Goal: Task Accomplishment & Management: Use online tool/utility

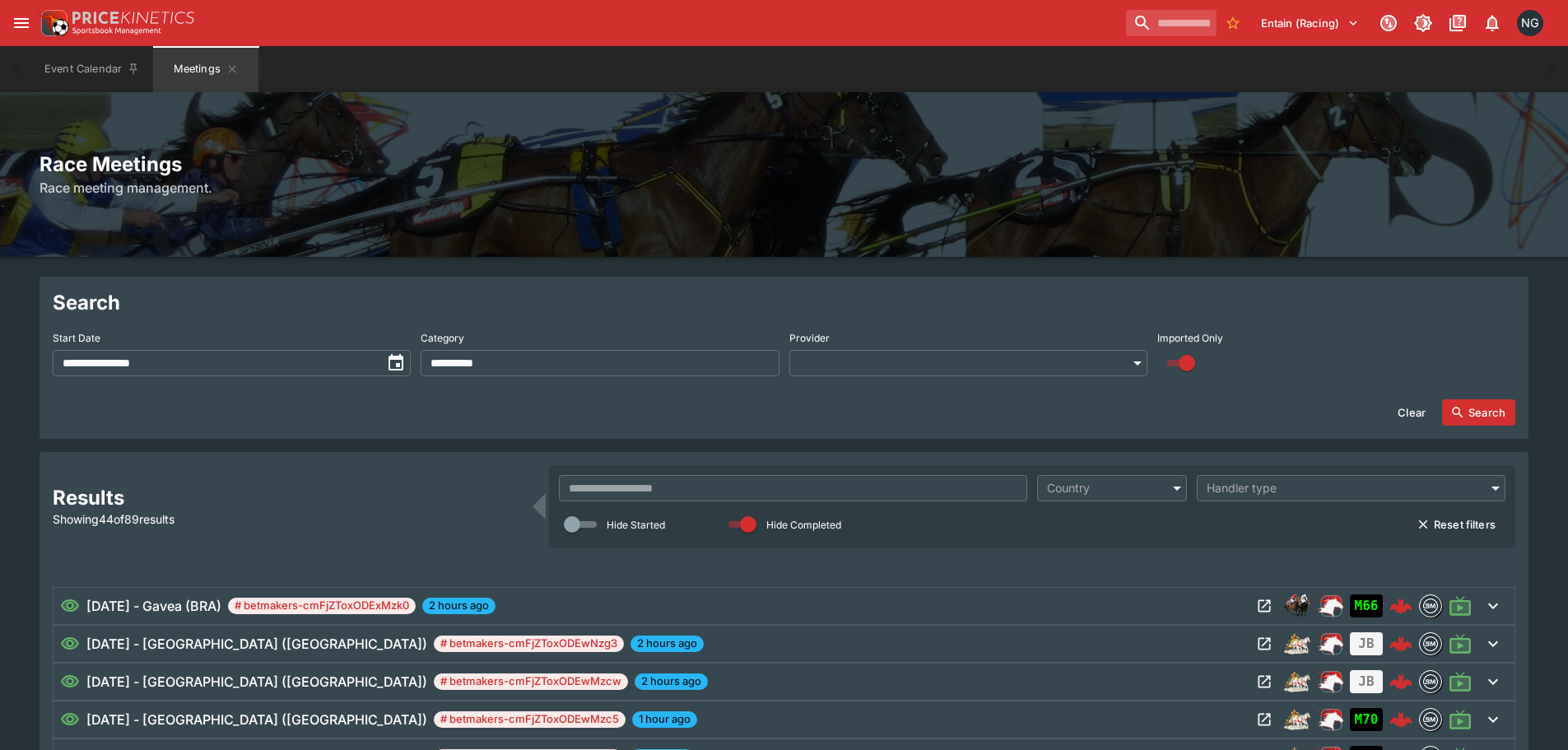
click at [459, 102] on div "Race Meetings Race meeting management." at bounding box center [784, 174] width 1568 height 164
click at [1160, 290] on h2 "Search" at bounding box center [784, 302] width 1462 height 26
click at [805, 105] on div "Race Meetings Race meeting management." at bounding box center [784, 174] width 1568 height 164
click at [692, 490] on input "text" at bounding box center [793, 489] width 468 height 27
click at [471, 233] on div "Race Meetings Race meeting management." at bounding box center [784, 174] width 1568 height 164
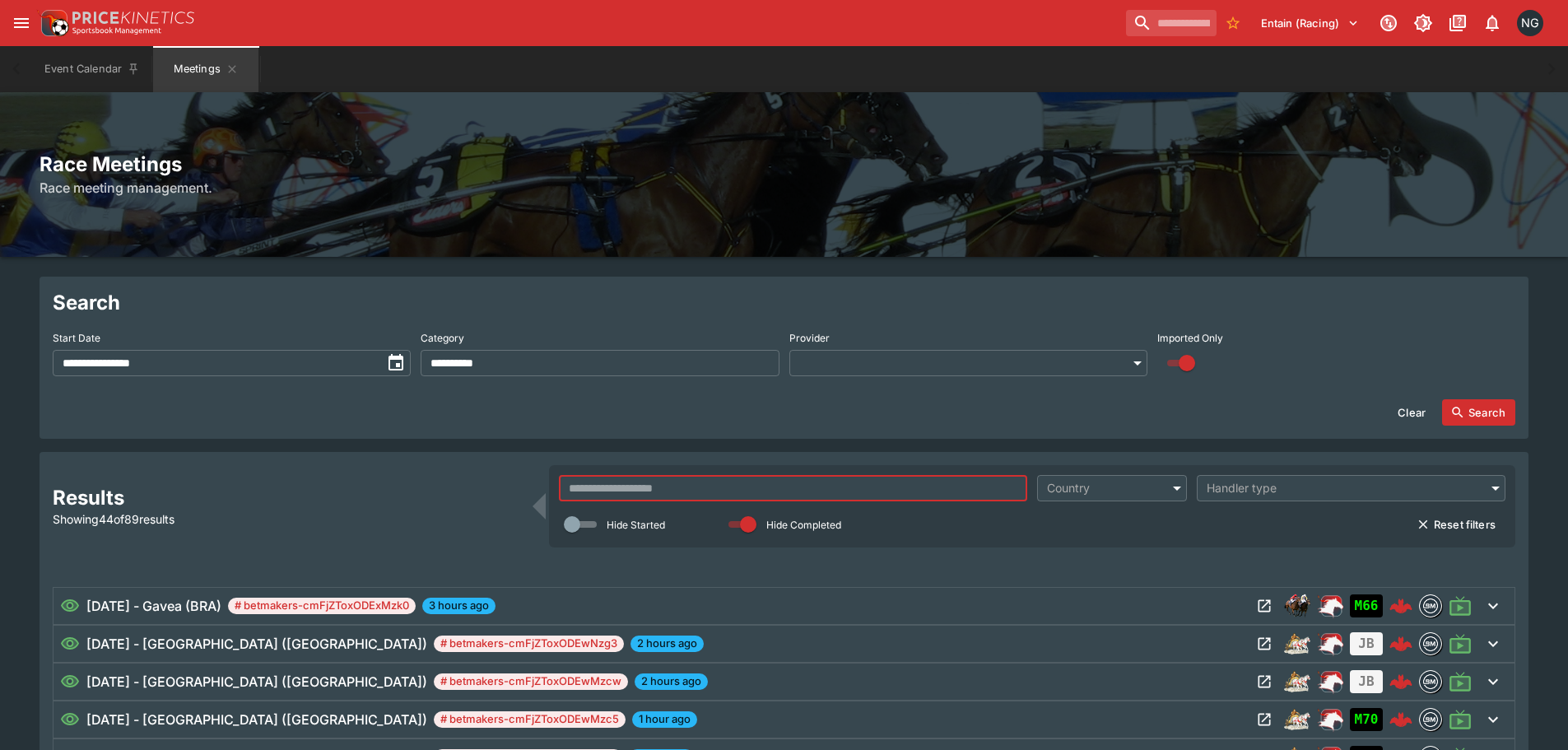
click at [884, 487] on input "text" at bounding box center [793, 489] width 468 height 27
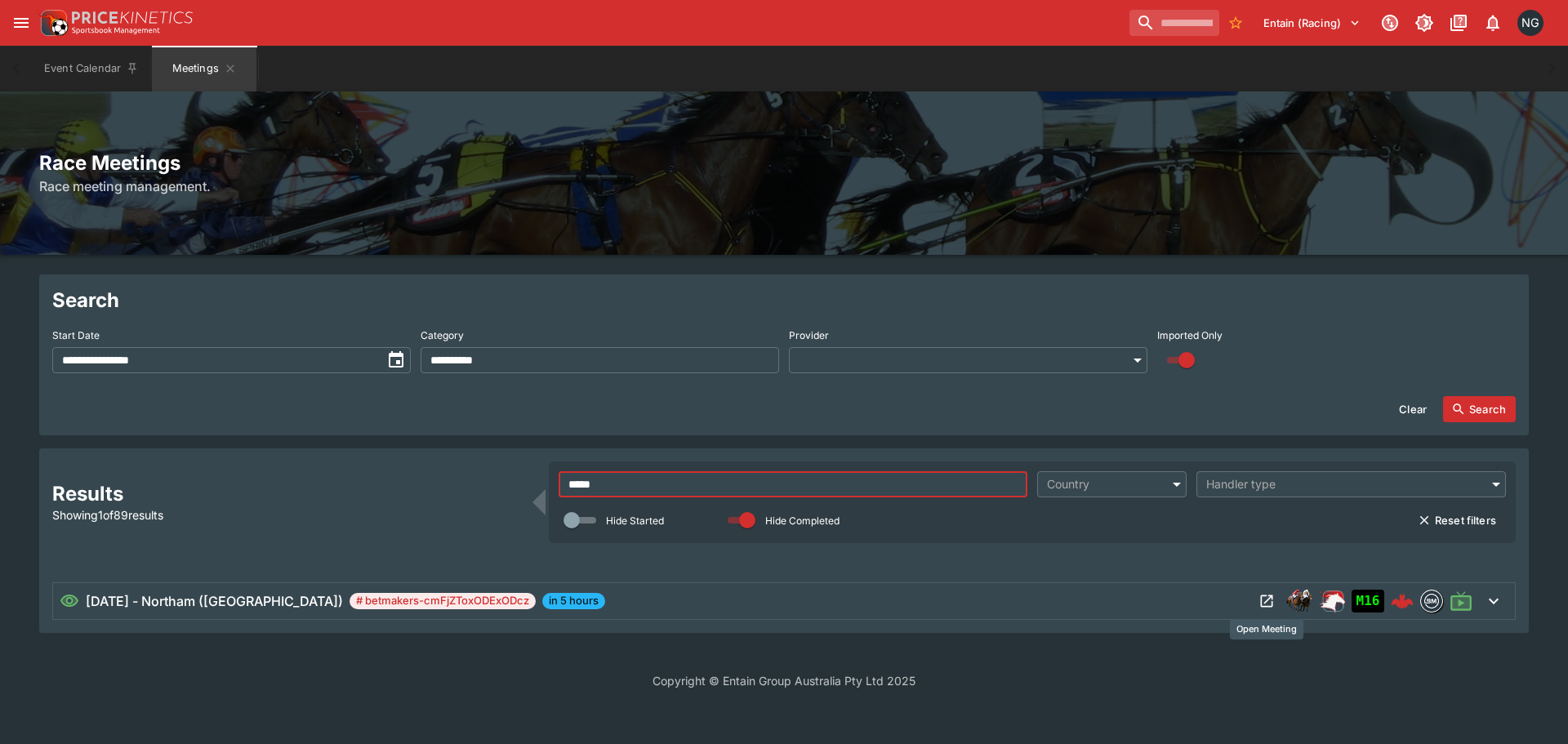
type input "*****"
click at [1271, 603] on icon "Open Meeting" at bounding box center [1266, 601] width 12 height 12
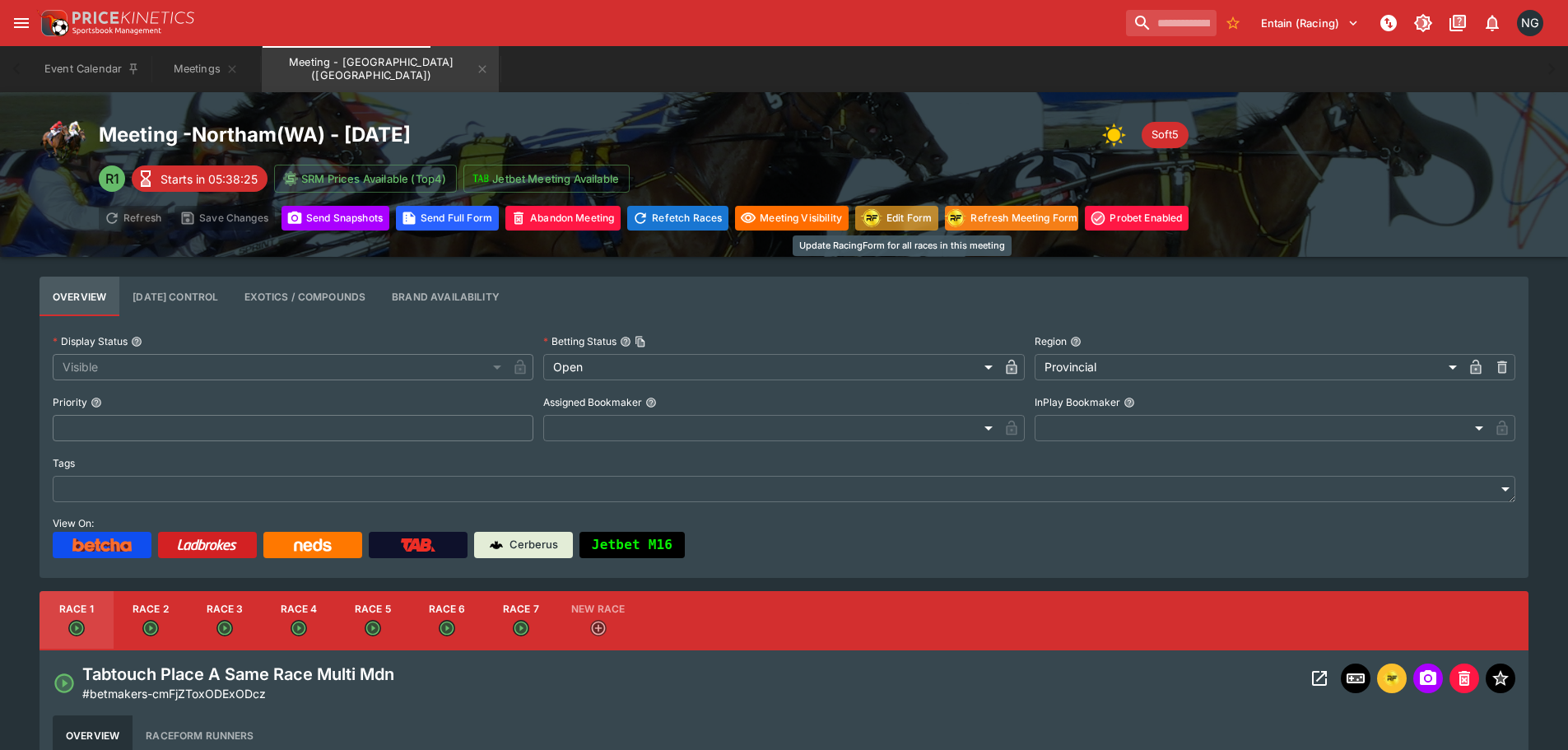
click at [919, 213] on button "Edit Form" at bounding box center [897, 218] width 83 height 25
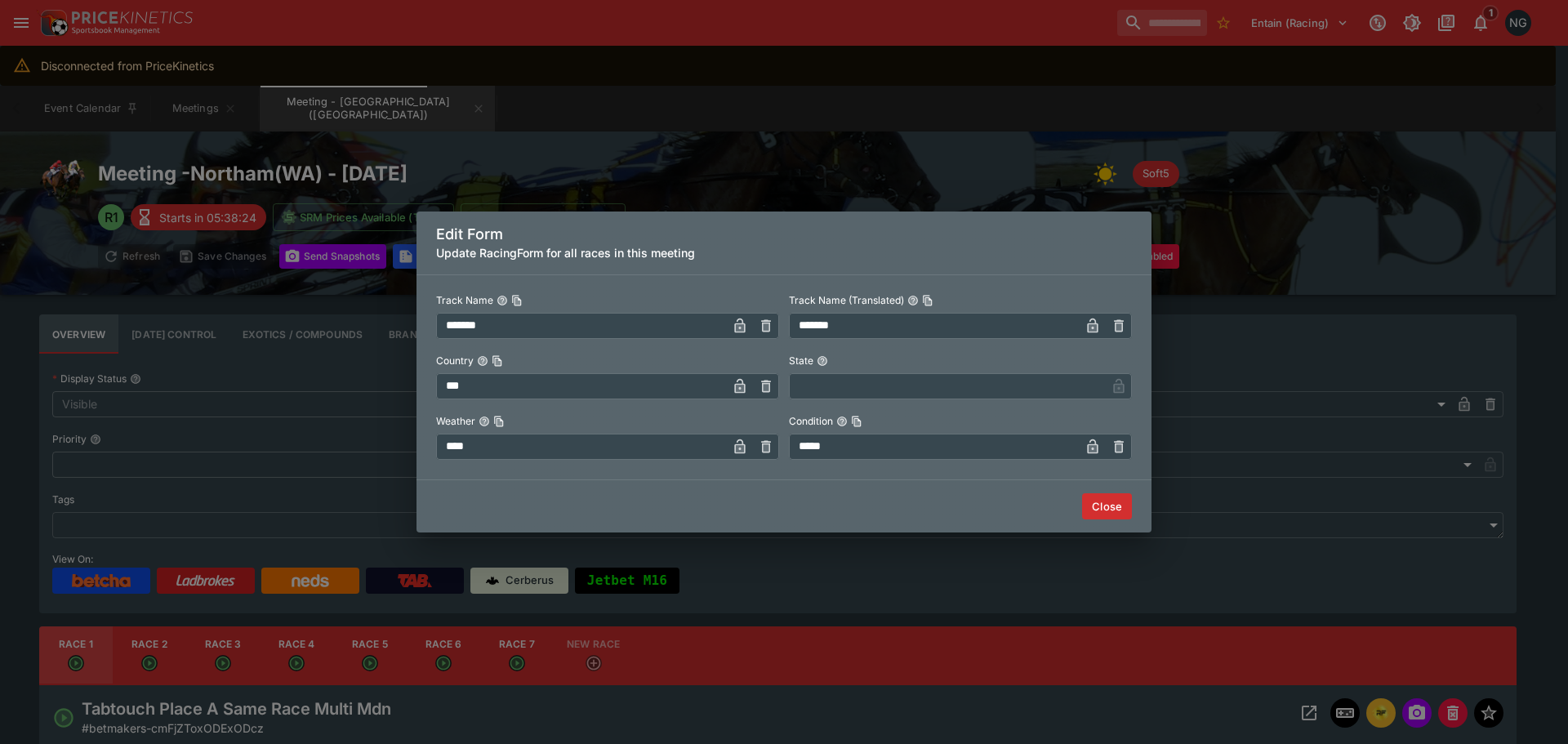
click at [651, 447] on input "****" at bounding box center [581, 447] width 291 height 26
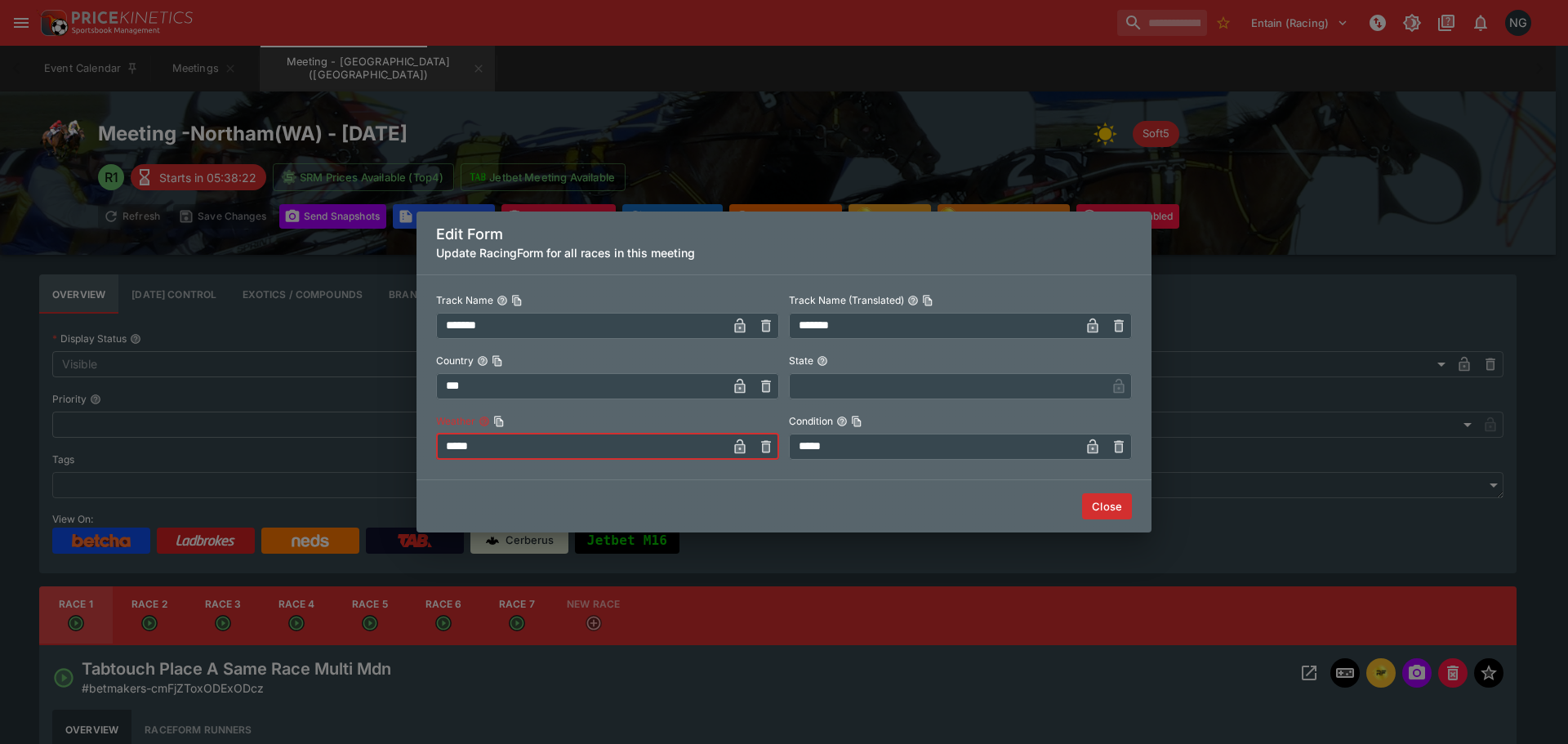
type input "*****"
click at [1106, 509] on button "Close" at bounding box center [1106, 507] width 50 height 26
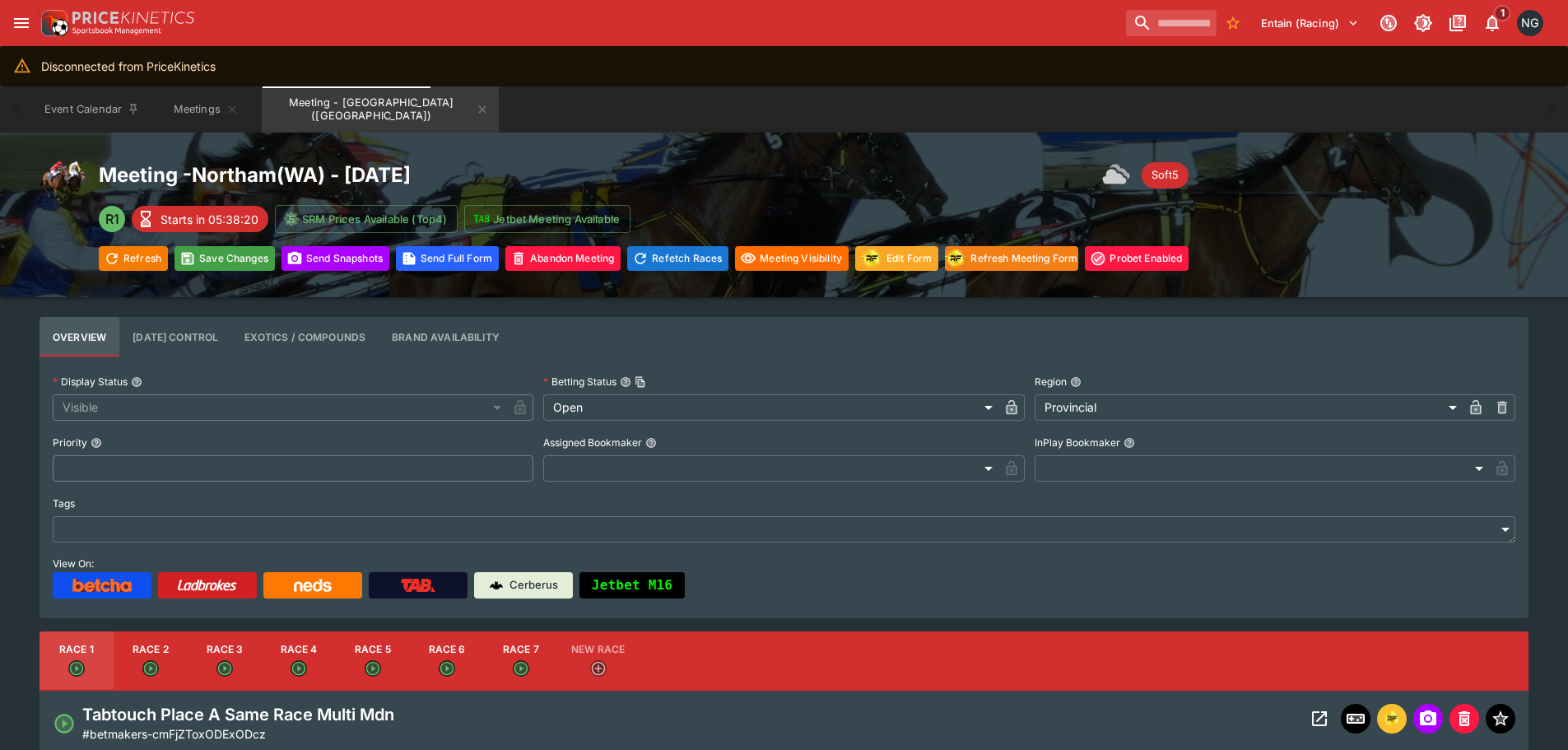
click at [223, 218] on p "Starts in 05:38:20" at bounding box center [209, 219] width 98 height 18
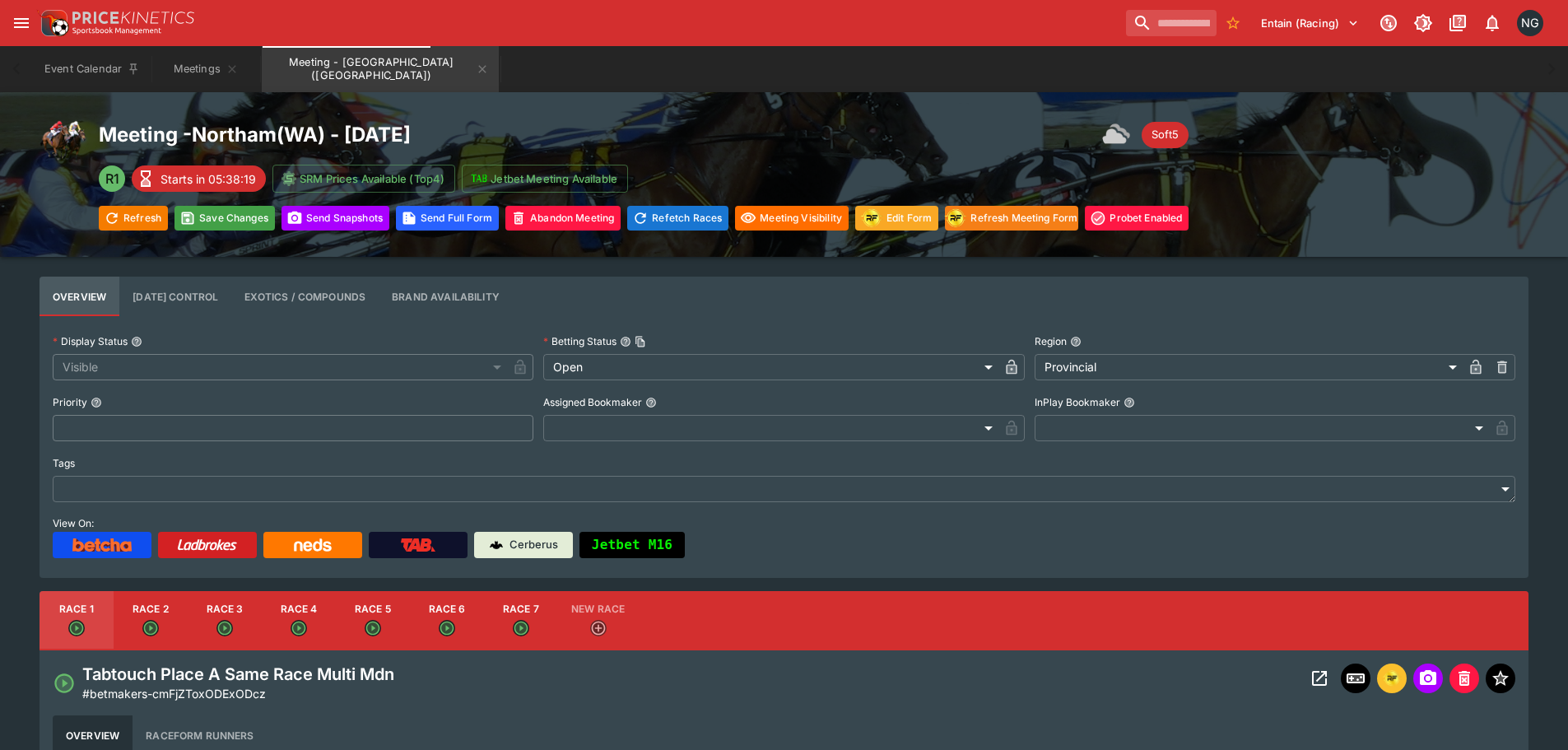
click at [258, 231] on div "Meeting - Northam ( WA ) - 10/8/2025 Soft5 R1 Starts in 05:38:19 SRM Prices Ava…" at bounding box center [784, 174] width 1568 height 164
click at [235, 223] on button "Save Changes" at bounding box center [224, 218] width 101 height 25
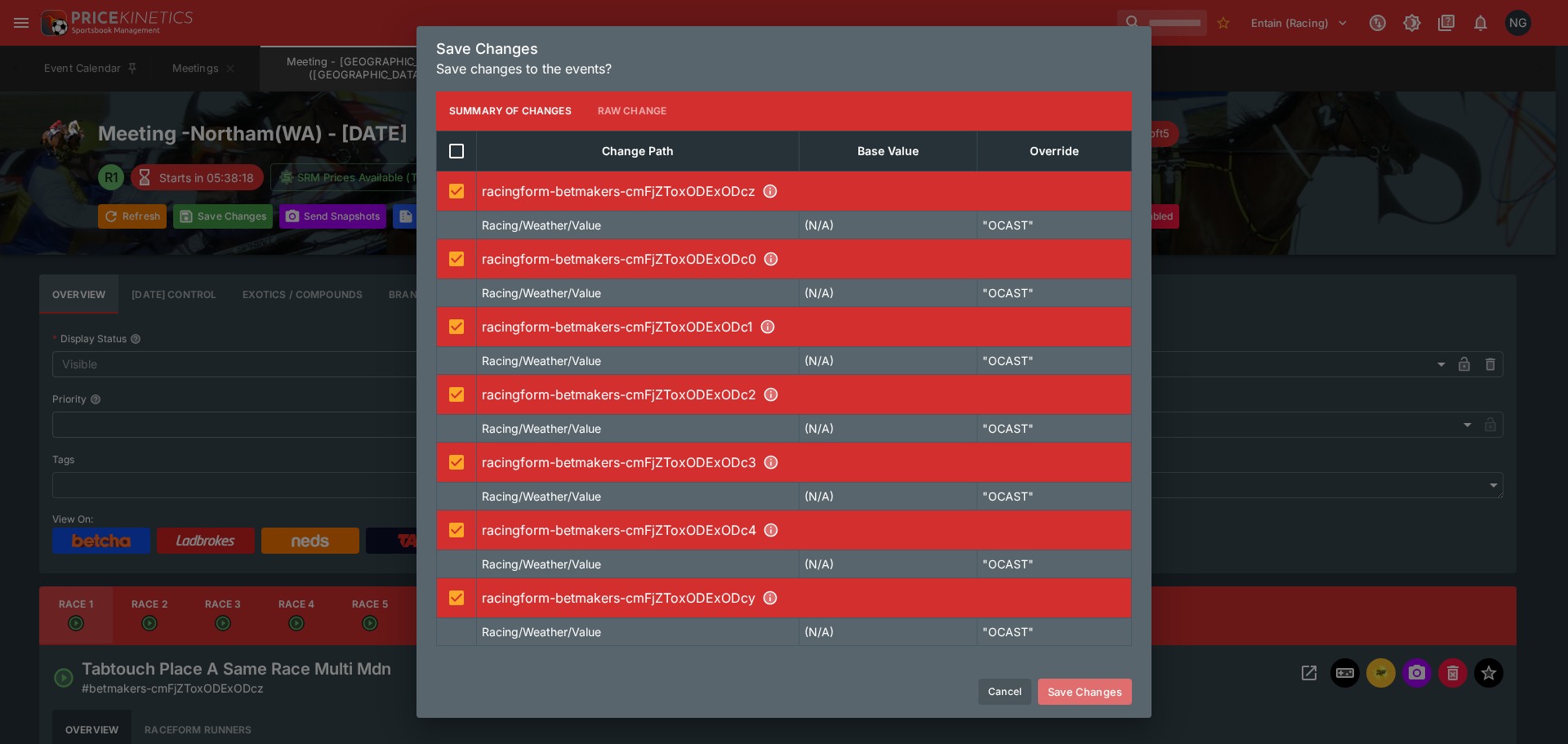
click at [1113, 698] on button "Save Changes" at bounding box center [1084, 691] width 94 height 26
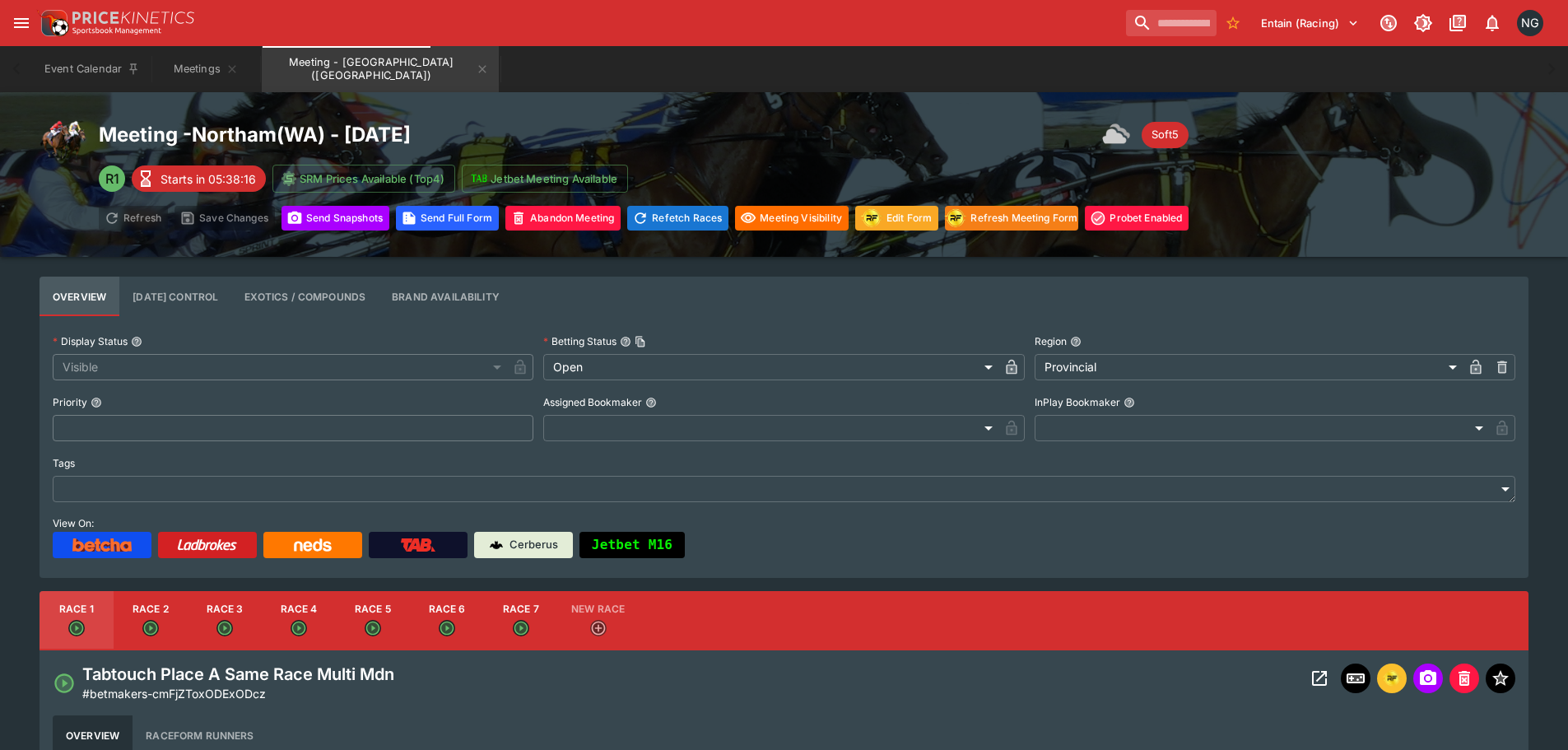
click at [636, 71] on div "Event Calendar Meetings Meeting - Northam (AUS)" at bounding box center [784, 69] width 1502 height 46
click at [672, 91] on div "Event Calendar Meetings Meeting - Northam (AUS)" at bounding box center [784, 69] width 1502 height 46
click at [475, 67] on icon "Meeting - Northam (AUS)" at bounding box center [481, 69] width 13 height 13
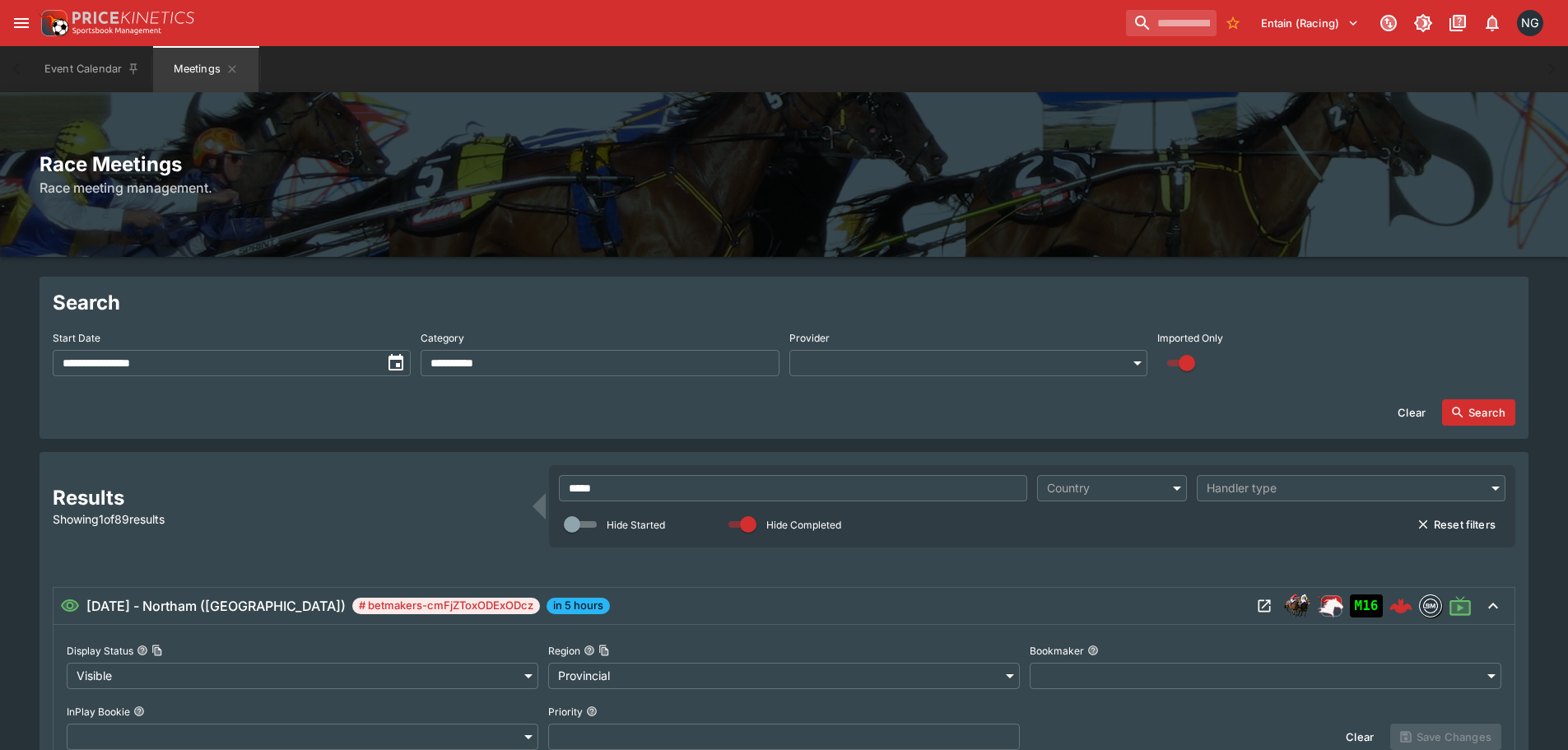
click at [598, 60] on div "Event Calendar Meetings" at bounding box center [784, 69] width 1502 height 46
click at [905, 489] on input "*****" at bounding box center [793, 489] width 468 height 27
click at [905, 488] on input "*****" at bounding box center [793, 489] width 468 height 27
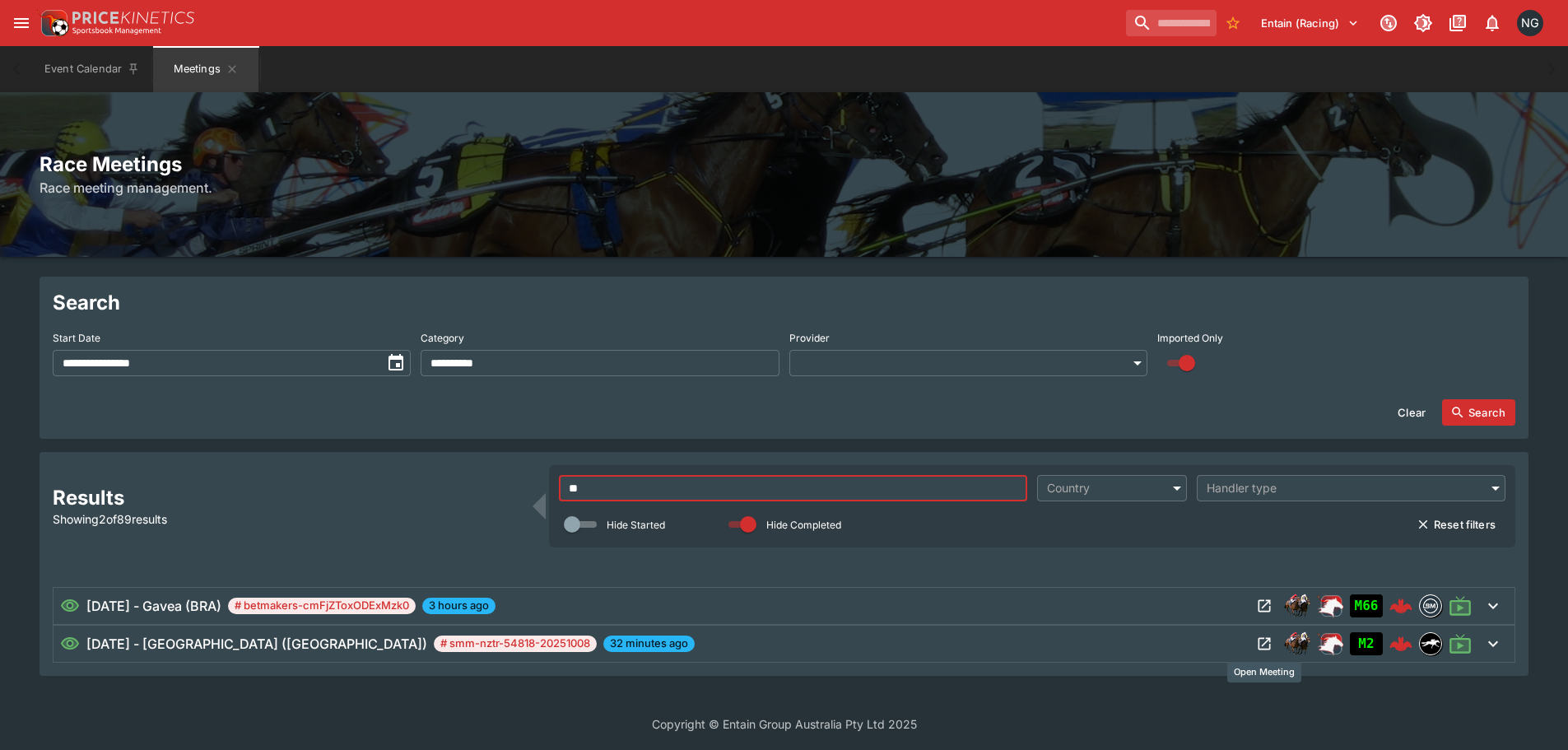
type input "**"
click at [1269, 643] on icon "Open Meeting" at bounding box center [1264, 643] width 17 height 17
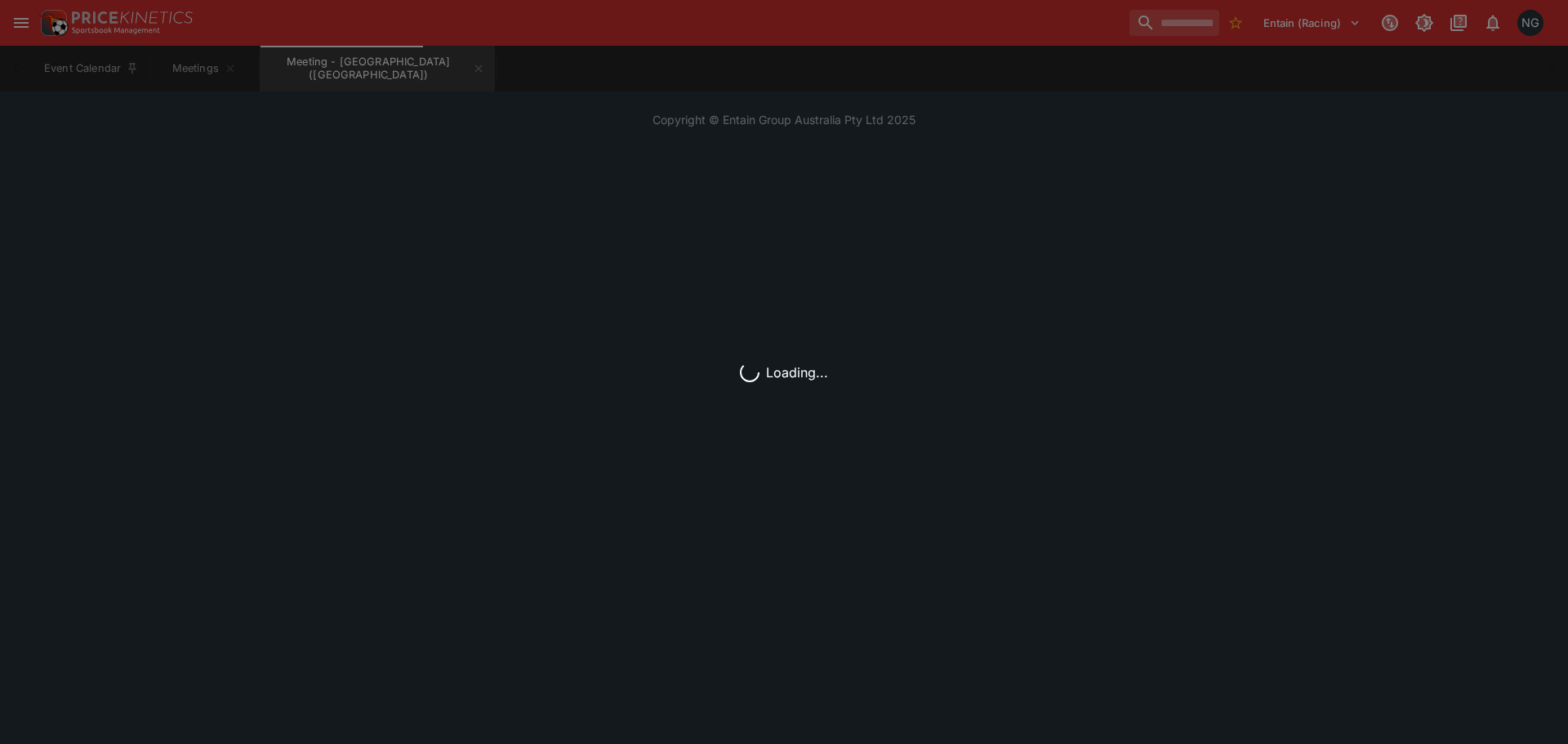
click at [663, 61] on div "Loading..." at bounding box center [784, 372] width 1568 height 744
drag, startPoint x: 468, startPoint y: 12, endPoint x: 471, endPoint y: 1, distance: 11.4
click at [468, 12] on div "Loading..." at bounding box center [784, 372] width 1568 height 744
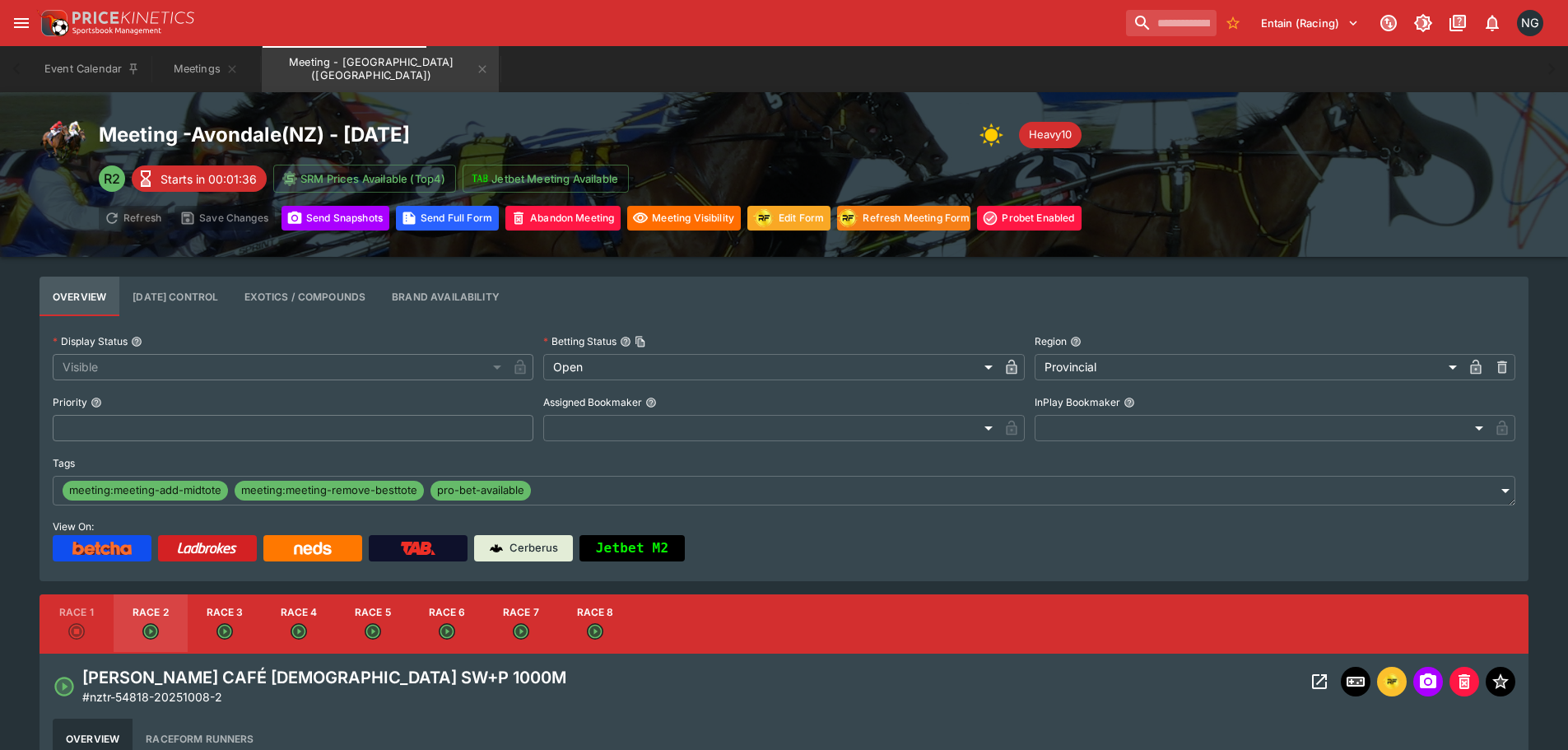
click at [733, 90] on div "Event Calendar Meetings Meeting - Avondale (NZ)" at bounding box center [784, 69] width 1502 height 46
click at [636, 47] on div "Event Calendar Meetings Meeting - Avondale (NZ)" at bounding box center [784, 69] width 1502 height 46
click at [1095, 101] on div "Meeting - Avondale ( NZ ) - 10/8/2025 Heavy10 R2 Starts in 00:01:30 SRM Prices …" at bounding box center [784, 174] width 1568 height 164
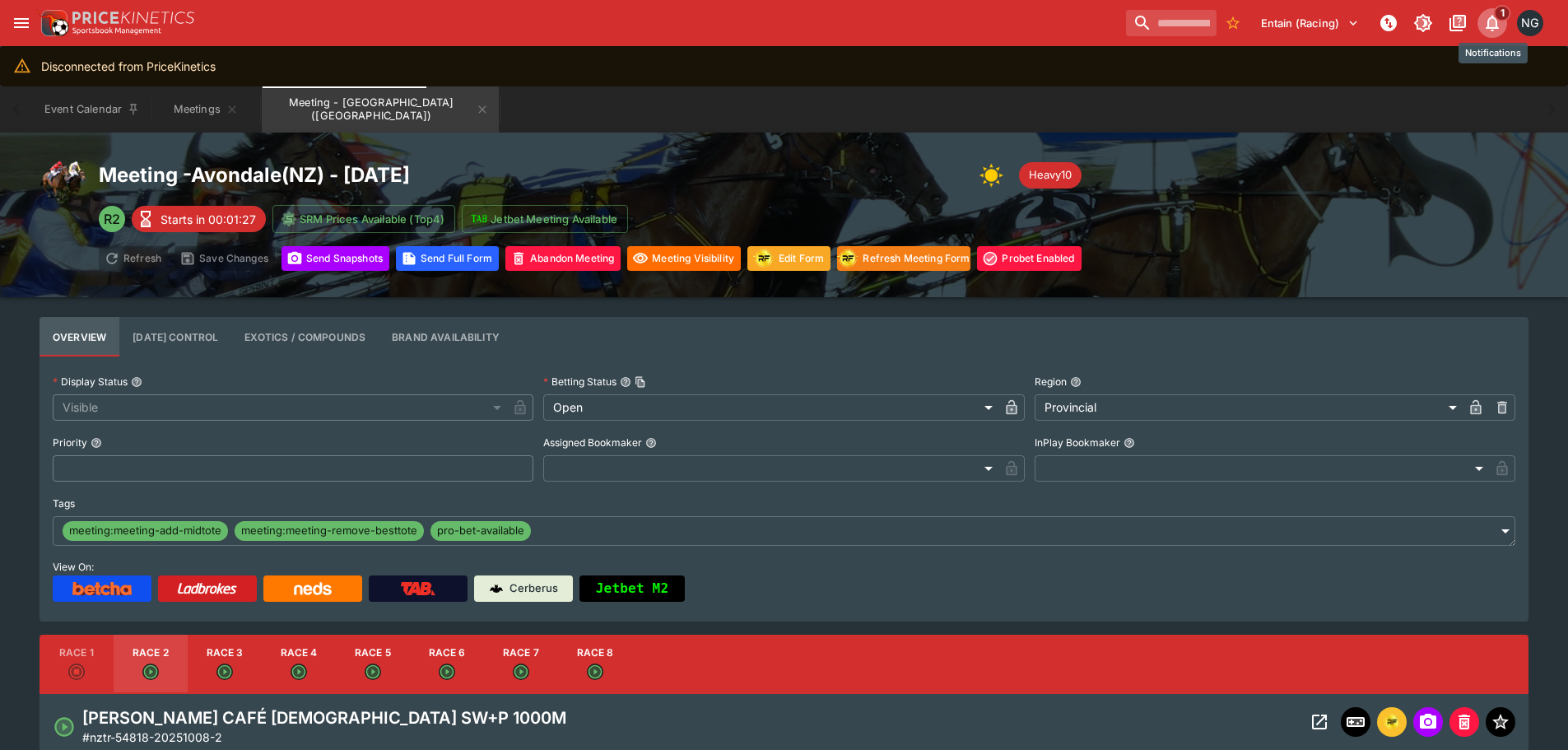
click at [1494, 29] on icon "Notifications" at bounding box center [1491, 24] width 13 height 17
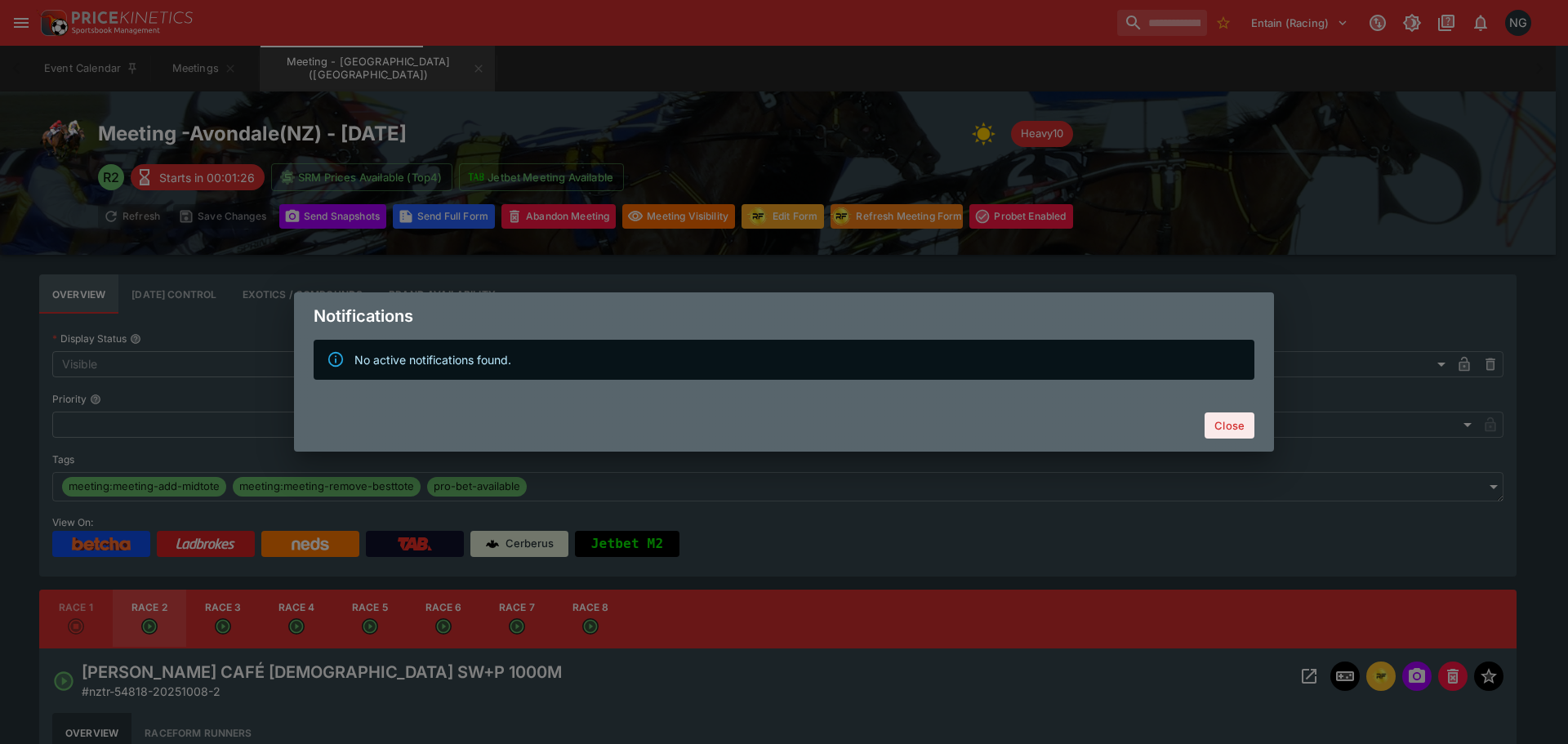
click at [1231, 429] on button "Close" at bounding box center [1229, 425] width 50 height 26
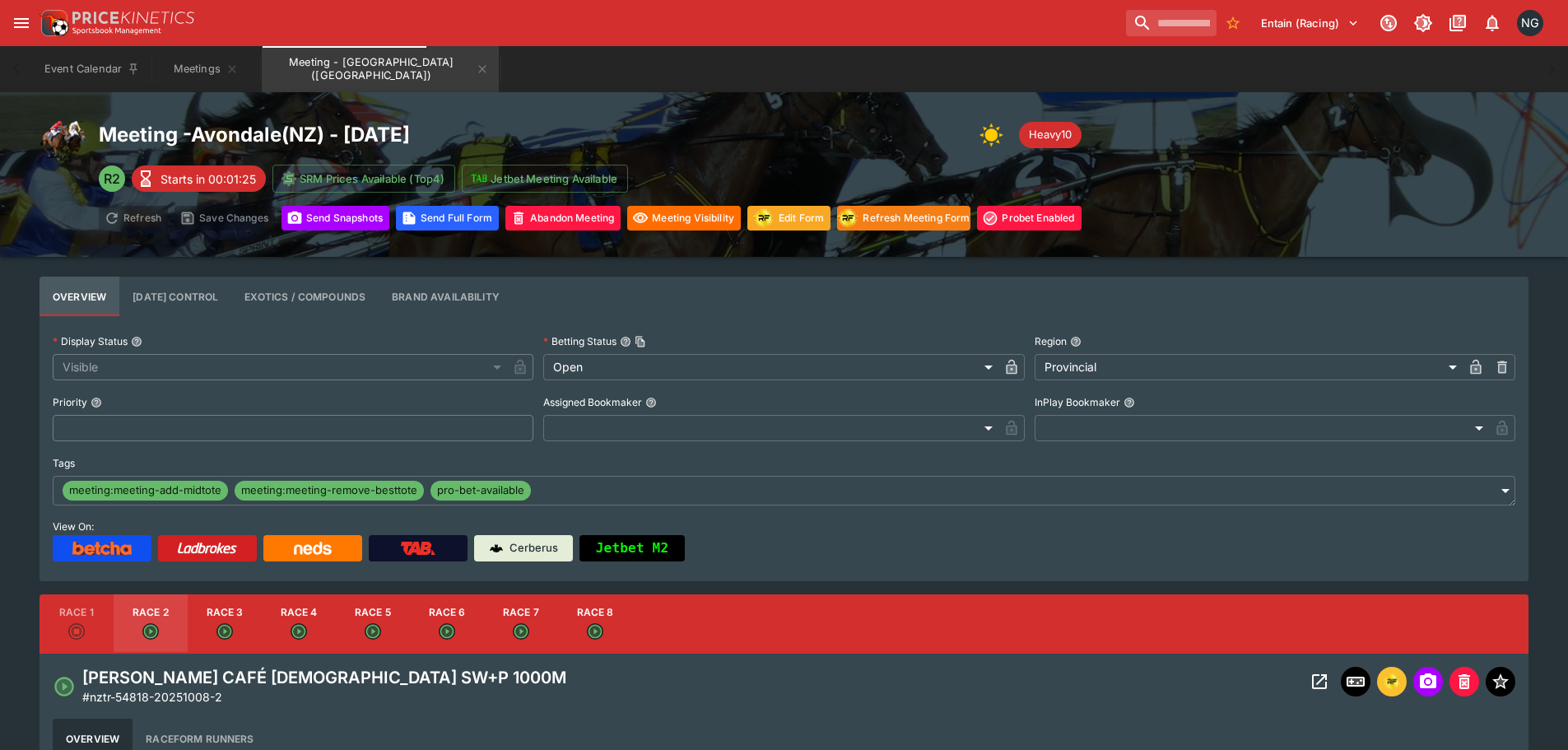
click at [1395, 176] on div "Meeting - Avondale ( NZ ) - 10/8/2025 Heavy10 R2 Starts in 00:01:25 SRM Prices …" at bounding box center [784, 174] width 1488 height 112
click at [840, 79] on div "Event Calendar Meetings Meeting - Avondale (NZ)" at bounding box center [784, 69] width 1502 height 46
click at [1335, 160] on div "Meeting - Avondale ( NZ ) - 10/8/2025 Heavy10 R2 Starts in 00:01:24 SRM Prices …" at bounding box center [784, 174] width 1488 height 112
click at [1429, 166] on div "Meeting - Avondale ( NZ ) - 10/8/2025 Heavy10 R2 Starts in 00:01:23 SRM Prices …" at bounding box center [784, 174] width 1488 height 112
click at [1028, 76] on div "Event Calendar Meetings Meeting - Avondale (NZ)" at bounding box center [784, 69] width 1502 height 46
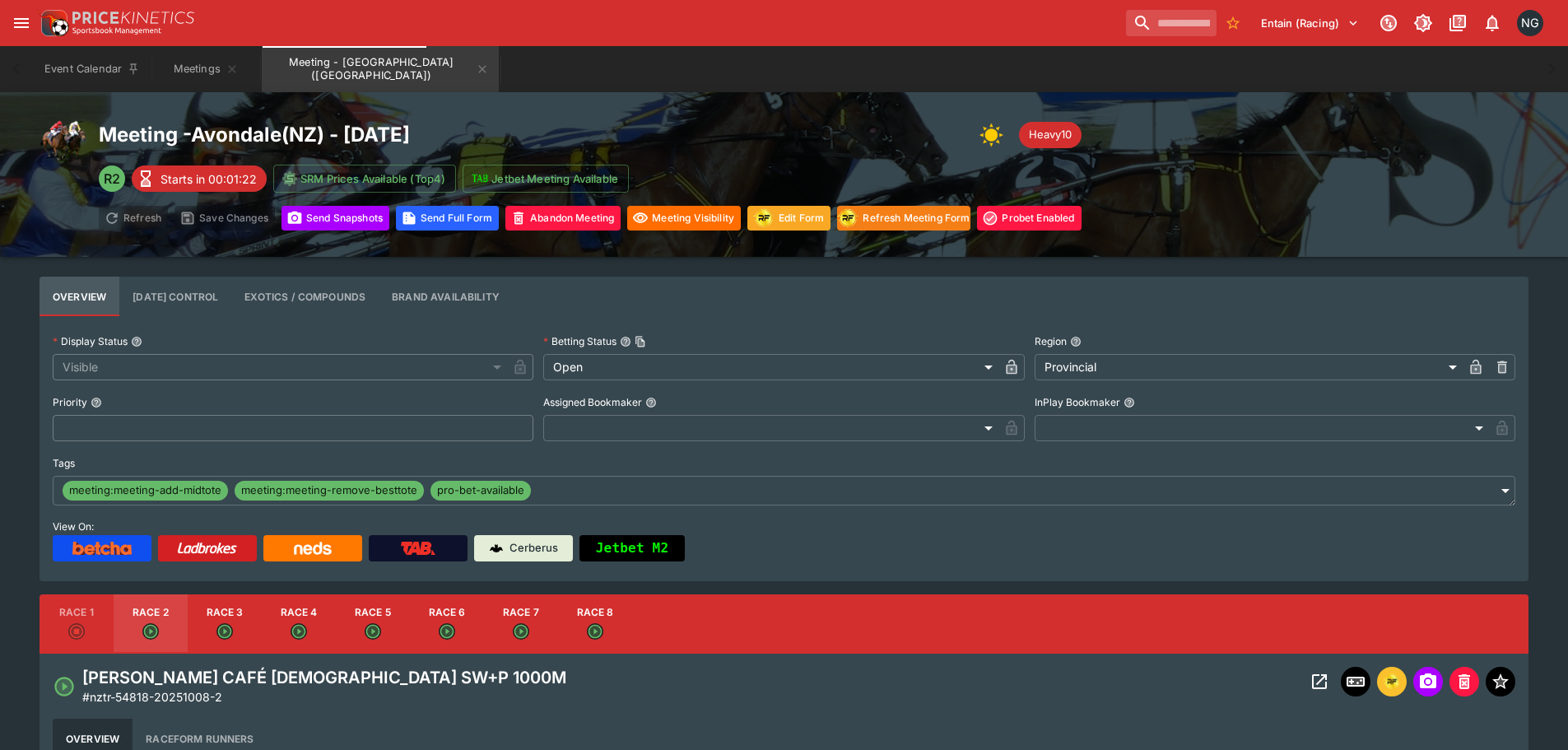
click at [1396, 136] on div "Meeting - Avondale ( NZ ) - 10/8/2025 Heavy10 R2 Starts in 00:01:22 SRM Prices …" at bounding box center [784, 174] width 1488 height 112
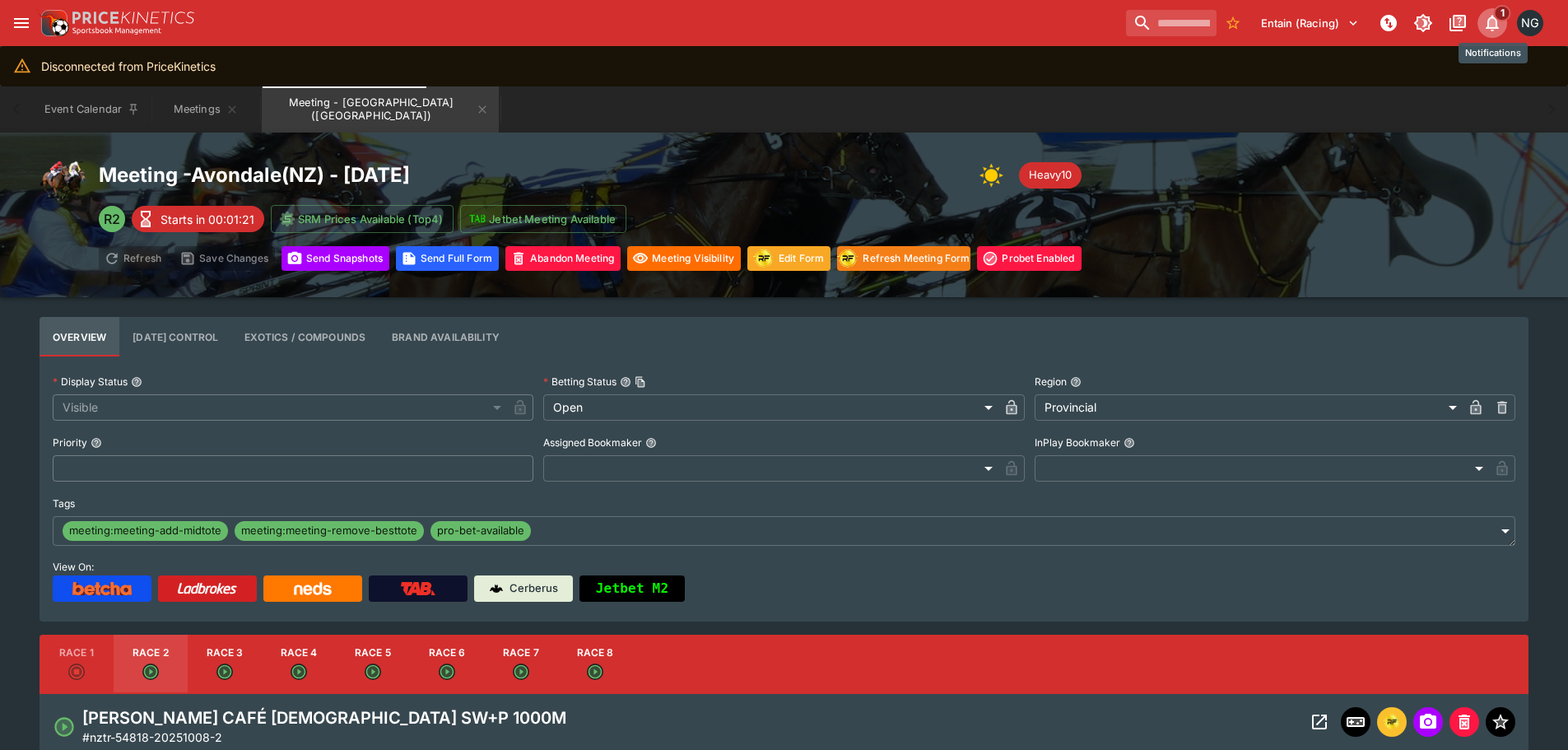
click at [1499, 31] on icon "Notifications" at bounding box center [1492, 23] width 19 height 19
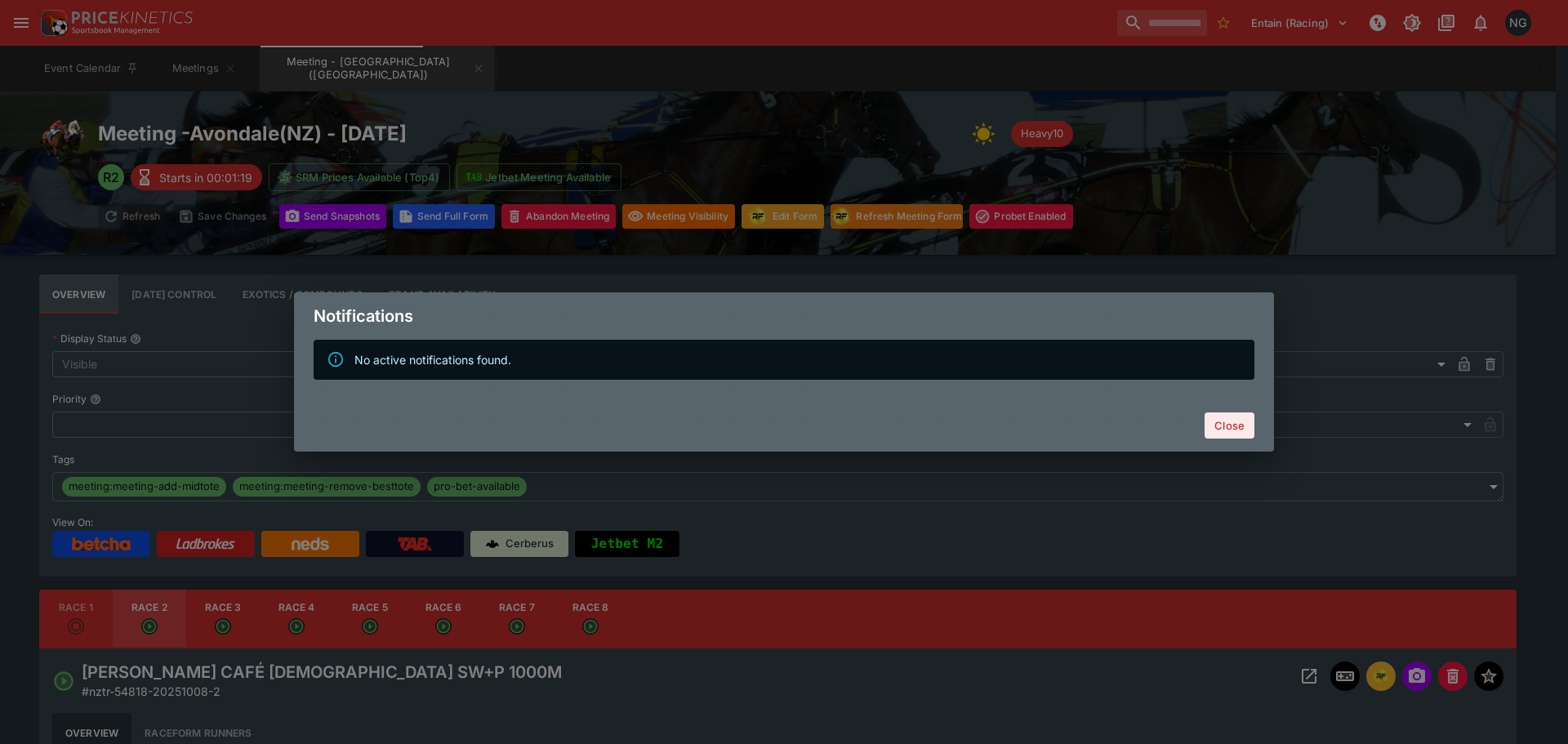
click at [1217, 414] on button "Close" at bounding box center [1229, 425] width 50 height 26
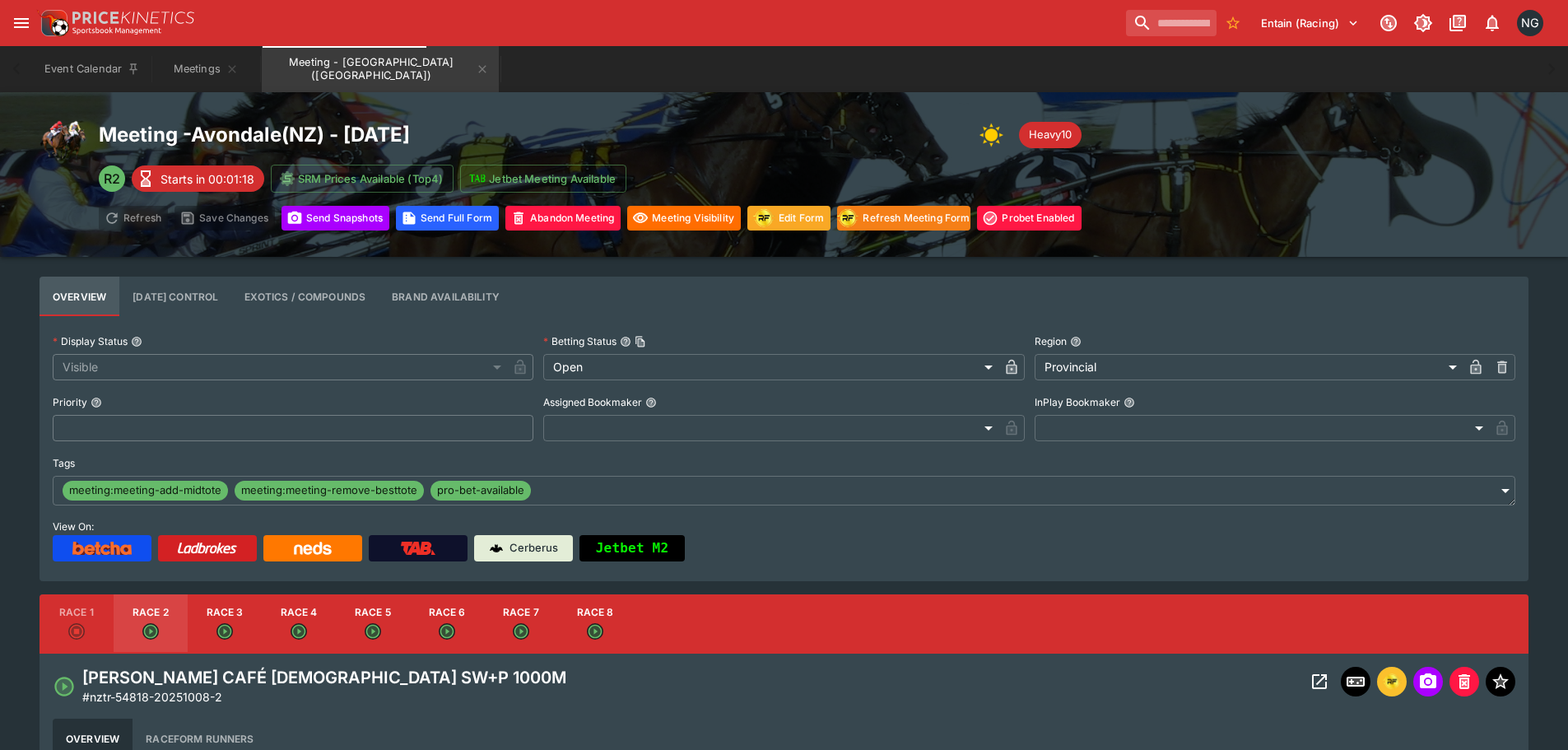
click at [1319, 201] on div "Meeting - Avondale ( NZ ) - 10/8/2025 Heavy10 R2 Starts in 00:01:18 SRM Prices …" at bounding box center [784, 174] width 1488 height 112
click at [523, 14] on div "Entain (Racing) 1 NG" at bounding box center [792, 23] width 1511 height 36
click at [1309, 685] on icon "Open Event" at bounding box center [1319, 681] width 19 height 19
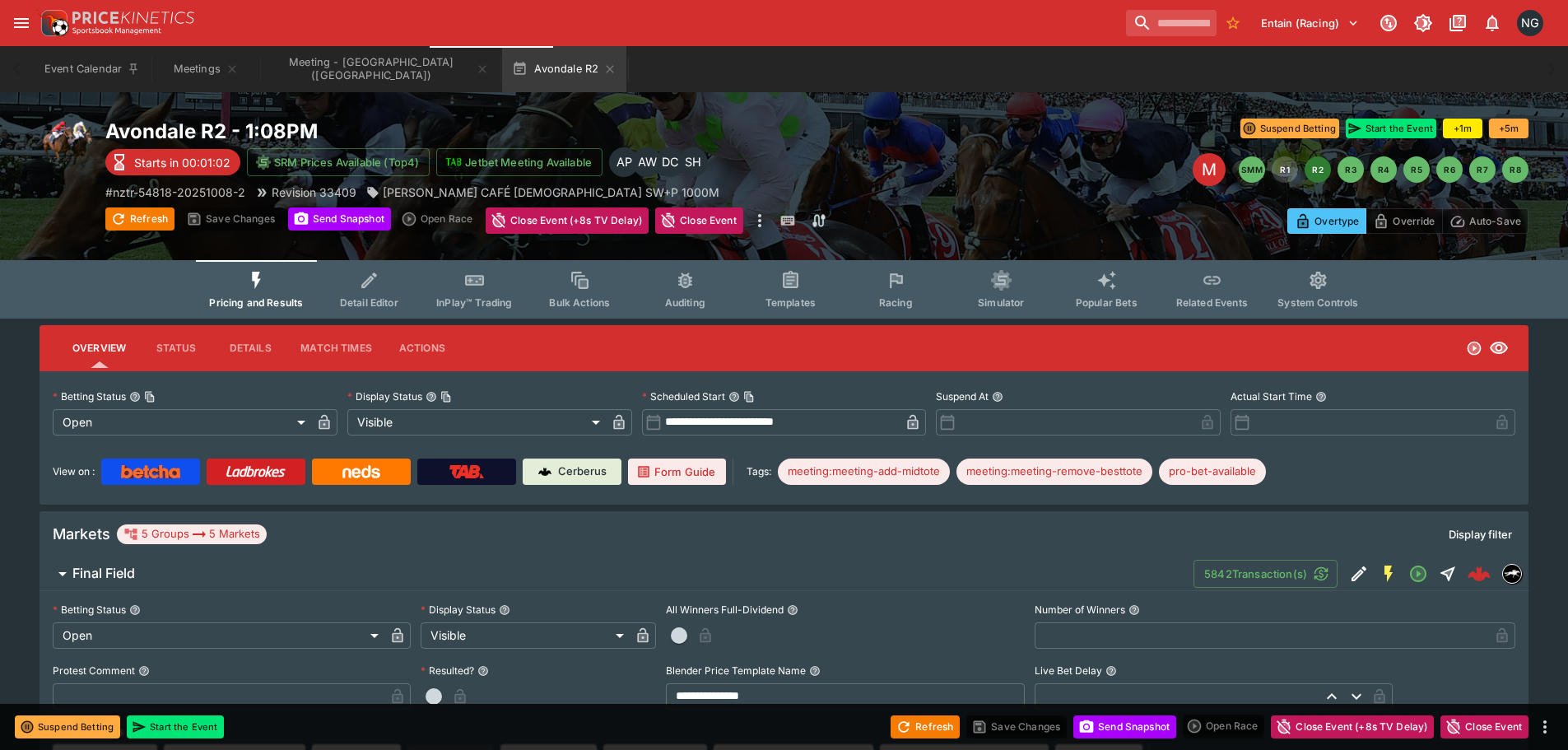
click at [797, 48] on div "Event Calendar Meetings Meeting - Avondale (NZ) Avondale R2" at bounding box center [784, 69] width 1502 height 46
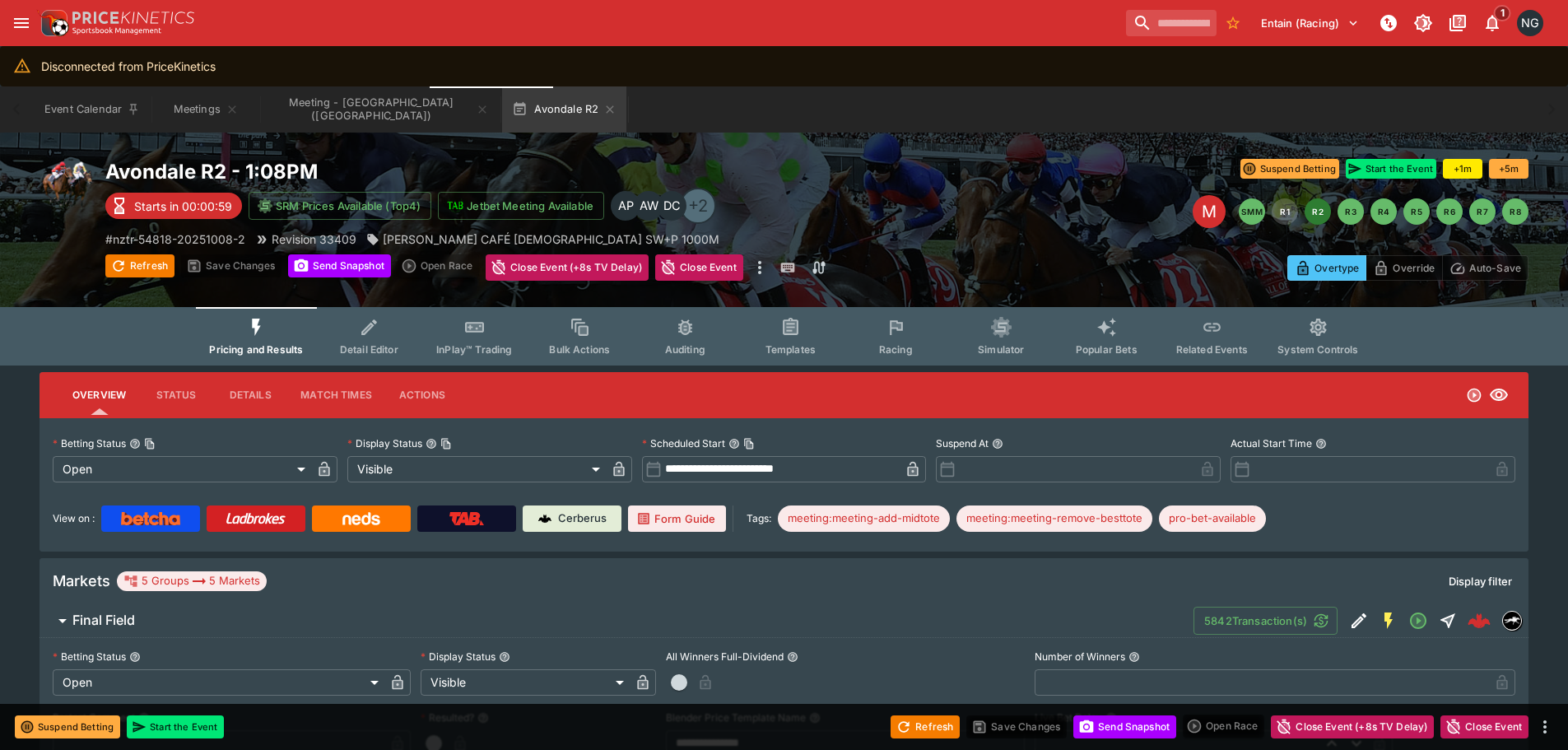
click at [1000, 45] on div "Entain (Racing) 1 NG" at bounding box center [784, 23] width 1568 height 46
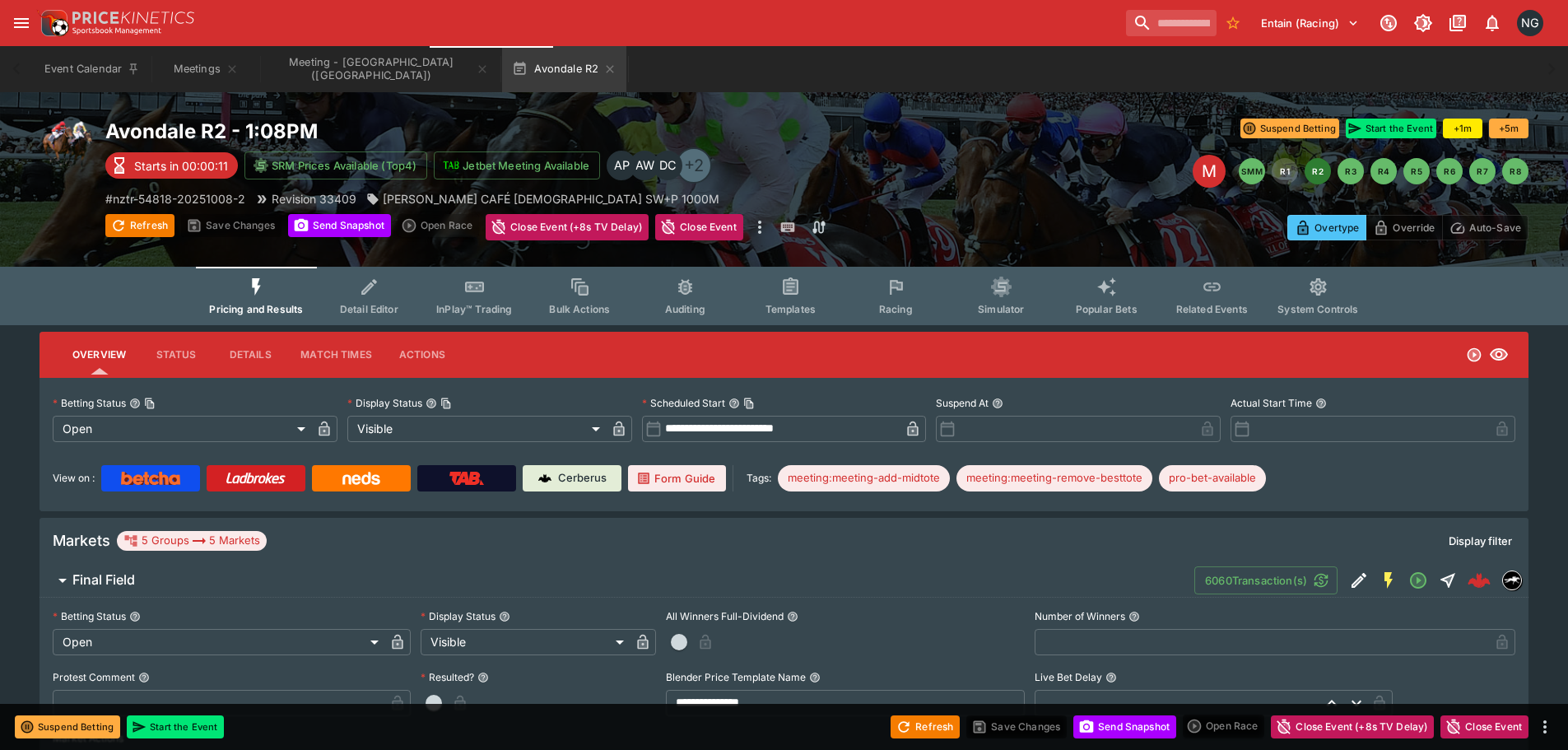
click at [1017, 108] on div "Avondale R2 - 1:08PM Starts in 00:00:11 SRM Prices Available (Top4) Jetbet Meet…" at bounding box center [784, 178] width 1568 height 174
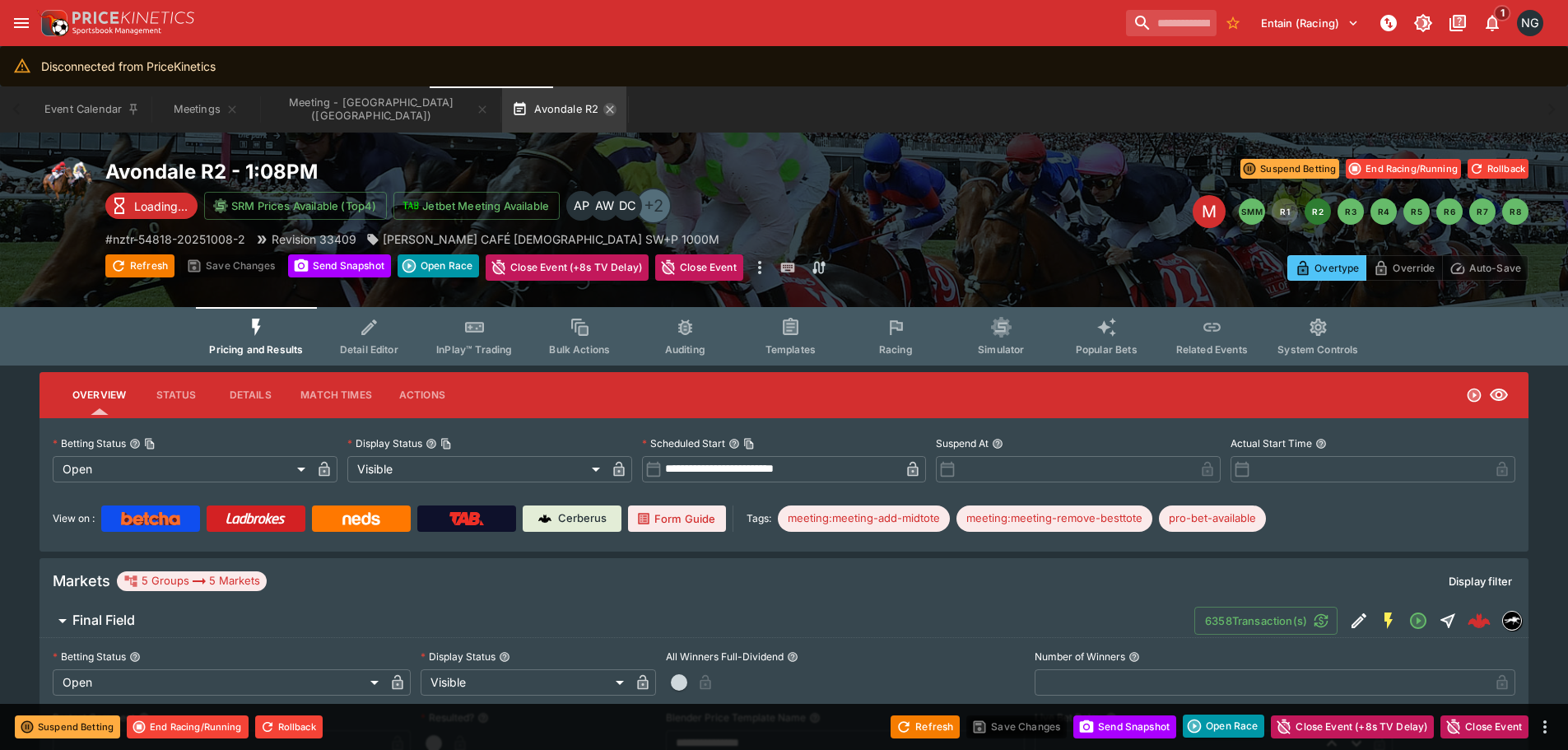
click at [603, 102] on icon "button" at bounding box center [610, 109] width 13 height 13
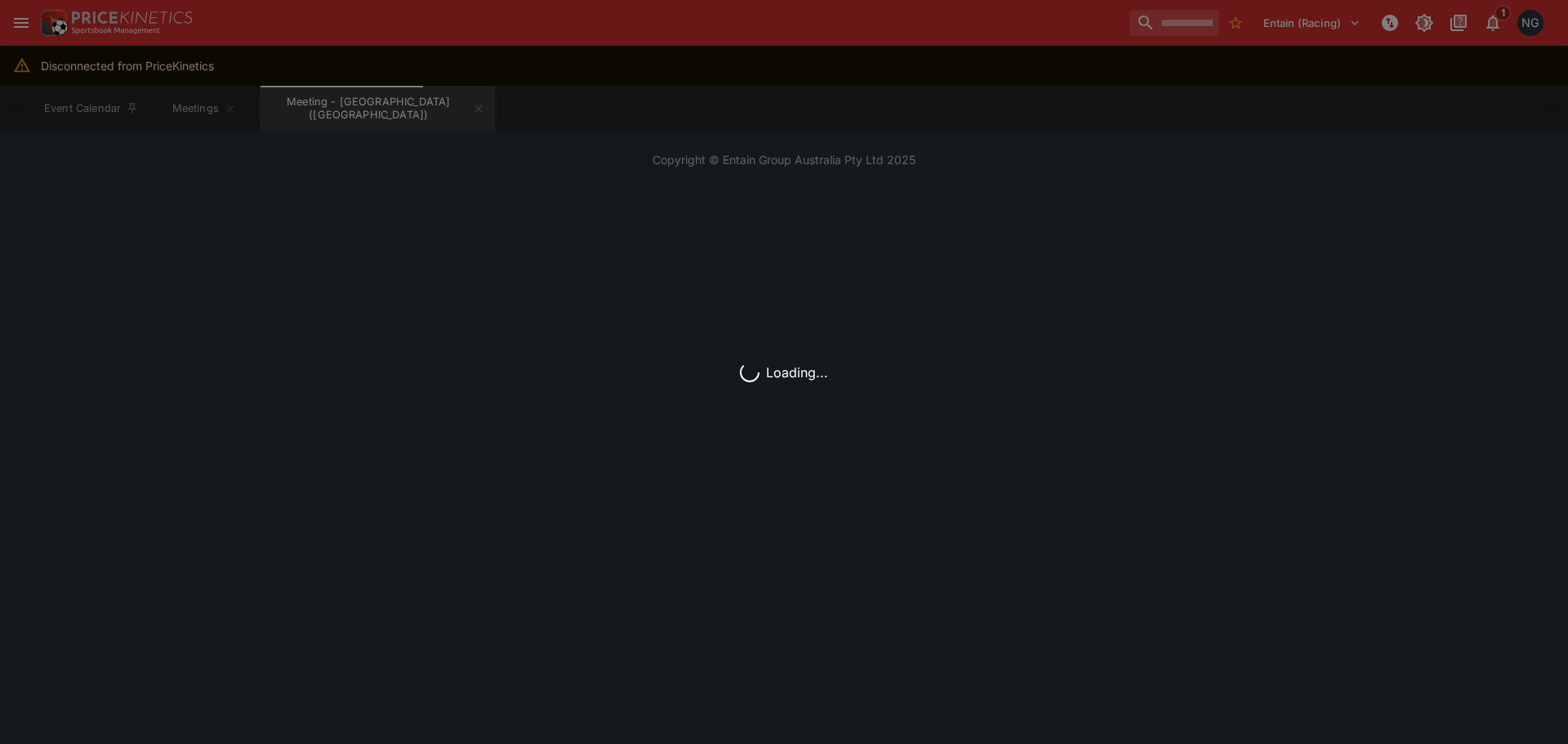
click at [677, 67] on div "Loading..." at bounding box center [784, 372] width 1568 height 744
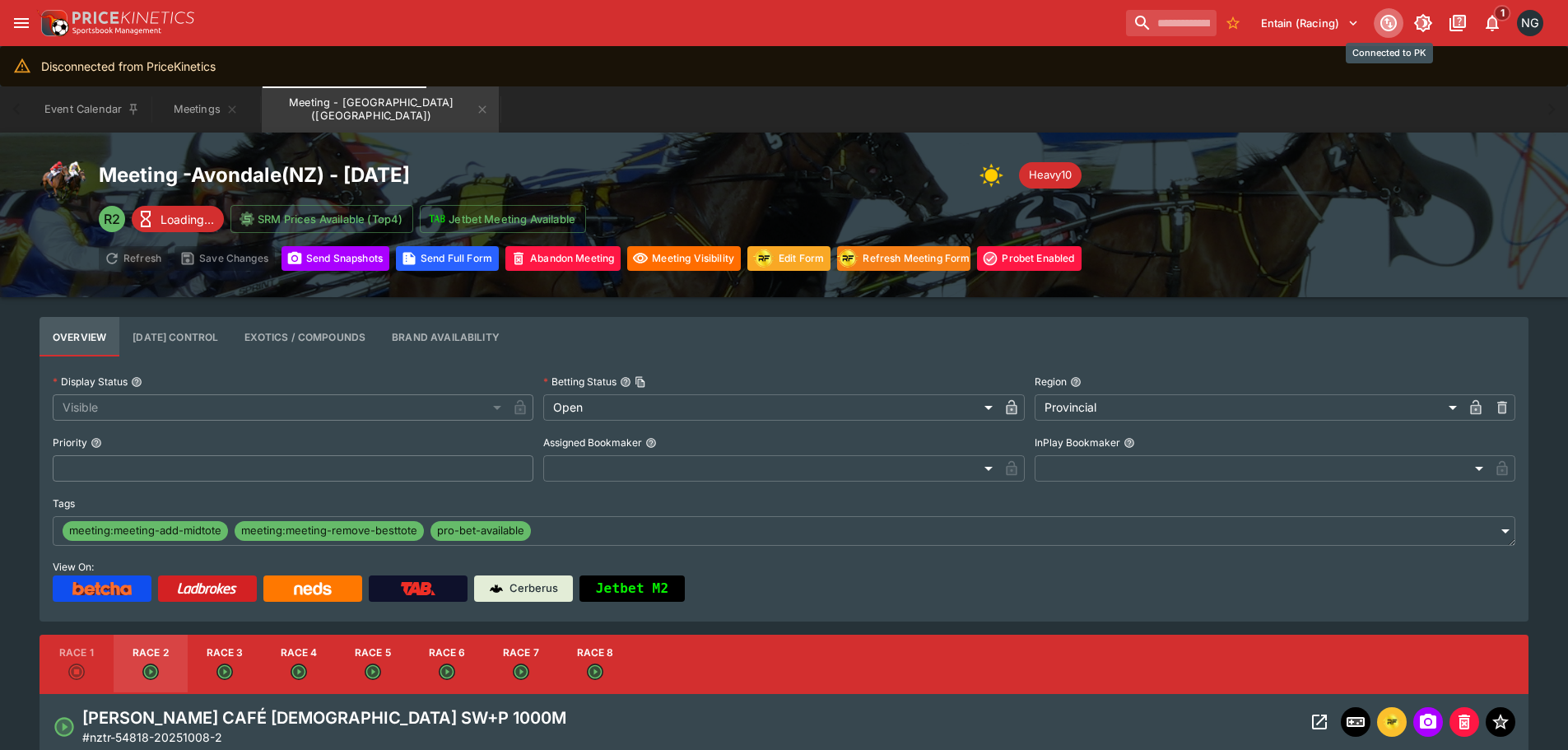
click at [1393, 18] on icon "Connected to PK" at bounding box center [1388, 23] width 17 height 17
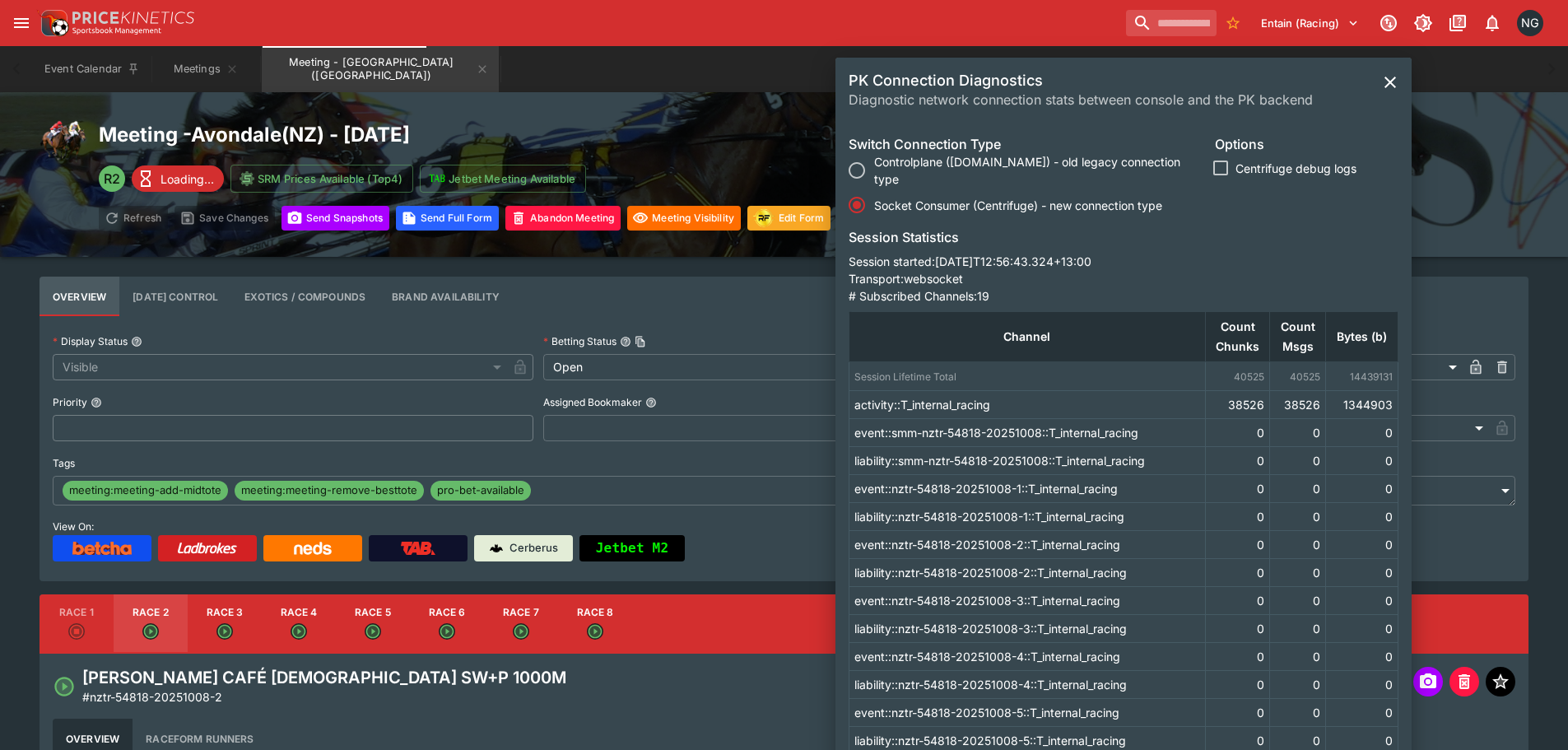
click at [718, 49] on div "Event Calendar Meetings Meeting - Avondale (NZ)" at bounding box center [784, 69] width 1502 height 46
click at [1390, 88] on icon "close" at bounding box center [1390, 82] width 19 height 19
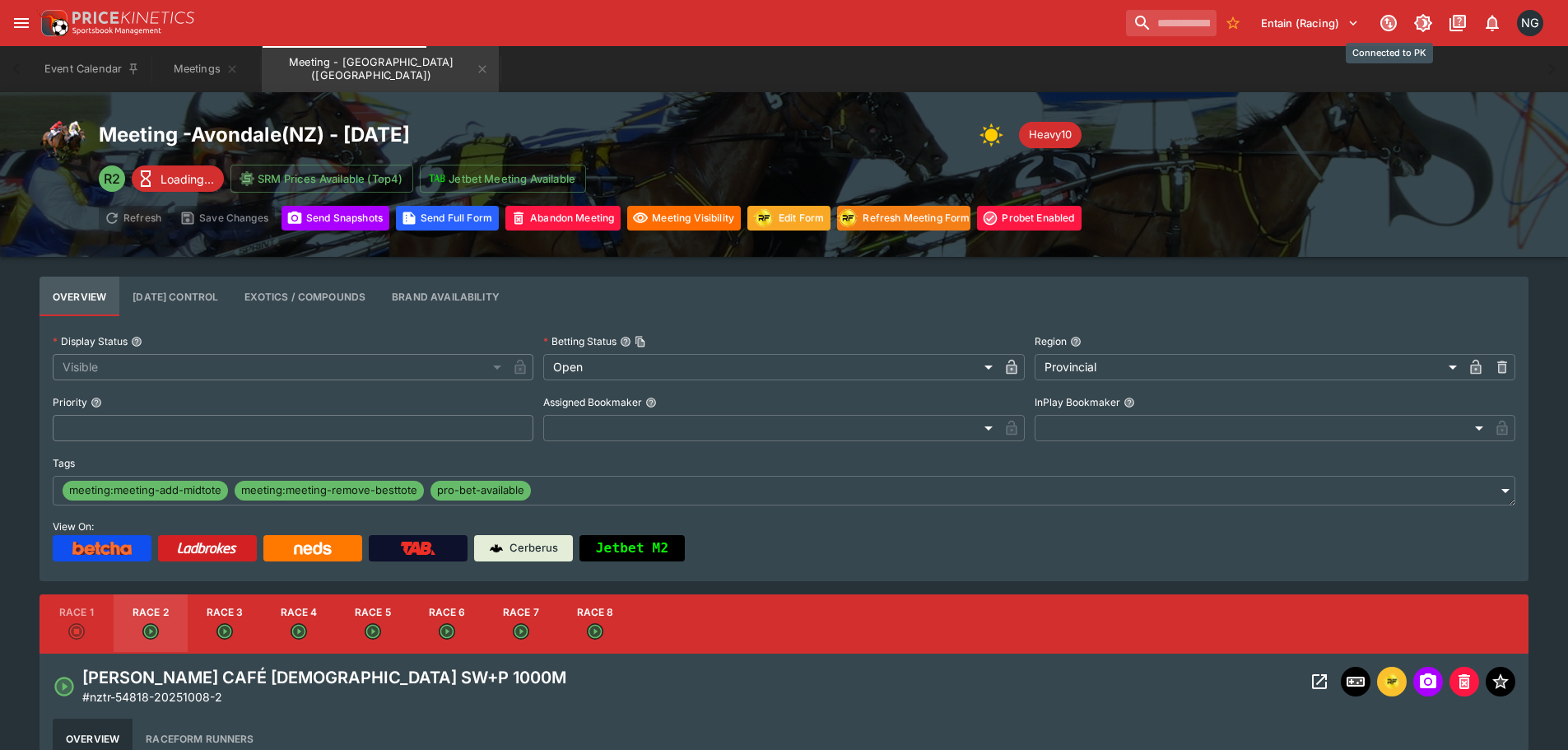
click at [1383, 24] on icon "Connected to PK" at bounding box center [1388, 23] width 13 height 13
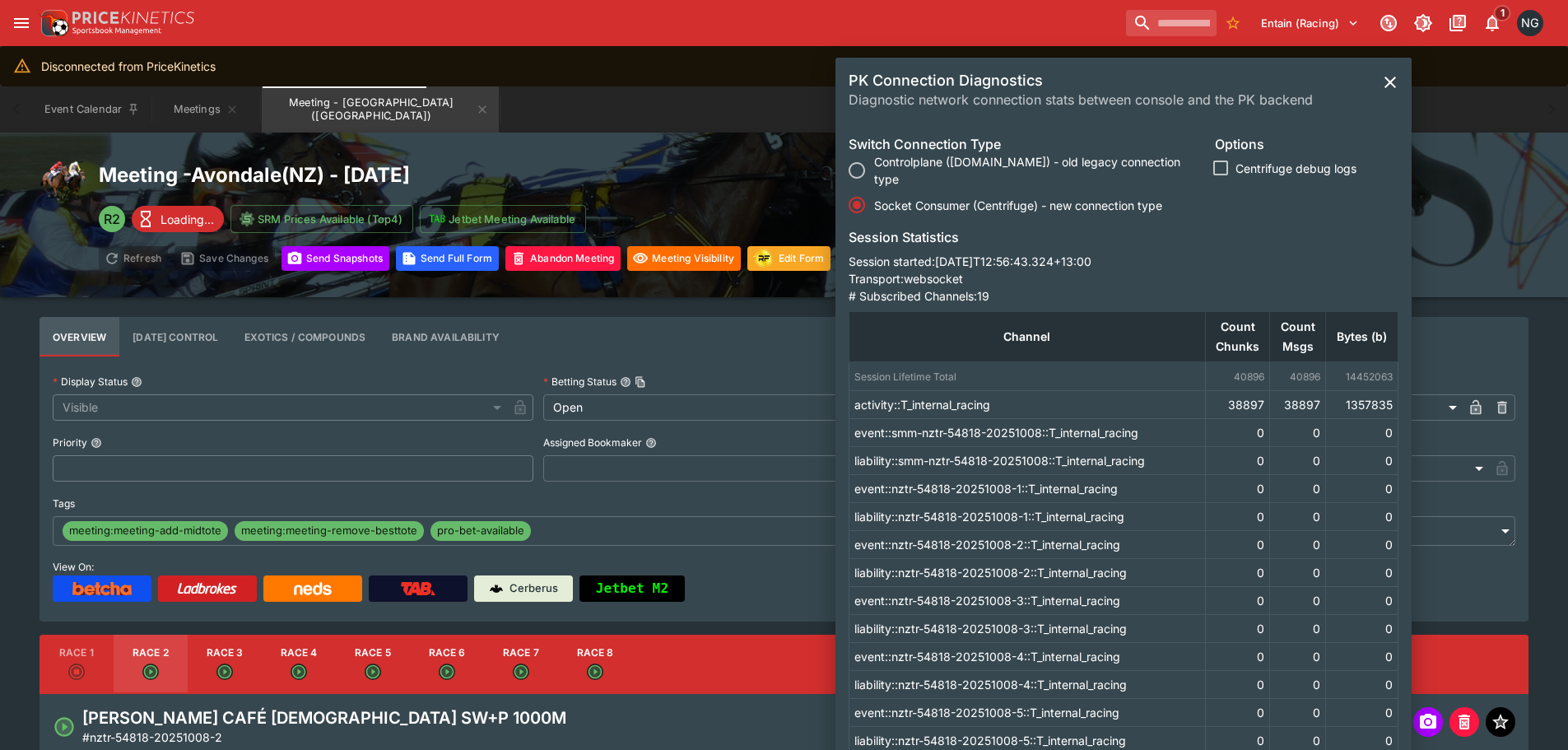
click at [996, 167] on span "Controlplane (Socket.IO) - old legacy connection type" at bounding box center [1037, 170] width 328 height 34
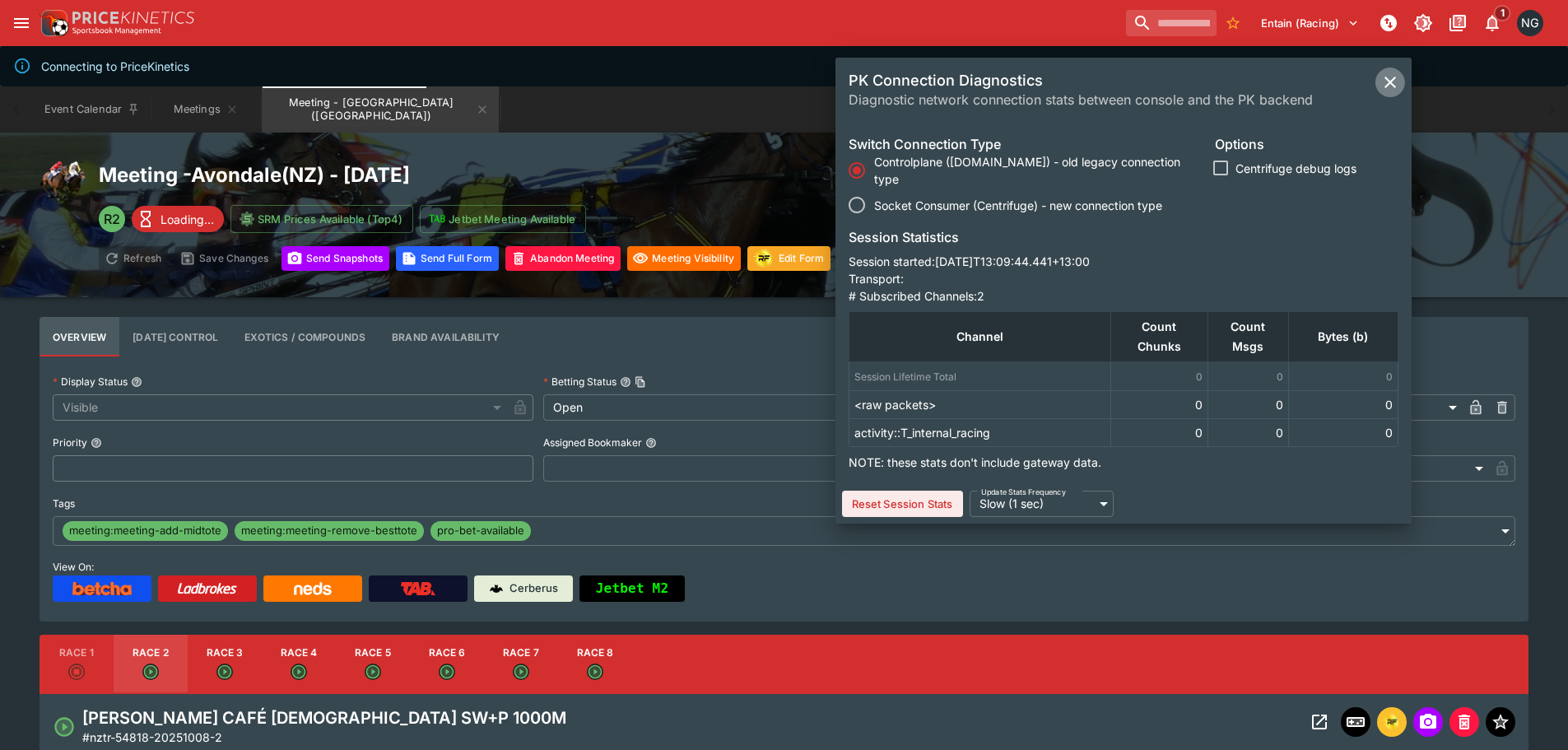
click at [1389, 79] on icon "close" at bounding box center [1390, 82] width 19 height 19
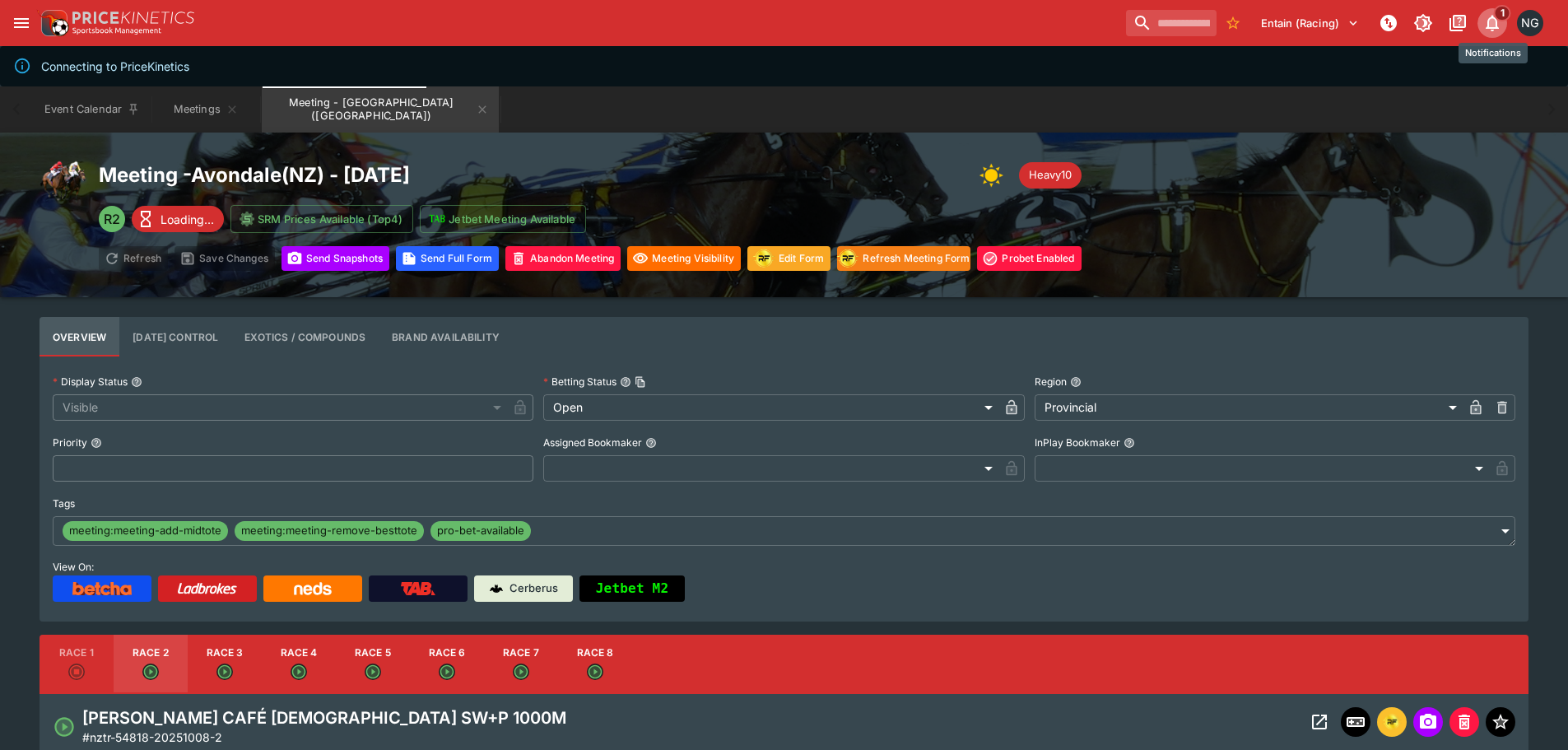
click at [1489, 28] on icon "Notifications" at bounding box center [1491, 24] width 13 height 17
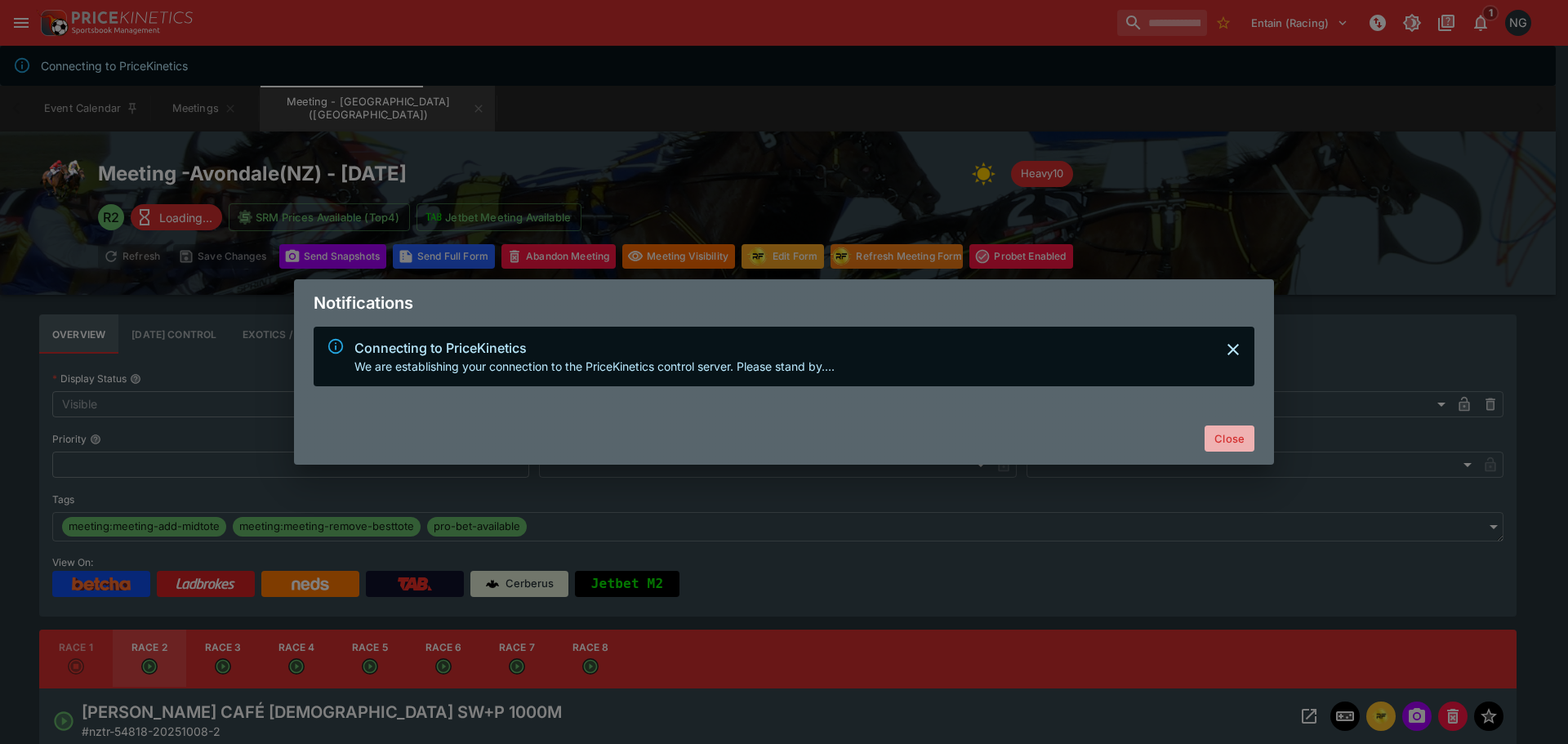
click at [1237, 443] on button "Close" at bounding box center [1229, 438] width 50 height 26
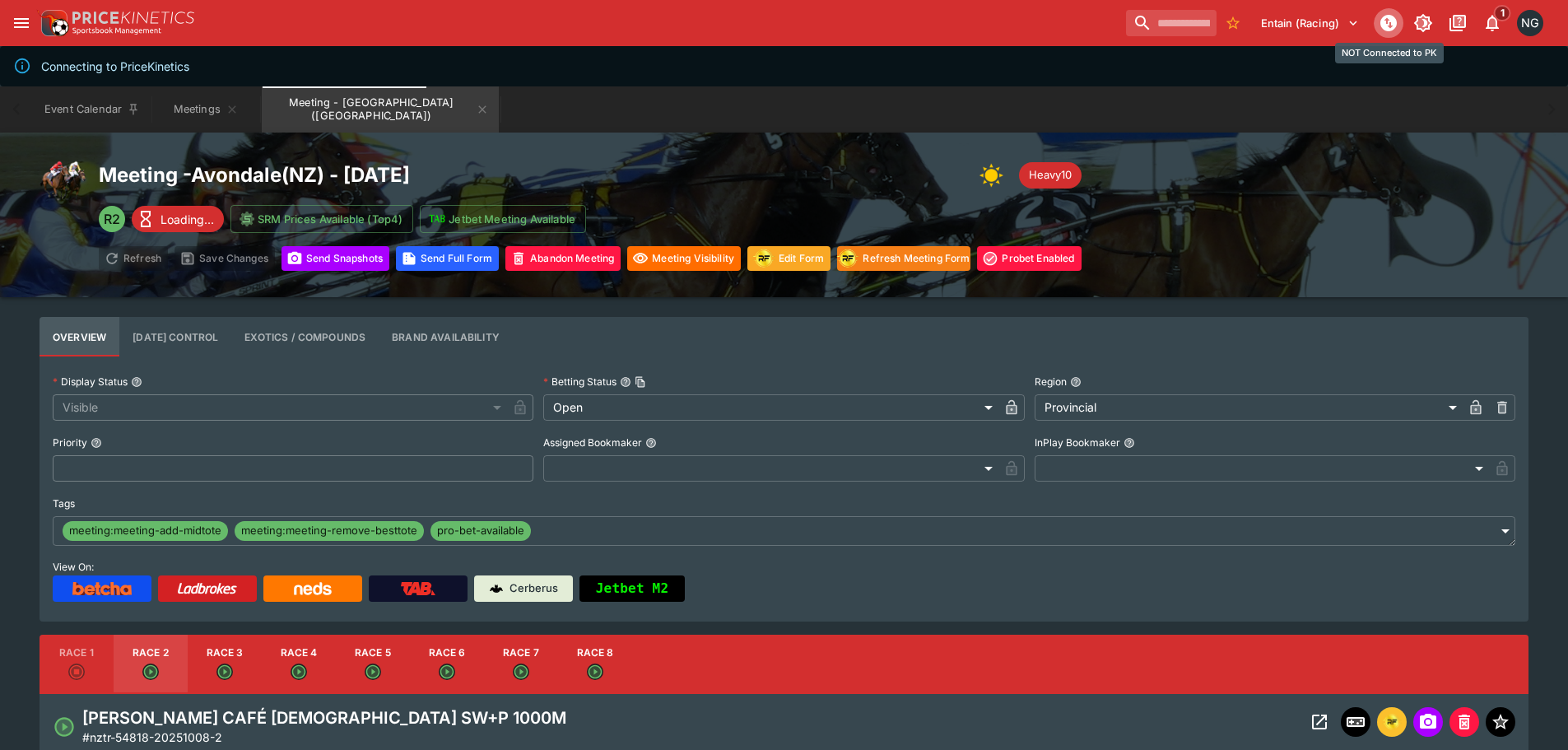
click at [1389, 33] on button "NOT Connected to PK" at bounding box center [1389, 23] width 30 height 30
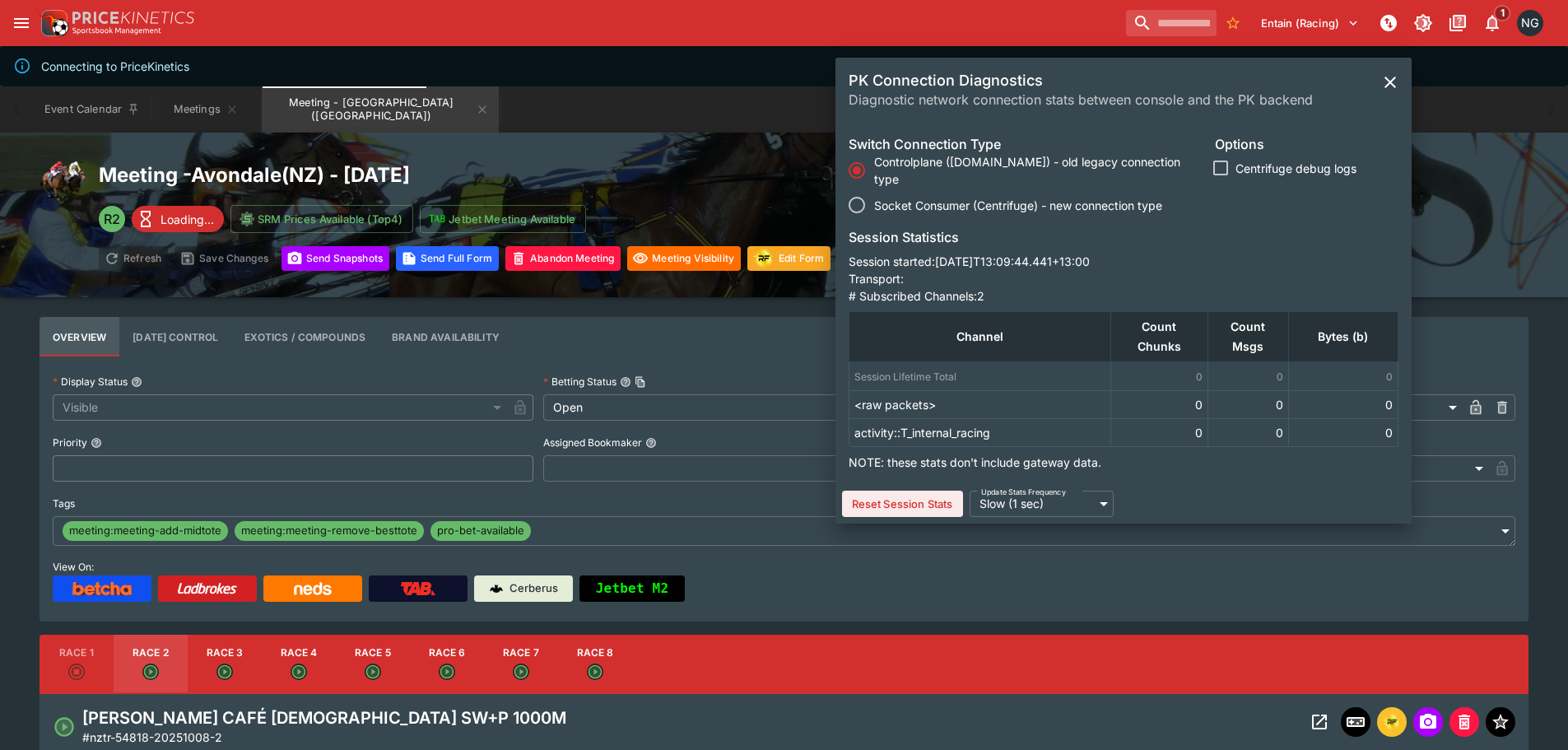
click at [904, 201] on span "Socket Consumer (Centrifuge) - new connection type" at bounding box center [1018, 206] width 288 height 18
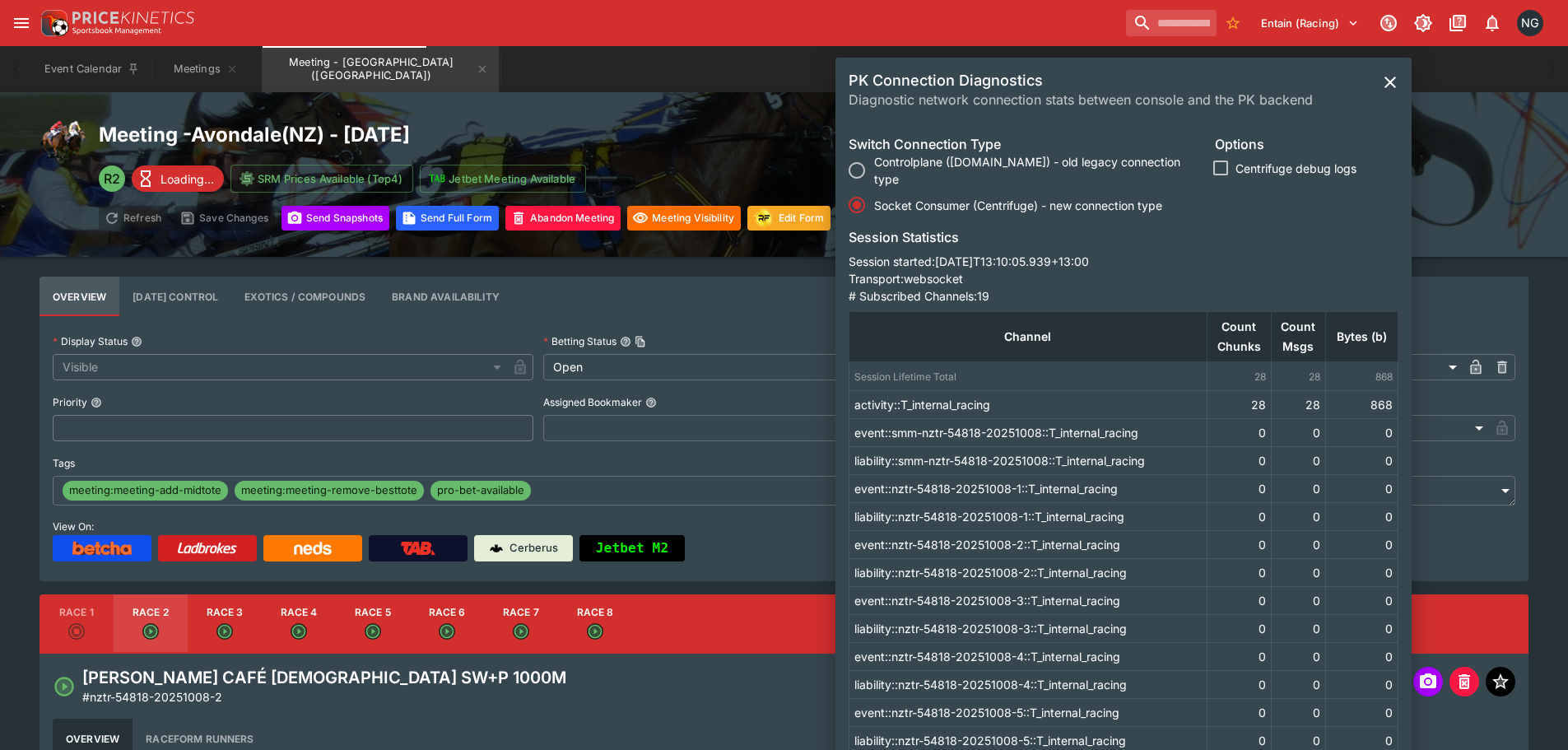
click at [1398, 87] on icon "close" at bounding box center [1390, 82] width 19 height 19
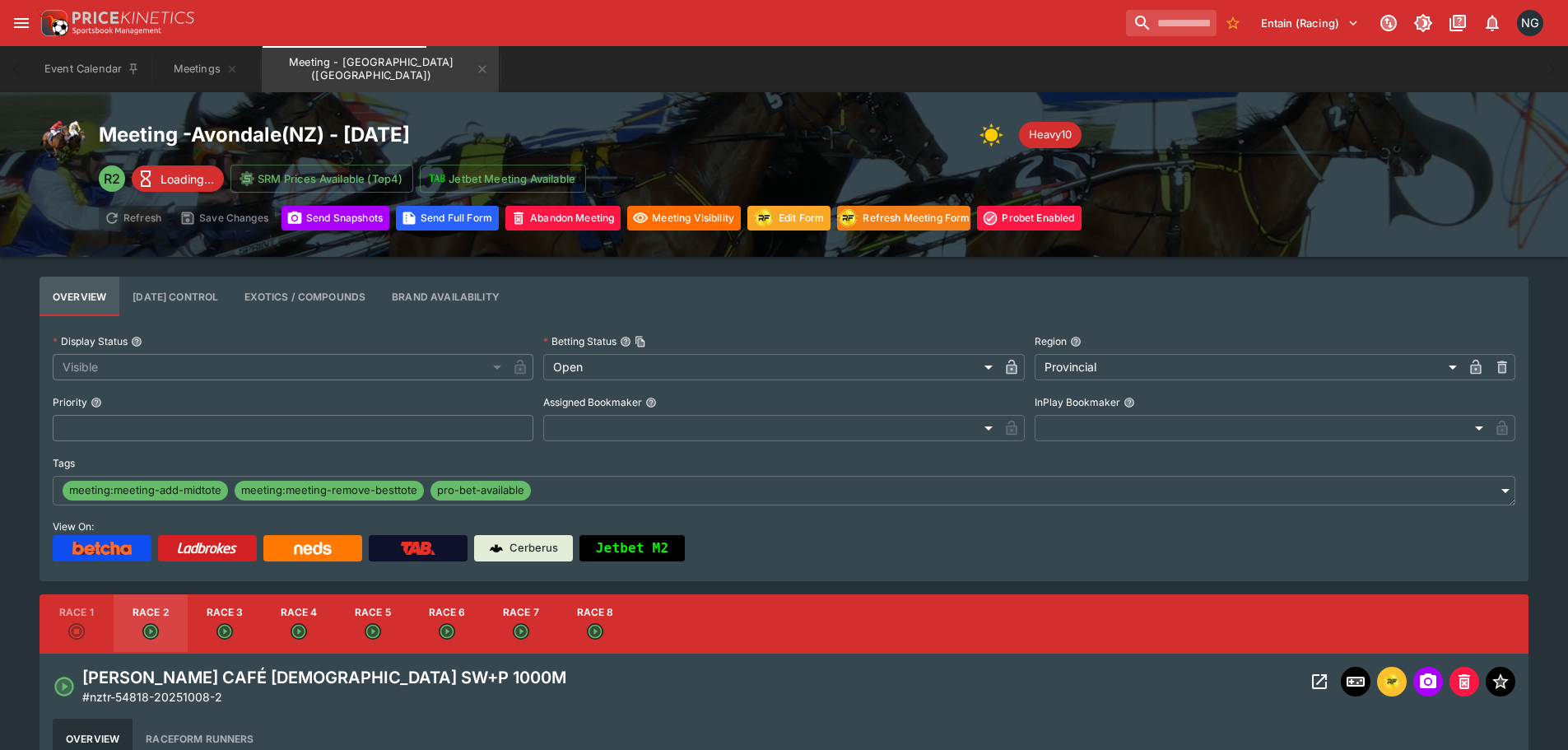
click at [1281, 96] on div "Meeting - Avondale ( NZ ) - 10/8/2025 Heavy10 R2 Loading... SRM Prices Availabl…" at bounding box center [784, 174] width 1568 height 164
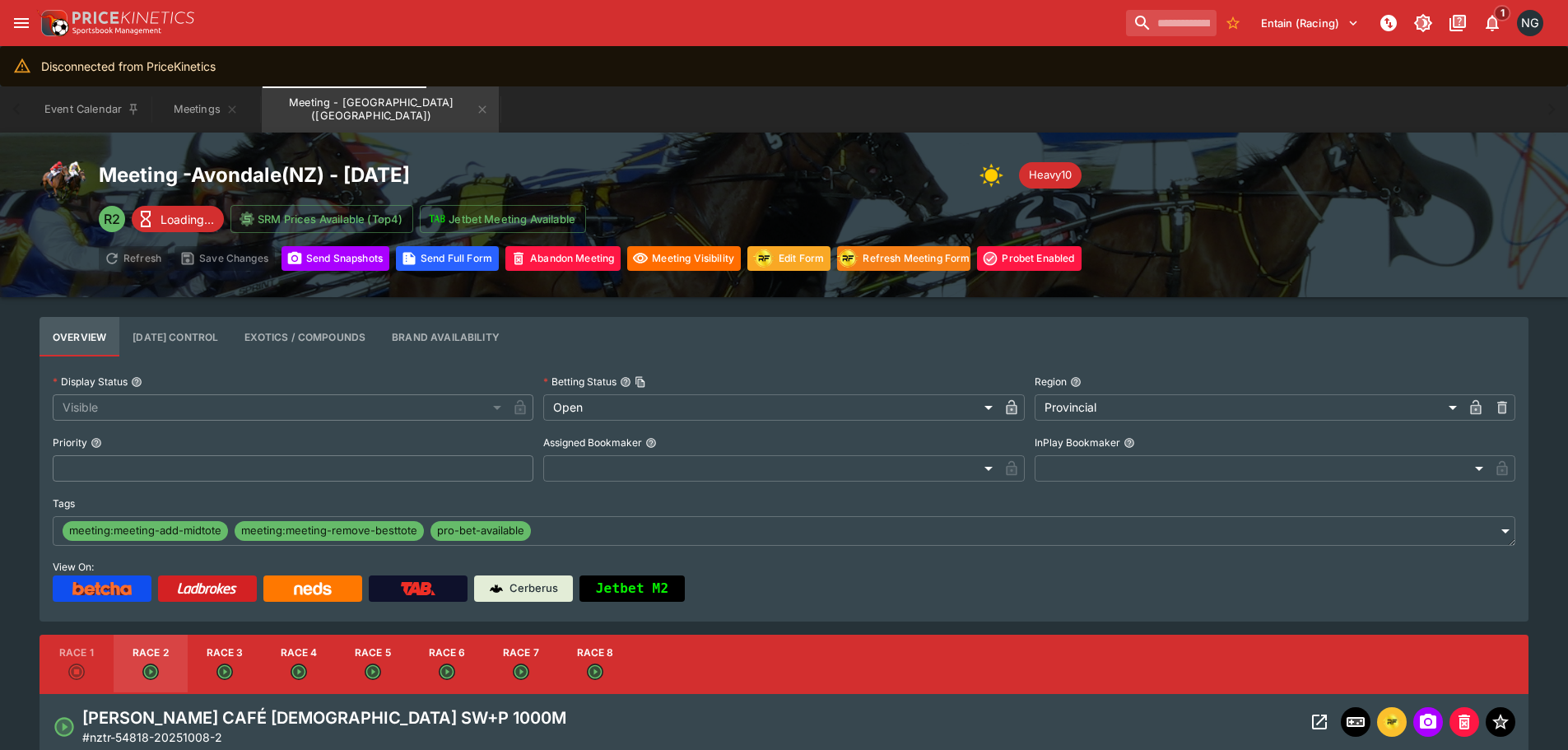
click at [1532, 34] on div "NG" at bounding box center [1530, 23] width 27 height 27
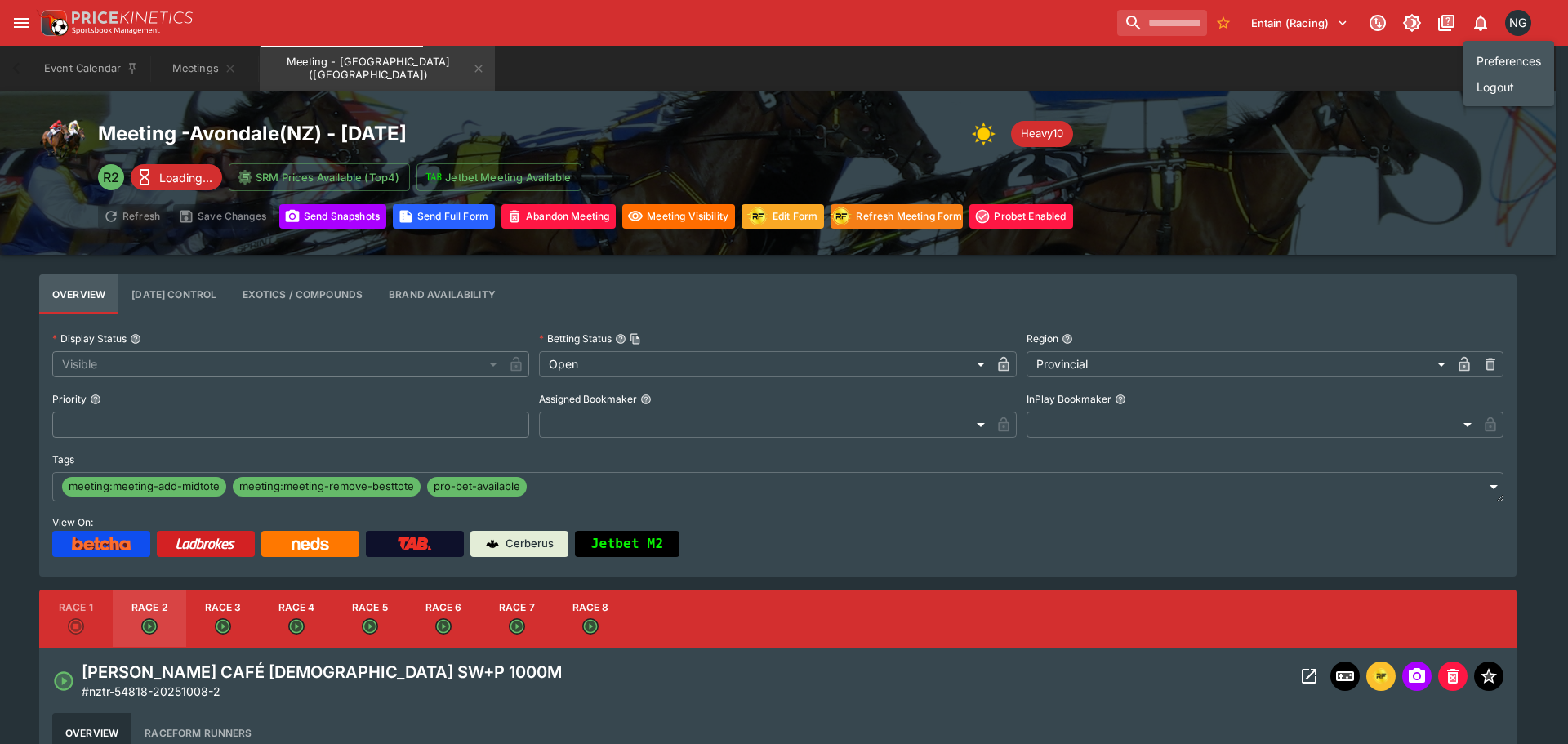
click at [1350, 160] on div at bounding box center [784, 372] width 1568 height 744
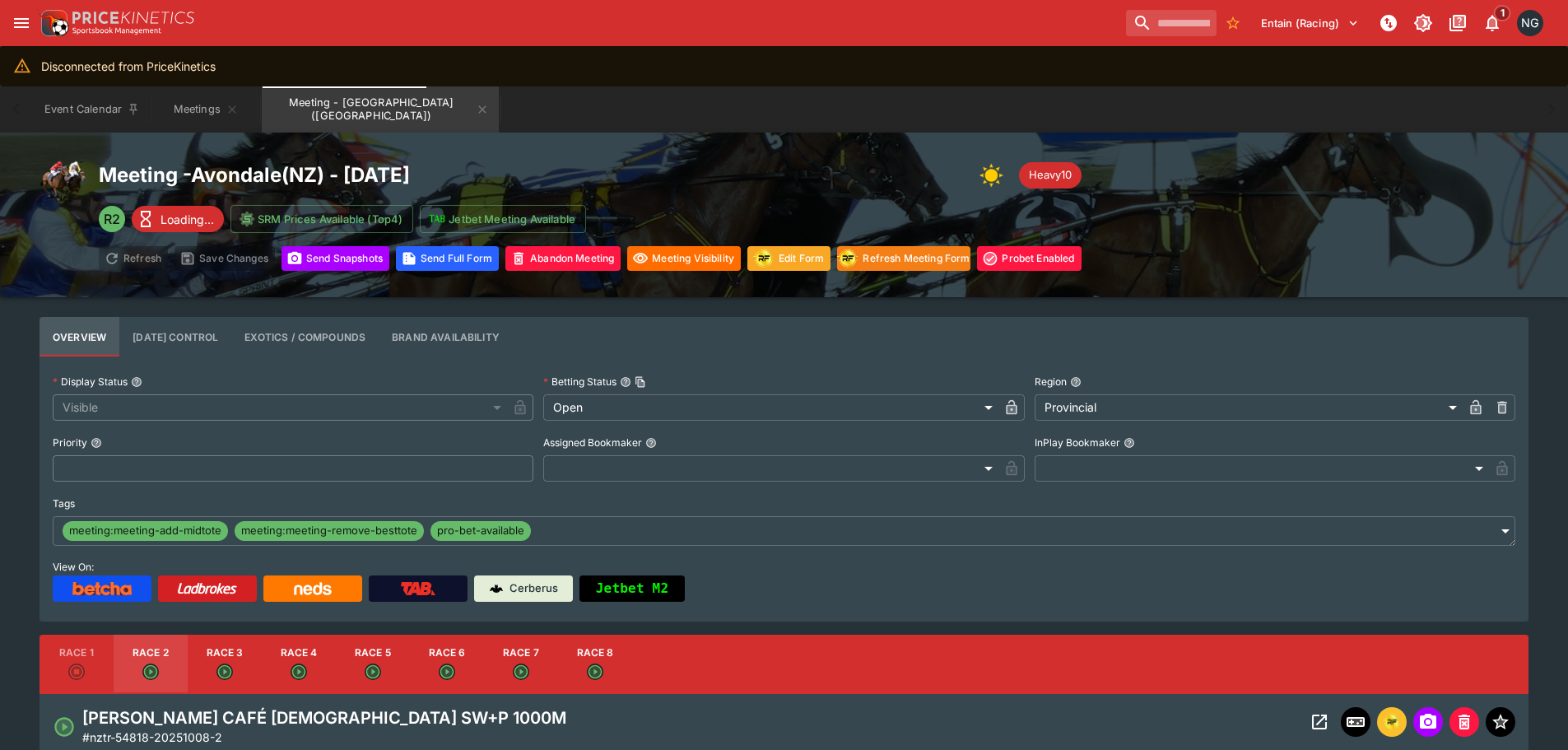
click at [64, 24] on img at bounding box center [52, 22] width 33 height 33
click at [10, 21] on button "open drawer" at bounding box center [21, 23] width 30 height 30
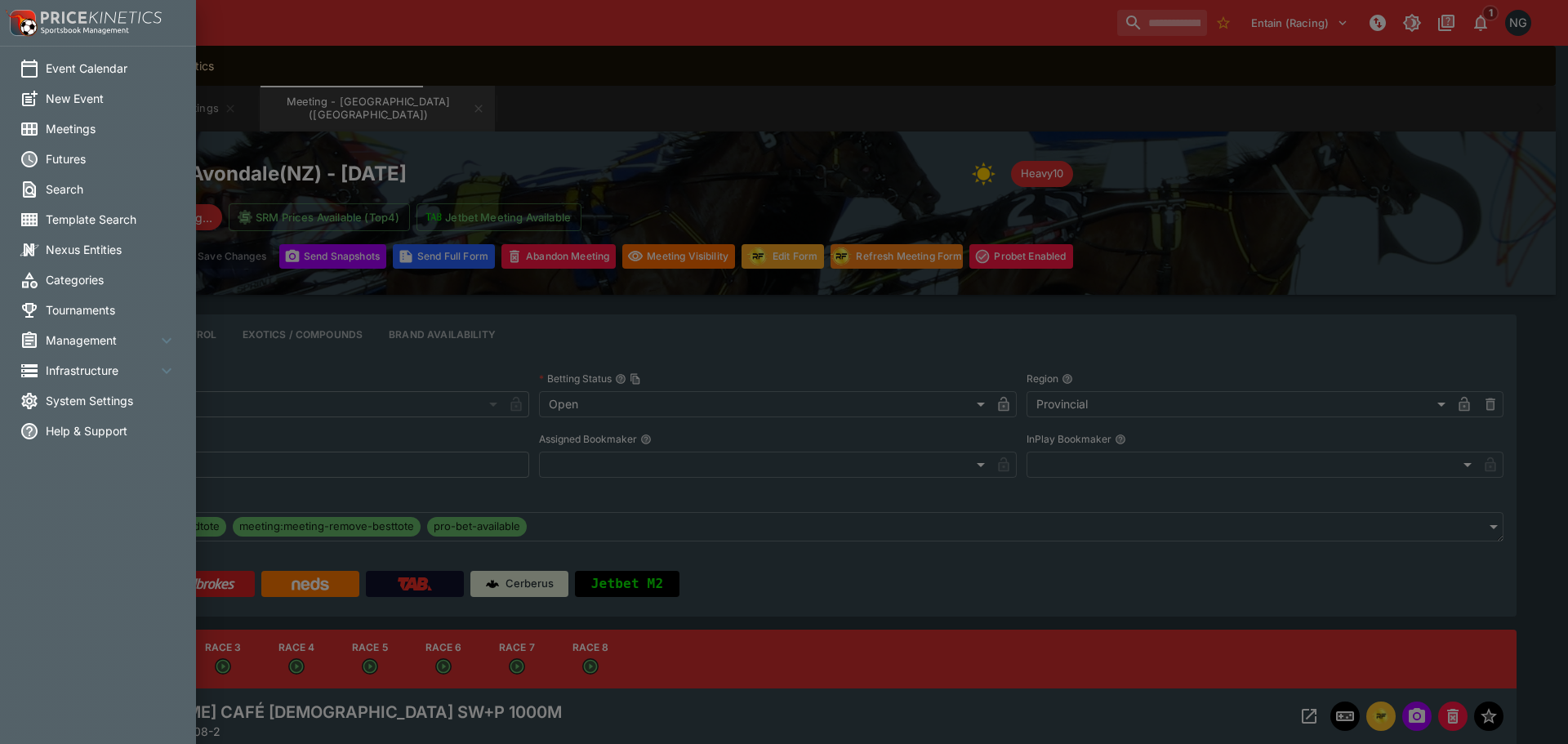
click at [60, 25] on div at bounding box center [102, 23] width 121 height 23
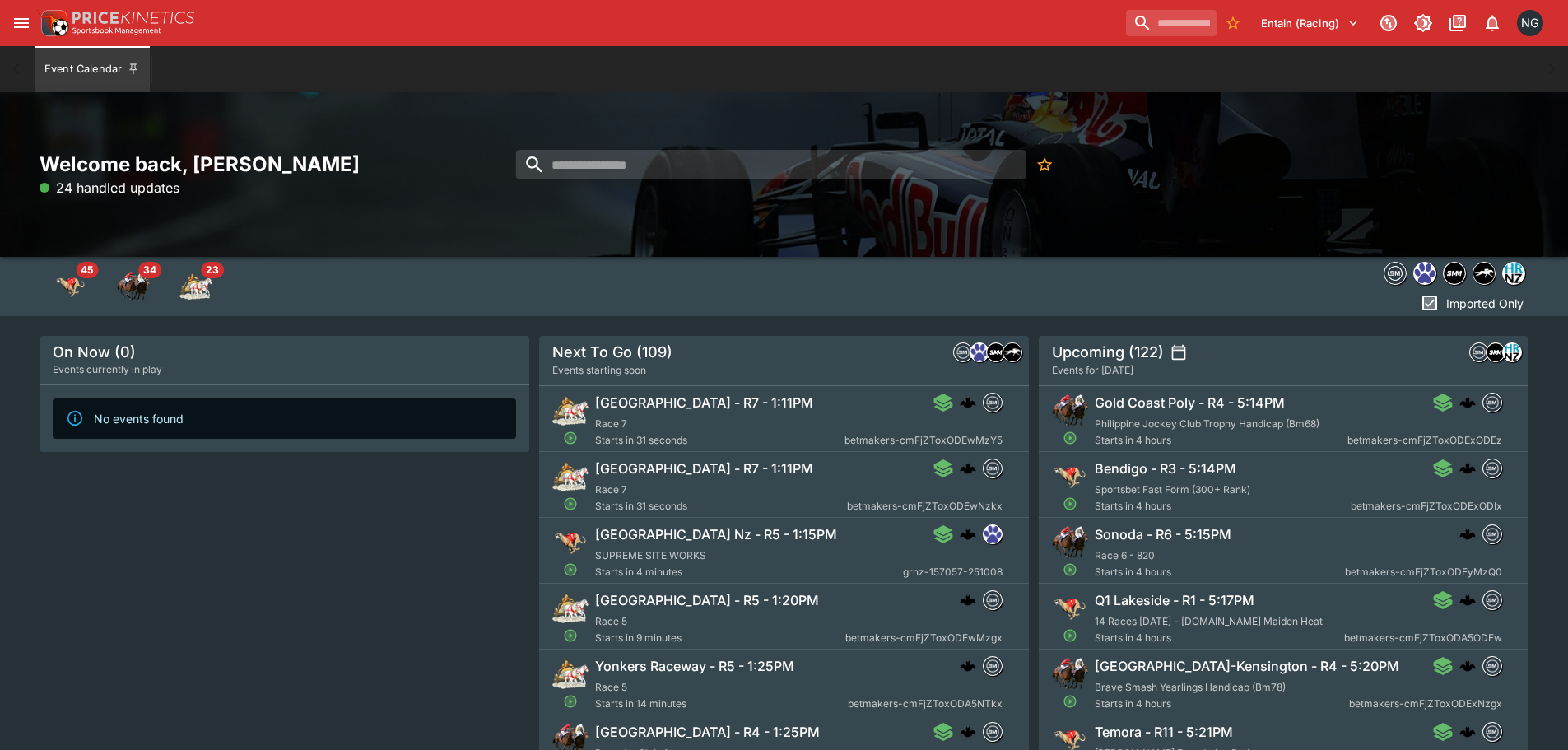
click at [20, 8] on button "open drawer" at bounding box center [21, 23] width 30 height 30
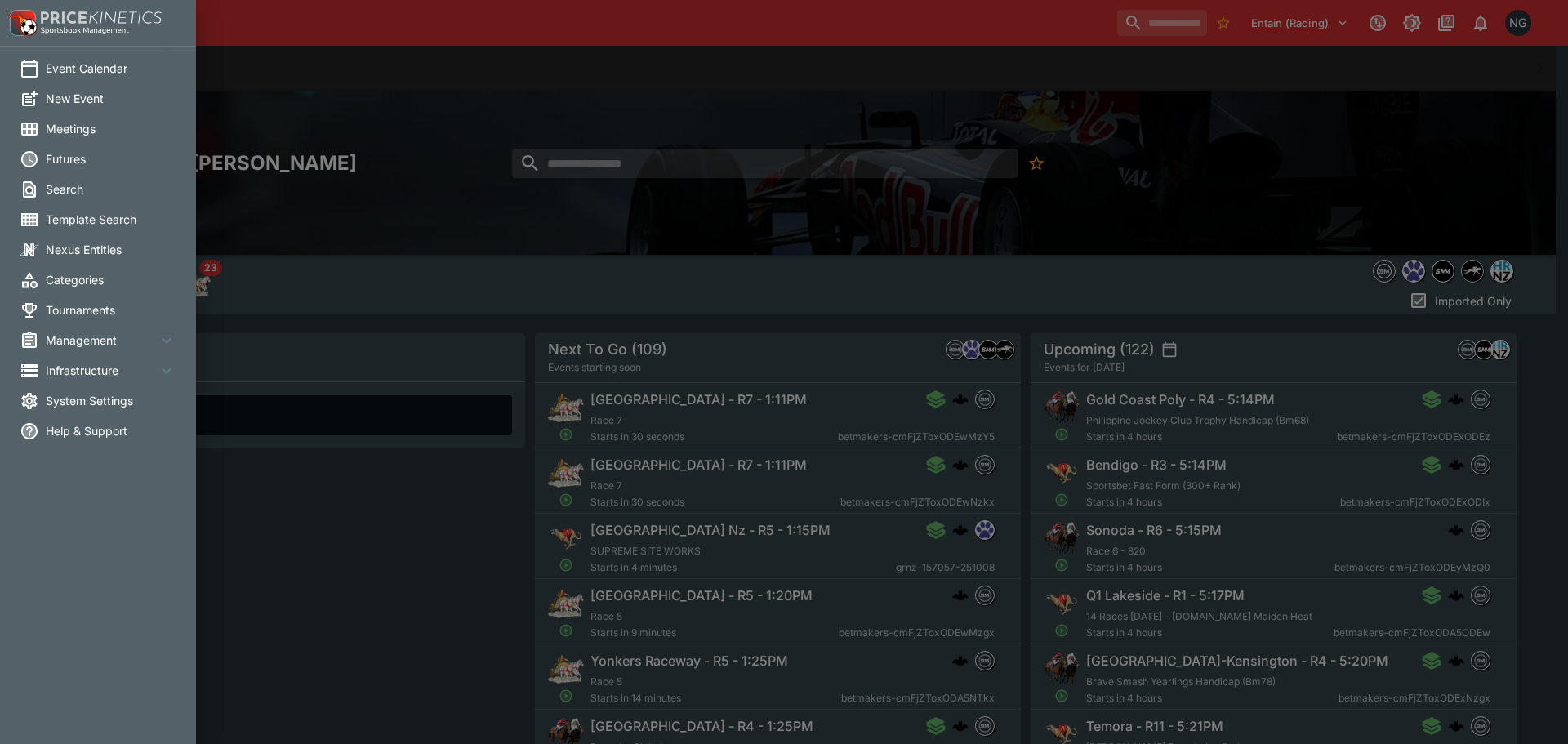
click at [80, 117] on li "Meetings" at bounding box center [98, 128] width 196 height 30
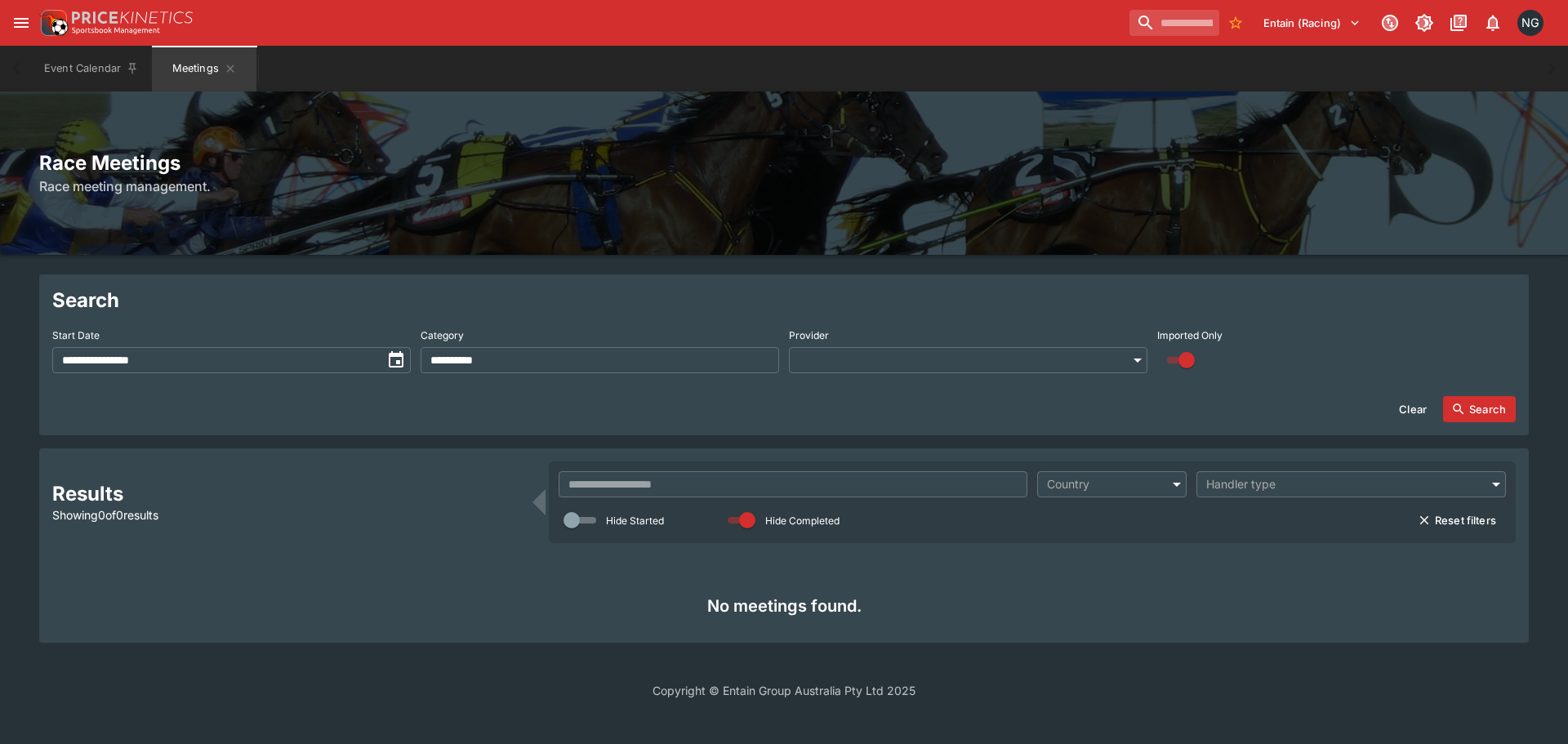
click at [440, 32] on div "Entain (Racing) 0 NG" at bounding box center [791, 23] width 1512 height 36
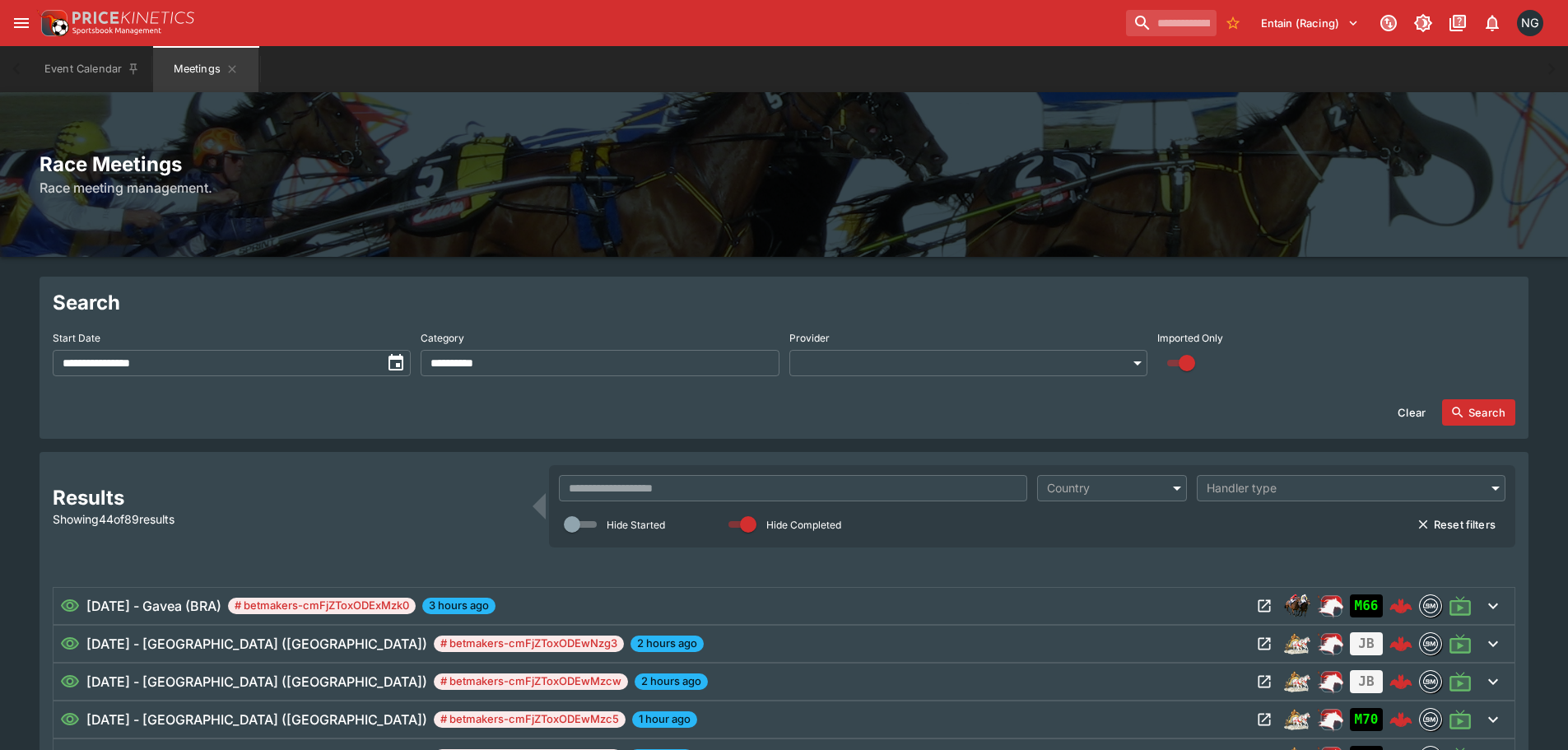
click at [369, 91] on div "Event Calendar Meetings" at bounding box center [784, 69] width 1502 height 46
click at [369, 362] on input "**********" at bounding box center [217, 363] width 329 height 27
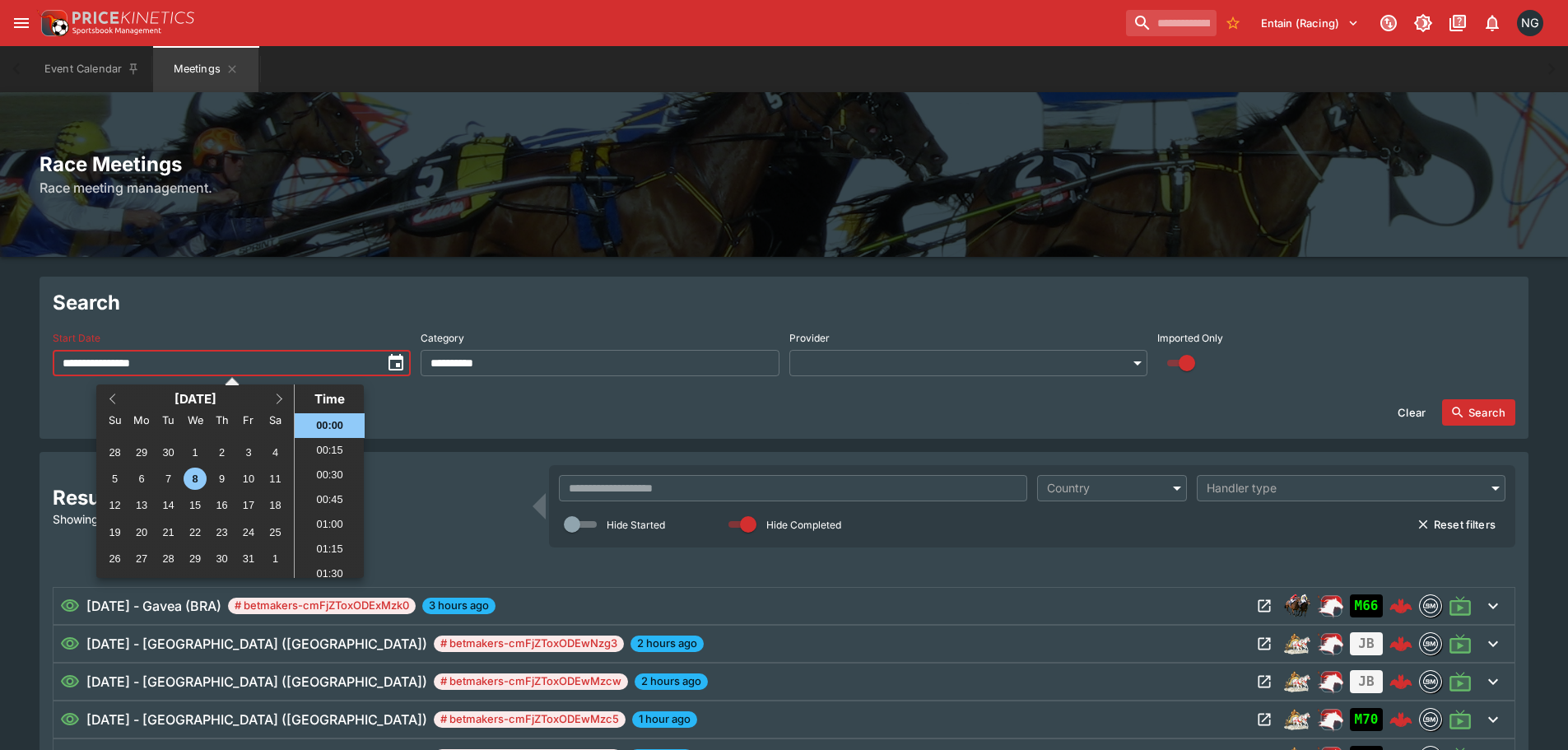
click at [236, 477] on div "5 6 7 8 9 10 11" at bounding box center [194, 478] width 186 height 27
click at [244, 478] on div "10" at bounding box center [247, 478] width 22 height 22
type input "**********"
click at [725, 487] on input "text" at bounding box center [793, 489] width 468 height 27
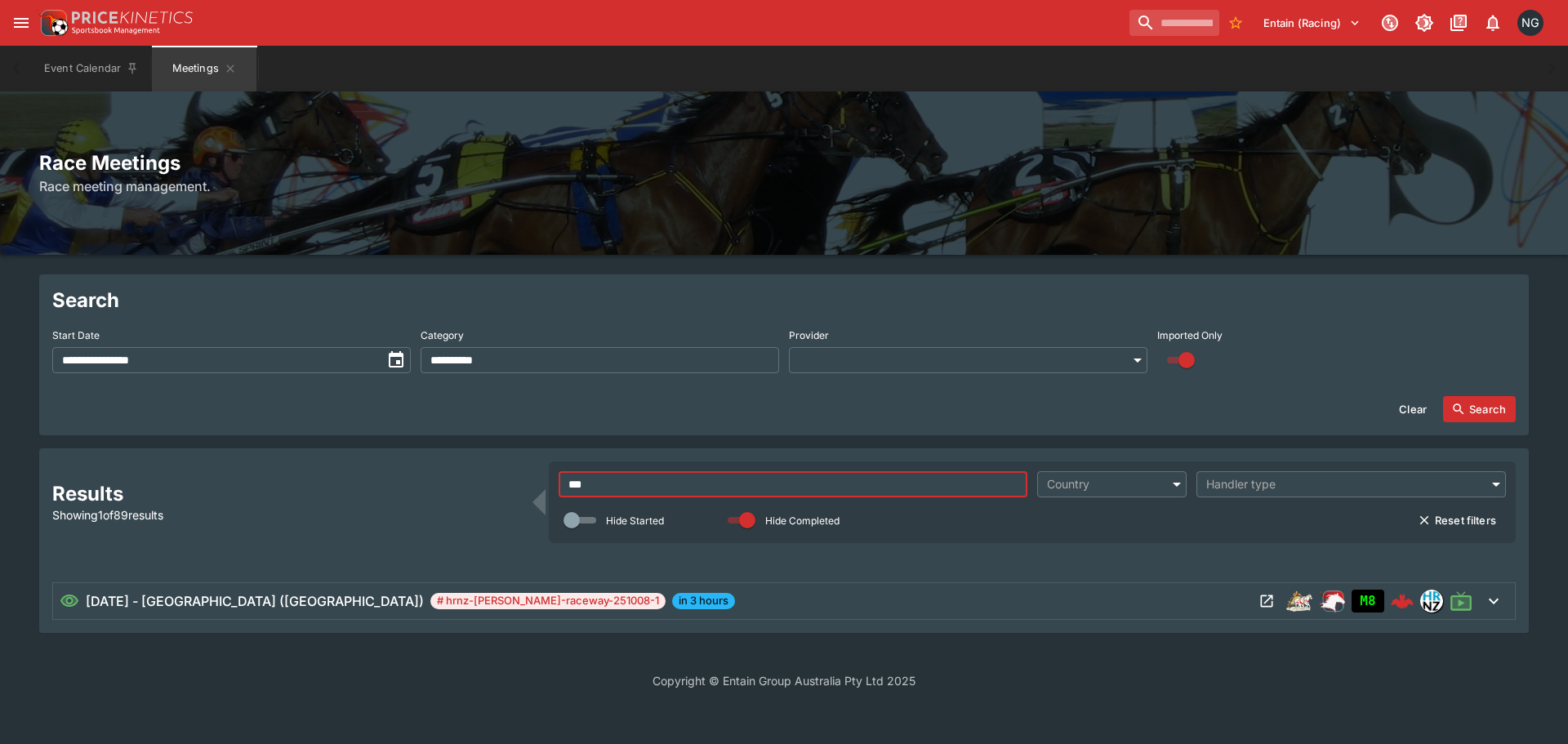
type input "***"
click at [1466, 400] on button "Search" at bounding box center [1479, 409] width 73 height 26
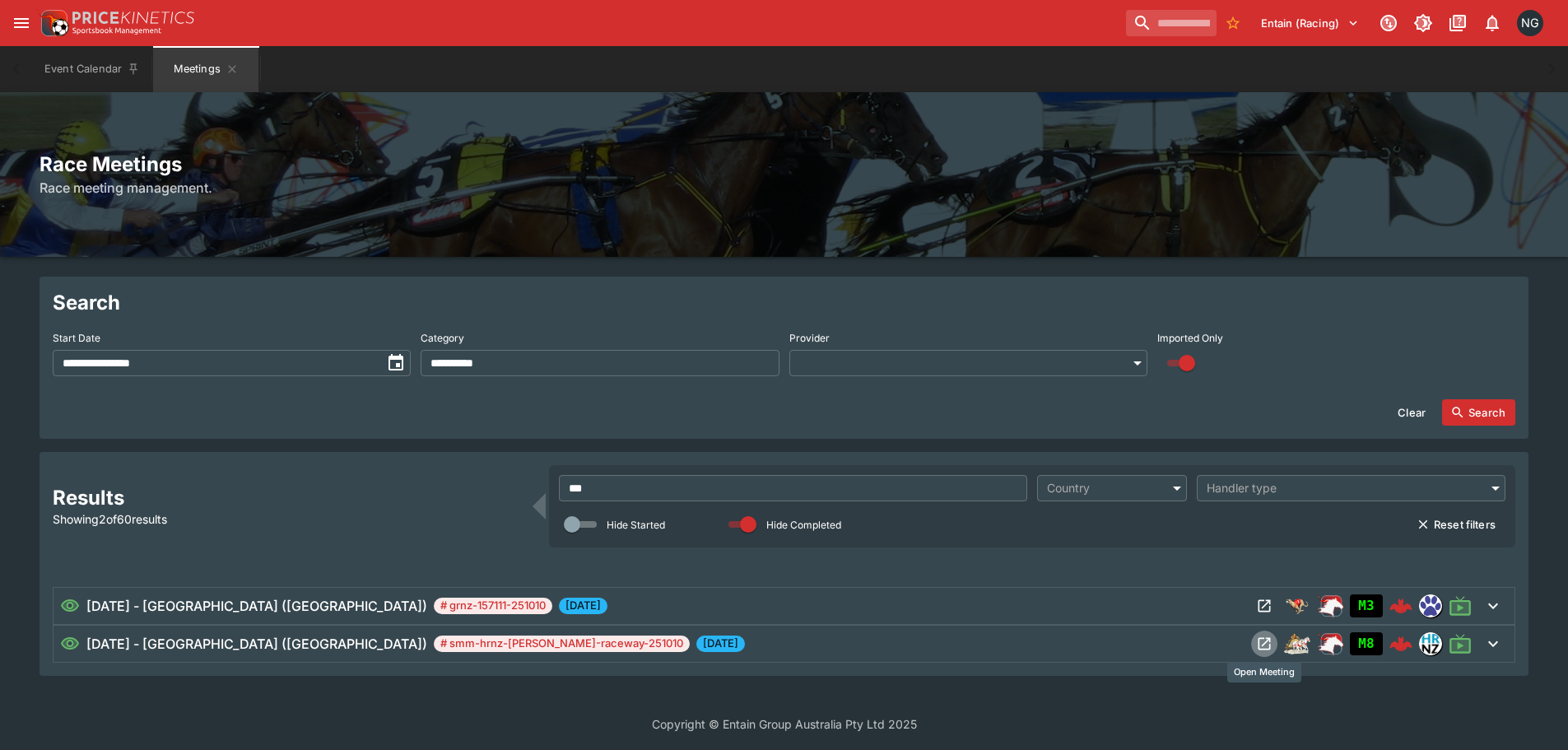
click at [1263, 643] on icon "Open Meeting" at bounding box center [1264, 643] width 17 height 17
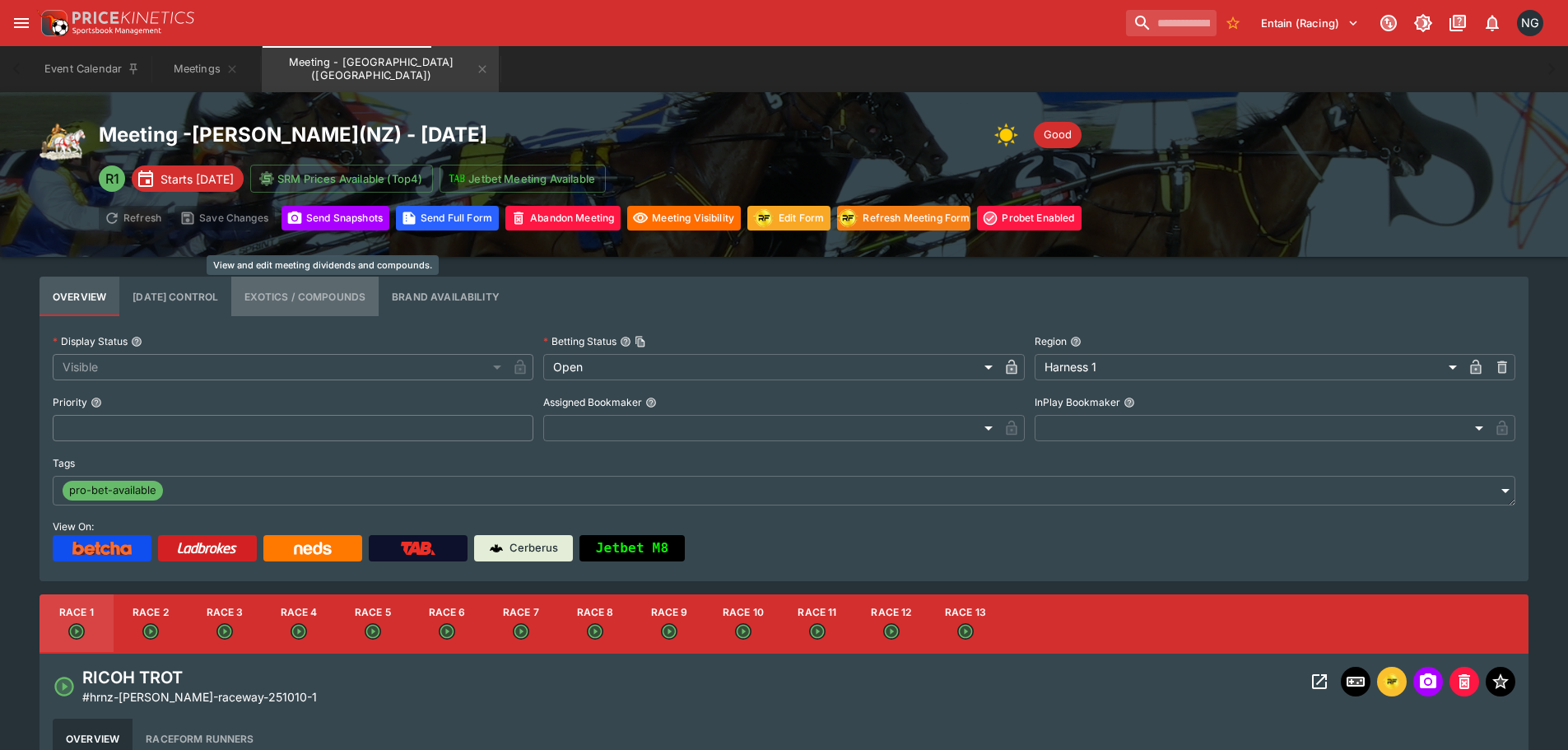
click at [366, 294] on button "Exotics / Compounds" at bounding box center [305, 296] width 148 height 40
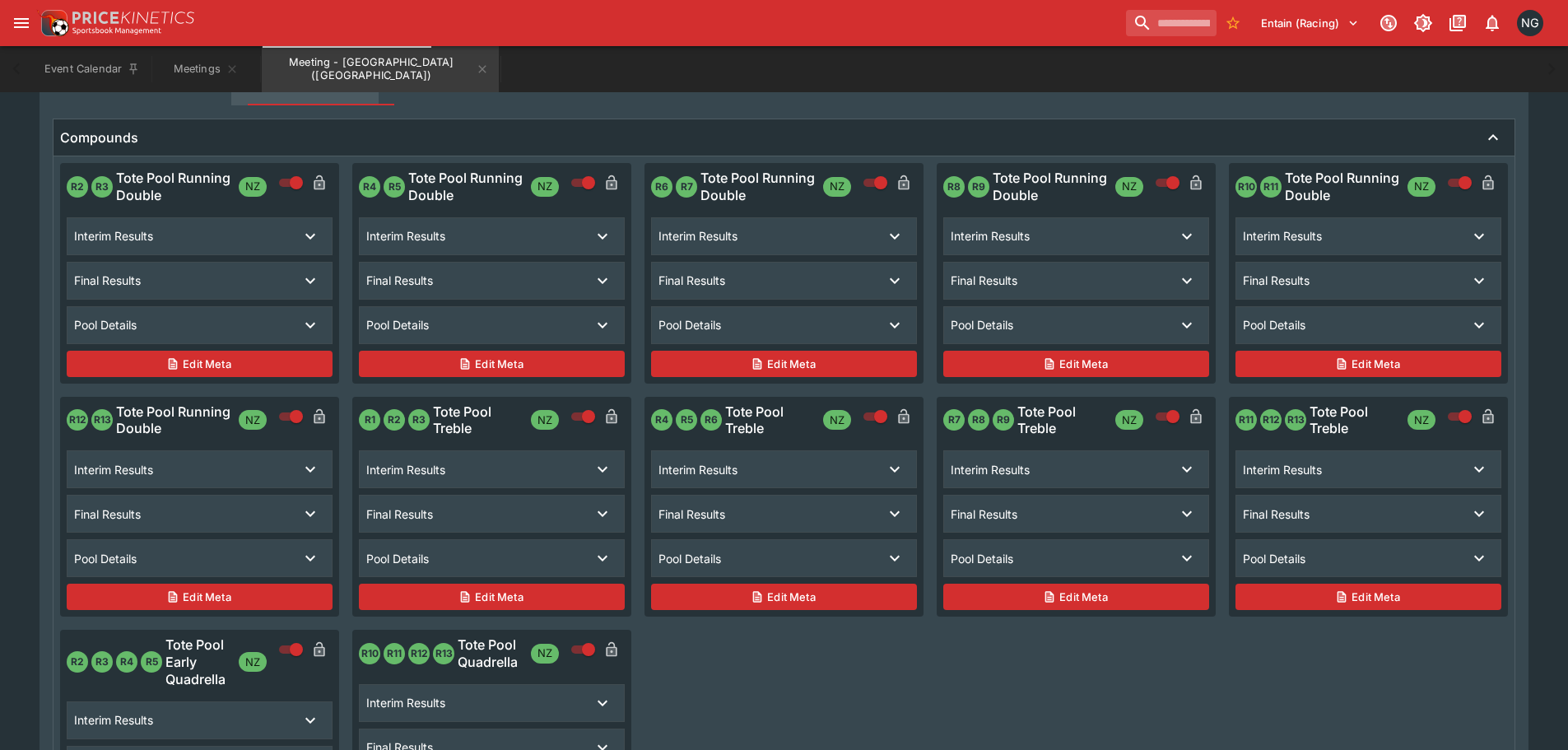
scroll to position [412, 0]
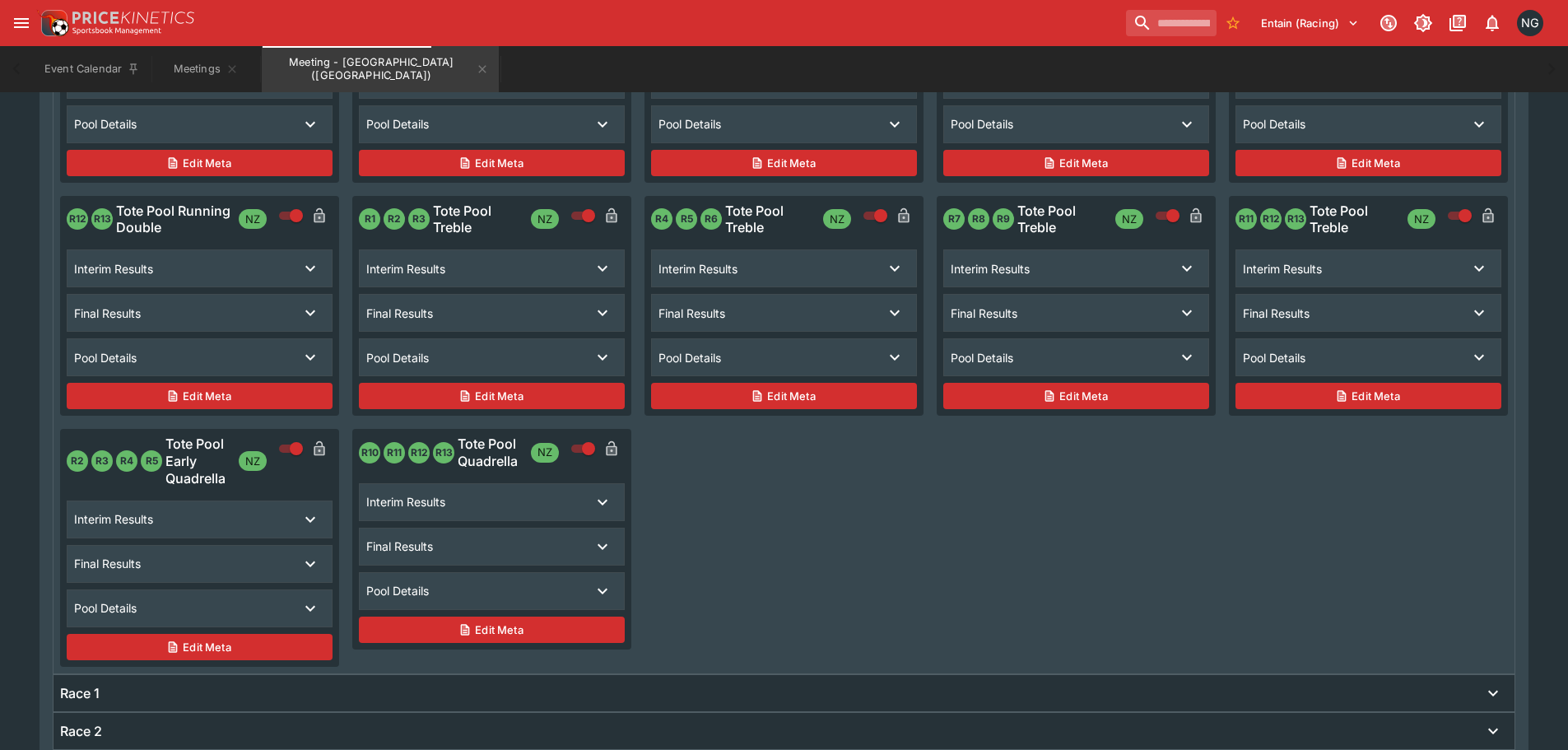
click at [512, 583] on div "Pool Details" at bounding box center [477, 591] width 222 height 18
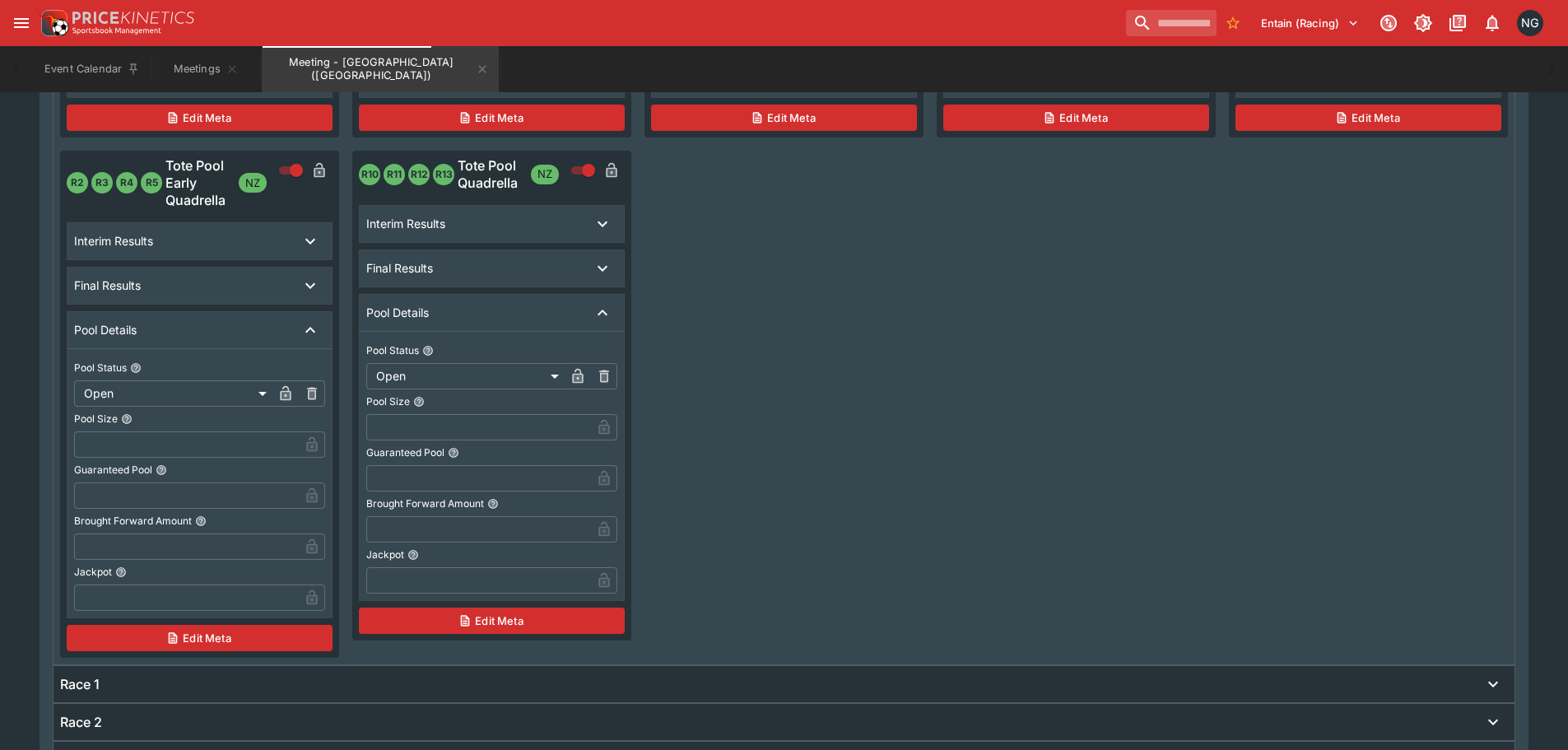
scroll to position [1234, 0]
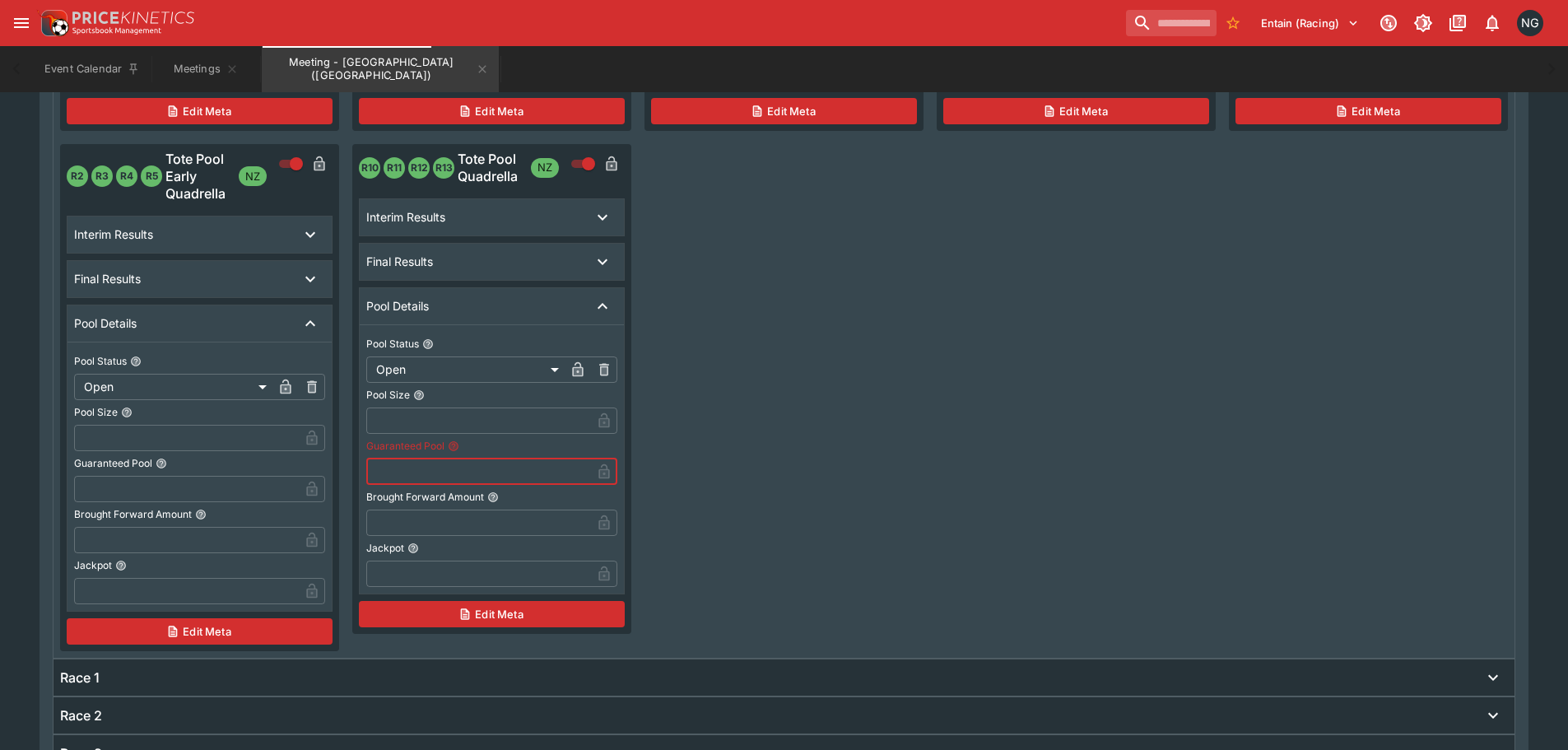
click at [447, 466] on input "text" at bounding box center [479, 472] width 224 height 27
type input "********"
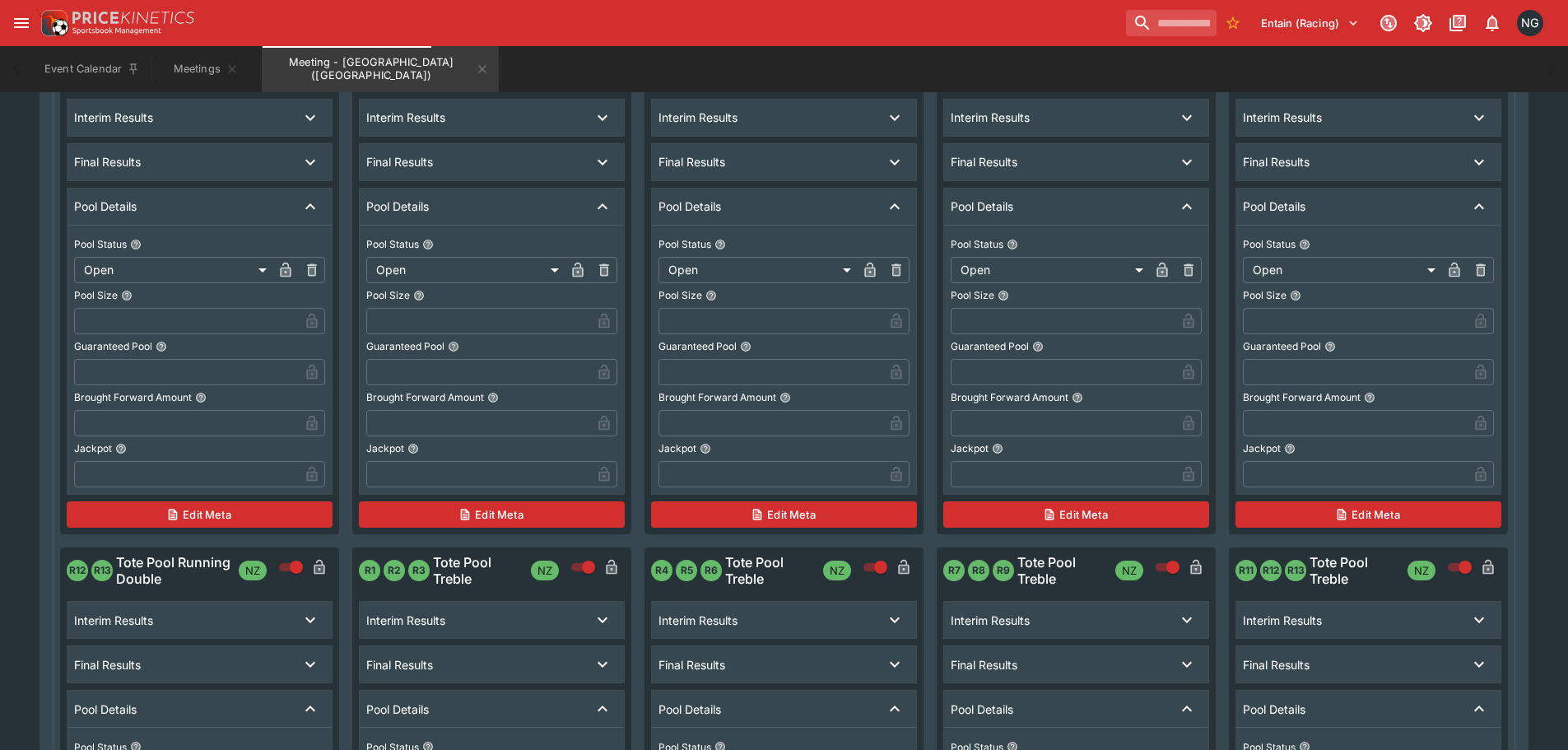
scroll to position [0, 0]
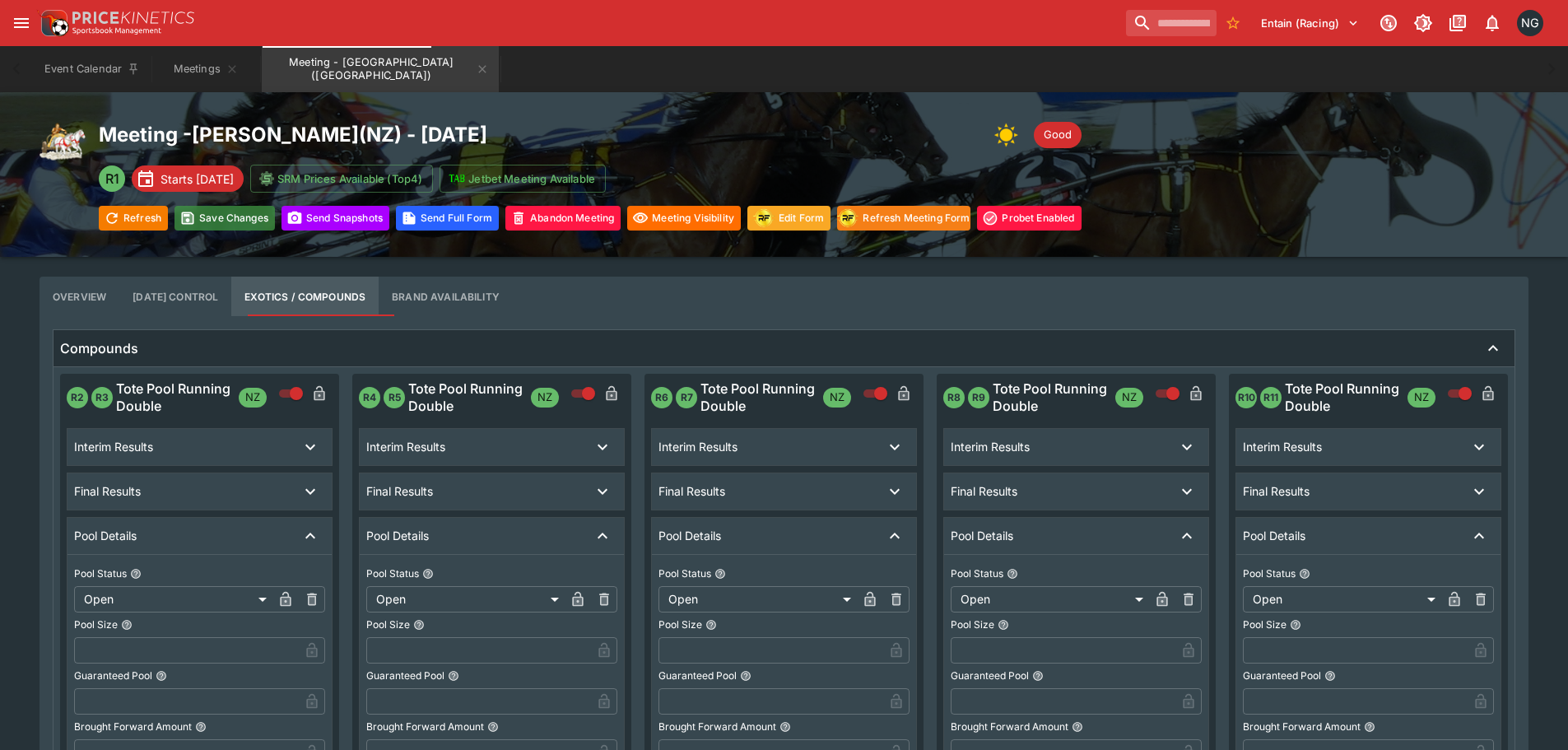
click at [241, 208] on button "Save Changes" at bounding box center [224, 218] width 101 height 25
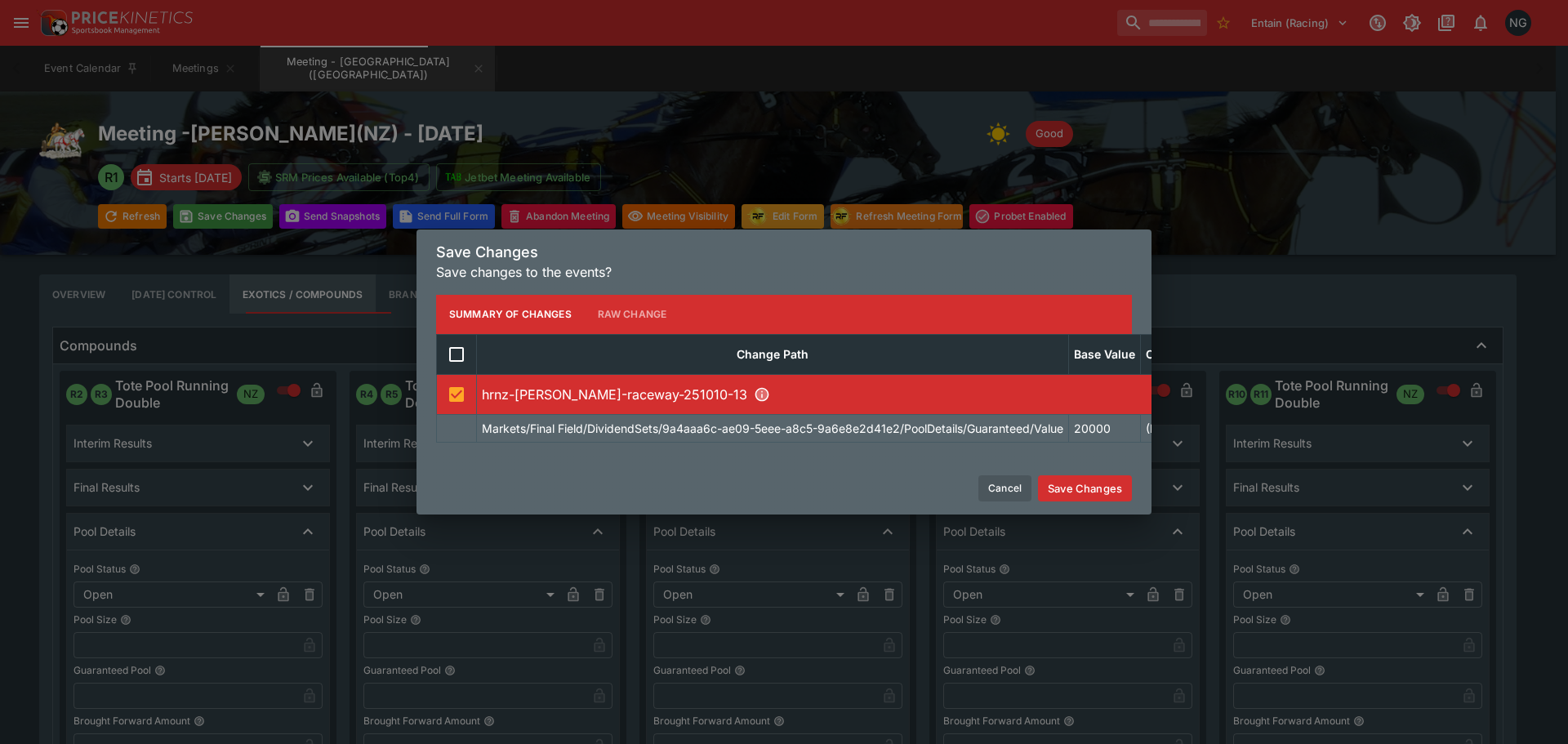
click at [1081, 492] on button "Save Changes" at bounding box center [1084, 488] width 94 height 26
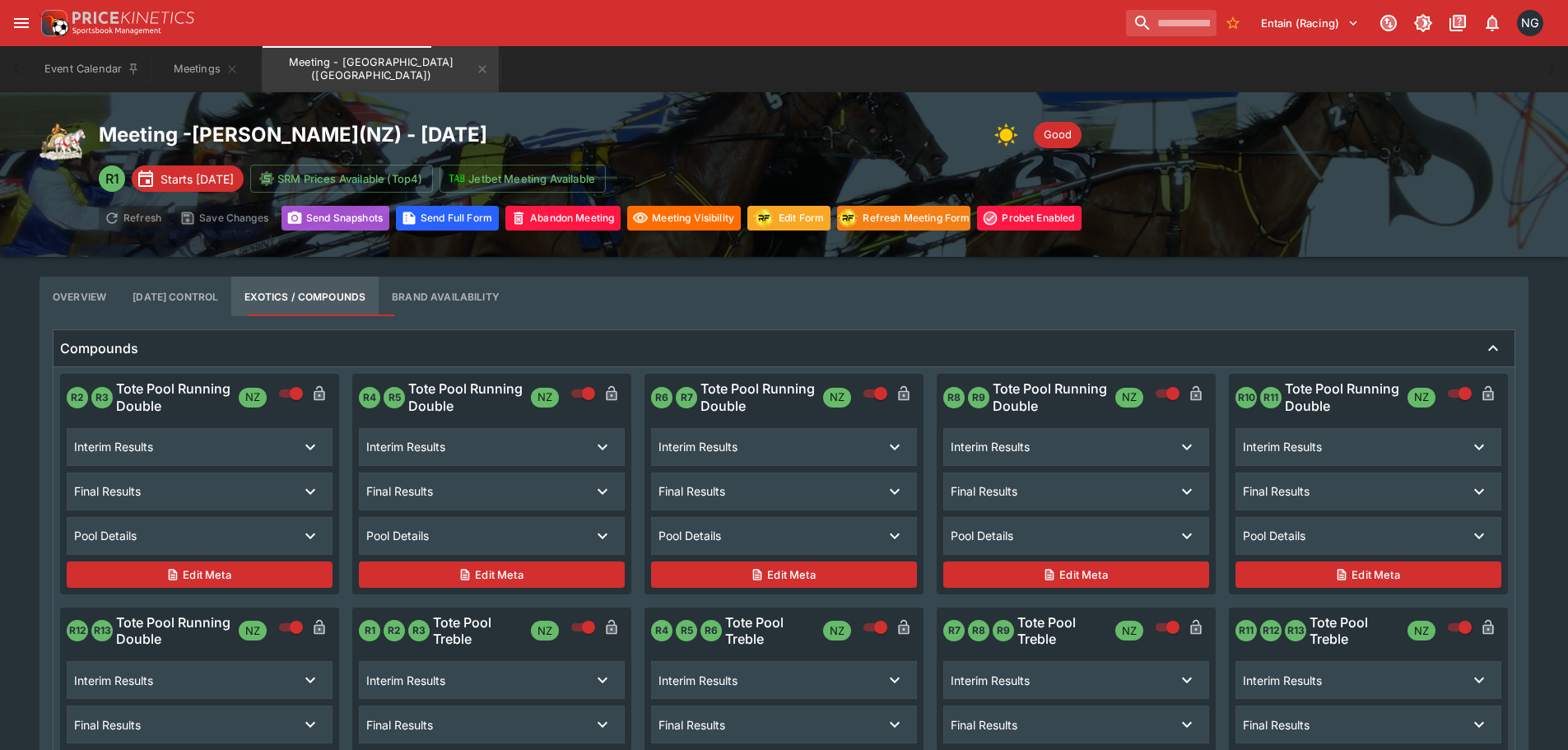
click at [354, 211] on button "Send Snapshot s" at bounding box center [336, 218] width 108 height 25
click at [1379, 209] on div "Meeting - [GEOGRAPHIC_DATA] ( [GEOGRAPHIC_DATA] ) - [DATE] Good R1 Starts [DATE…" at bounding box center [784, 174] width 1488 height 112
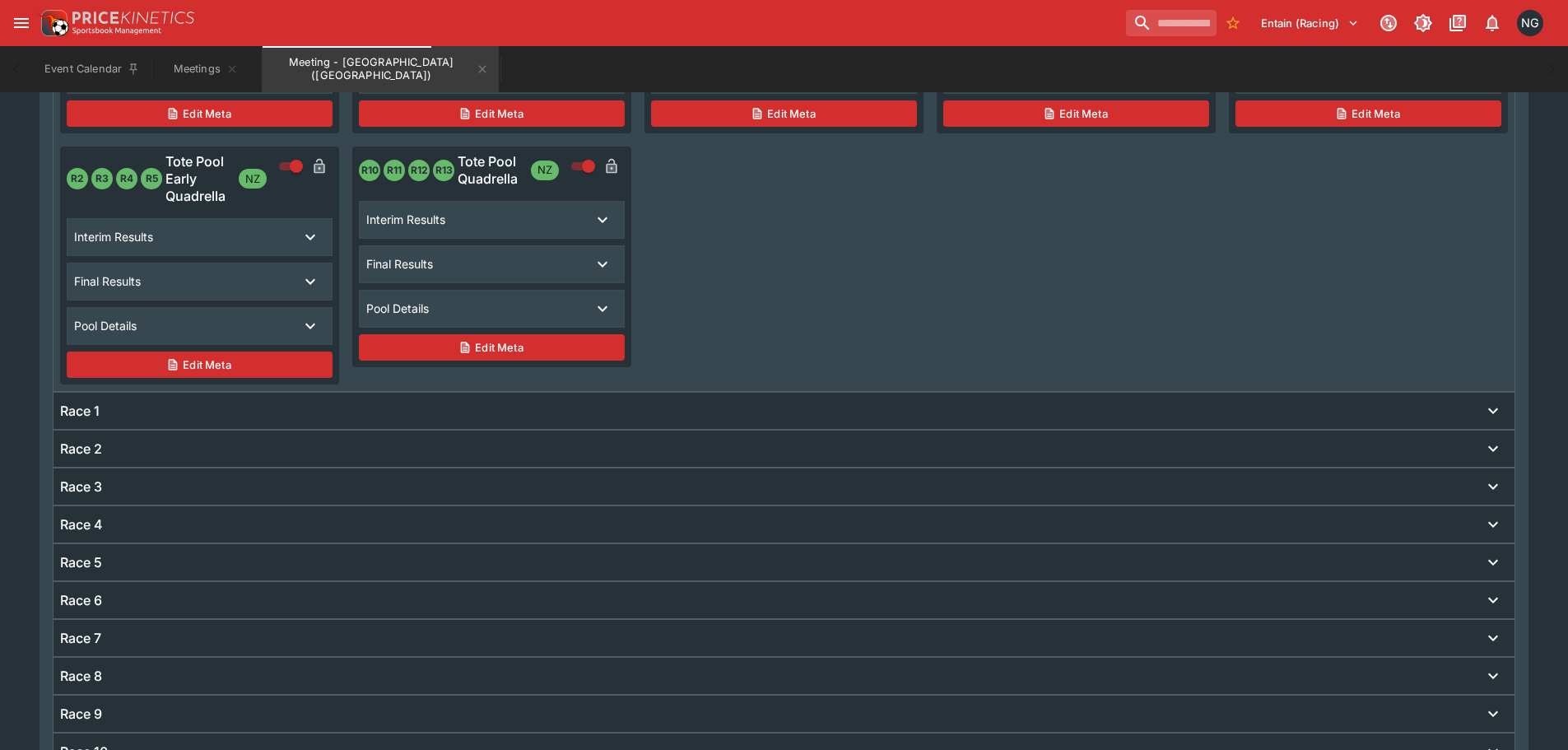
scroll to position [576, 0]
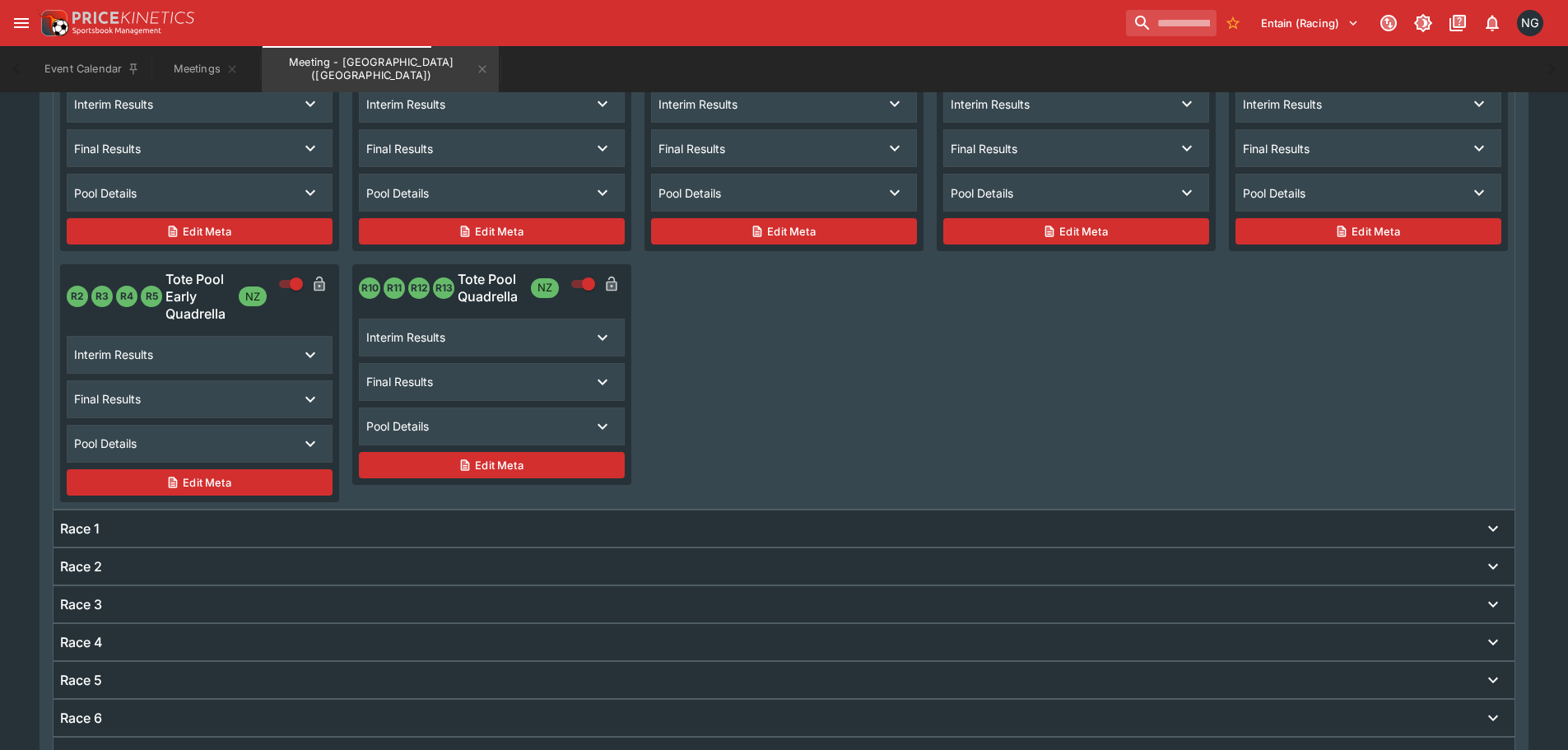
click at [523, 413] on div "Pool Details" at bounding box center [491, 426] width 264 height 36
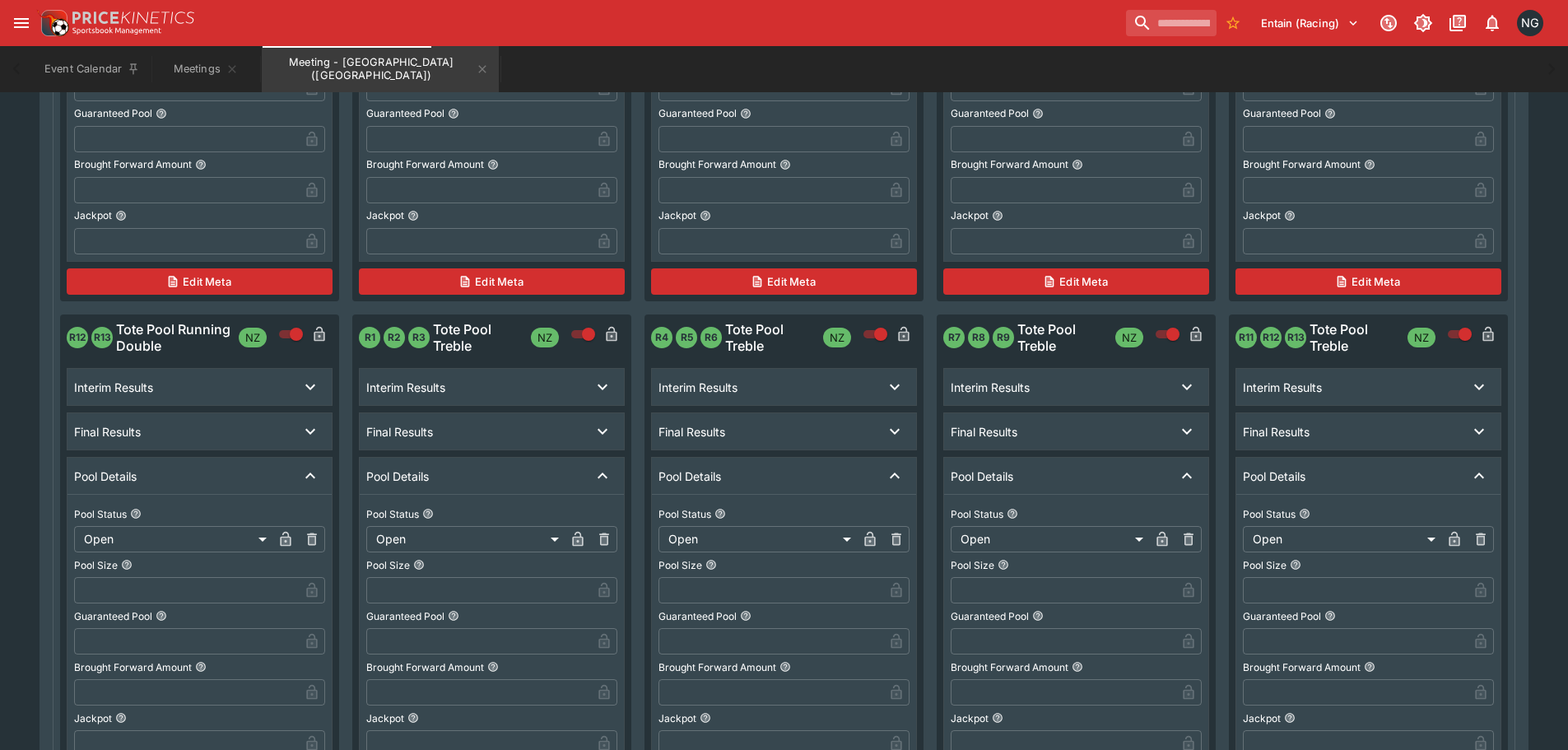
scroll to position [0, 0]
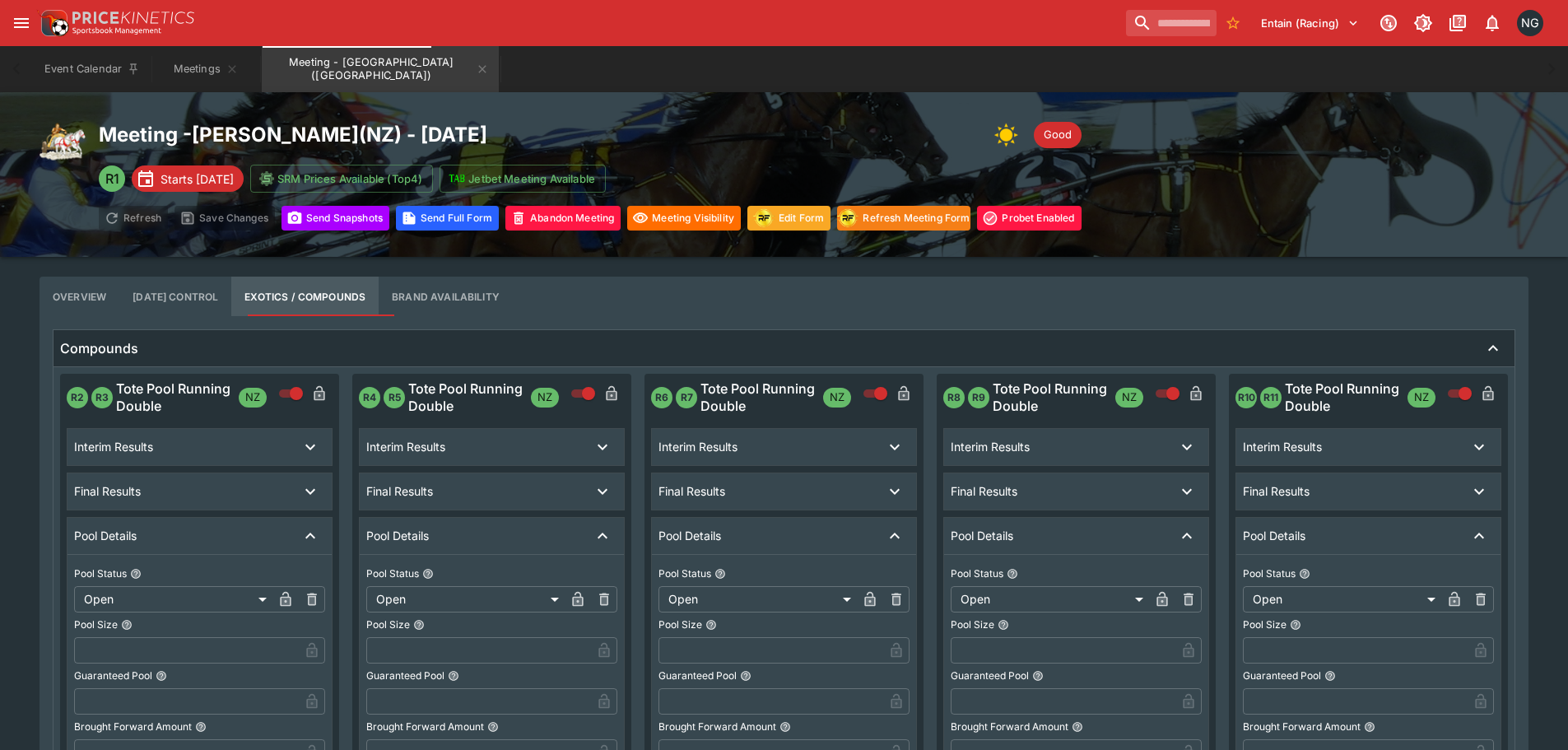
drag, startPoint x: 920, startPoint y: 599, endPoint x: 832, endPoint y: 307, distance: 305.0
click at [1374, 178] on div "Meeting - [GEOGRAPHIC_DATA] ( [GEOGRAPHIC_DATA] ) - [DATE] Good R1 Starts [DATE…" at bounding box center [784, 174] width 1488 height 112
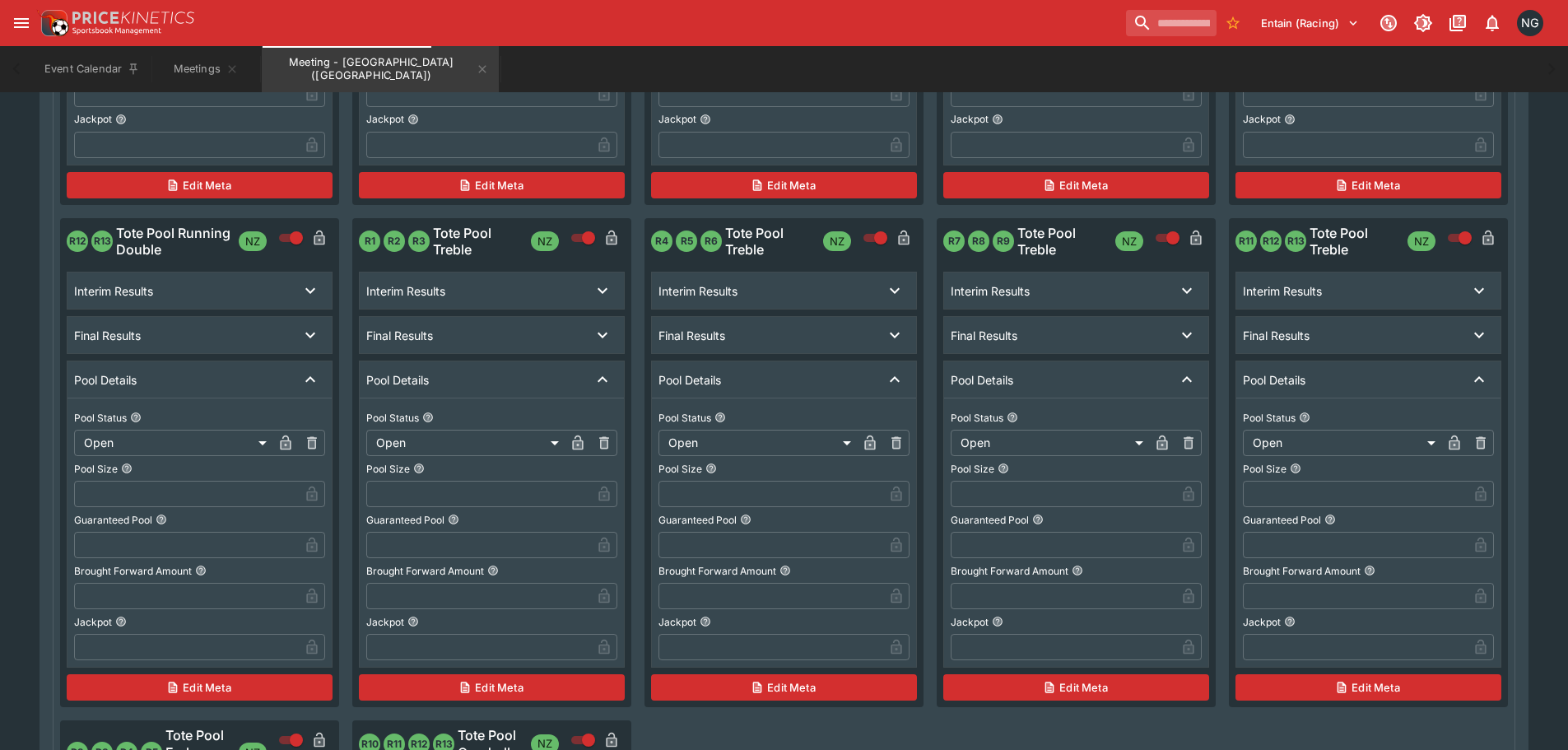
scroll to position [1070, 0]
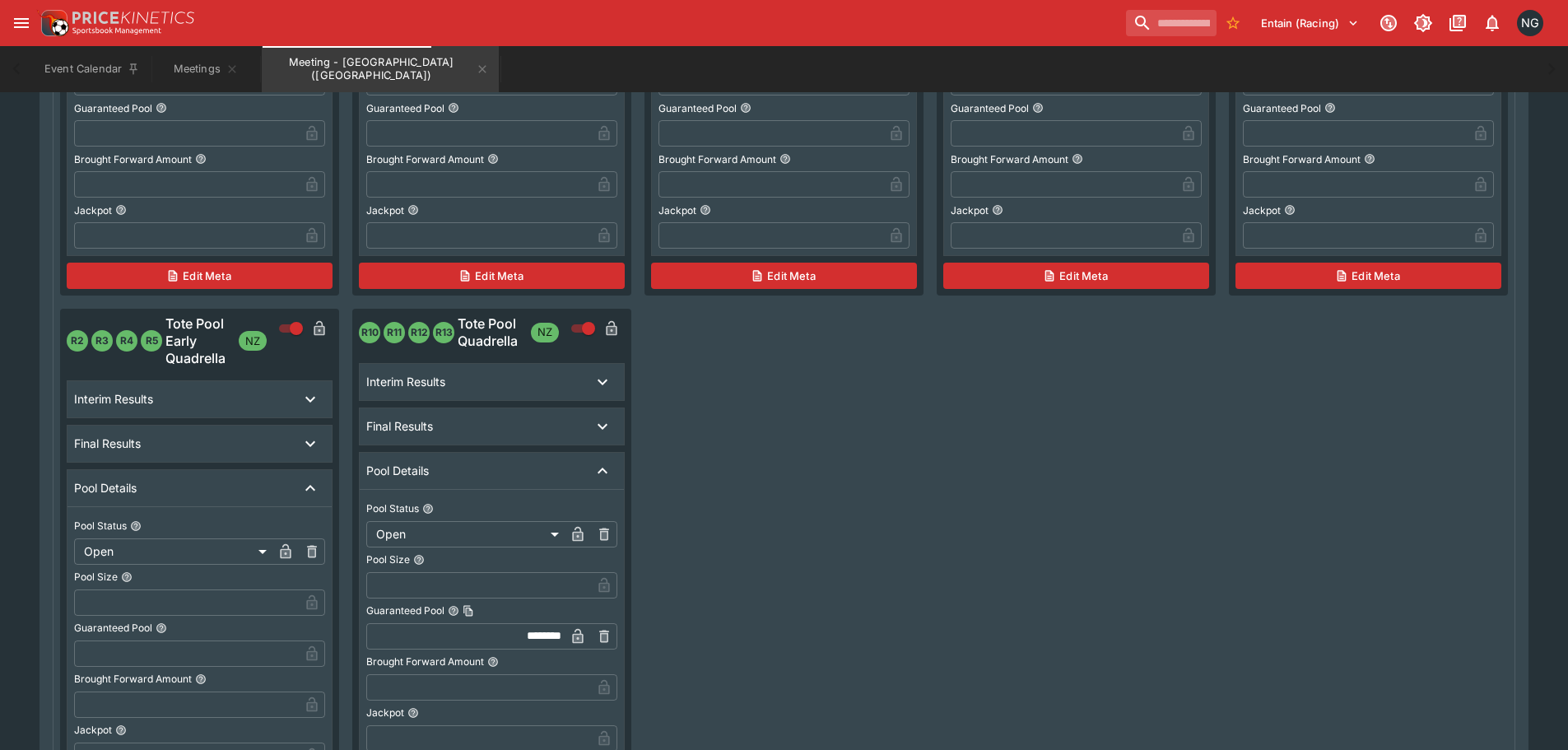
click at [1471, 463] on div "**********" at bounding box center [784, 59] width 1448 height 1511
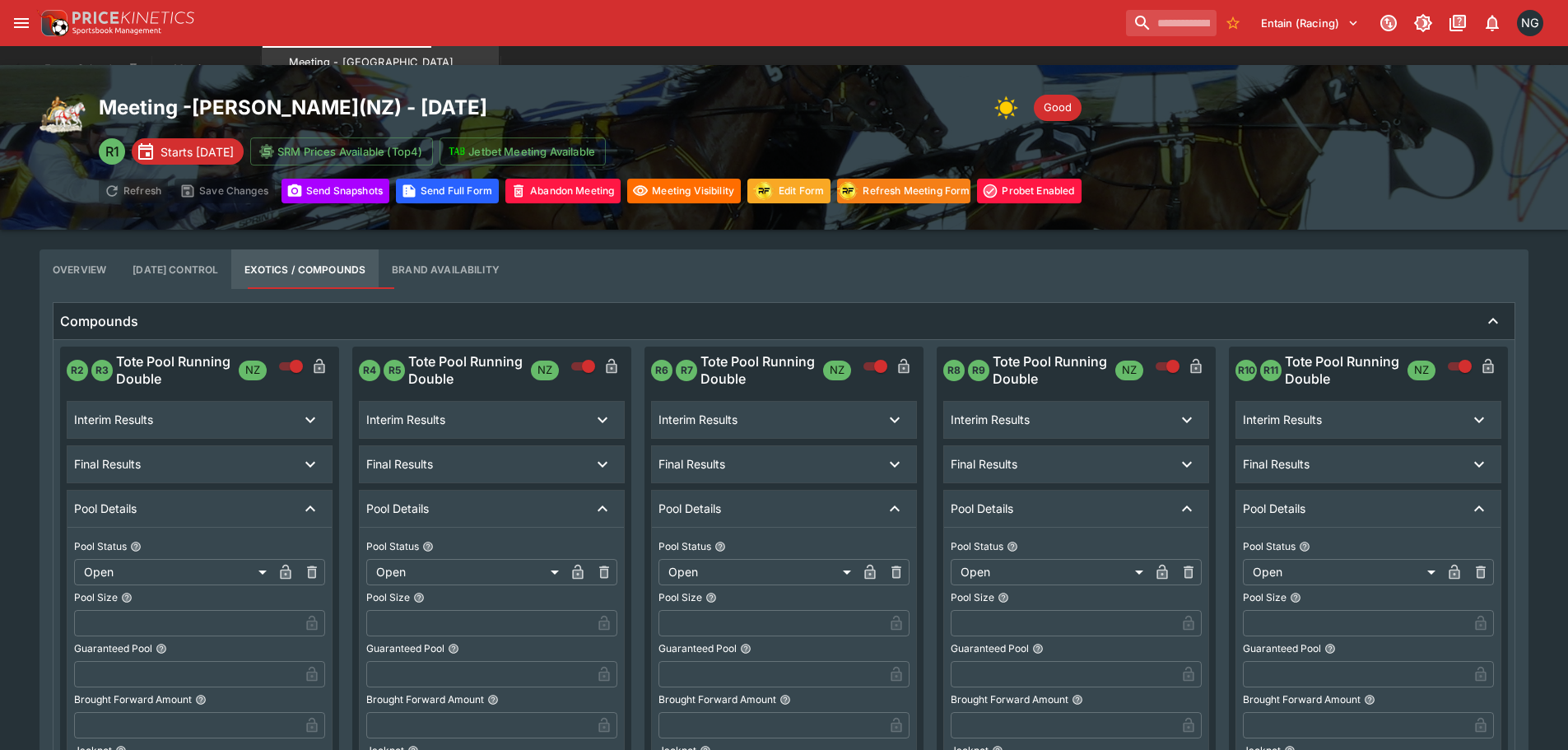
scroll to position [0, 0]
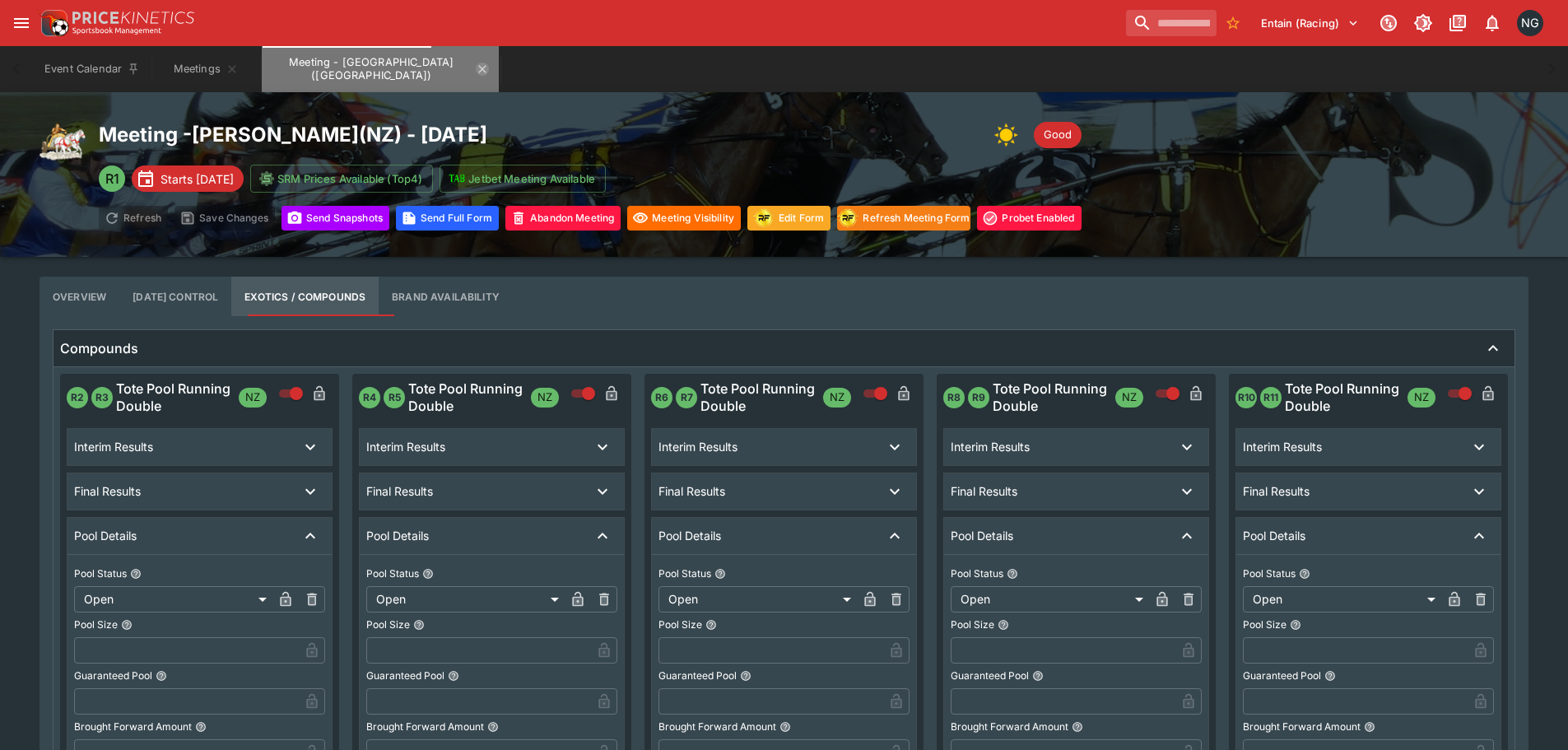
click at [475, 71] on icon "Meeting - Addington (NZ)" at bounding box center [481, 69] width 13 height 13
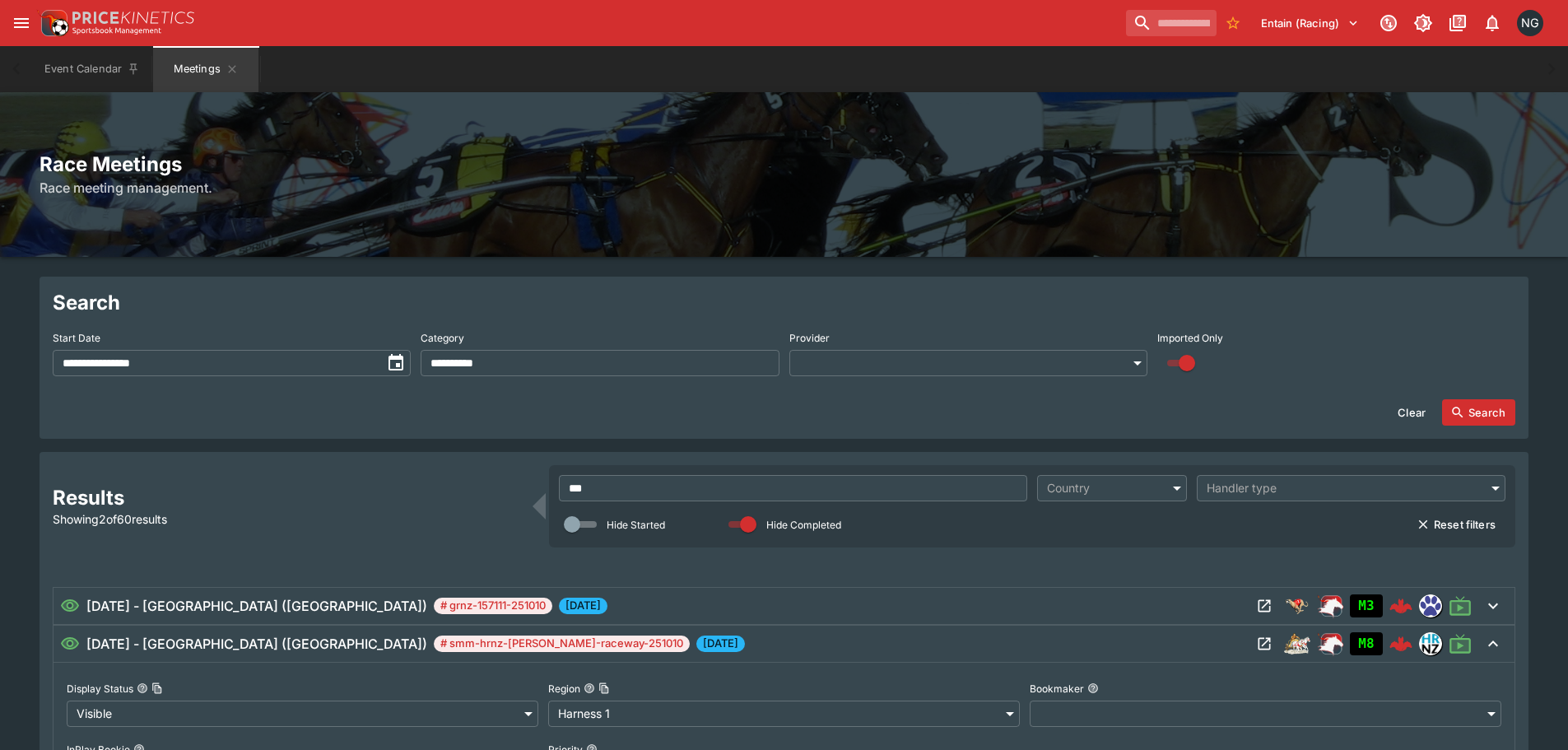
drag, startPoint x: 860, startPoint y: 91, endPoint x: 543, endPoint y: 1, distance: 329.5
click at [844, 85] on div "Event Calendar Meetings" at bounding box center [784, 69] width 1502 height 46
click at [796, 150] on div "Race Meetings Race meeting management." at bounding box center [784, 174] width 1568 height 164
click at [823, 483] on input "***" at bounding box center [793, 489] width 468 height 27
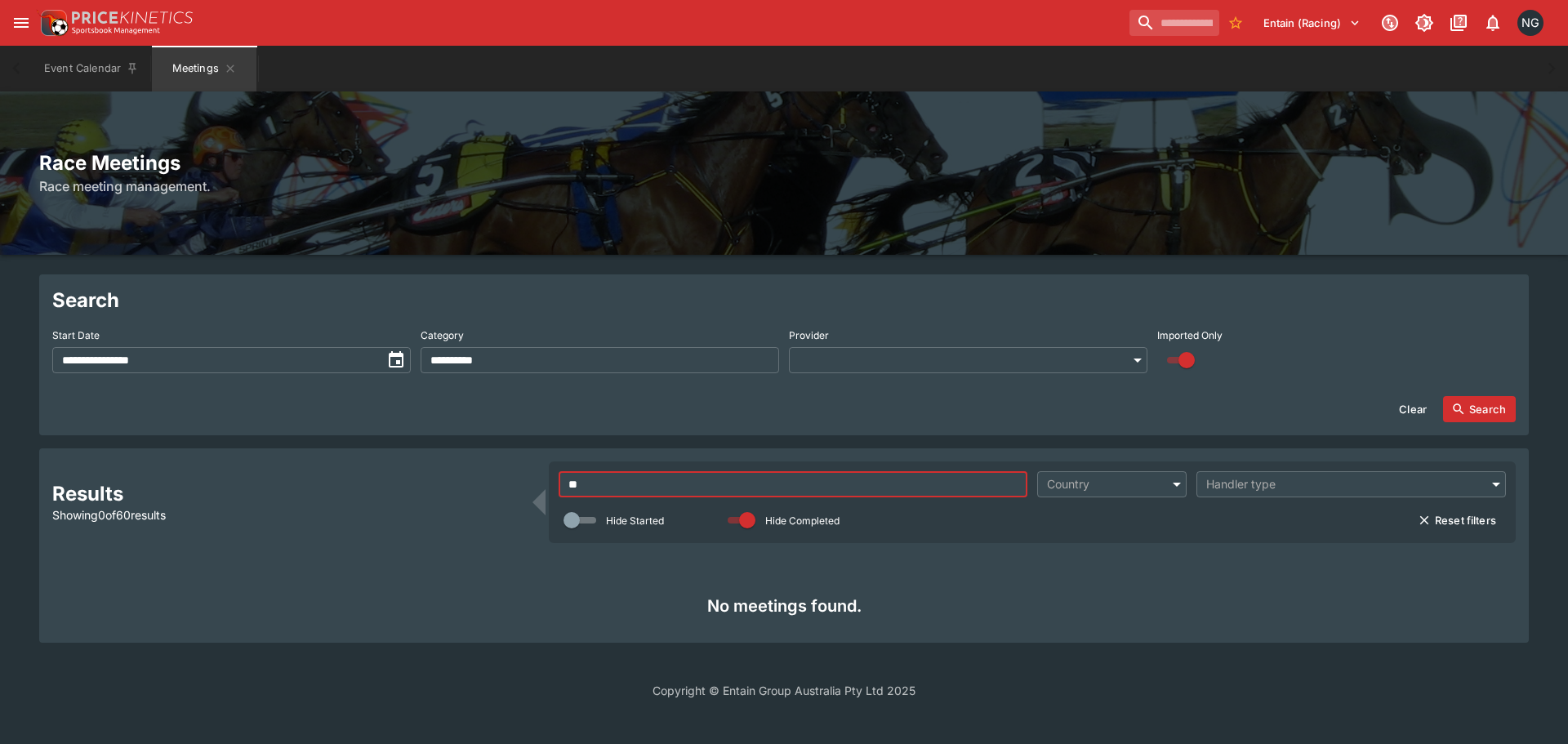
type input "**"
click at [1399, 406] on button "Clear" at bounding box center [1413, 409] width 47 height 26
type input "**********"
click at [1454, 404] on icon "button" at bounding box center [1458, 408] width 15 height 15
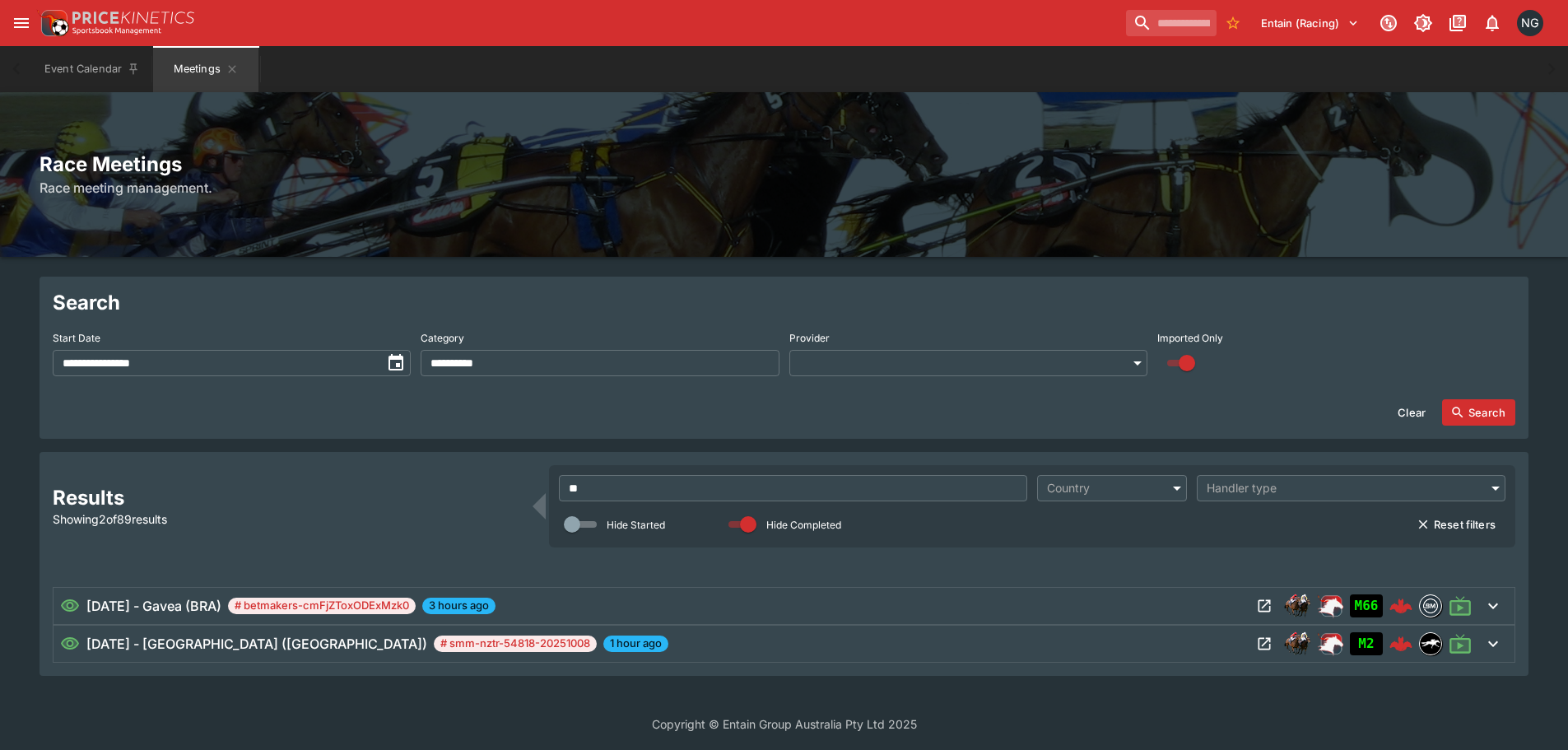
click at [1210, 633] on div "[DATE] - [GEOGRAPHIC_DATA] ([GEOGRAPHIC_DATA]) # smm-nztr-54818-20251008 1 hour…" at bounding box center [655, 643] width 1191 height 19
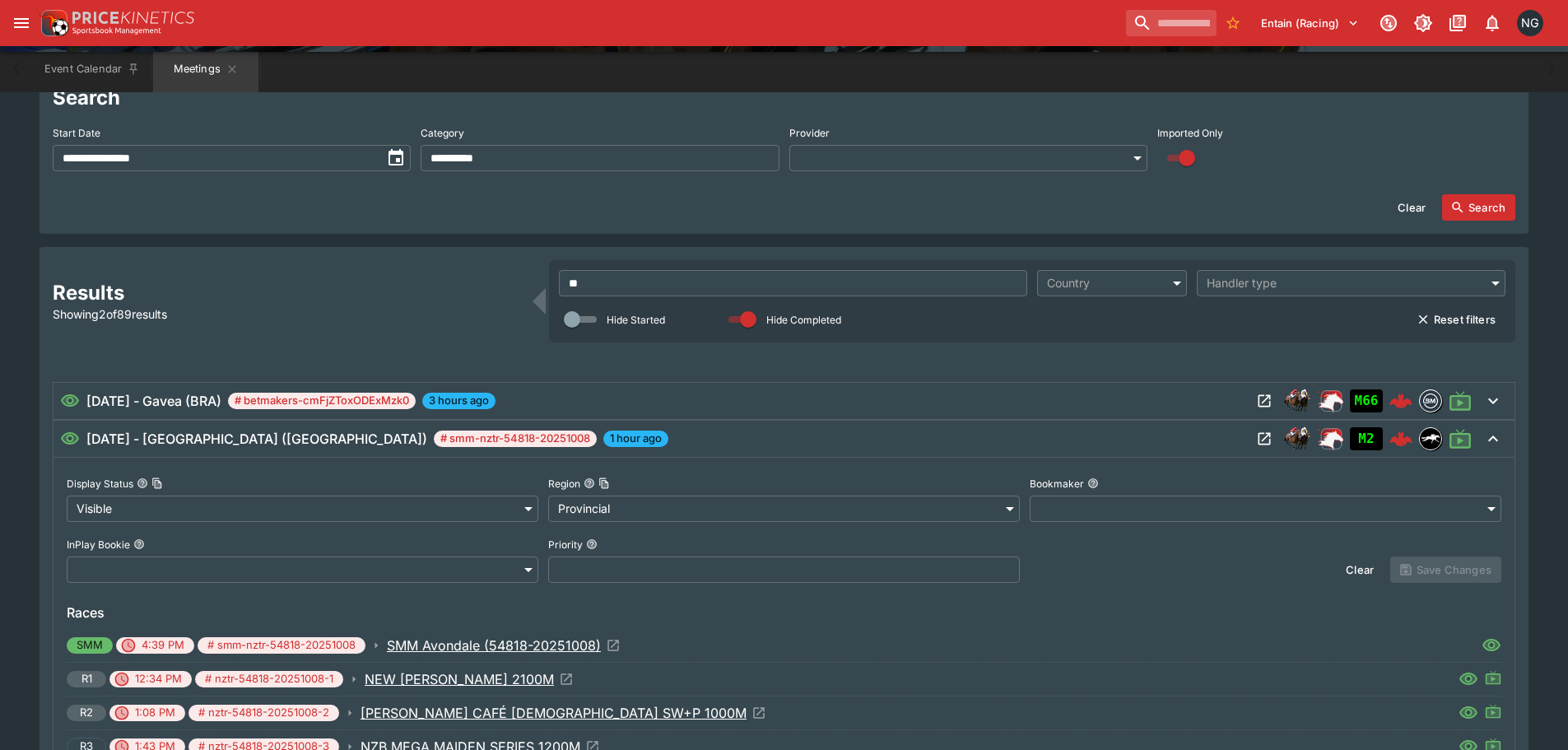
scroll to position [330, 0]
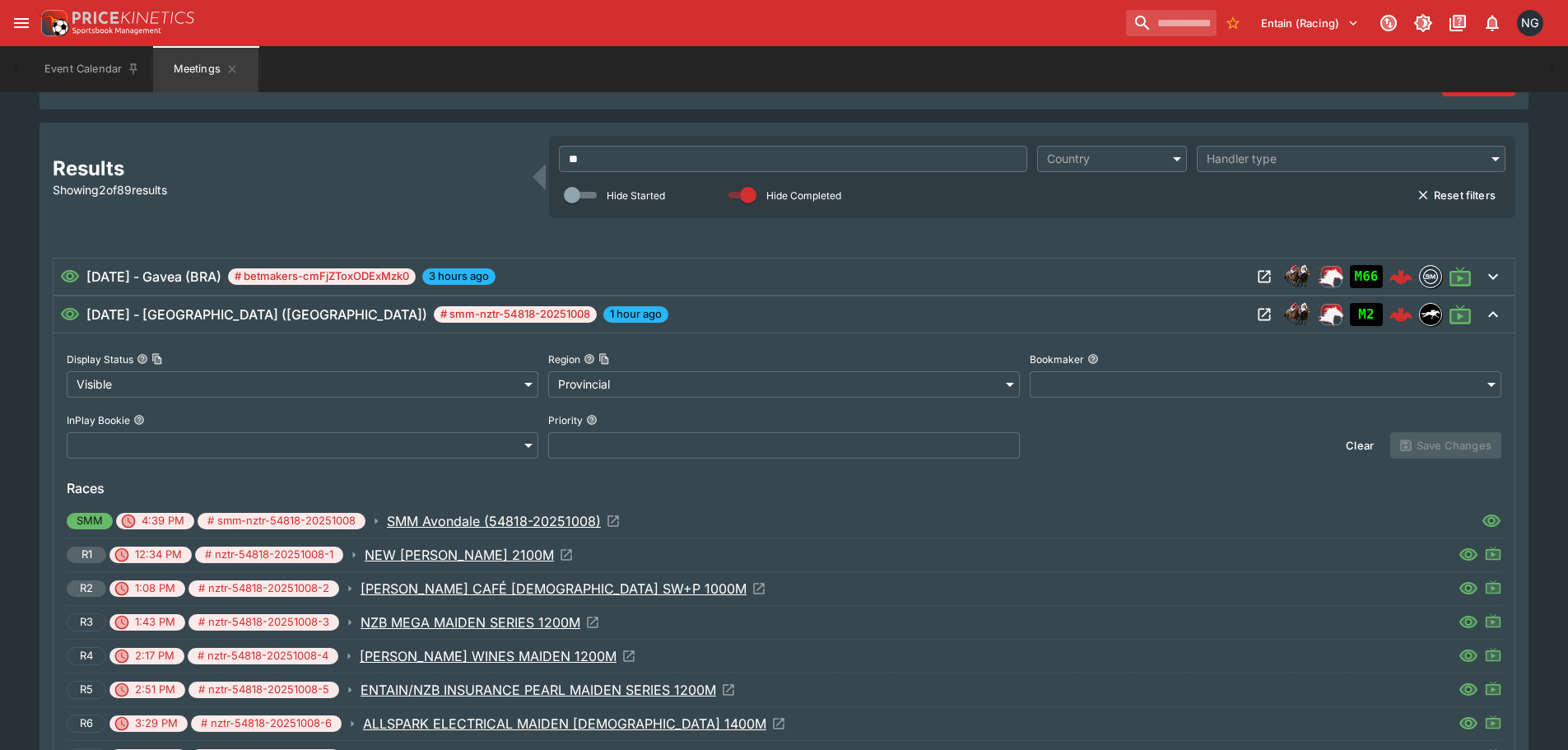
click at [593, 619] on icon "Open Event" at bounding box center [592, 622] width 15 height 15
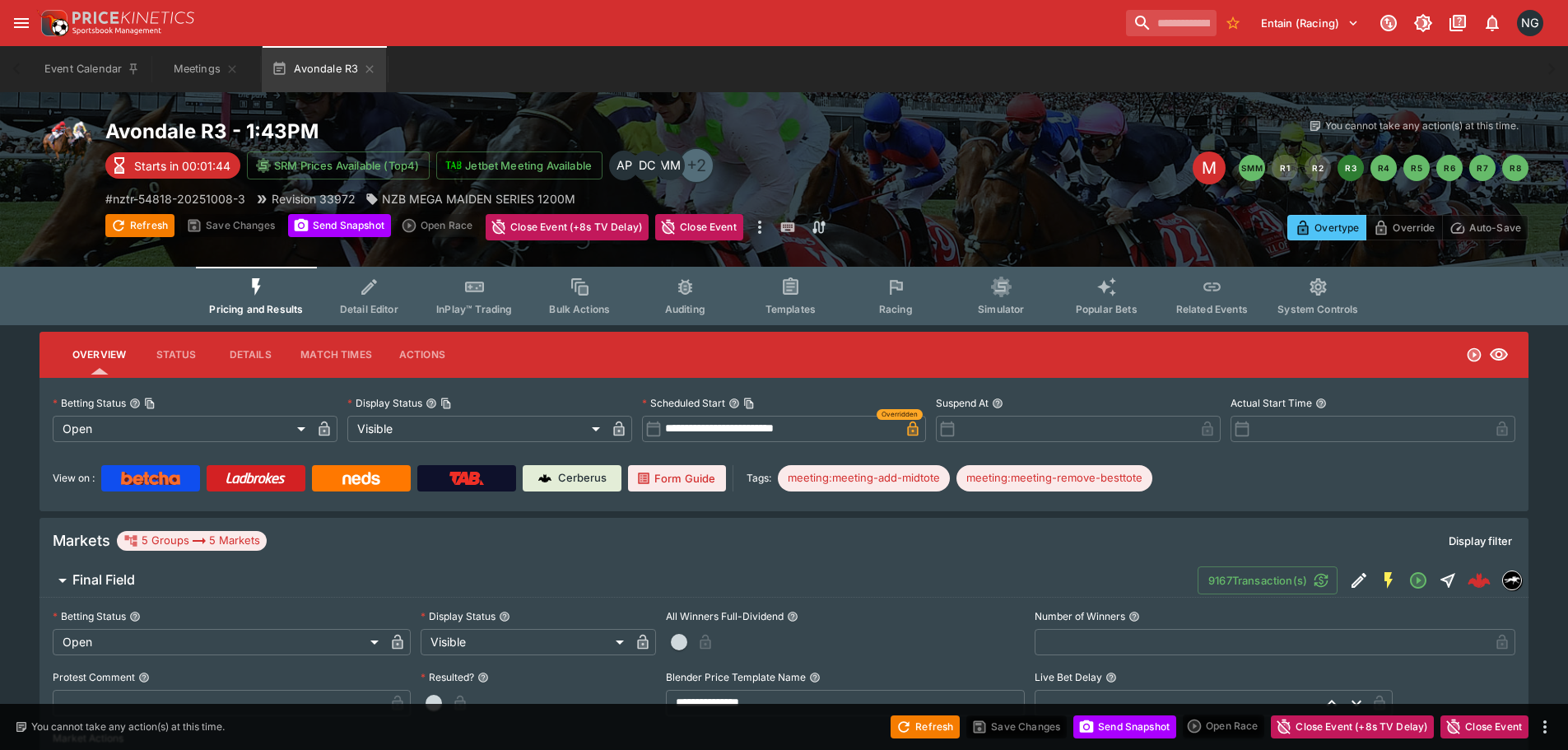
click at [921, 17] on div "Entain (Racing) 0 NG" at bounding box center [792, 23] width 1511 height 36
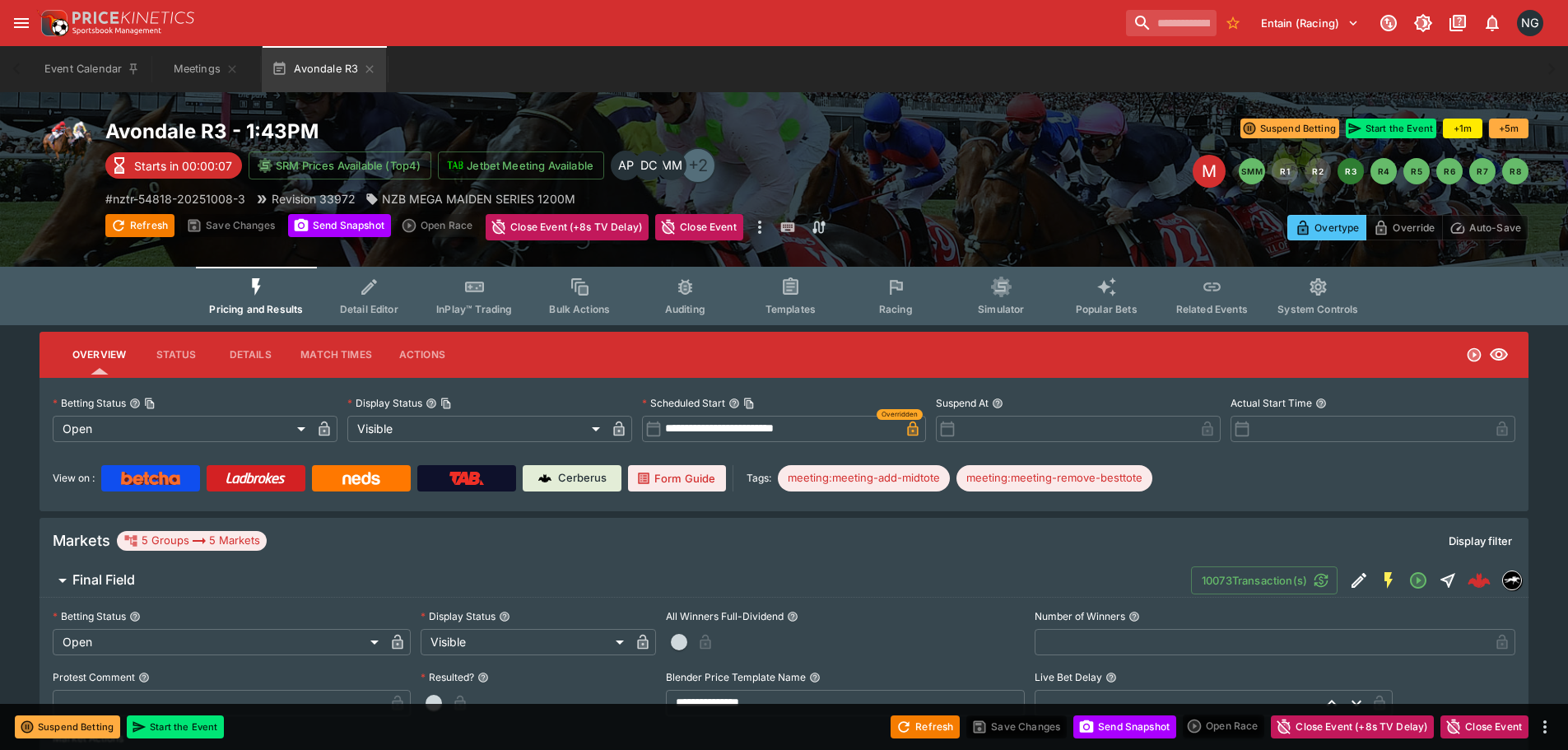
click at [899, 21] on div "Entain (Racing) 1 NG" at bounding box center [792, 23] width 1511 height 36
click at [944, 51] on div "Event Calendar Meetings [GEOGRAPHIC_DATA]" at bounding box center [784, 69] width 1502 height 46
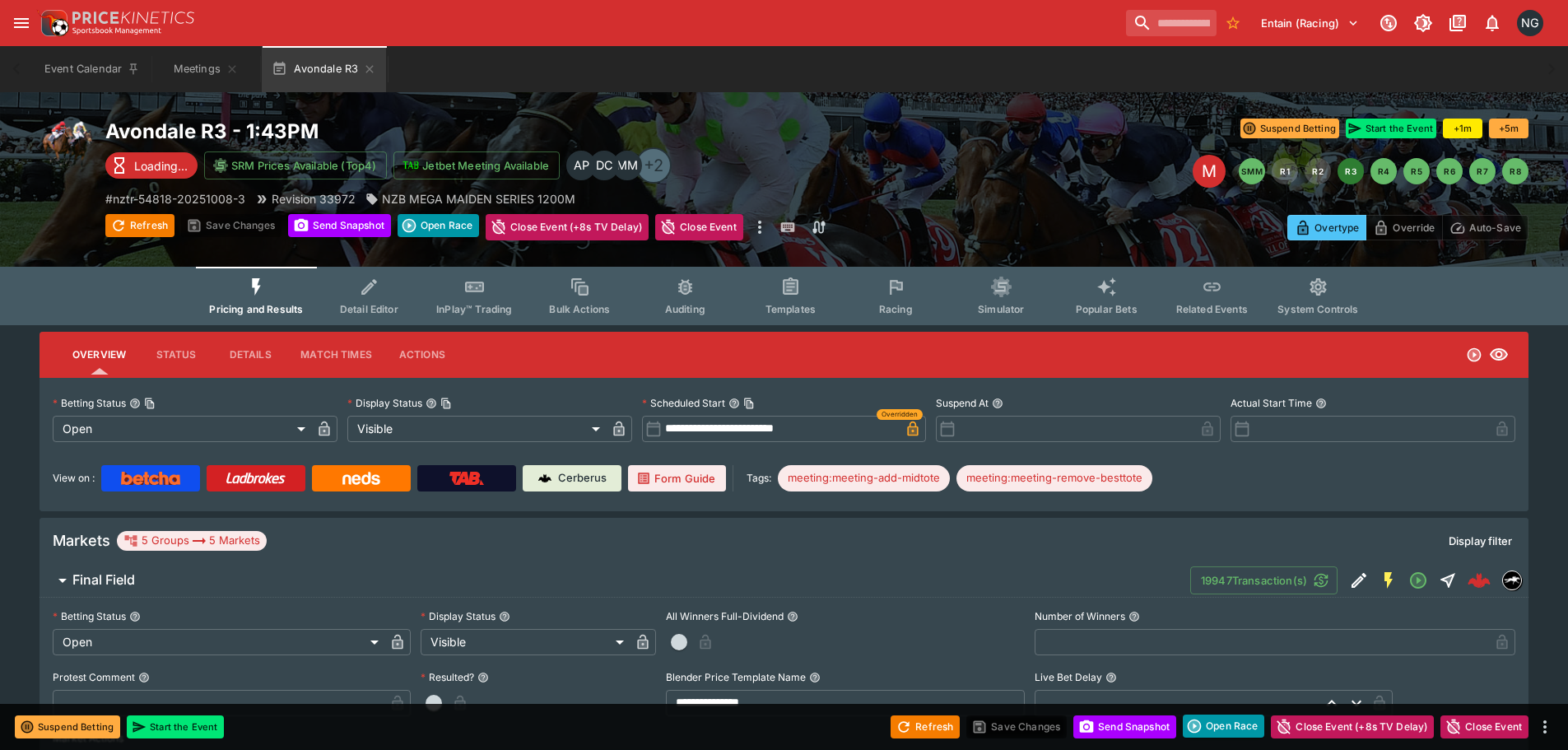
click at [930, 34] on div "Entain (Racing) 1 NG" at bounding box center [792, 23] width 1511 height 36
click at [986, 29] on div "Entain (Racing) 1 NG" at bounding box center [792, 23] width 1511 height 36
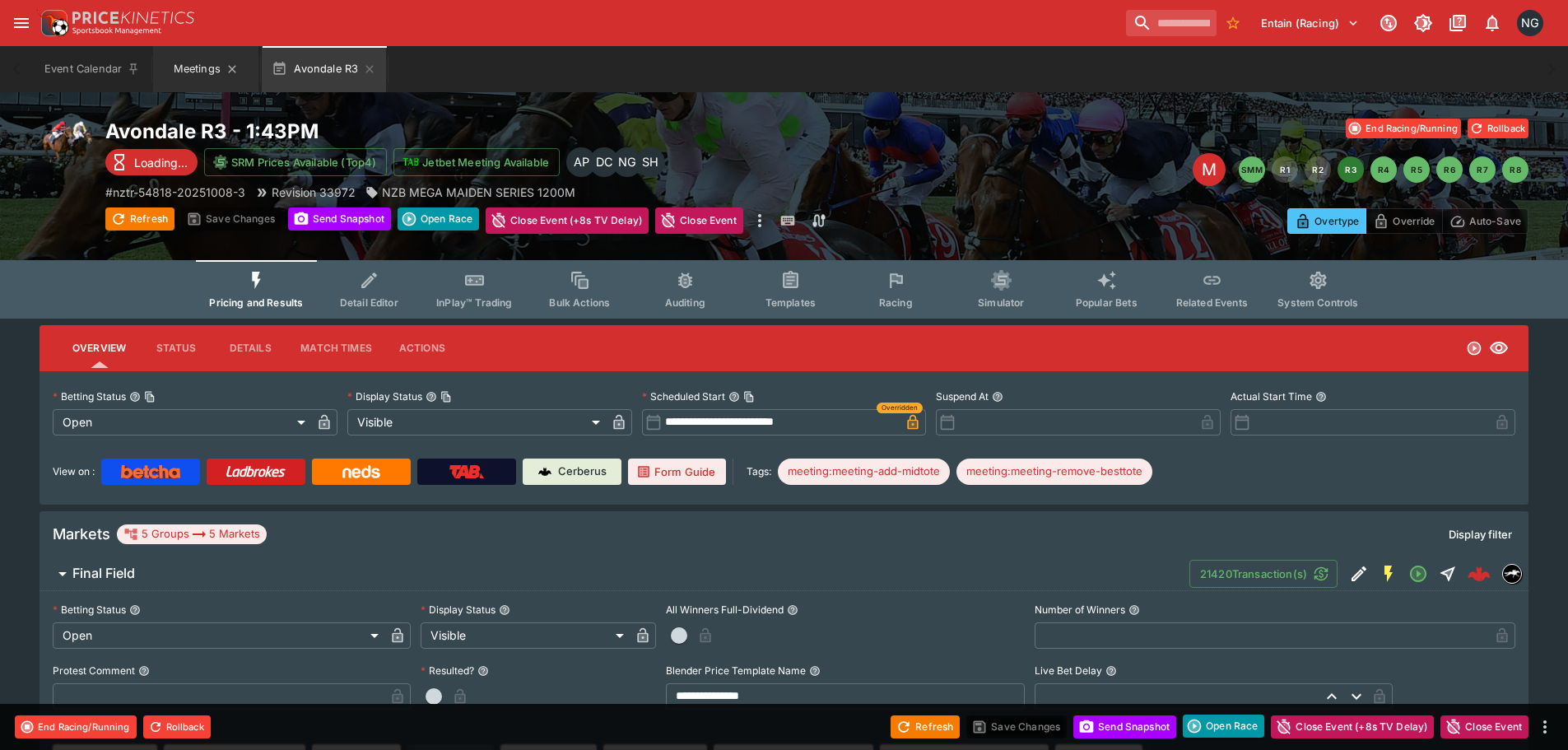
click at [193, 56] on button "Meetings" at bounding box center [205, 69] width 105 height 46
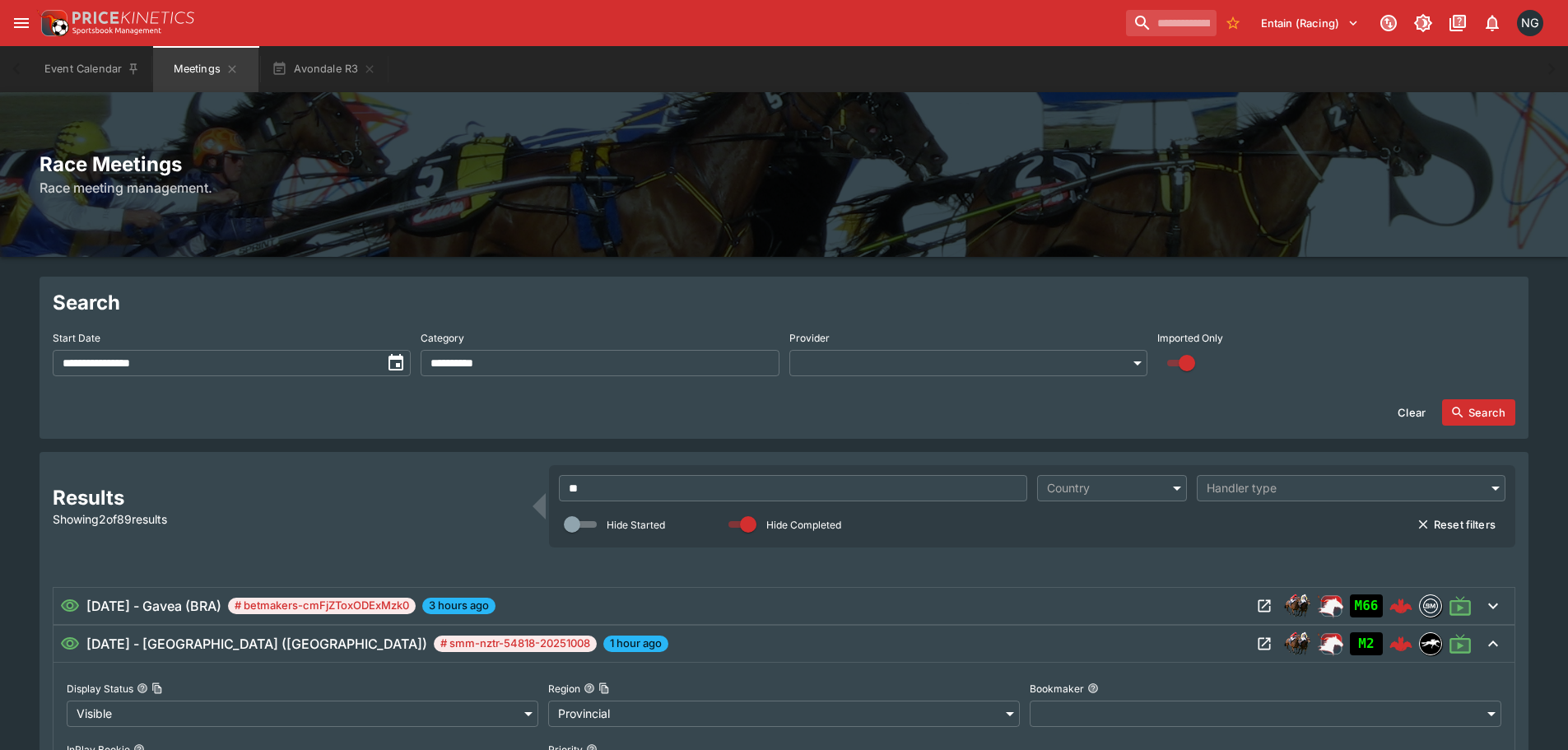
click at [863, 481] on input "**" at bounding box center [793, 489] width 468 height 27
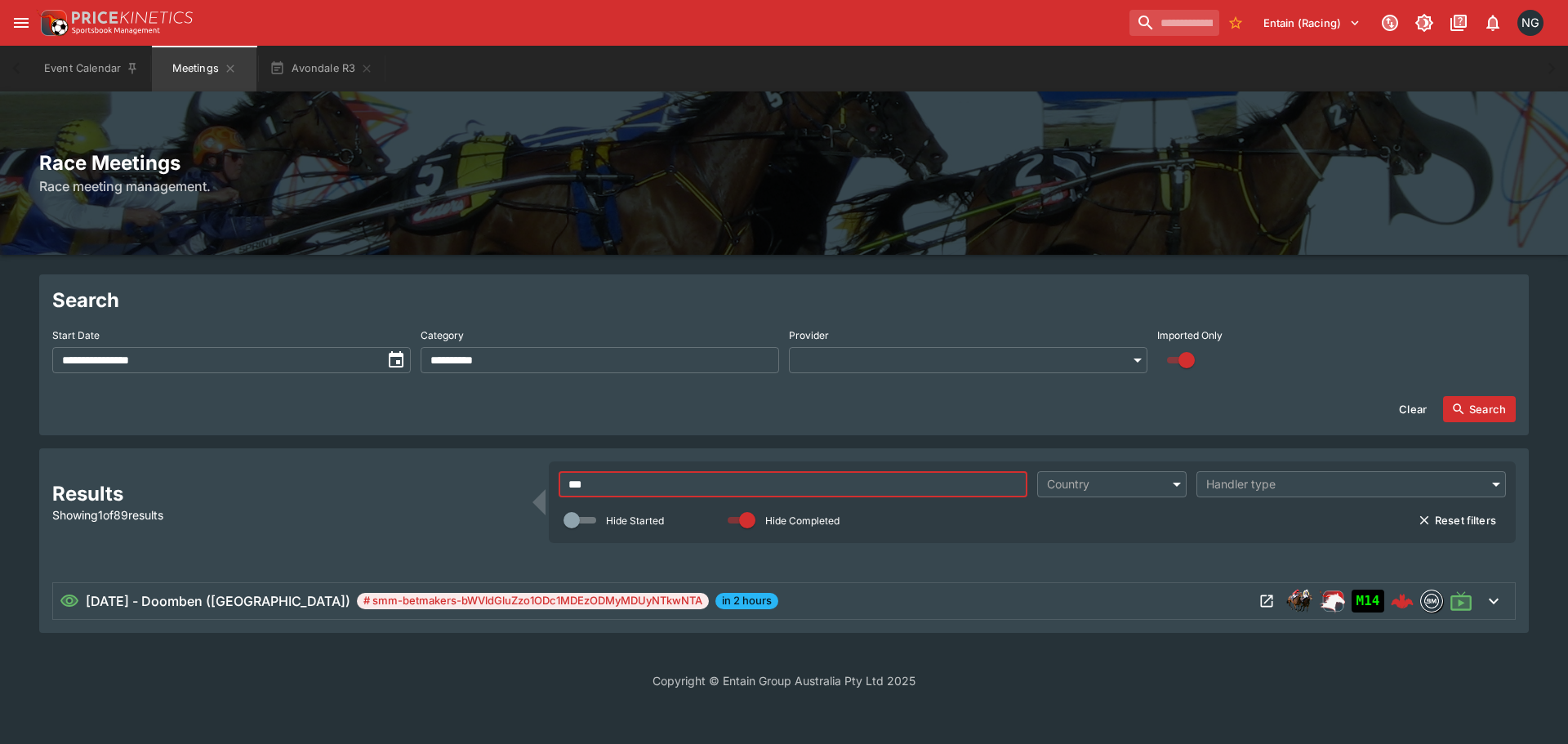
type input "***"
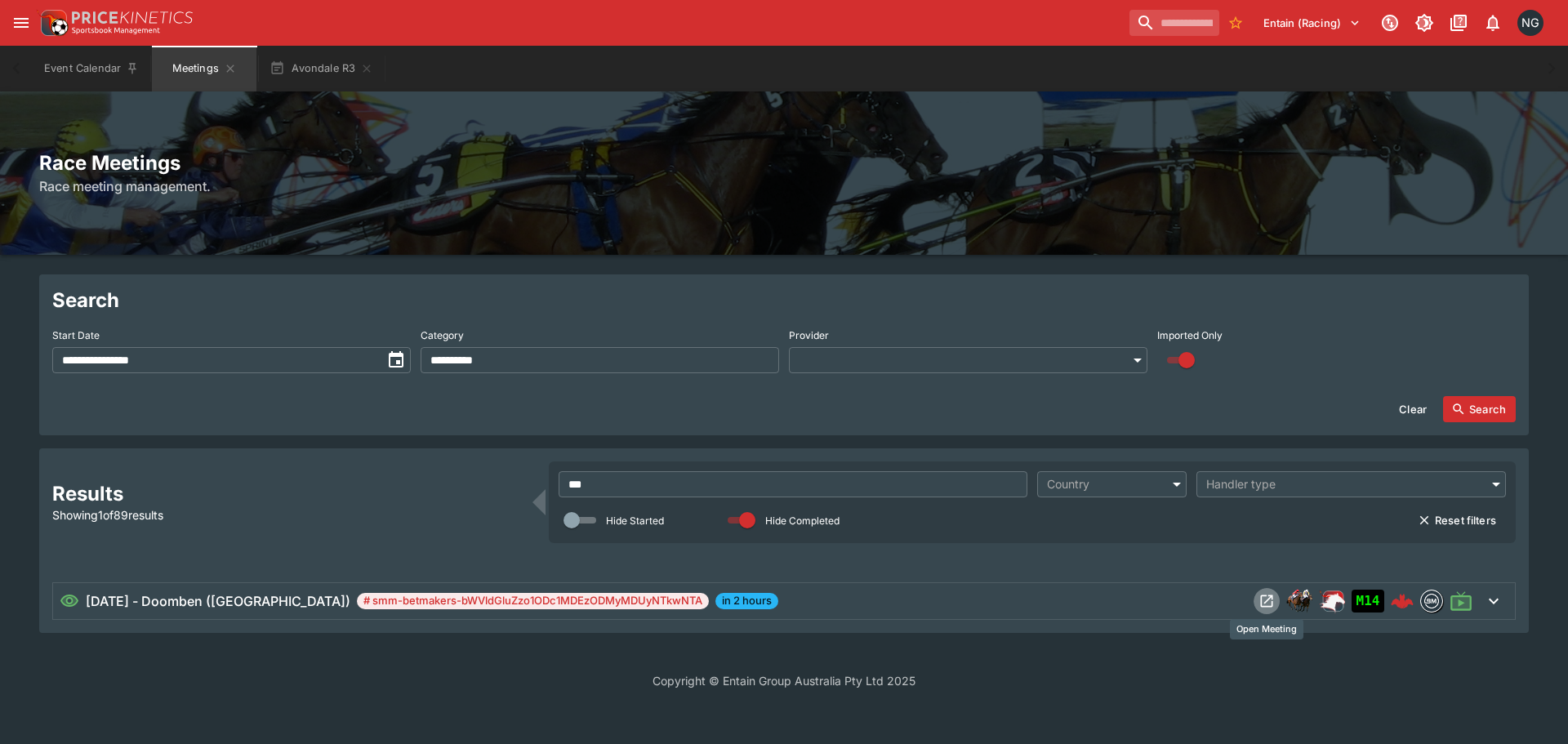
click at [1272, 602] on icon "Open Meeting" at bounding box center [1266, 601] width 12 height 12
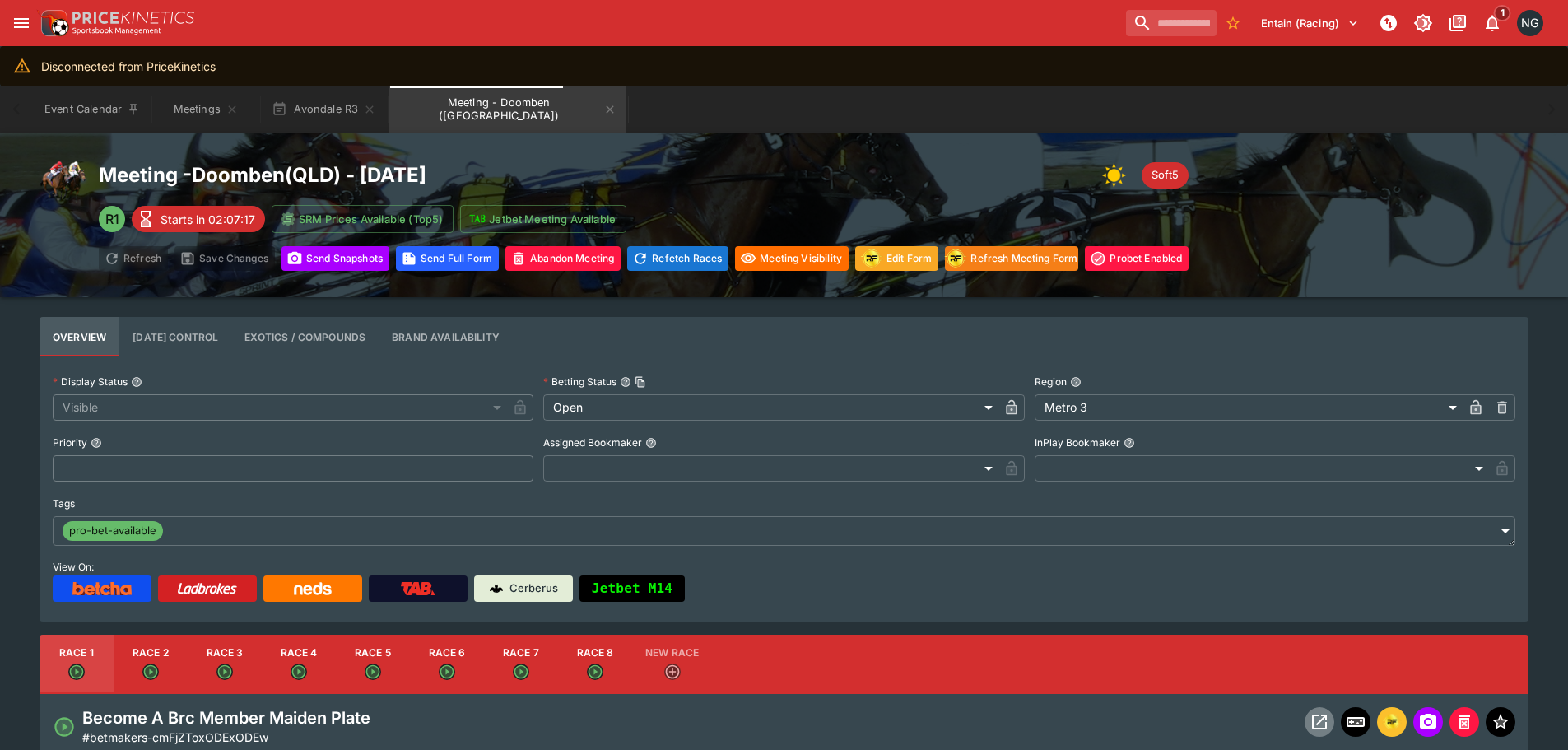
click at [1316, 716] on icon "Open Event" at bounding box center [1319, 722] width 15 height 15
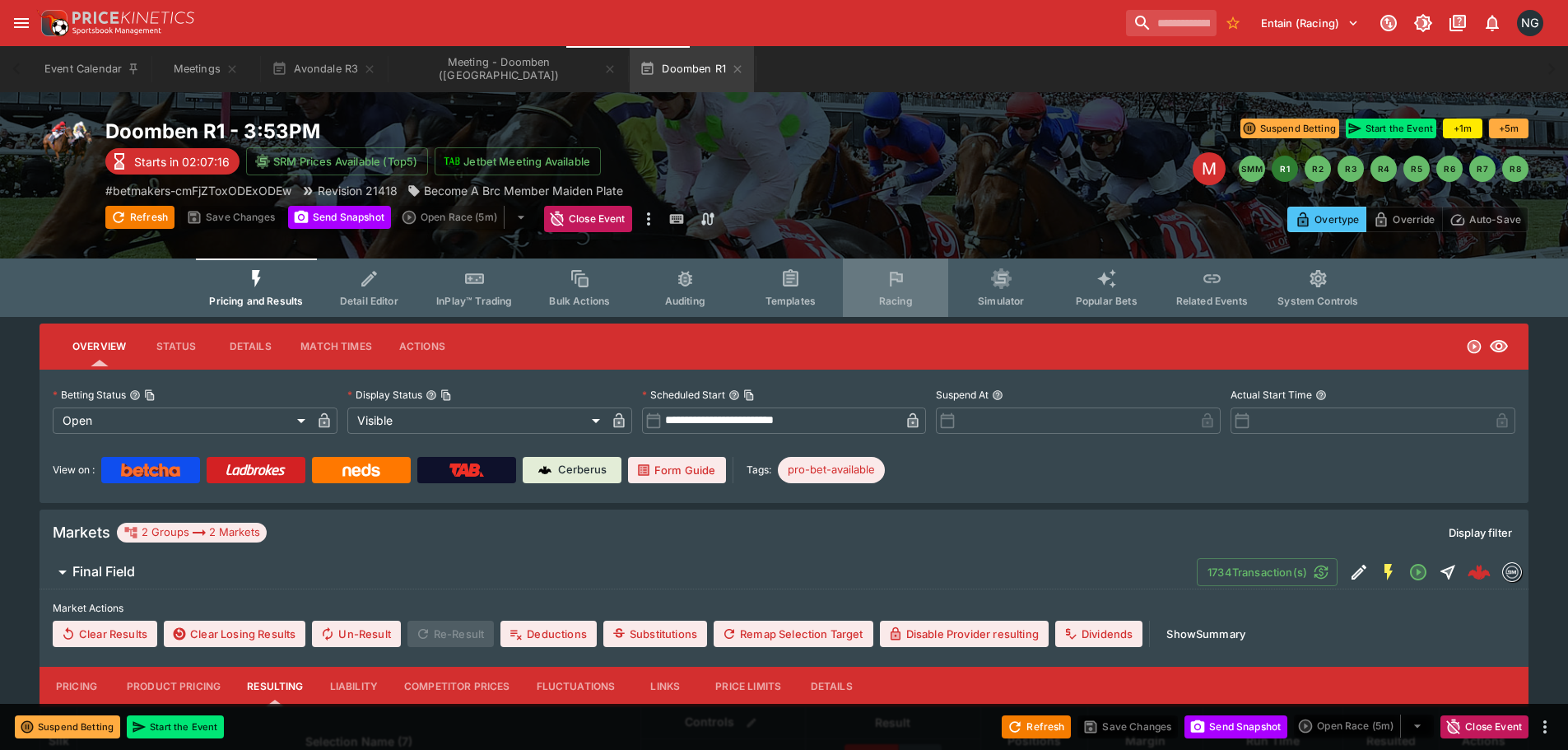
click at [905, 294] on span "Racing" at bounding box center [896, 300] width 34 height 12
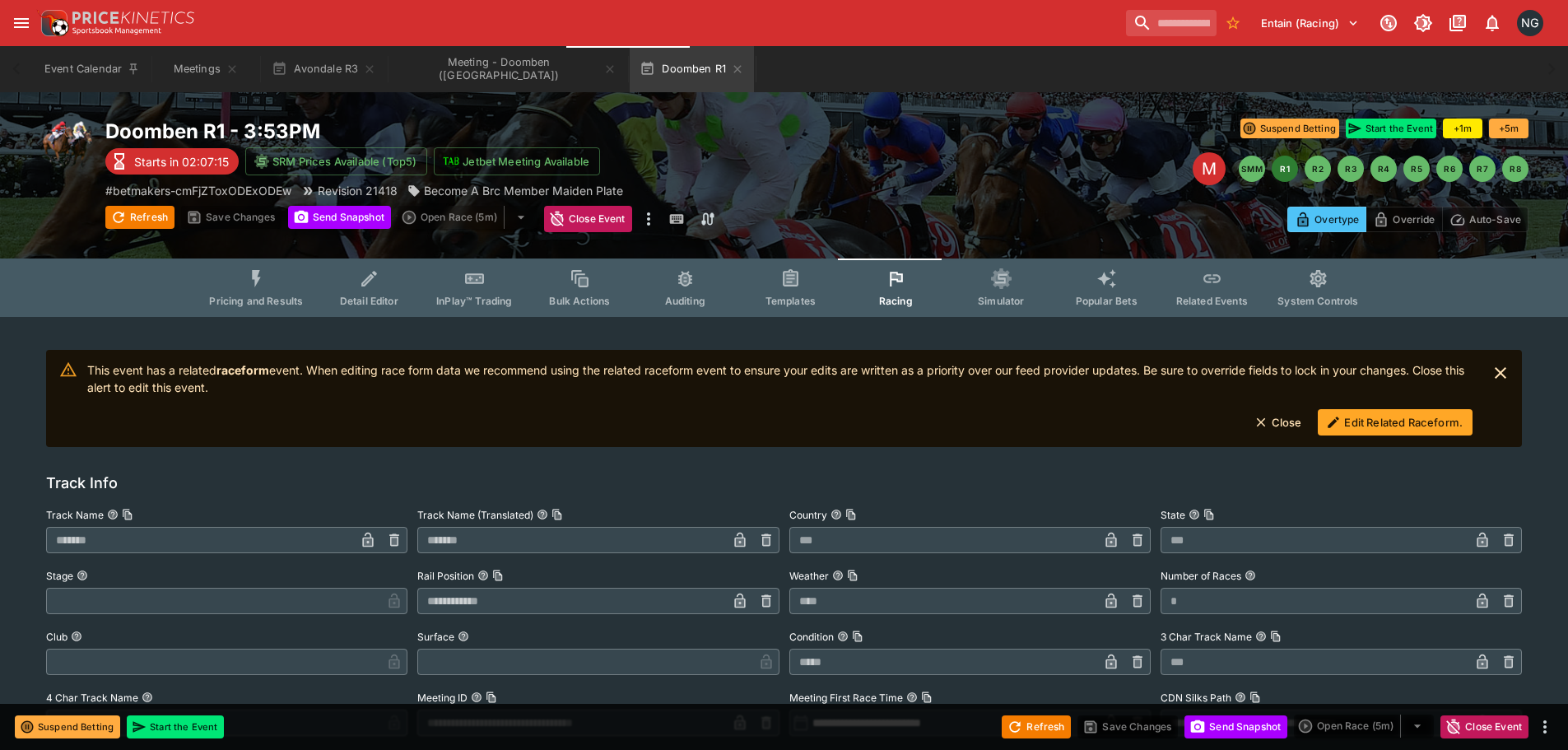
click at [1346, 427] on button "Edit Related Raceform." at bounding box center [1394, 422] width 155 height 27
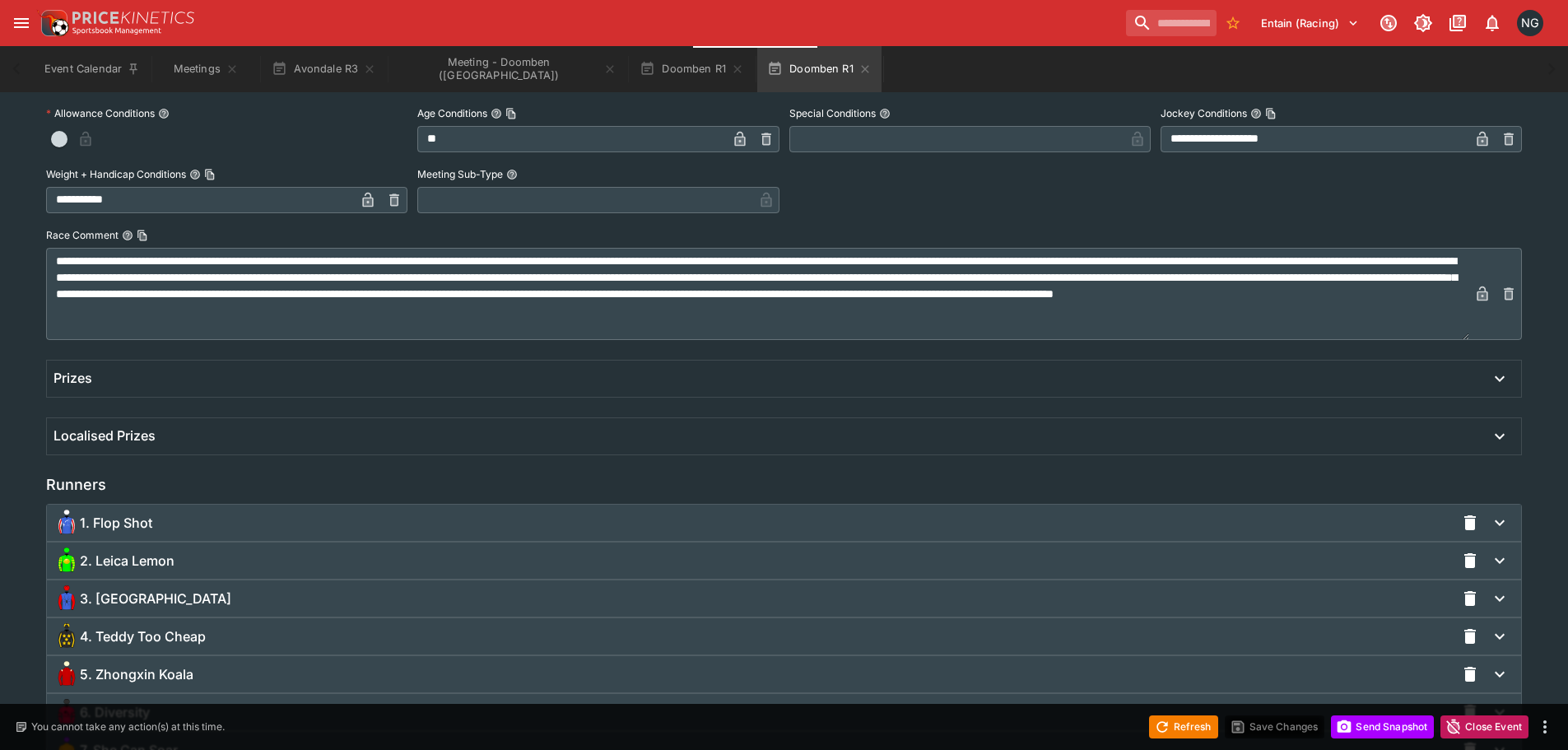
click at [336, 553] on div "2. Leica Lemon" at bounding box center [754, 560] width 1401 height 27
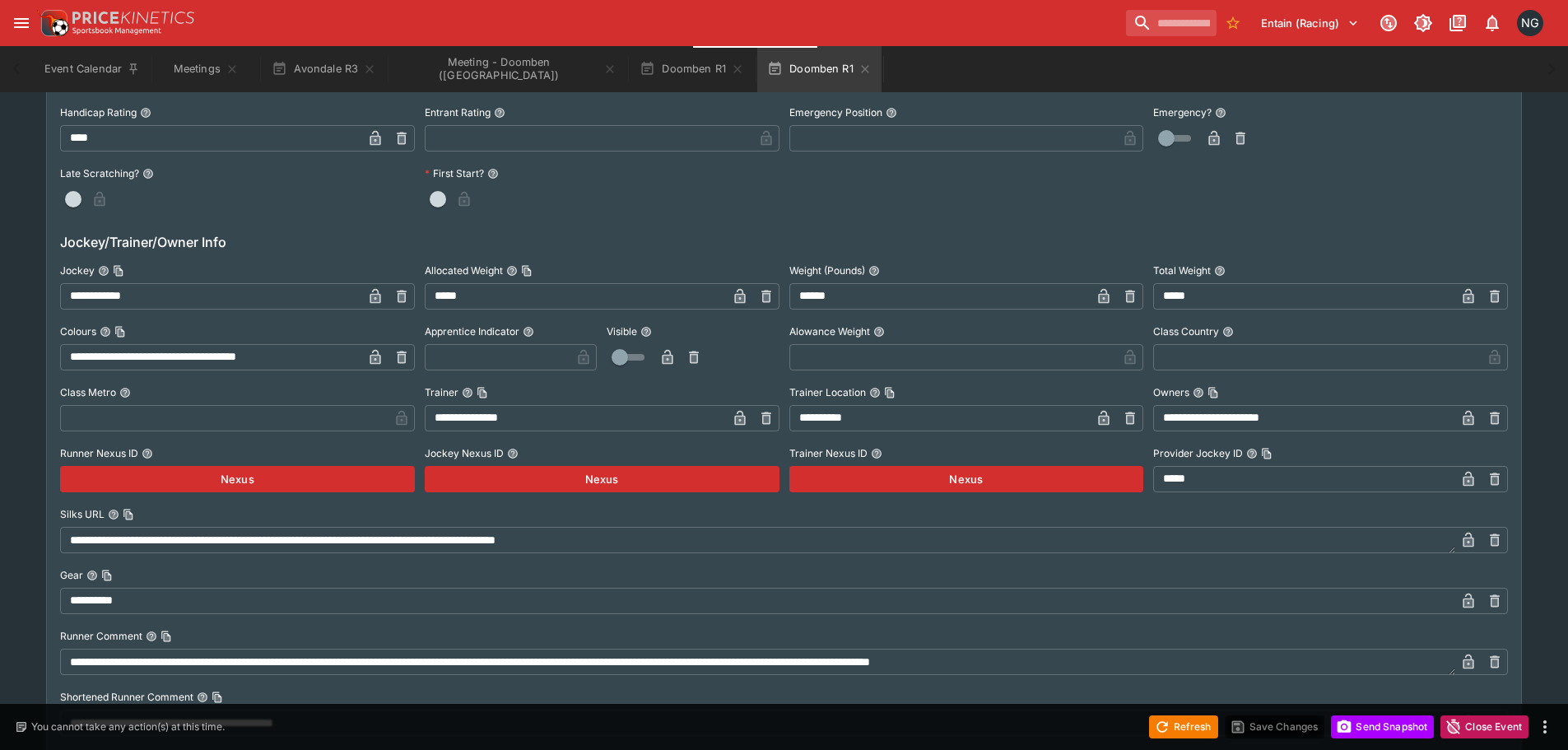
scroll to position [1646, 0]
click at [208, 292] on input "**********" at bounding box center [211, 296] width 302 height 27
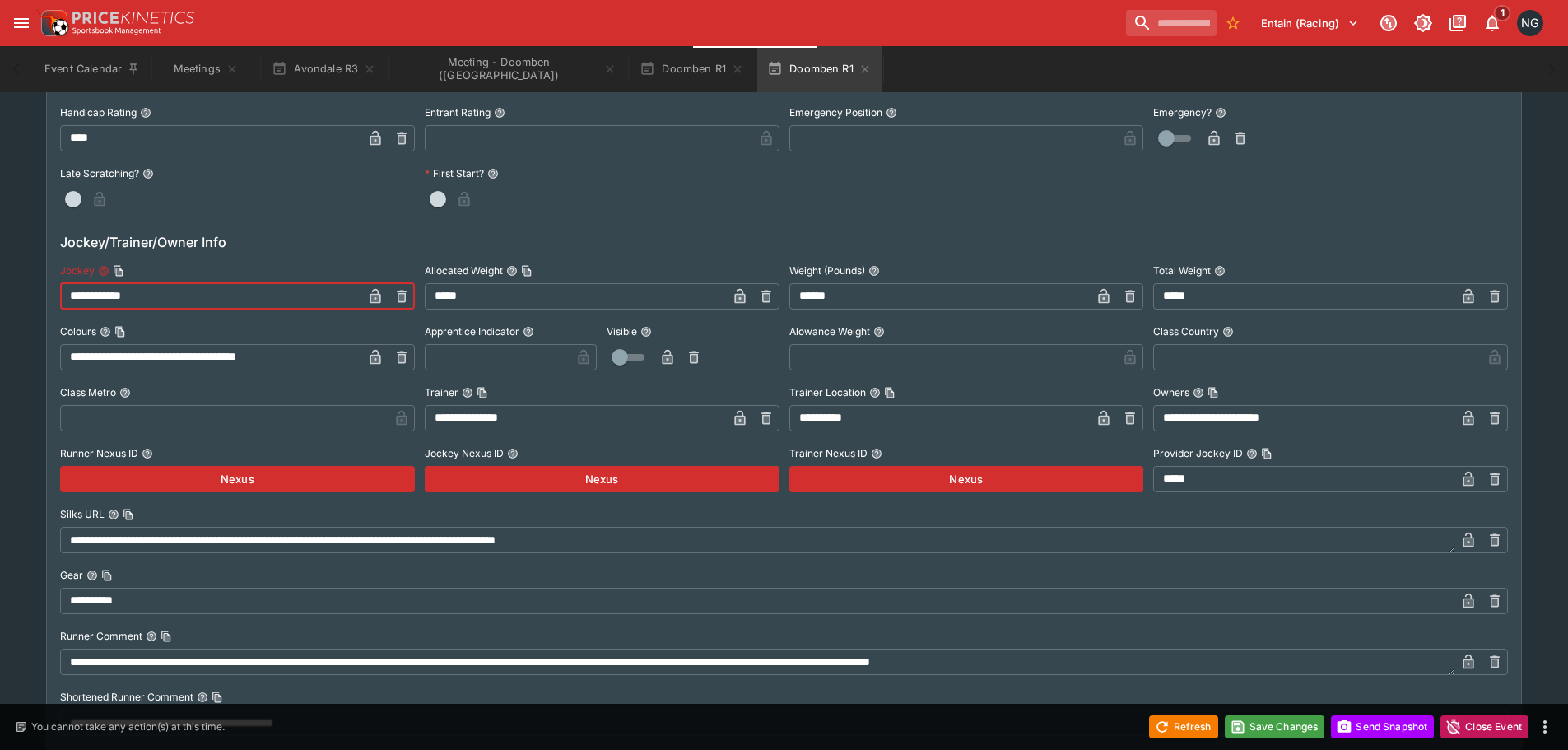
type input "**********"
click at [367, 291] on icon "button" at bounding box center [375, 296] width 17 height 17
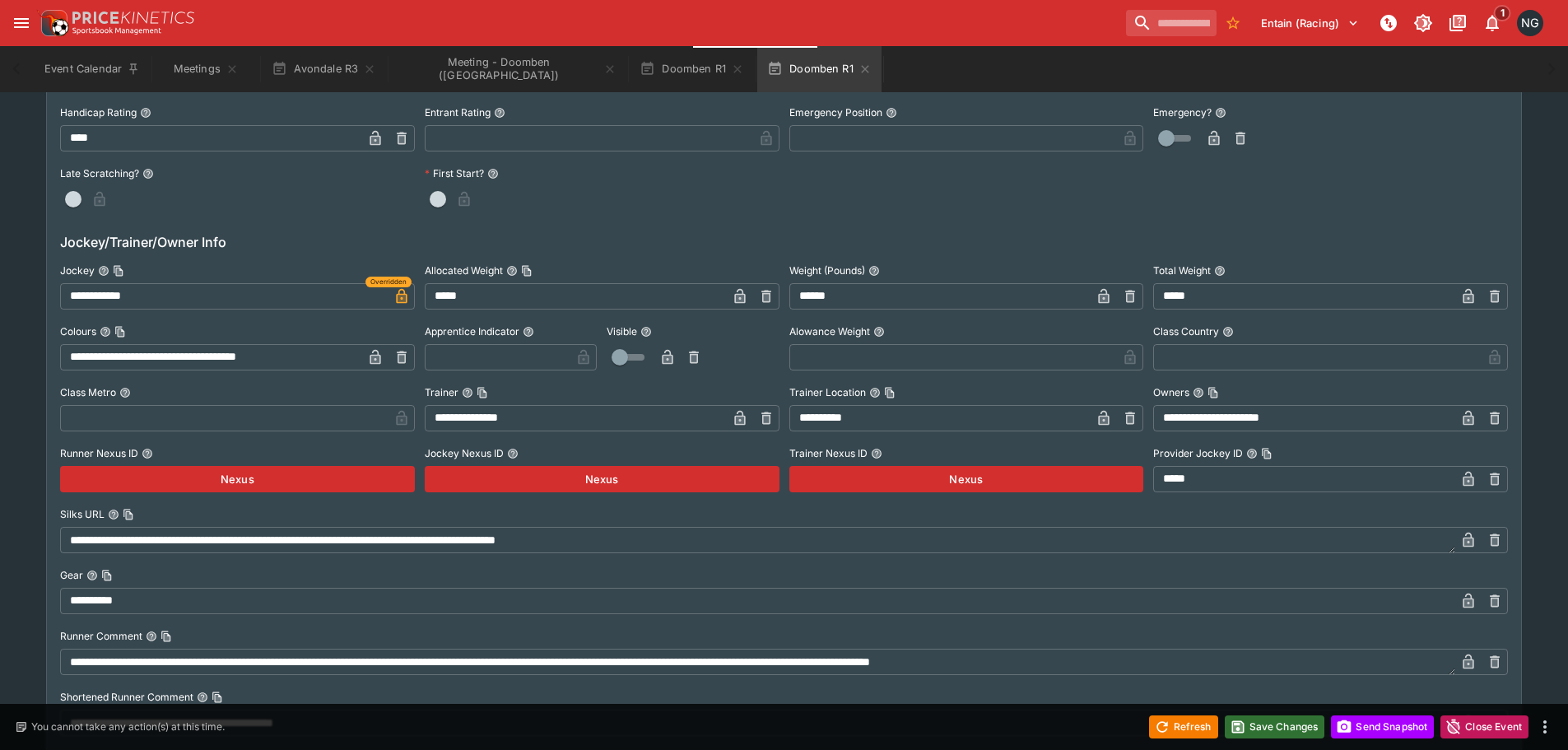
click at [1257, 736] on button "Save Changes" at bounding box center [1275, 727] width 101 height 23
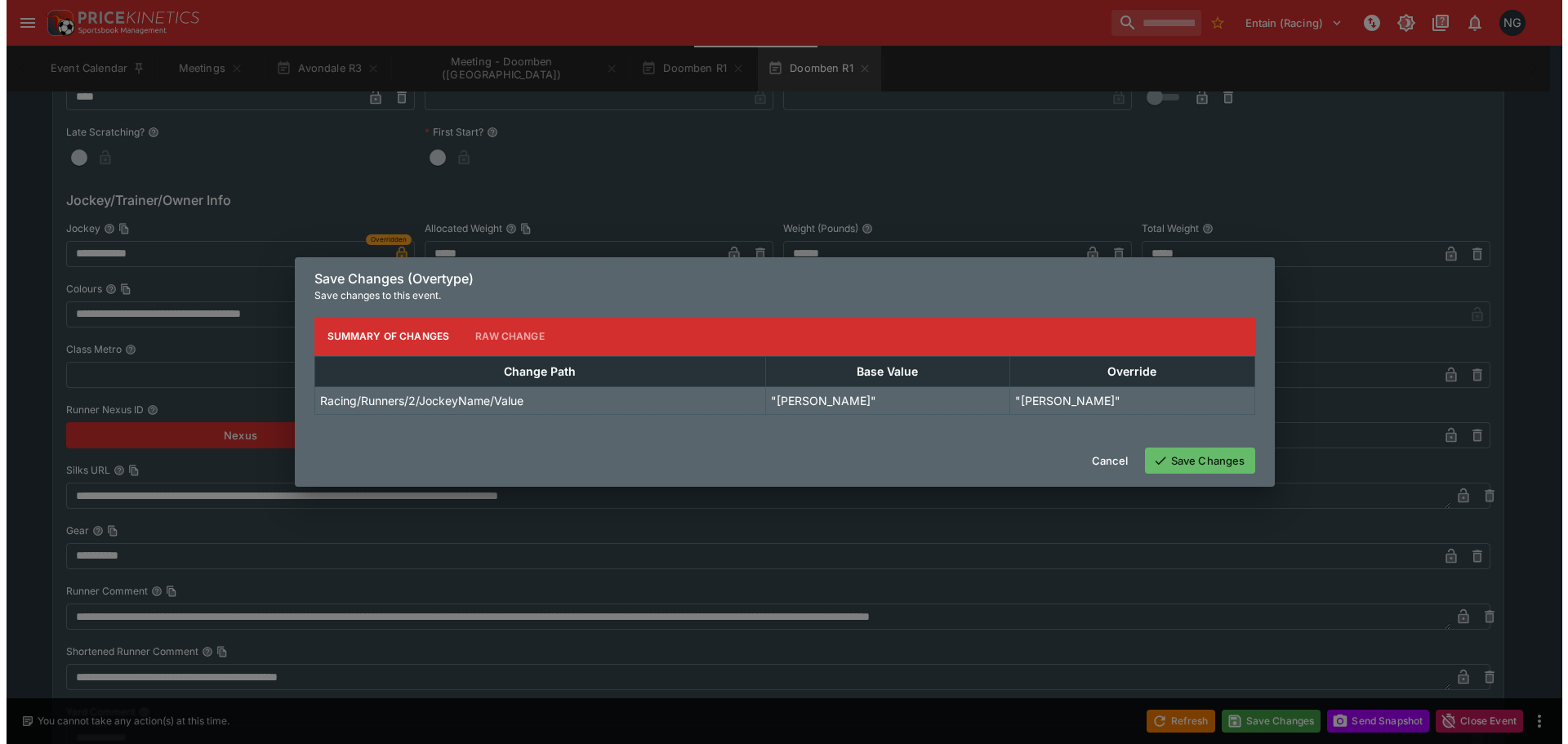
scroll to position [1592, 0]
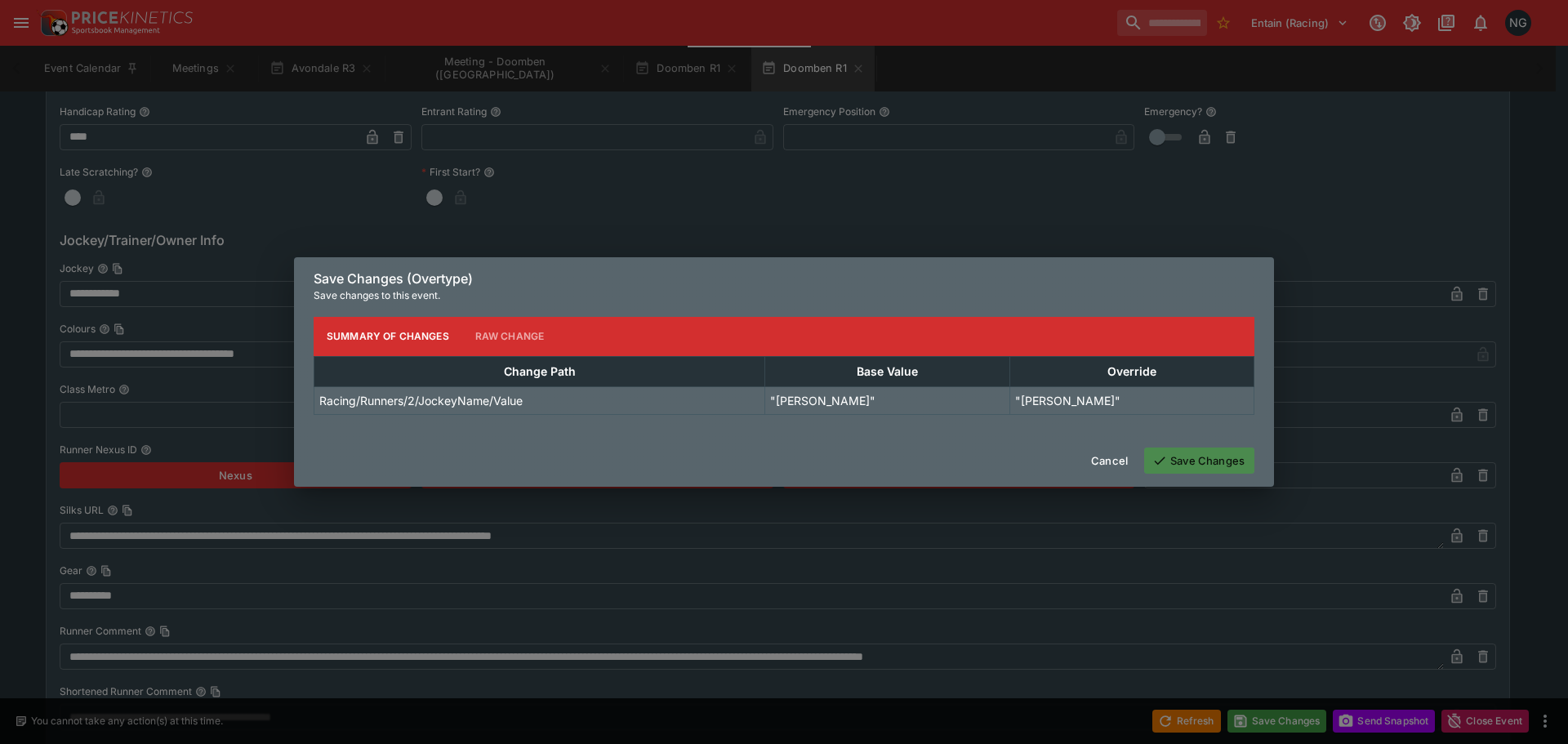
click at [1195, 467] on button "Save Changes" at bounding box center [1199, 460] width 110 height 26
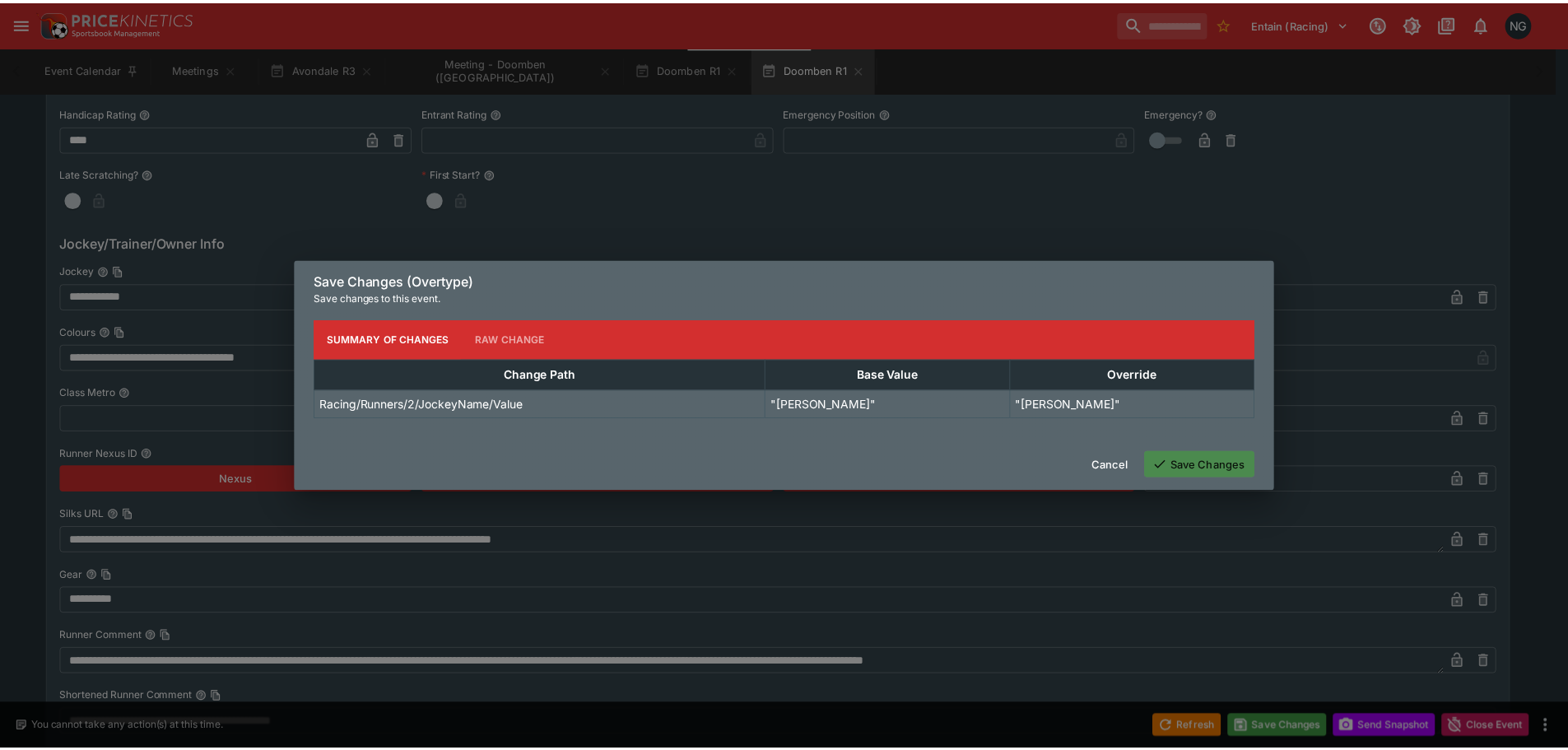
scroll to position [0, 0]
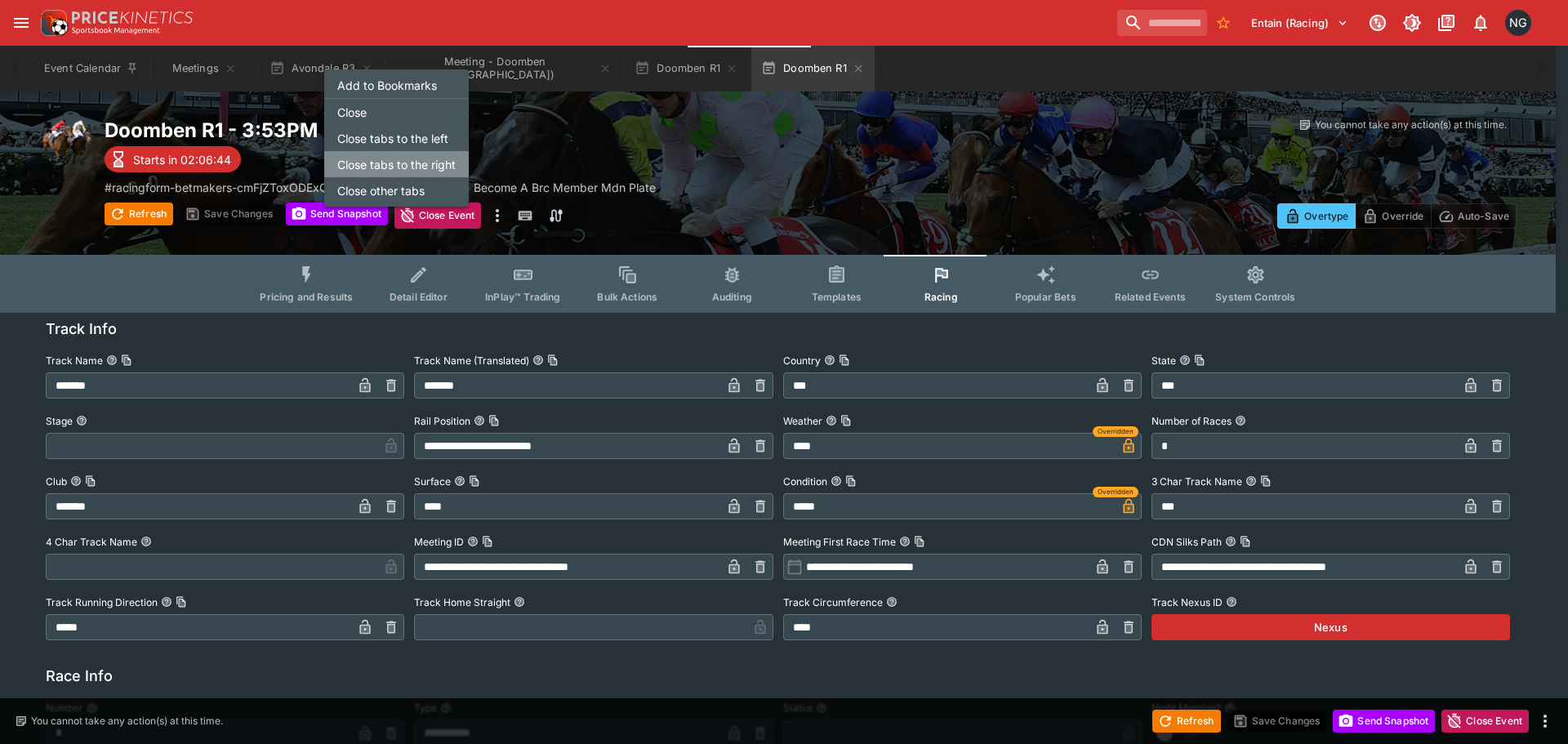
click at [402, 162] on li "Close tabs to the right" at bounding box center [396, 164] width 145 height 26
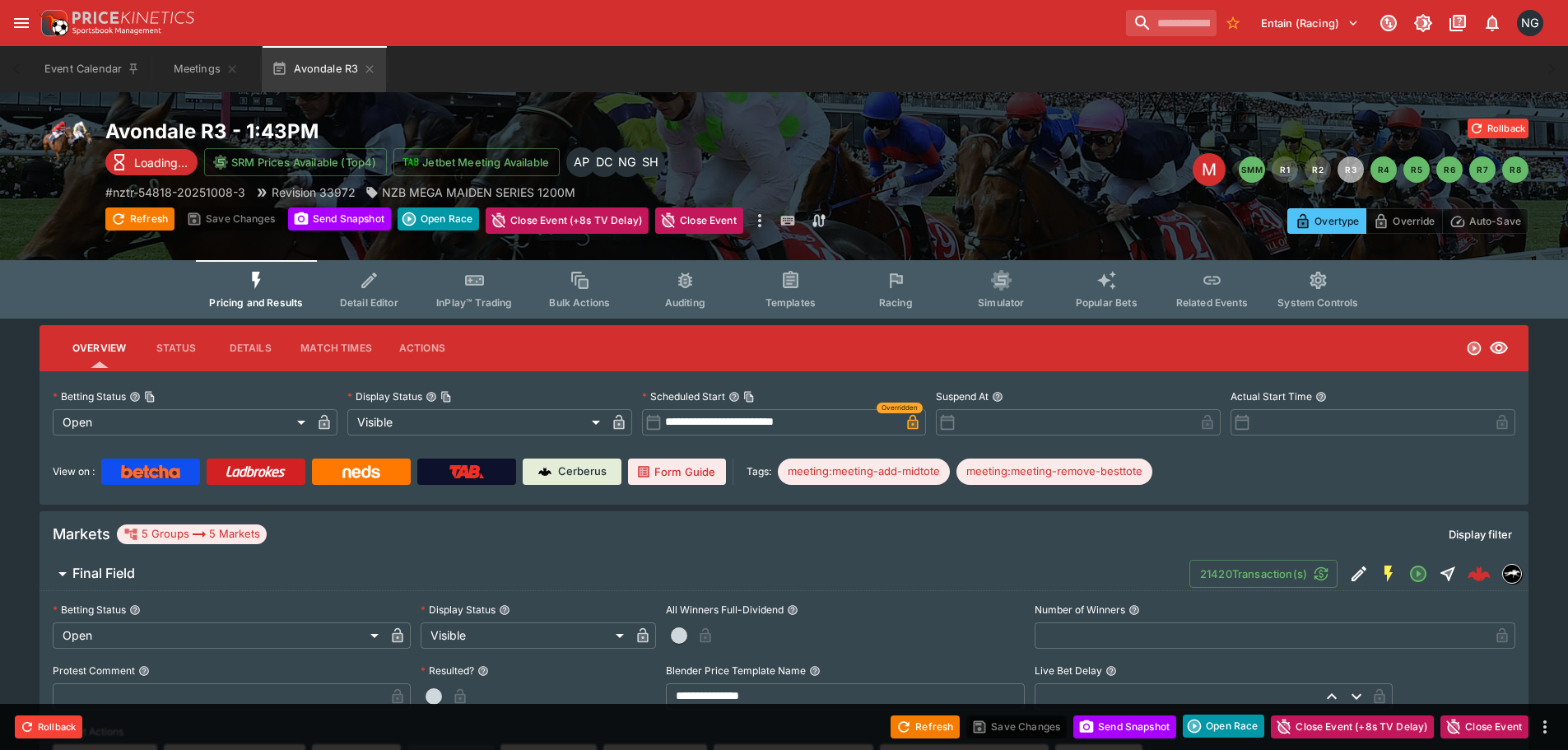
click at [619, 26] on div "Entain (Racing) 1 NG" at bounding box center [792, 23] width 1511 height 36
click at [371, 72] on icon "button" at bounding box center [369, 69] width 13 height 13
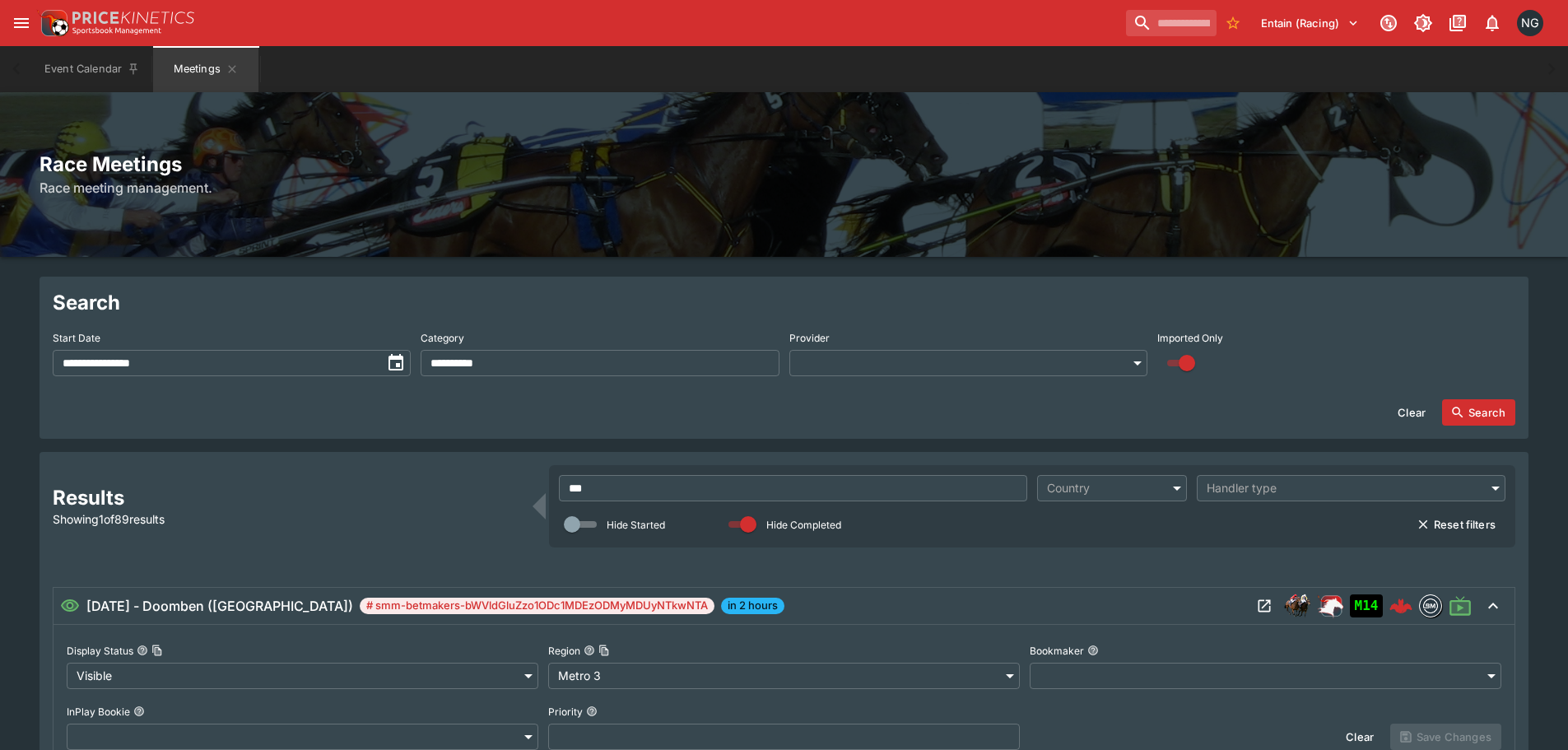
click at [618, 52] on div "Event Calendar Meetings" at bounding box center [784, 69] width 1502 height 46
click at [1127, 75] on div "Event Calendar Meetings" at bounding box center [784, 69] width 1502 height 46
click at [769, 483] on input "***" at bounding box center [793, 489] width 468 height 27
click at [769, 483] on input "***" at bounding box center [793, 489] width 468 height 27
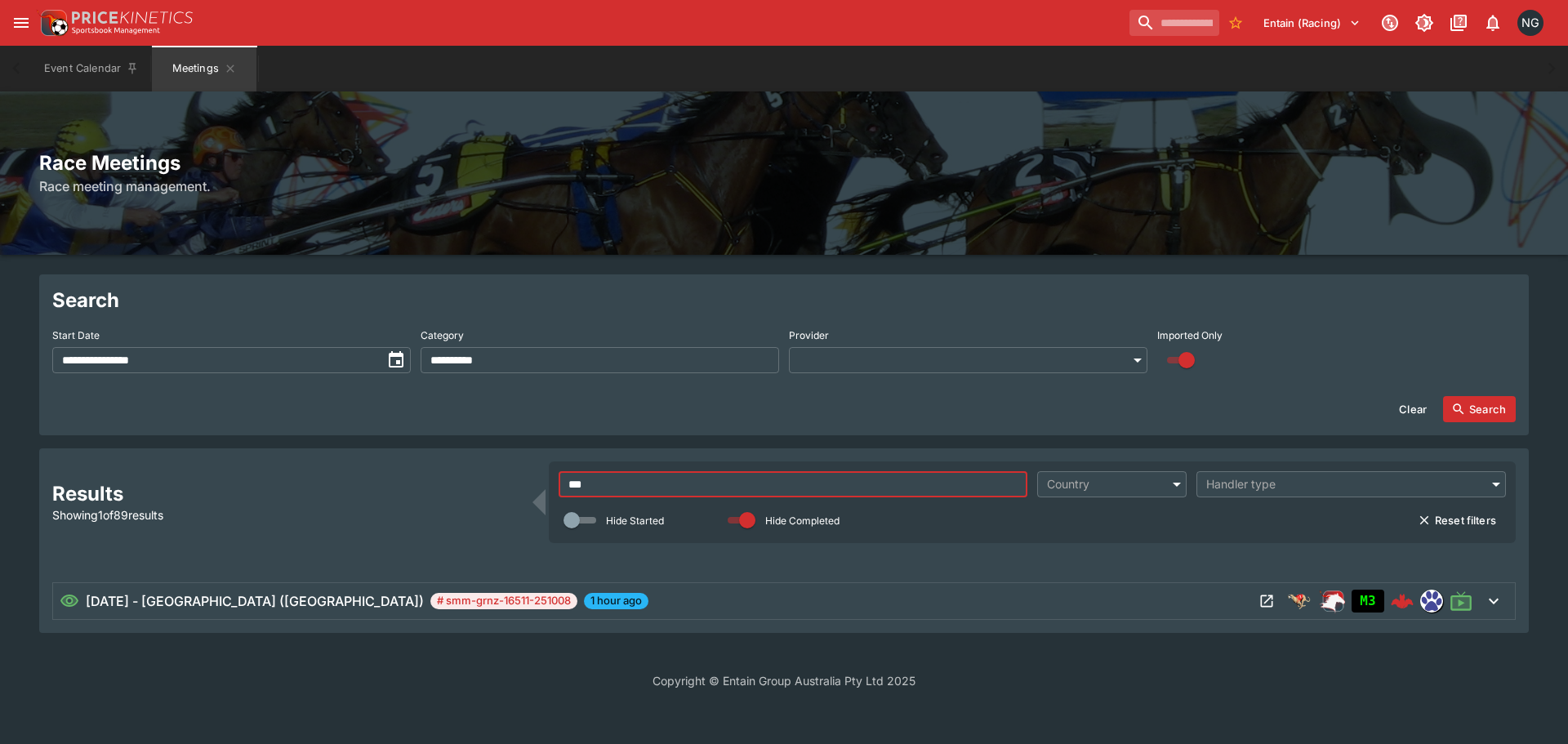
type input "***"
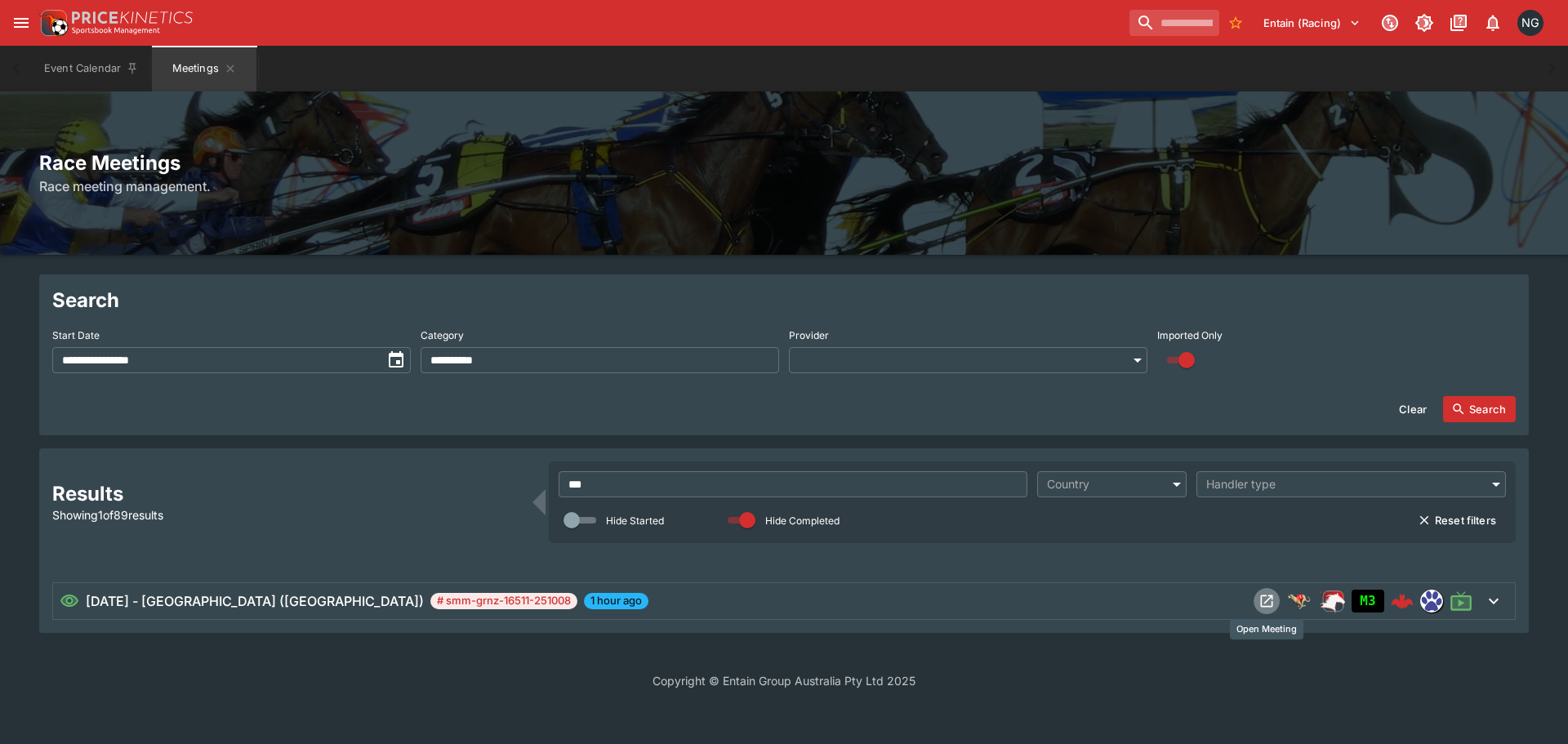
click at [1266, 592] on button "Open Meeting" at bounding box center [1266, 601] width 26 height 26
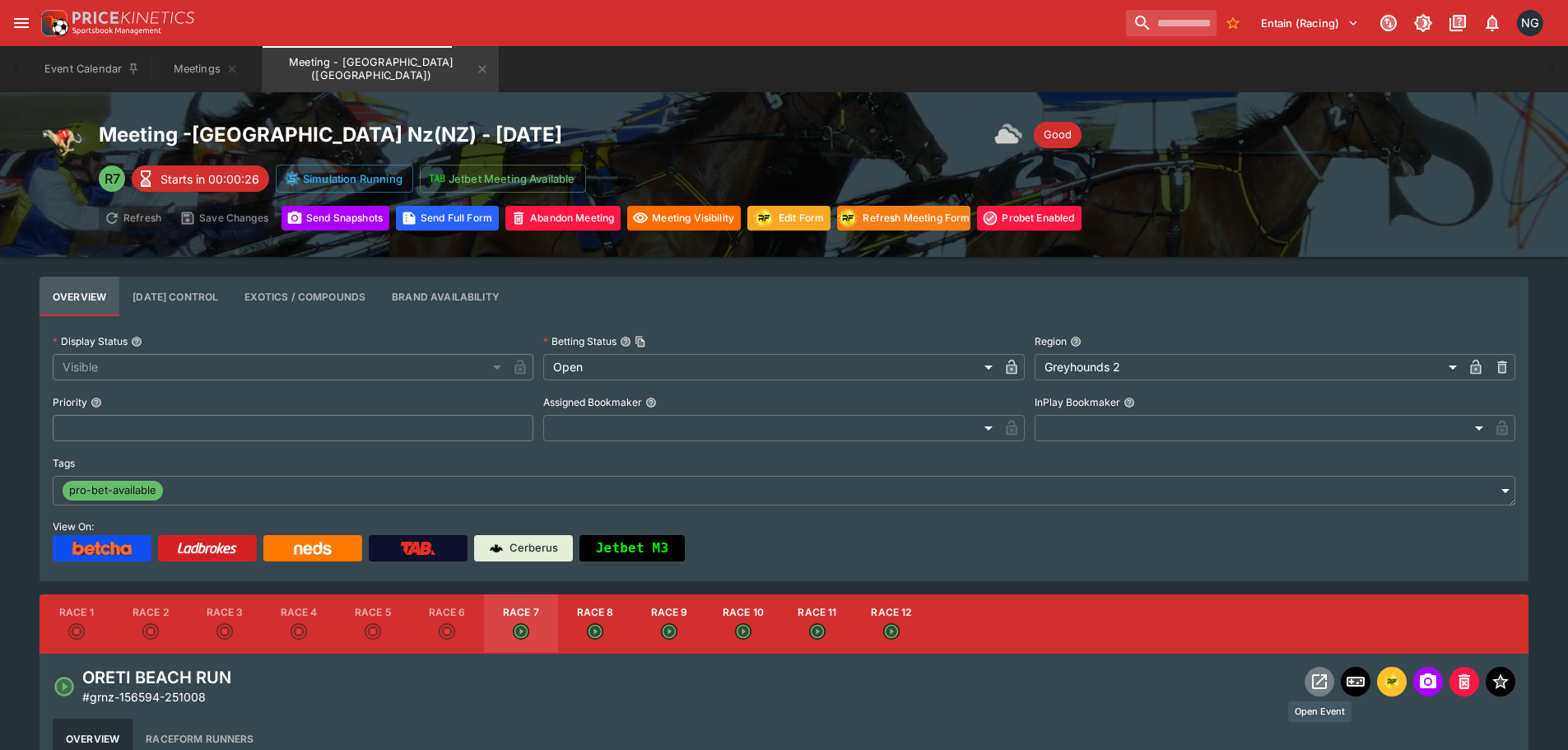
click at [1320, 683] on icon "Open Event" at bounding box center [1319, 681] width 19 height 19
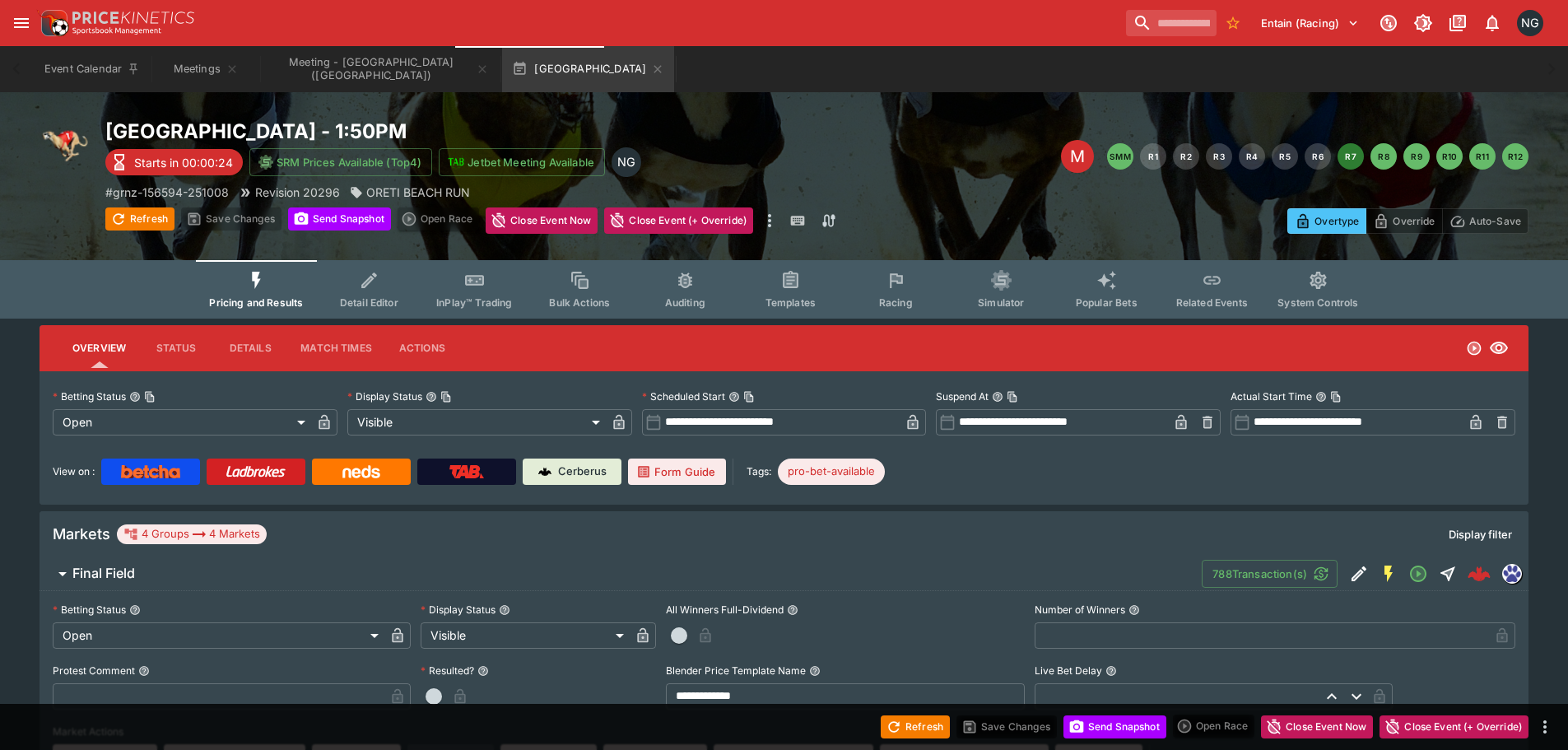
click at [918, 18] on div "Entain (Racing) 1 NG" at bounding box center [792, 23] width 1511 height 36
click at [1269, 84] on div "Event Calendar Meetings Meeting - [GEOGRAPHIC_DATA] ([GEOGRAPHIC_DATA]) [GEOGRA…" at bounding box center [784, 69] width 1502 height 46
click at [898, 725] on button "Refresh" at bounding box center [915, 727] width 69 height 23
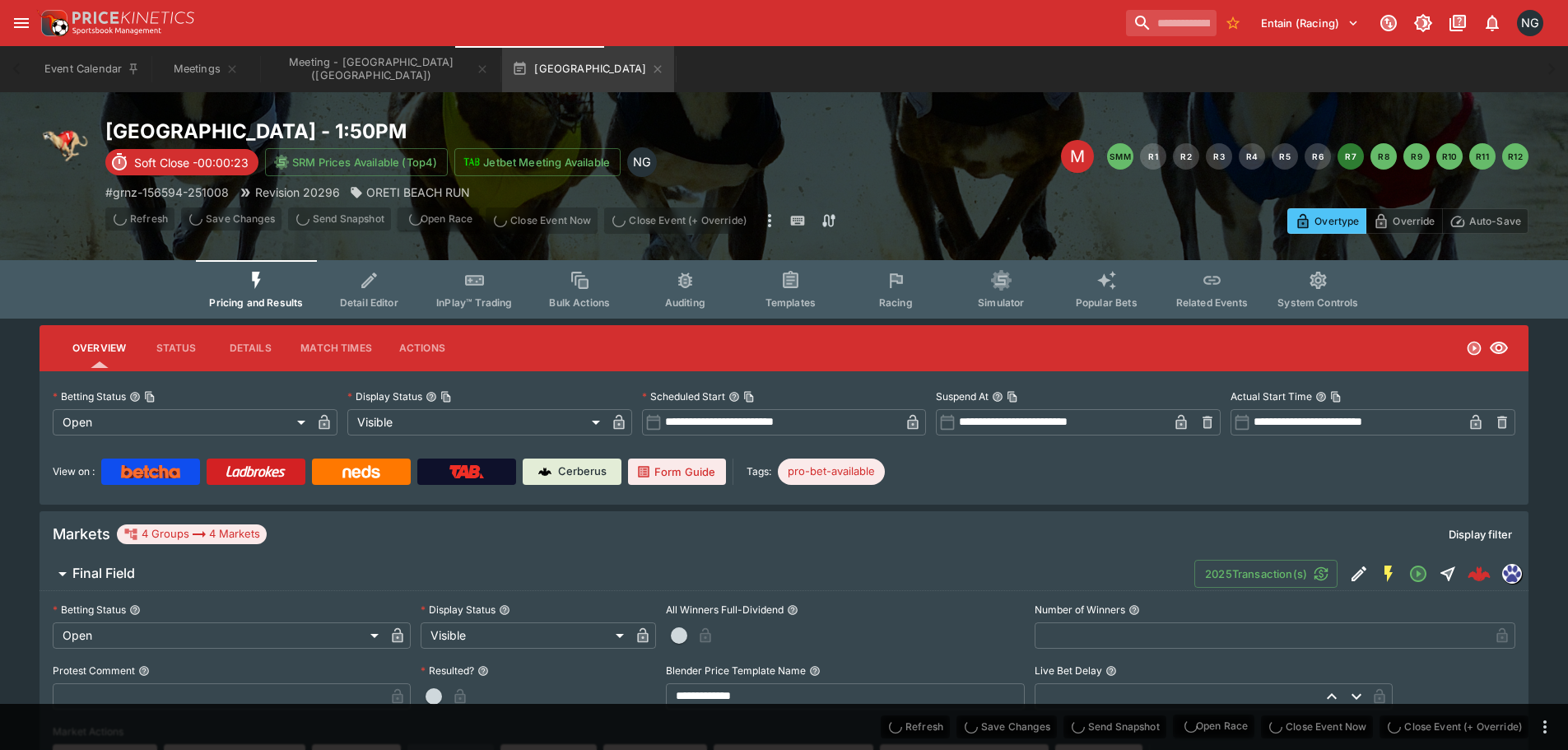
type input "**********"
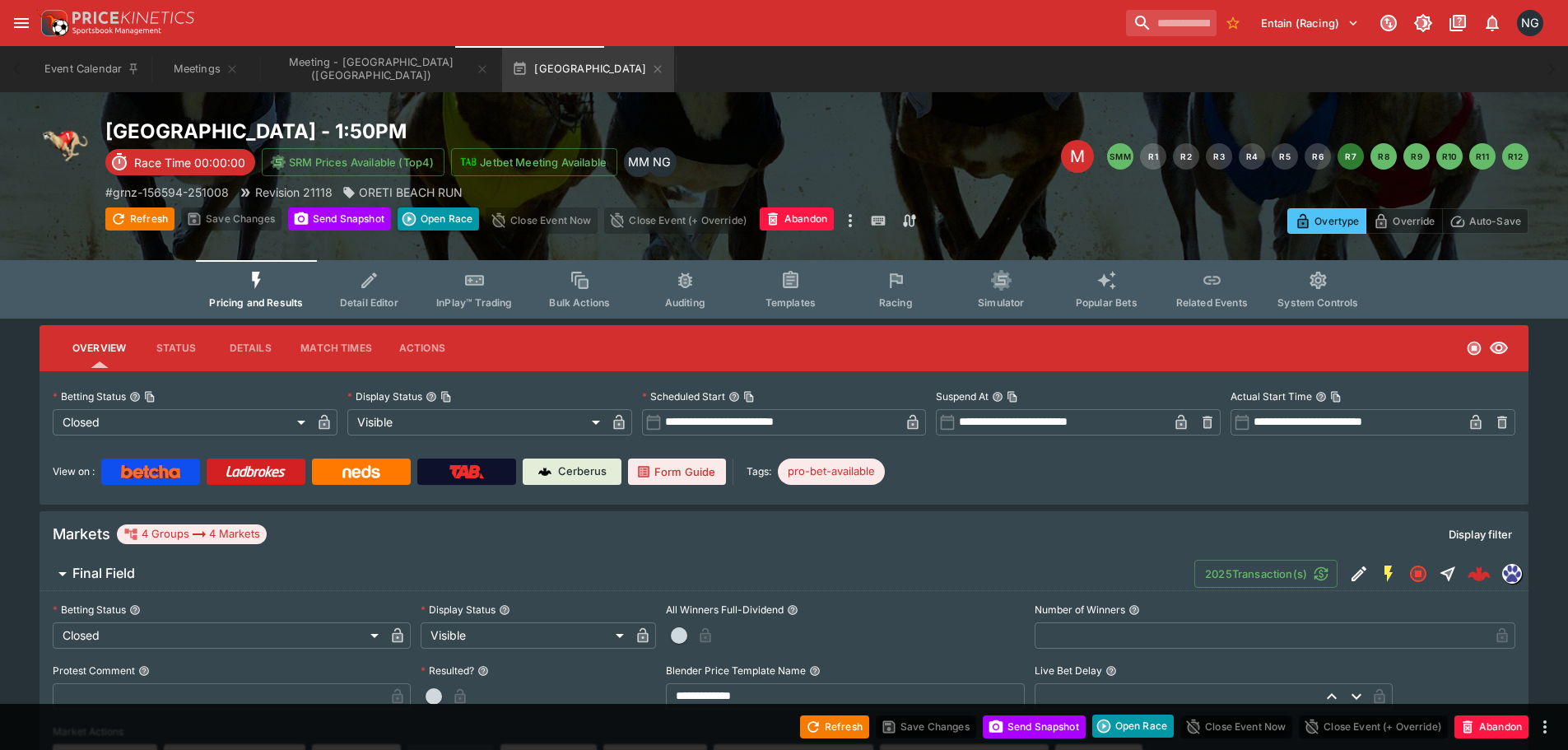
click at [867, 66] on div "Event Calendar Meetings Meeting - [GEOGRAPHIC_DATA] ([GEOGRAPHIC_DATA]) [GEOGRA…" at bounding box center [784, 69] width 1502 height 46
click at [861, 63] on div "Event Calendar Meetings Meeting - [GEOGRAPHIC_DATA] ([GEOGRAPHIC_DATA]) [GEOGRA…" at bounding box center [784, 69] width 1502 height 46
drag, startPoint x: 894, startPoint y: 70, endPoint x: 715, endPoint y: 67, distance: 179.0
click at [893, 70] on div "Event Calendar Meetings Meeting - [GEOGRAPHIC_DATA] ([GEOGRAPHIC_DATA]) [GEOGRA…" at bounding box center [784, 69] width 1502 height 46
click at [651, 71] on icon "button" at bounding box center [657, 69] width 13 height 13
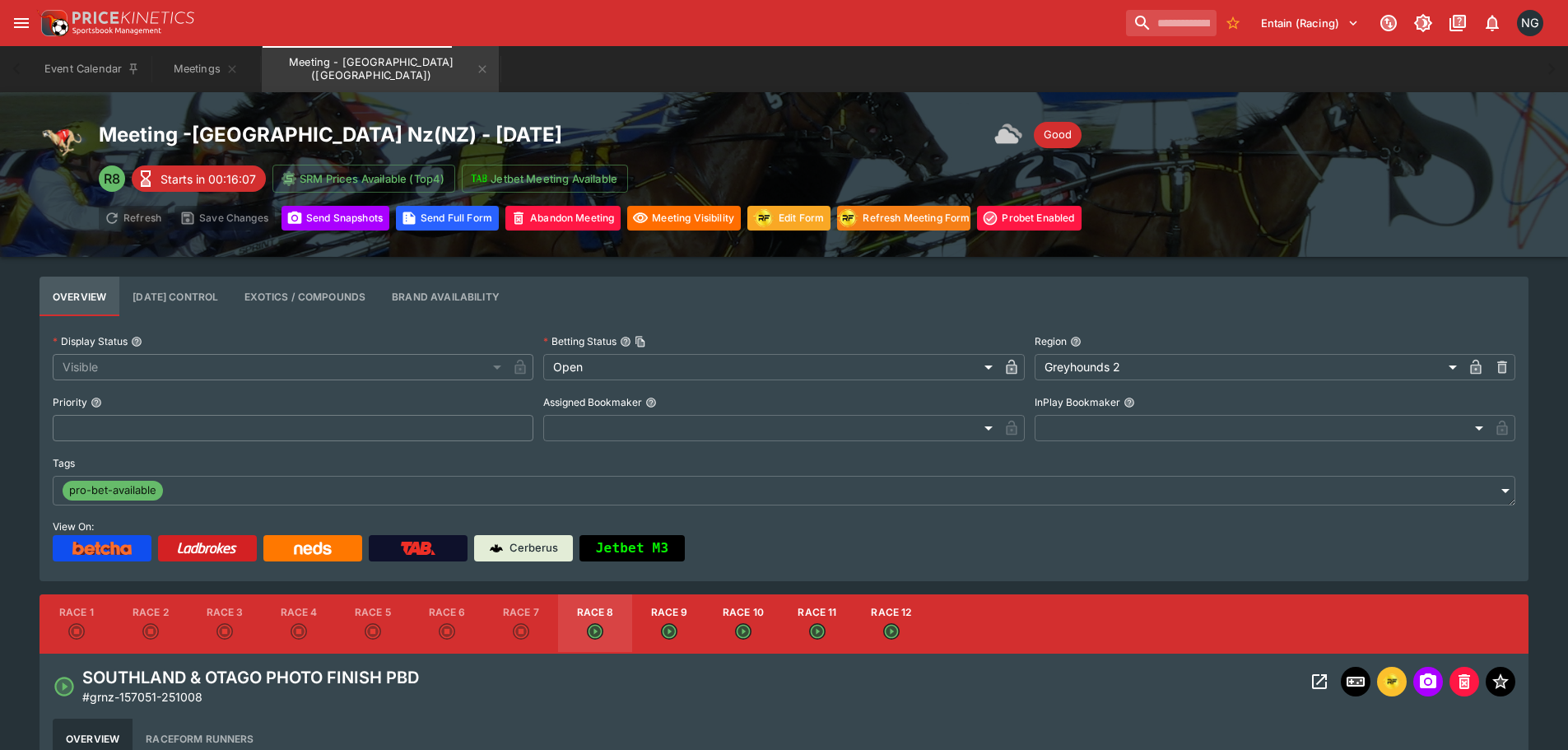
click at [663, 48] on div "Event Calendar Meetings Meeting - [GEOGRAPHIC_DATA] ([GEOGRAPHIC_DATA])" at bounding box center [784, 69] width 1502 height 46
click at [475, 71] on icon "Meeting - Ascot Park Nz (NZ)" at bounding box center [481, 69] width 13 height 13
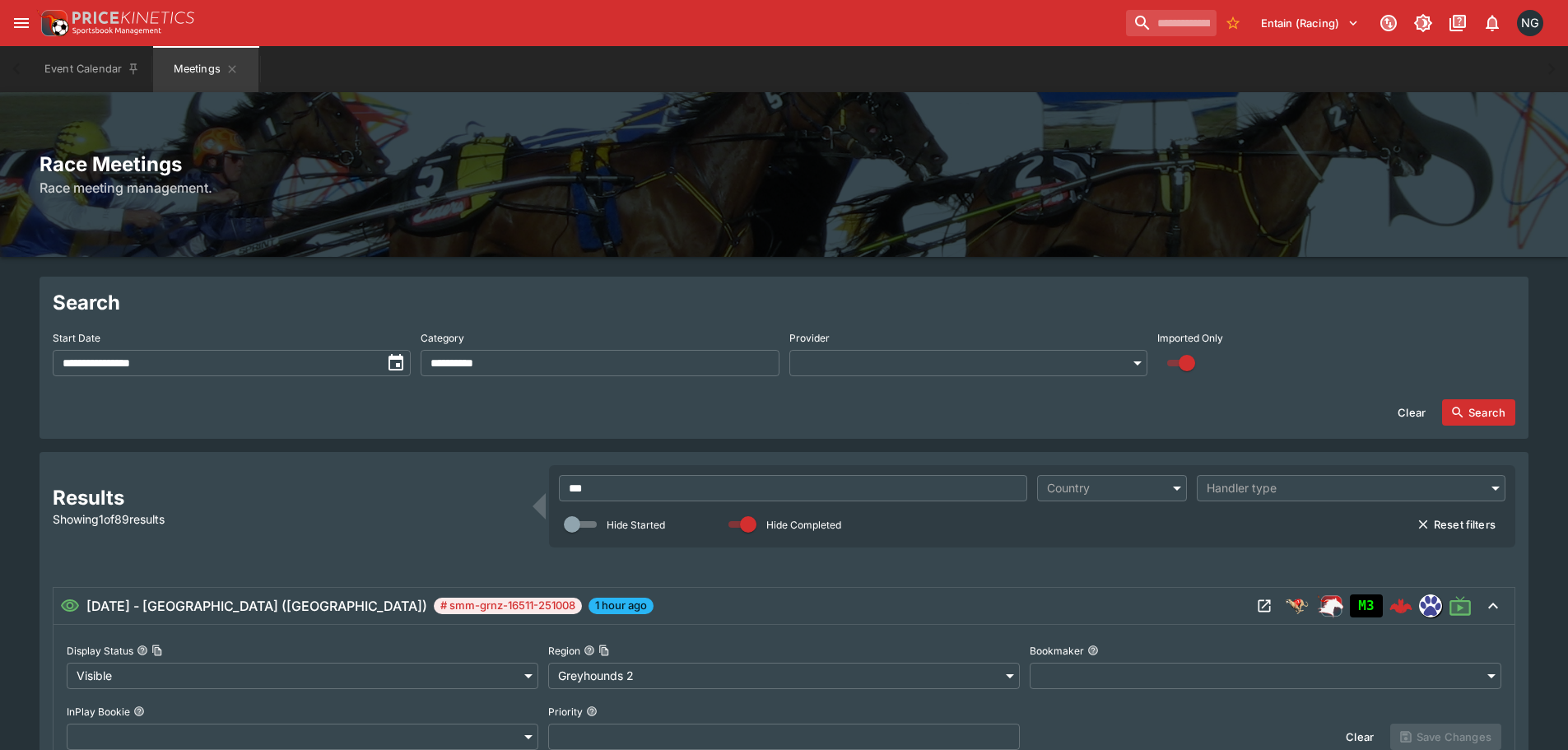
click at [640, 65] on div "Event Calendar Meetings" at bounding box center [784, 69] width 1502 height 46
click at [752, 481] on input "***" at bounding box center [793, 489] width 468 height 27
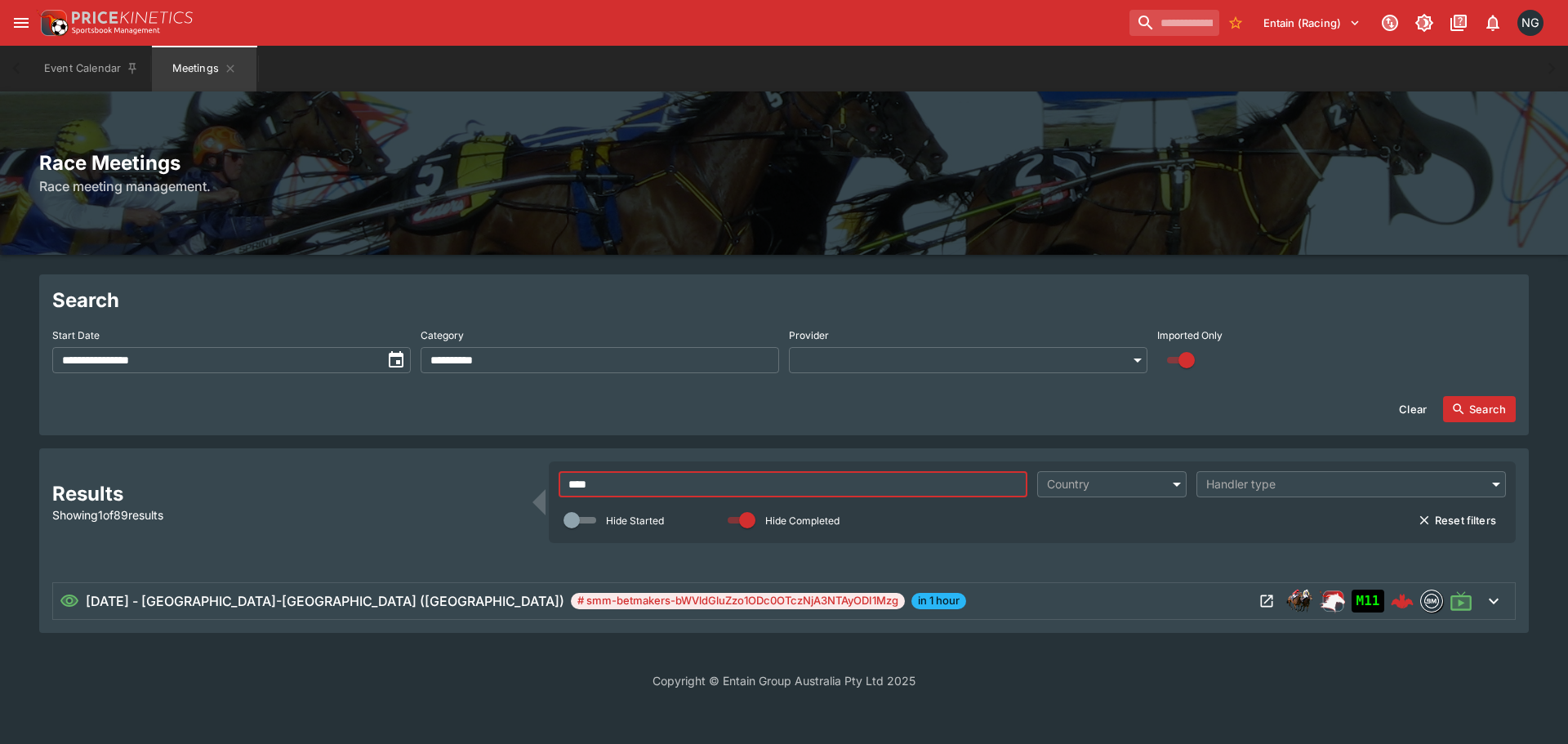
type input "****"
click at [1266, 599] on icon "Open Meeting" at bounding box center [1266, 600] width 17 height 17
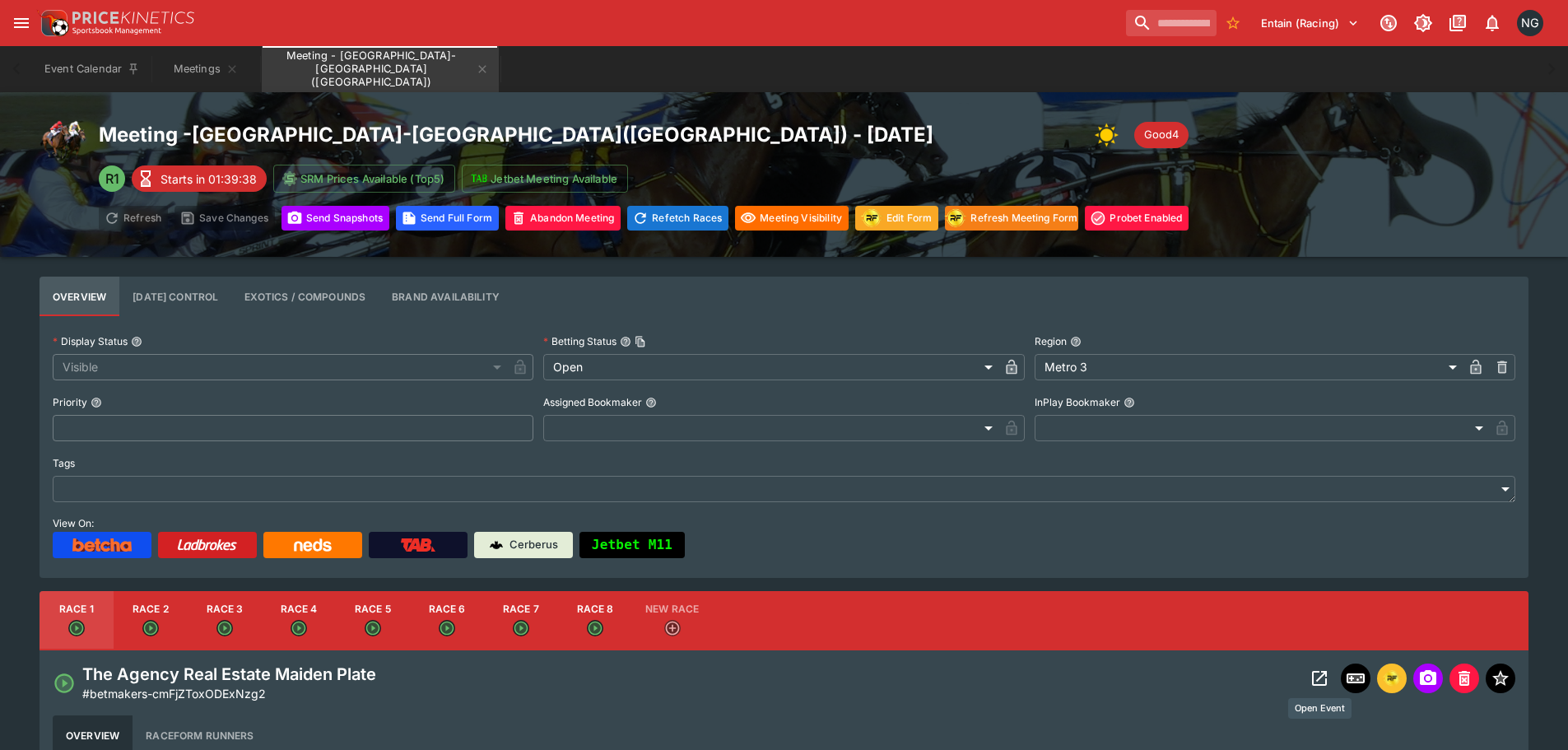
click at [1323, 678] on icon "Open Event" at bounding box center [1319, 678] width 19 height 19
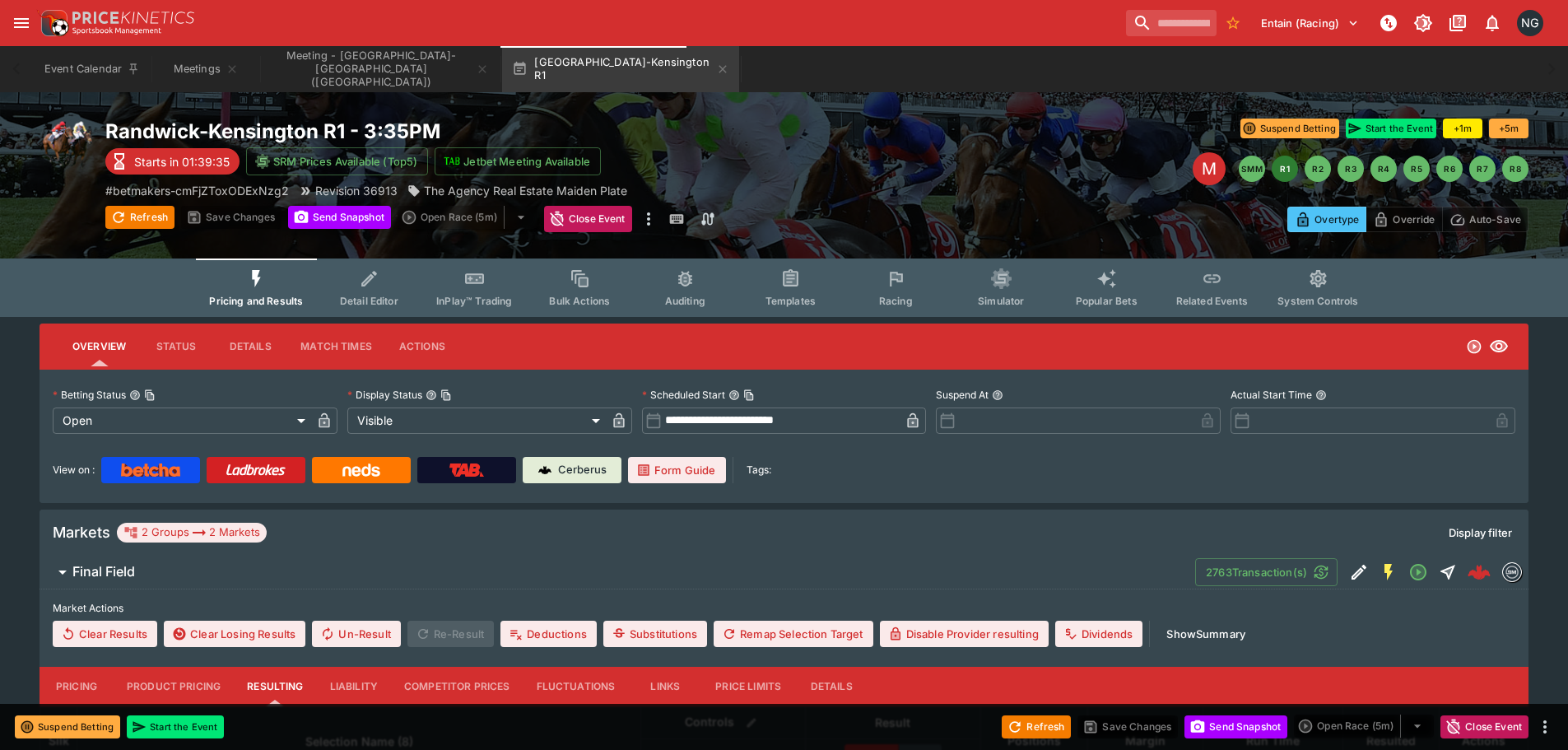
click at [898, 318] on div "**********" at bounding box center [784, 650] width 1568 height 1117
click at [898, 295] on span "Racing" at bounding box center [896, 300] width 34 height 12
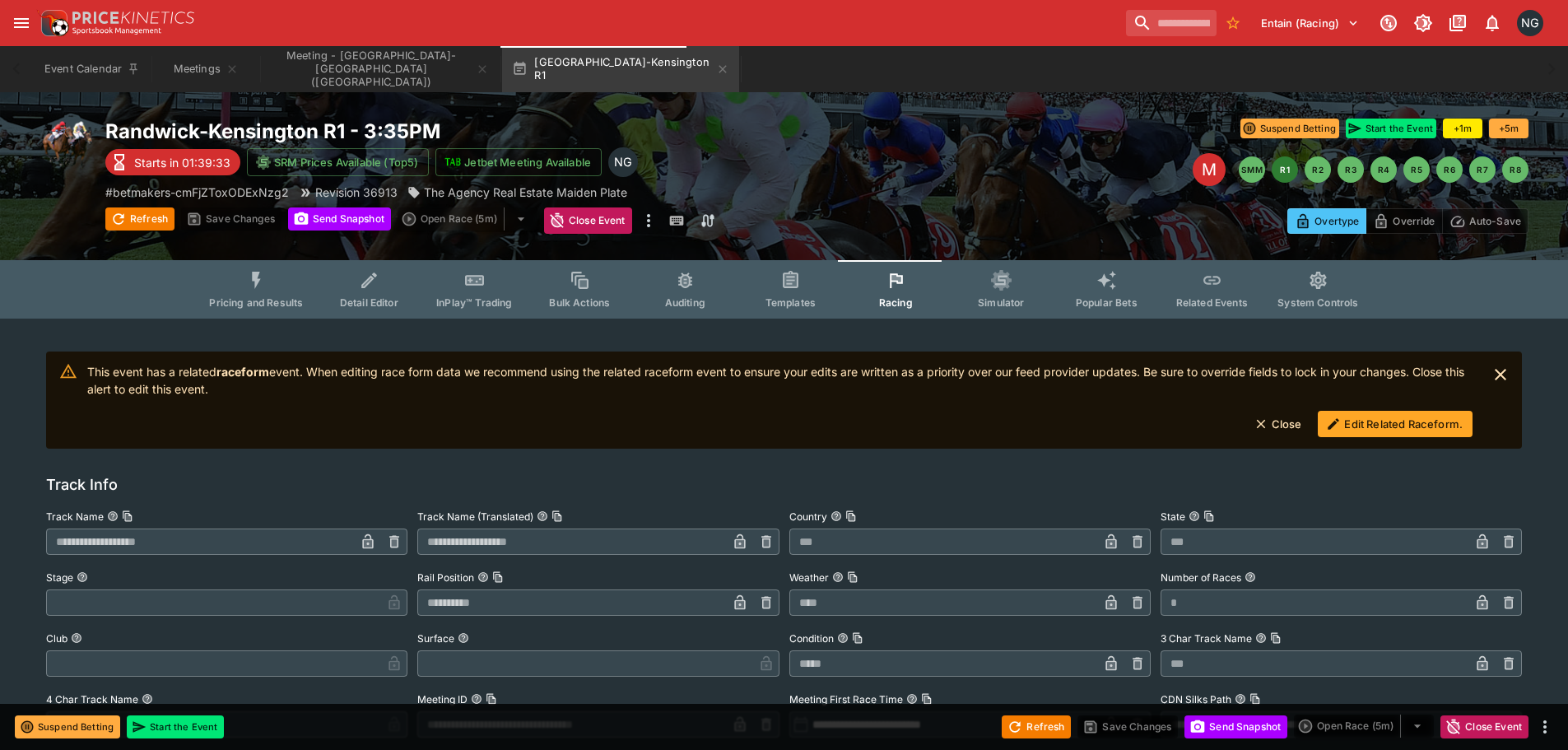
click at [1377, 423] on button "Edit Related Raceform." at bounding box center [1394, 424] width 155 height 27
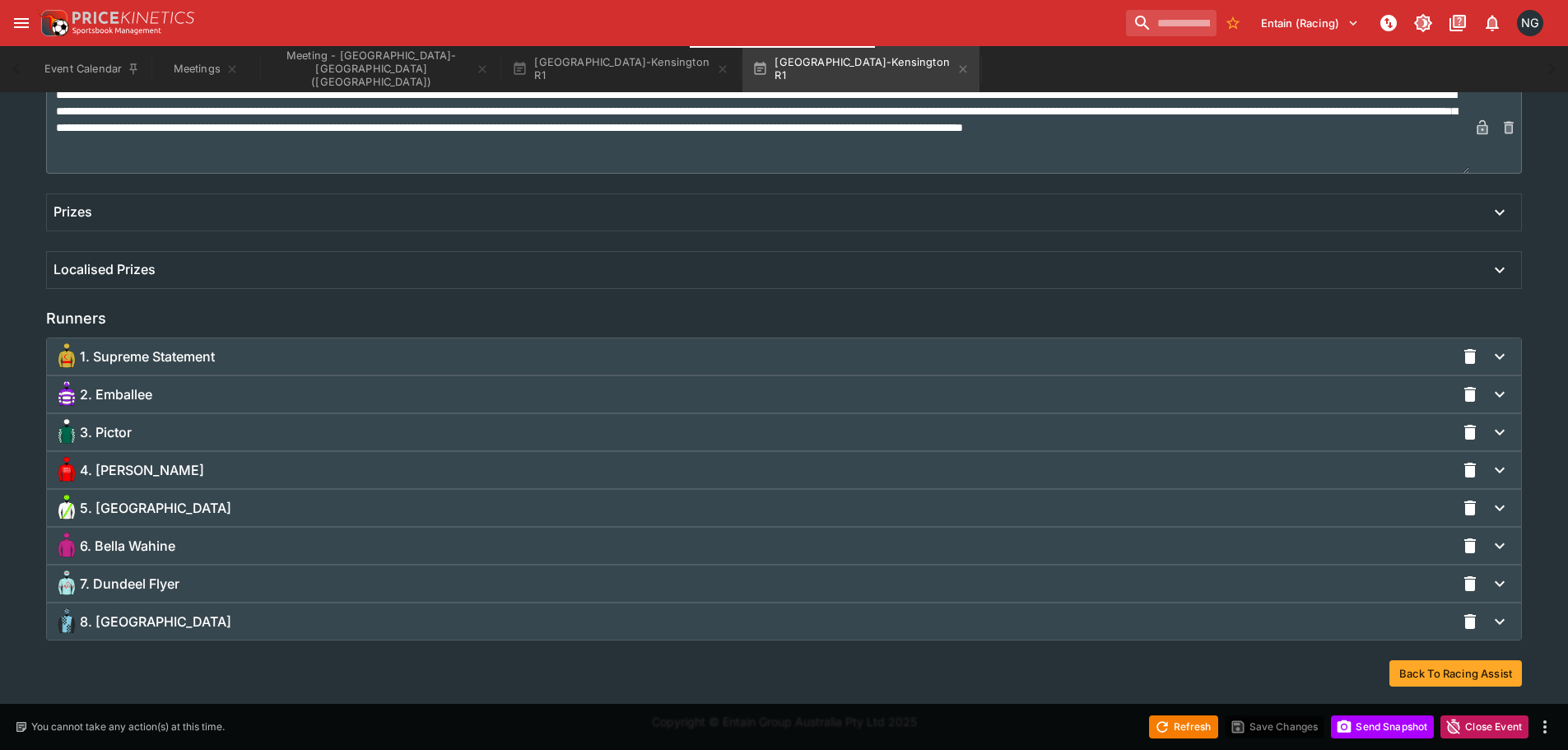
click at [185, 466] on div "4. [PERSON_NAME]" at bounding box center [754, 470] width 1401 height 27
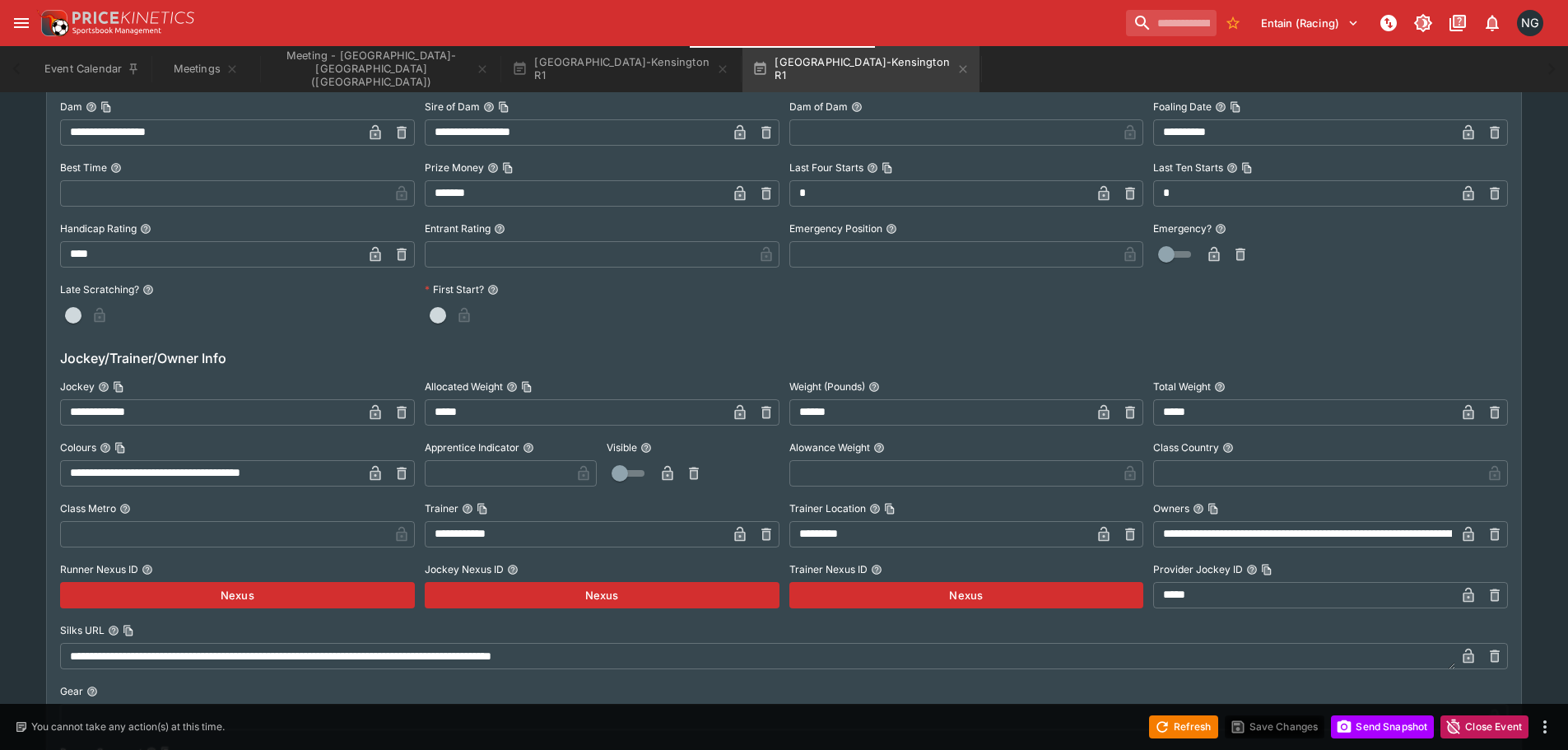
scroll to position [1525, 0]
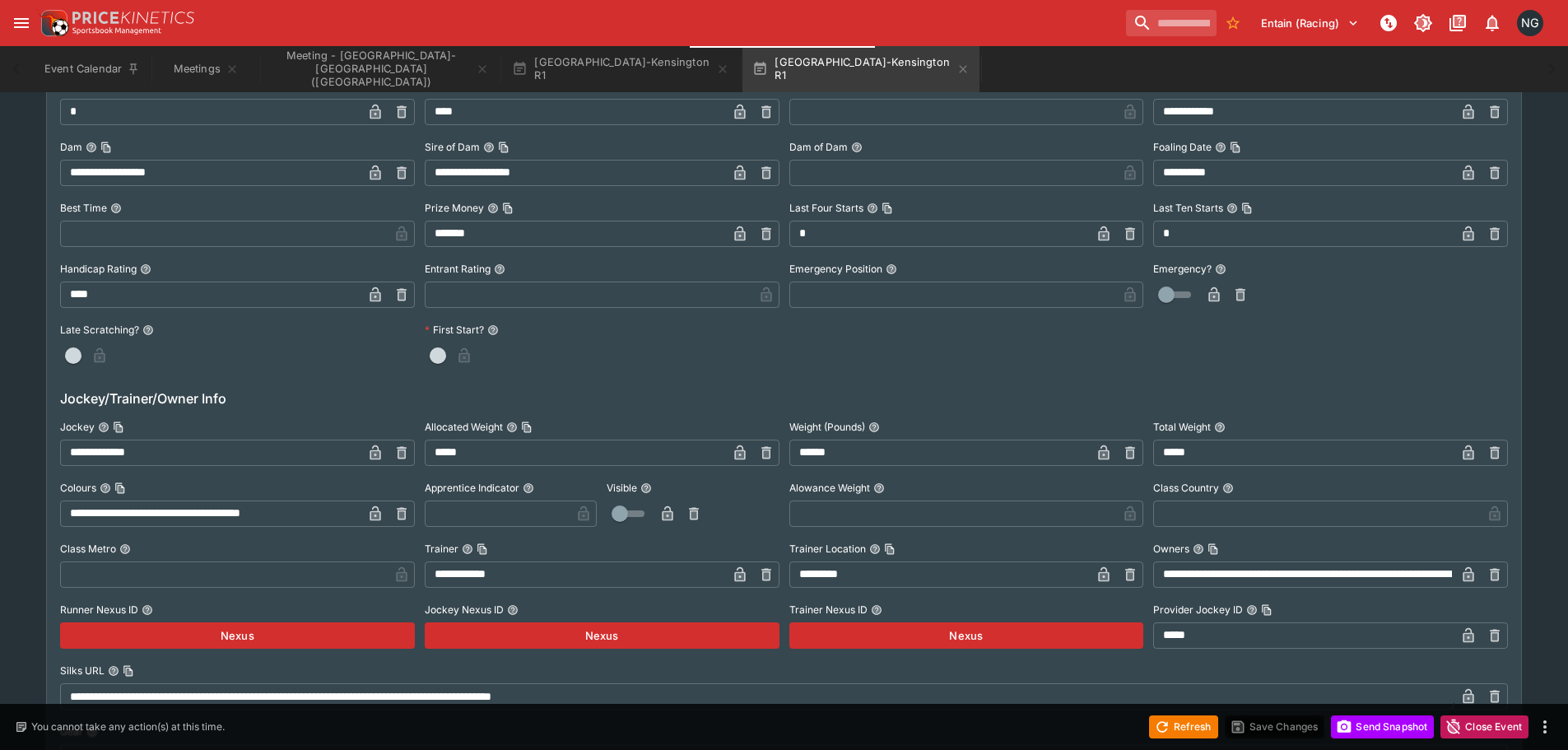
click at [259, 462] on input "**********" at bounding box center [211, 452] width 302 height 27
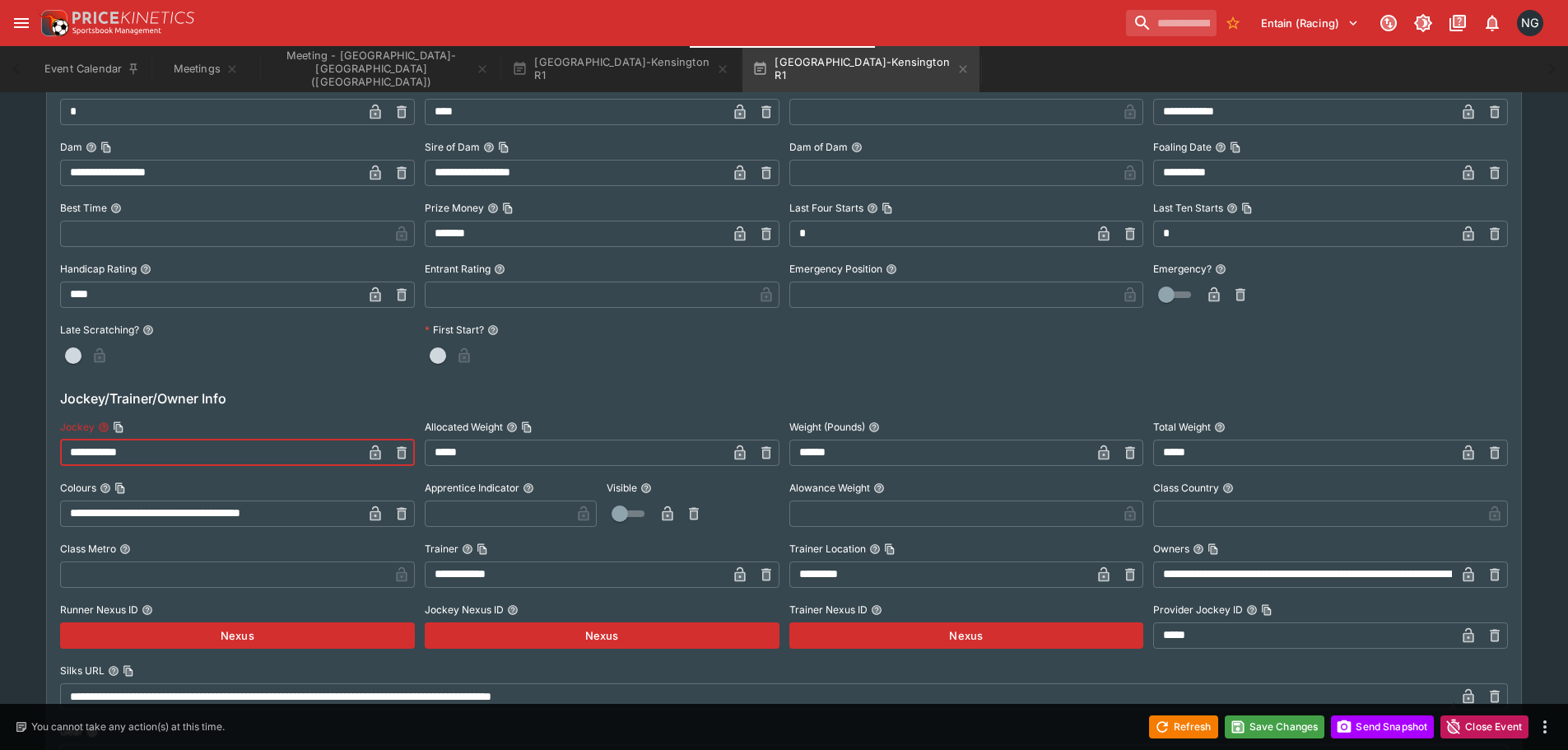
type input "**********"
click at [369, 453] on icon "button" at bounding box center [375, 452] width 17 height 17
click at [1281, 734] on button "Save Changes" at bounding box center [1275, 727] width 101 height 23
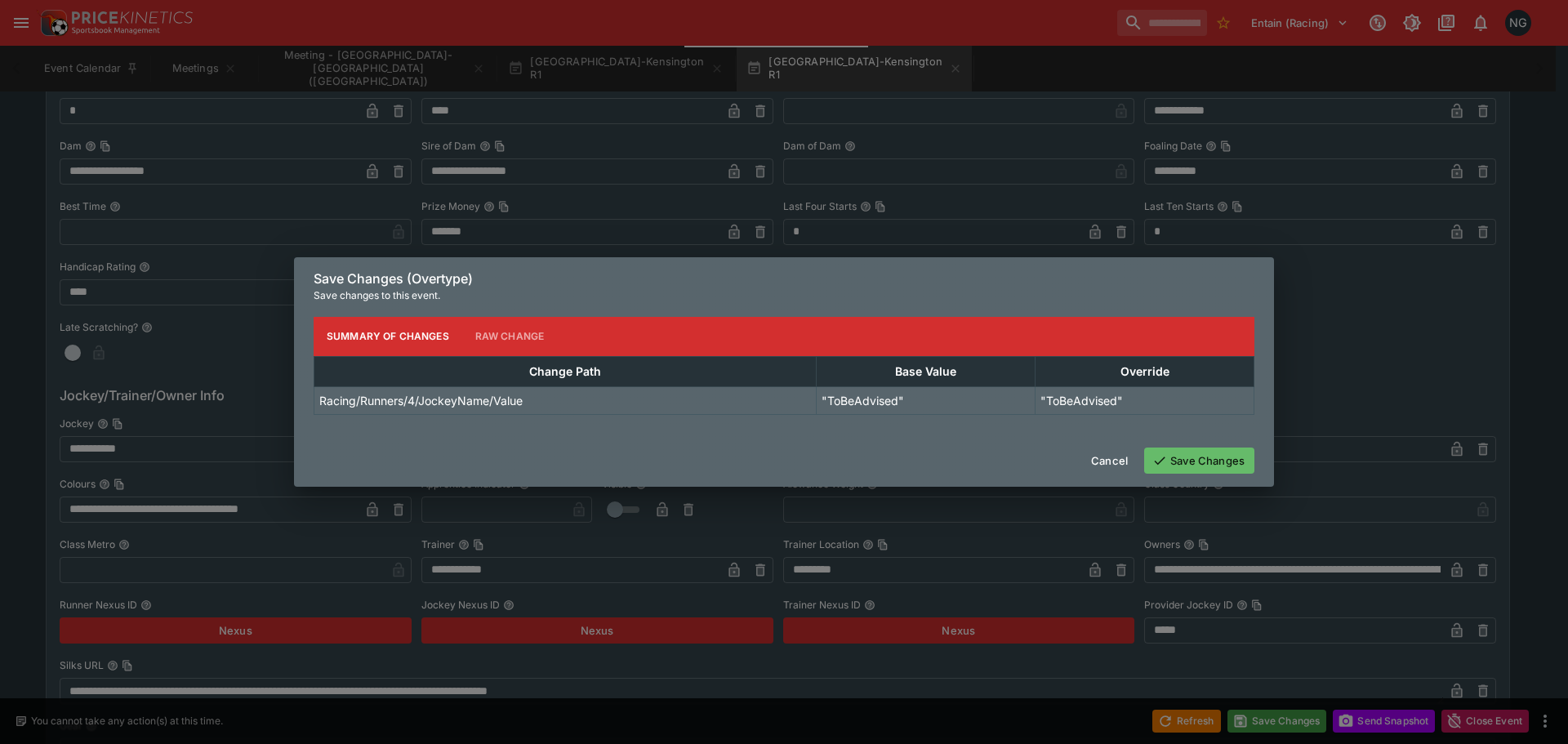
click at [1153, 456] on icon "button" at bounding box center [1159, 460] width 15 height 15
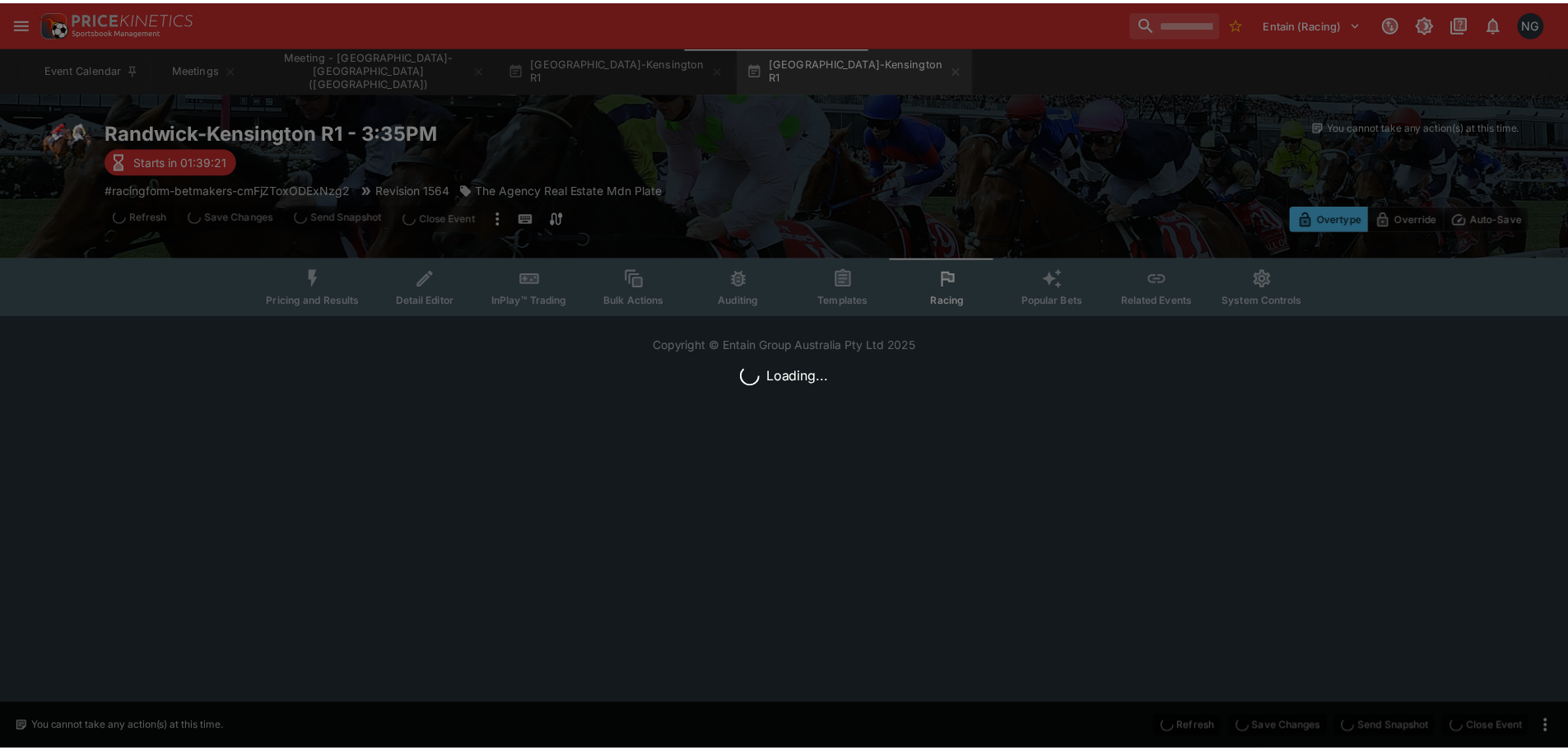
scroll to position [0, 0]
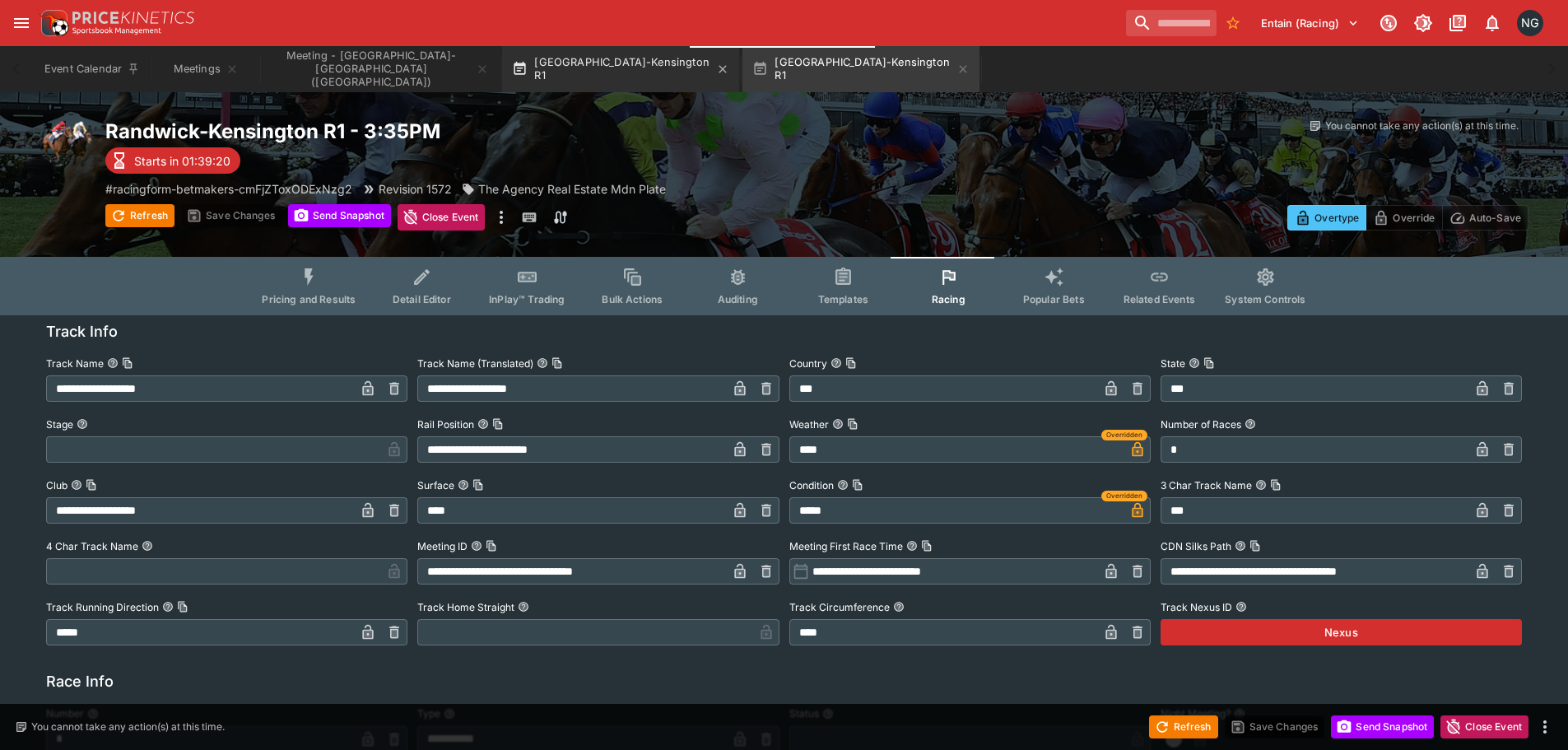
click at [608, 78] on button "[GEOGRAPHIC_DATA]-Kensington R1" at bounding box center [620, 69] width 237 height 46
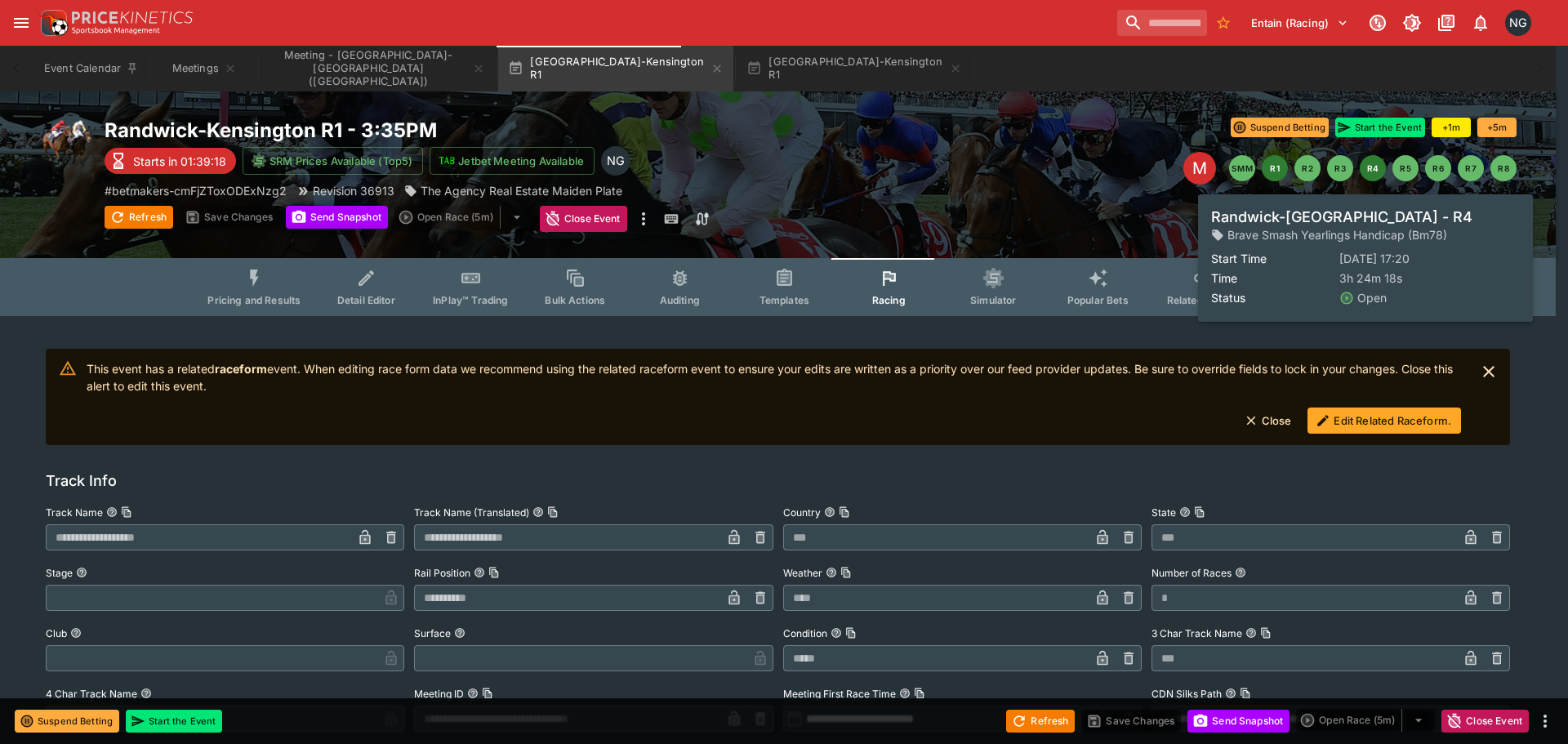
click at [1374, 174] on button "R4" at bounding box center [1373, 168] width 26 height 26
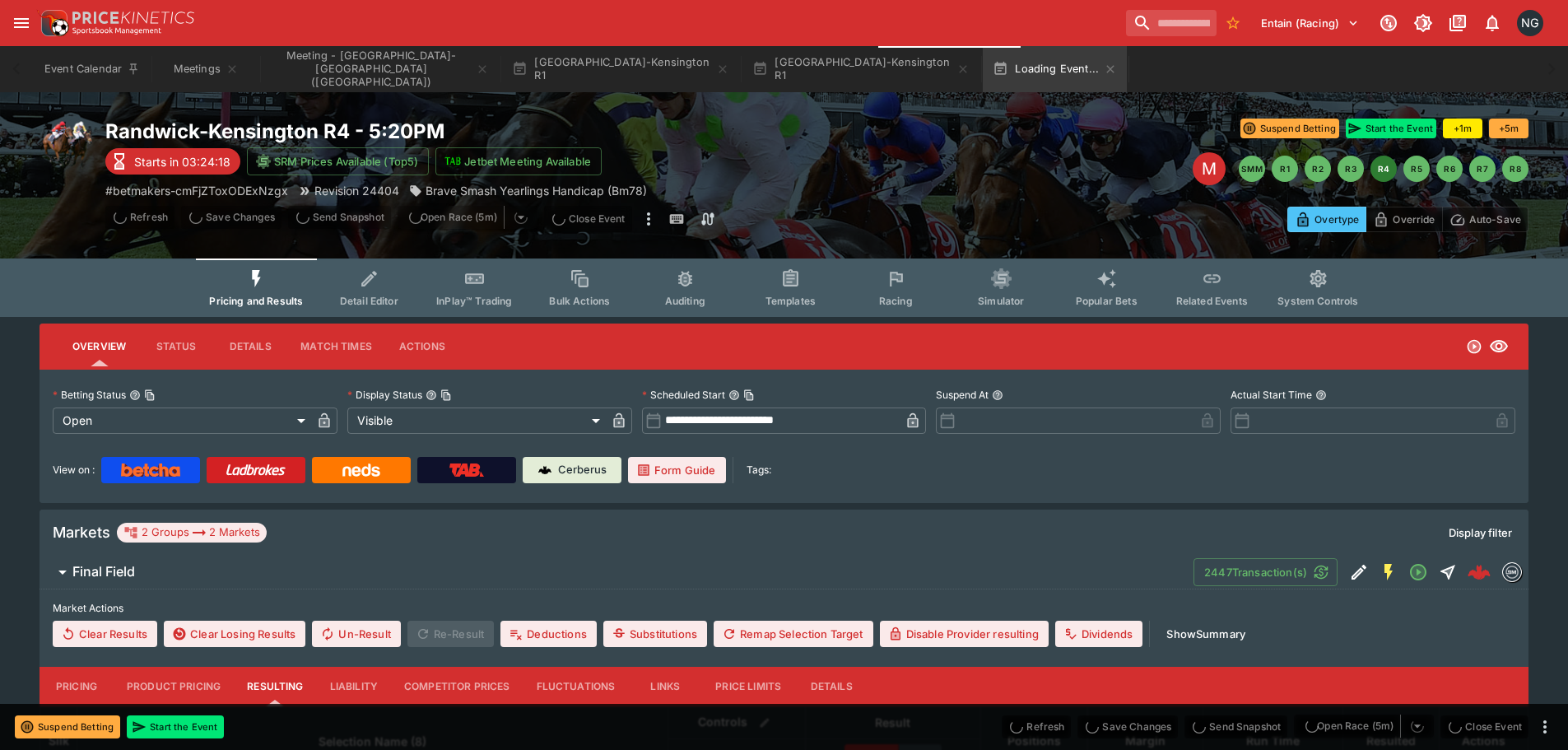
click at [913, 278] on button "Racing" at bounding box center [895, 288] width 105 height 58
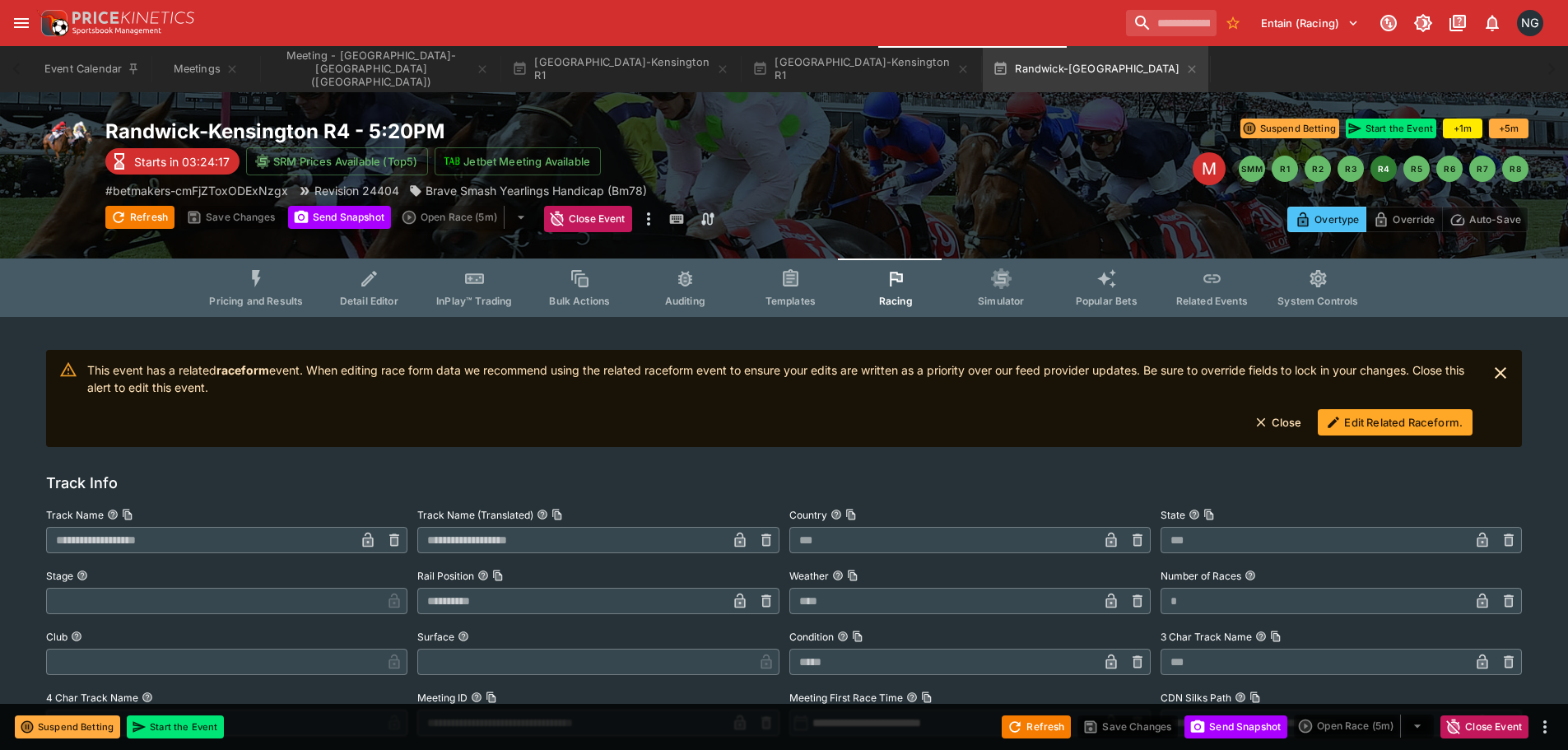
click at [1380, 422] on button "Edit Related Raceform." at bounding box center [1394, 422] width 155 height 27
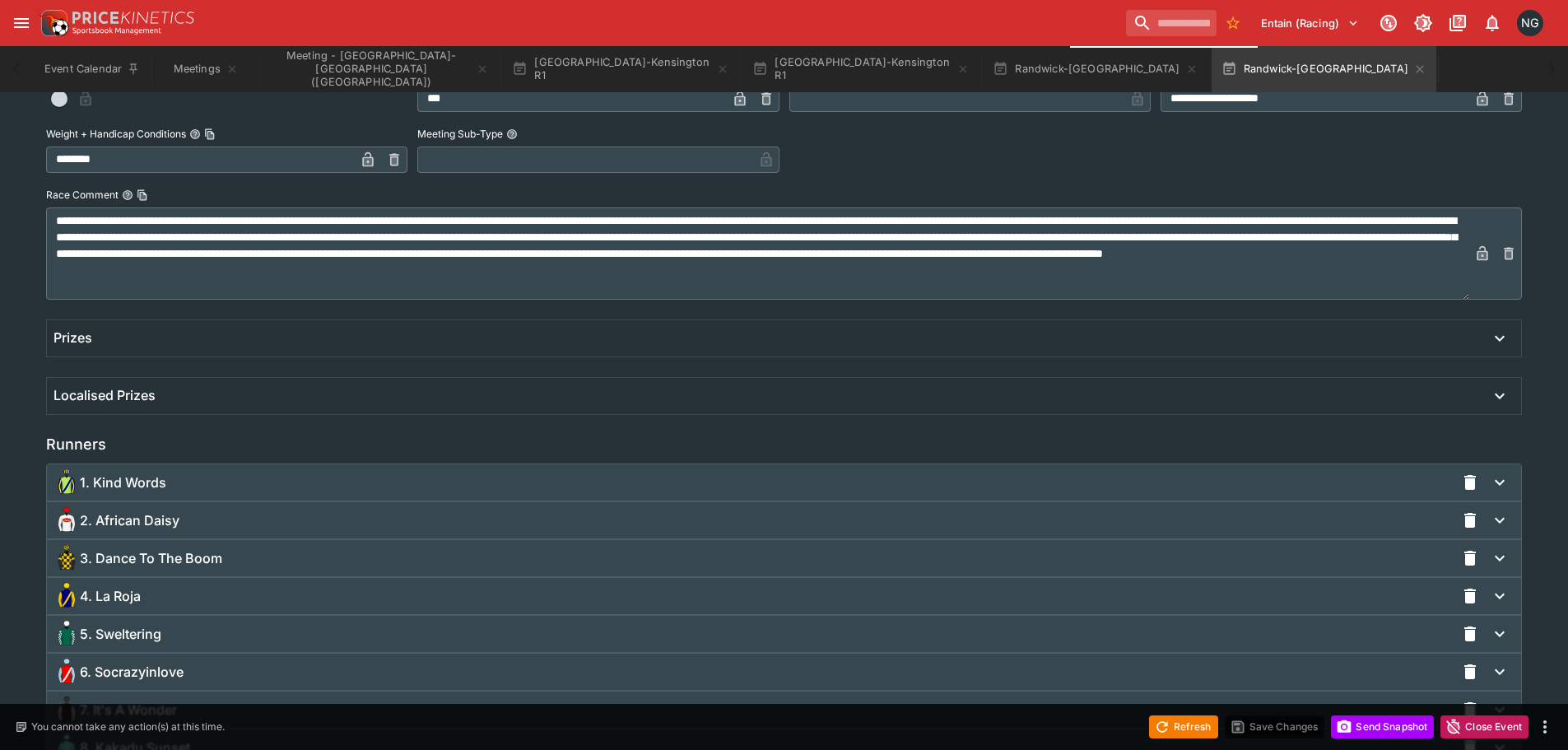
click at [209, 484] on div "1. Kind Words" at bounding box center [754, 482] width 1401 height 27
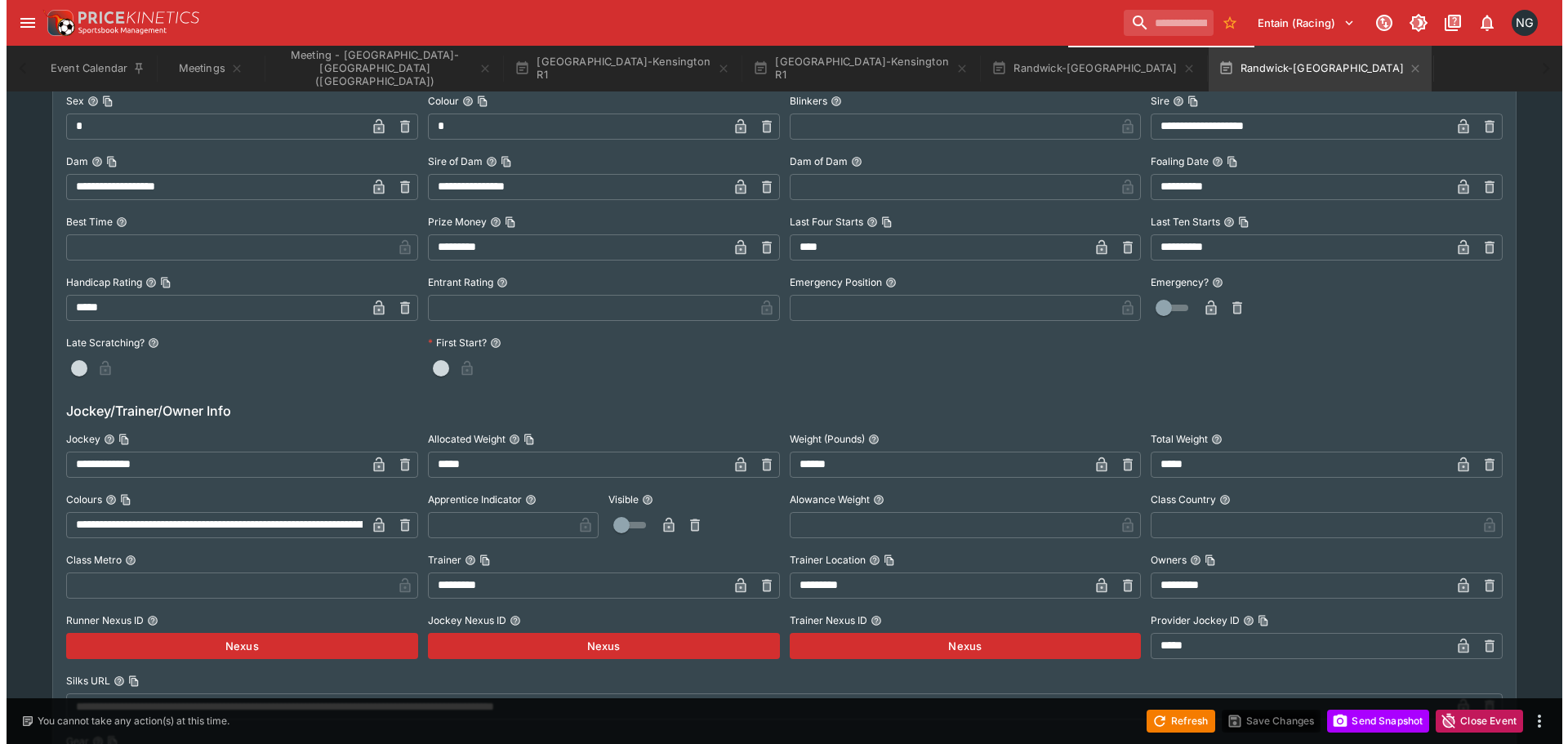
scroll to position [1555, 0]
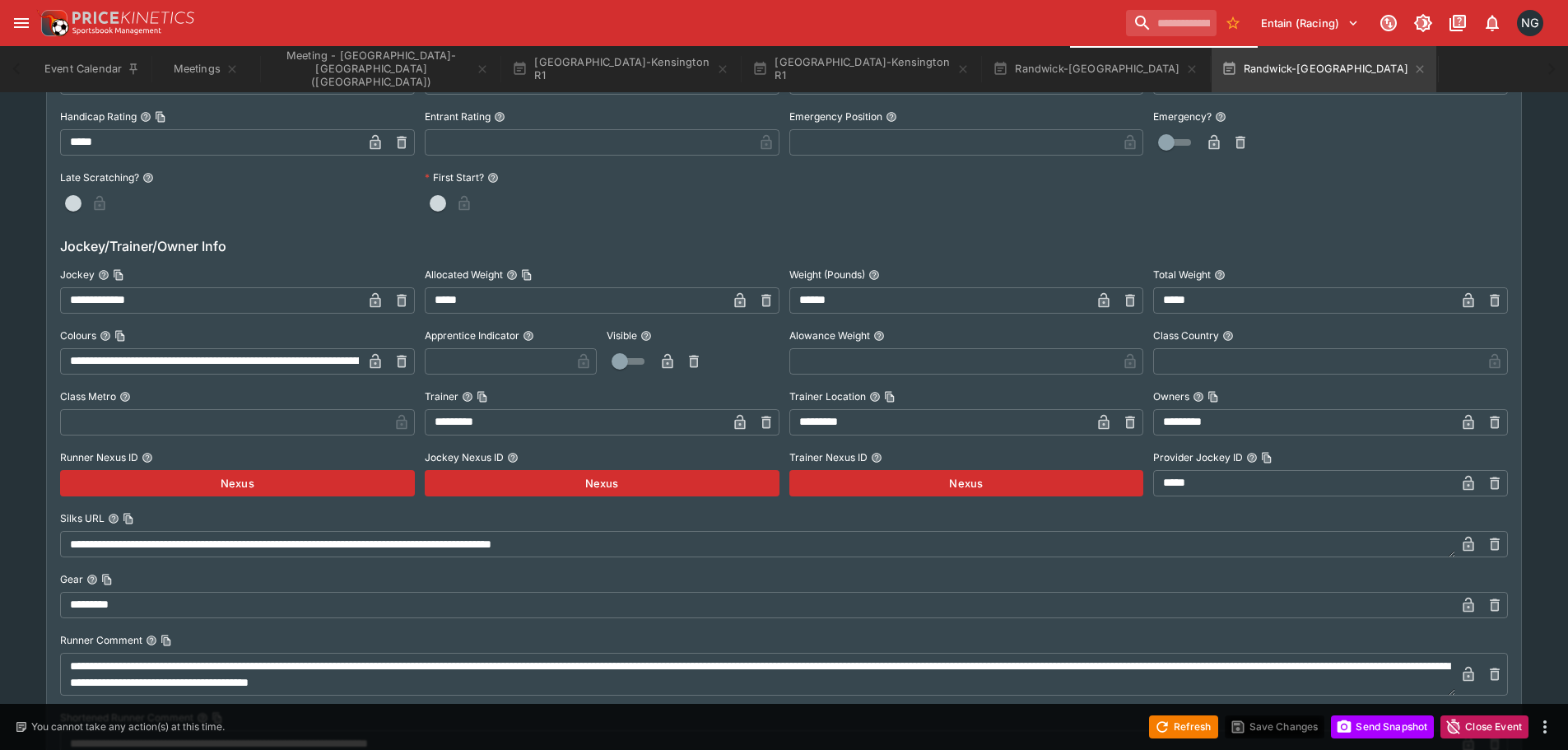
click at [151, 296] on input "**********" at bounding box center [211, 300] width 302 height 27
type input "**********"
click at [379, 302] on icon "button" at bounding box center [375, 300] width 11 height 15
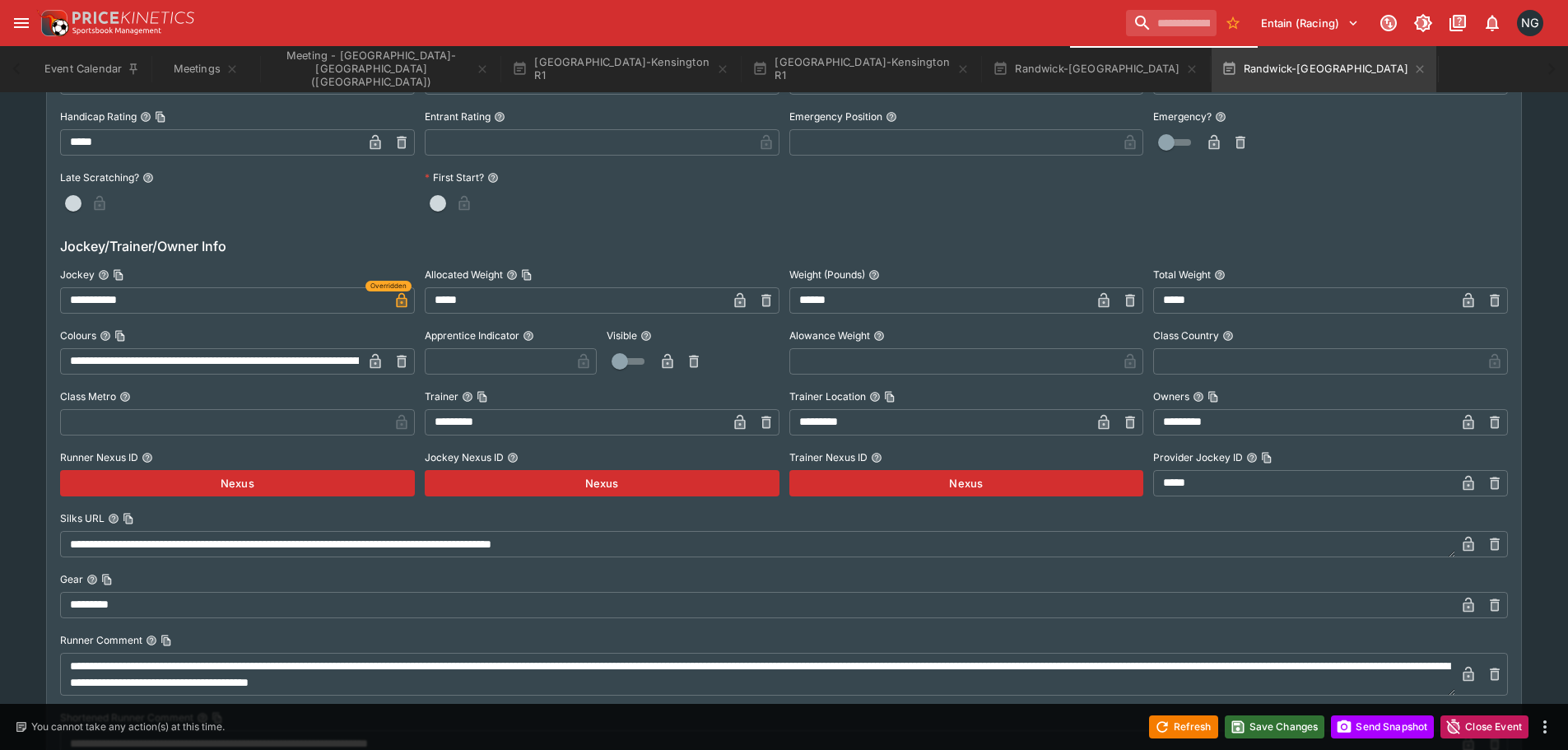
click at [1241, 730] on icon "button" at bounding box center [1238, 726] width 17 height 17
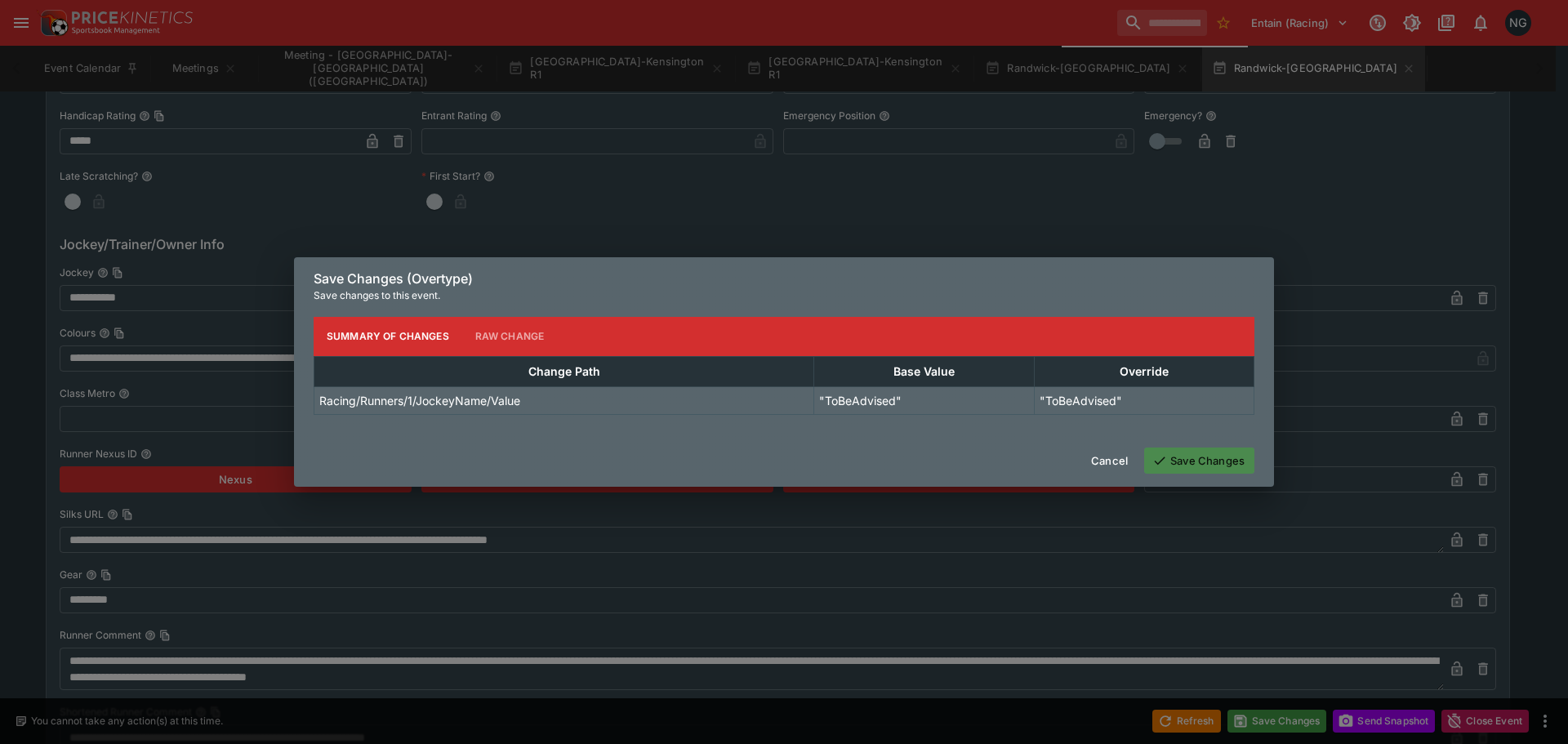
click at [1181, 466] on button "Save Changes" at bounding box center [1199, 460] width 110 height 26
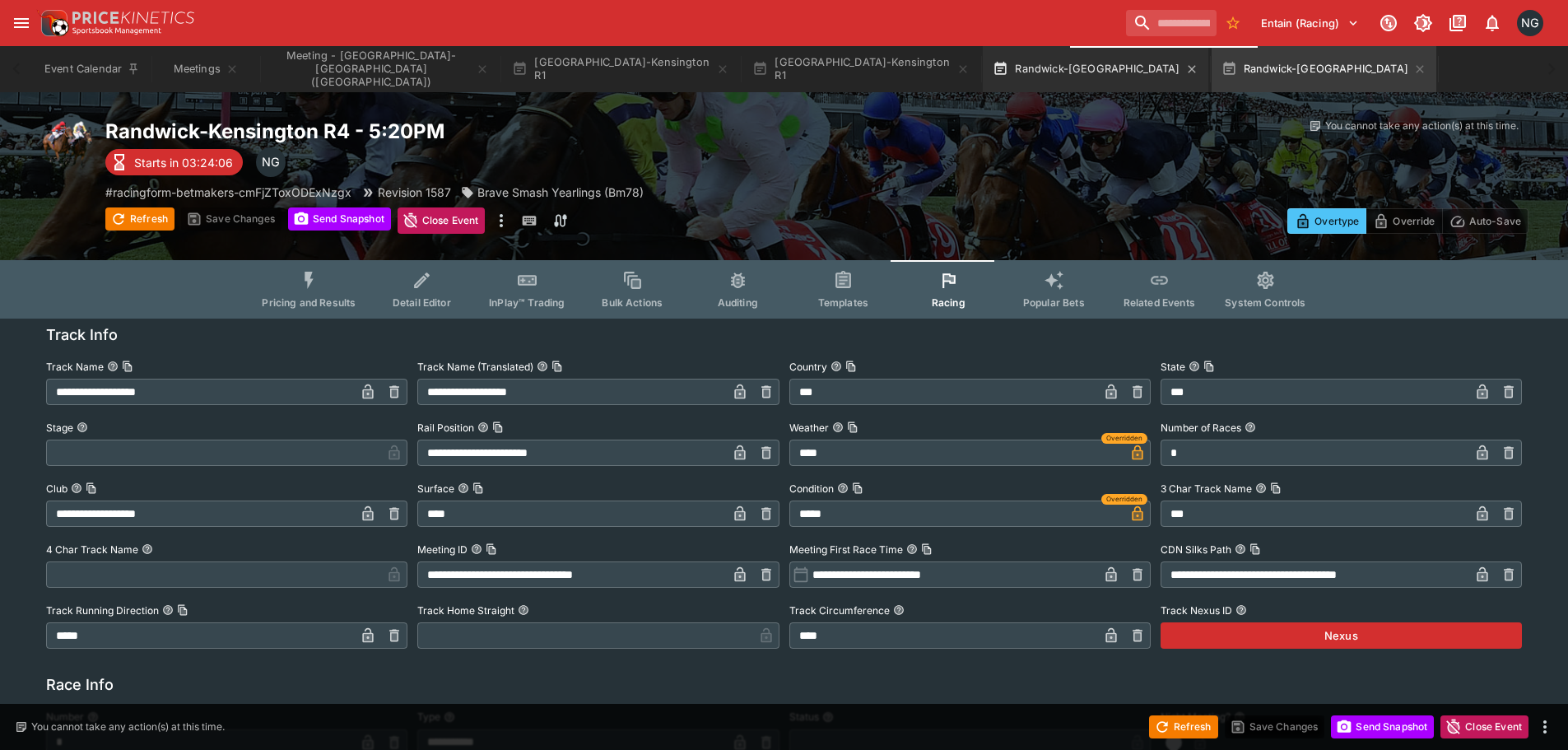
click at [989, 69] on button "Randwick-[GEOGRAPHIC_DATA]" at bounding box center [1095, 69] width 224 height 46
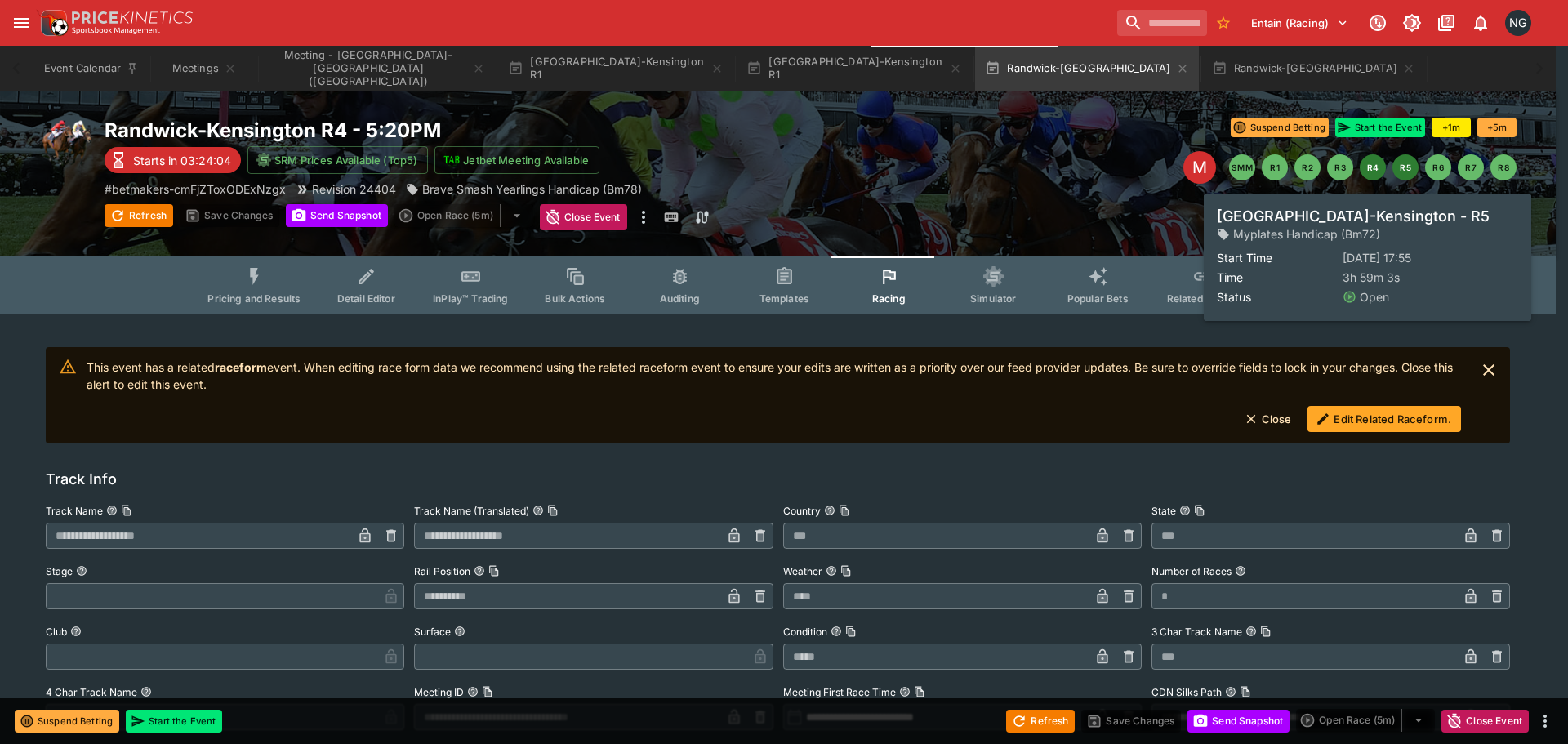
click at [1410, 167] on button "R5" at bounding box center [1405, 167] width 26 height 26
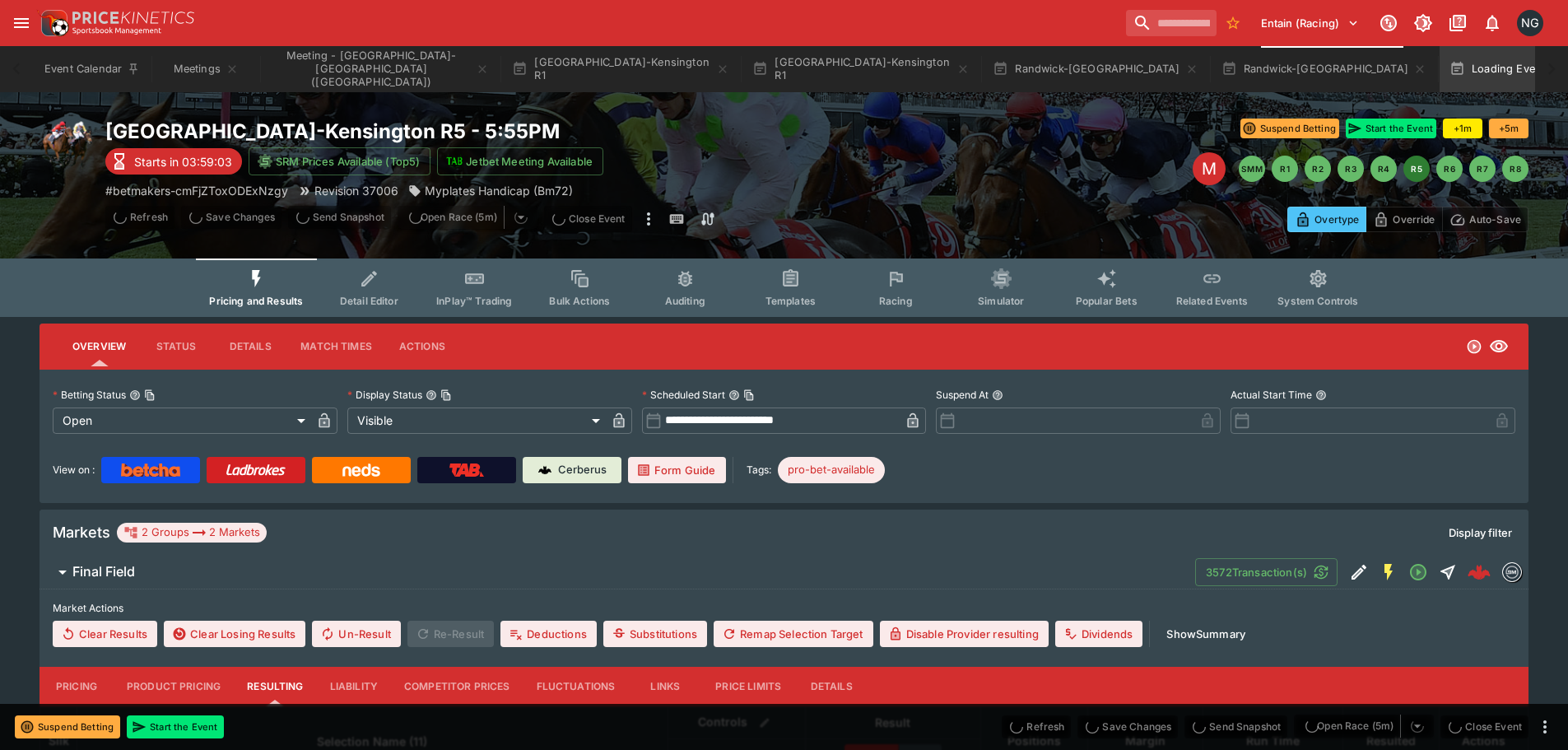
click at [885, 307] on button "Racing" at bounding box center [895, 288] width 105 height 58
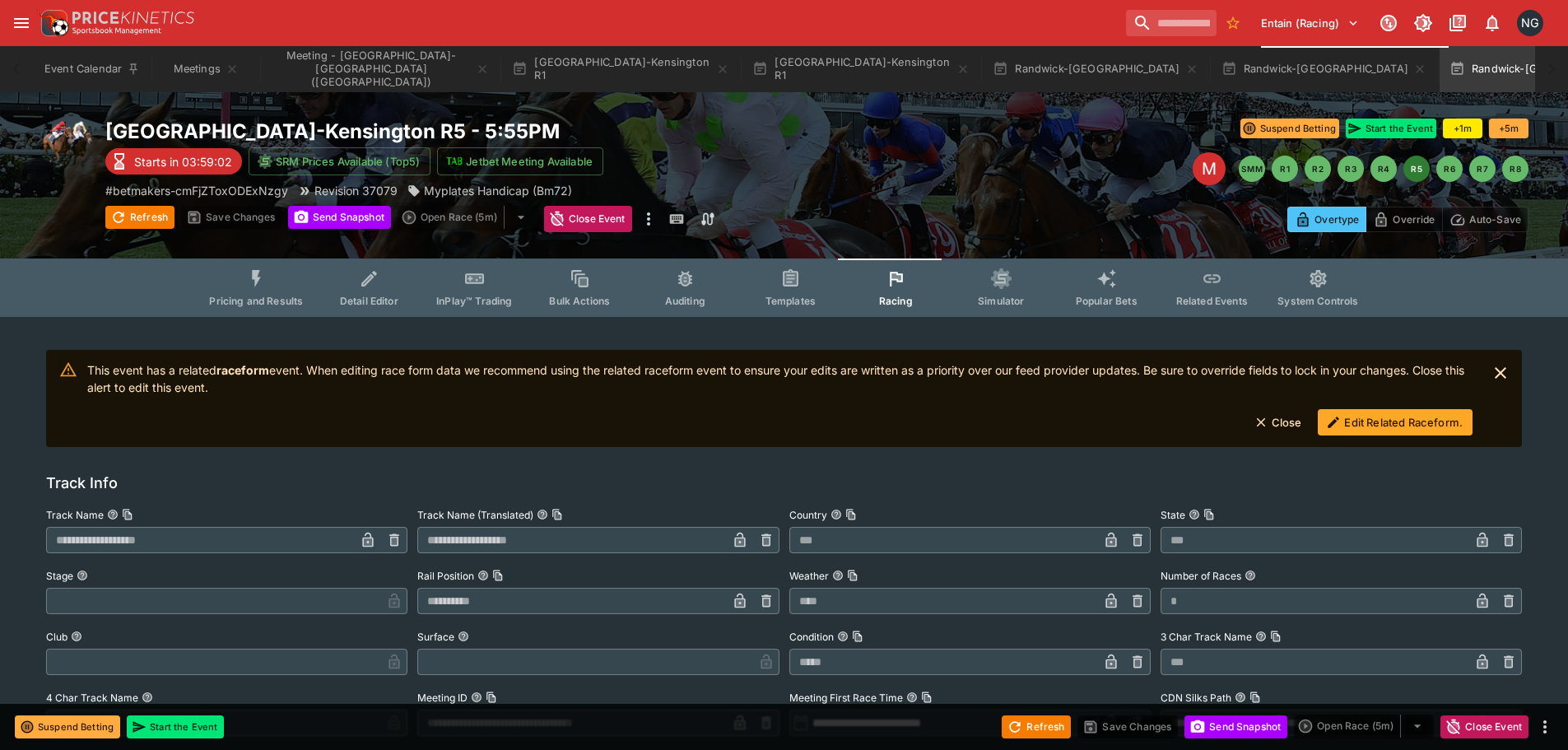
click at [1405, 429] on button "Edit Related Raceform." at bounding box center [1394, 422] width 155 height 27
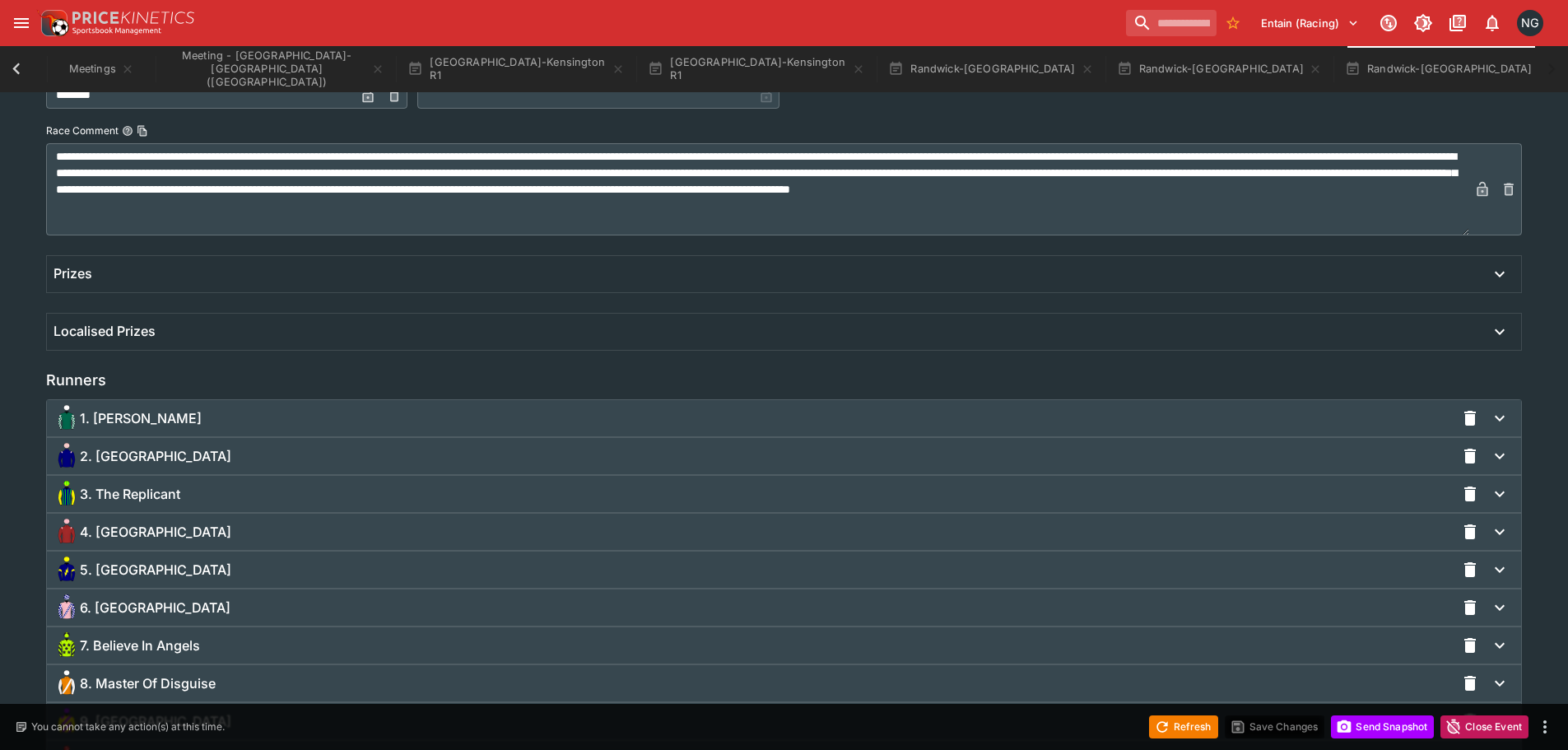
scroll to position [1063, 0]
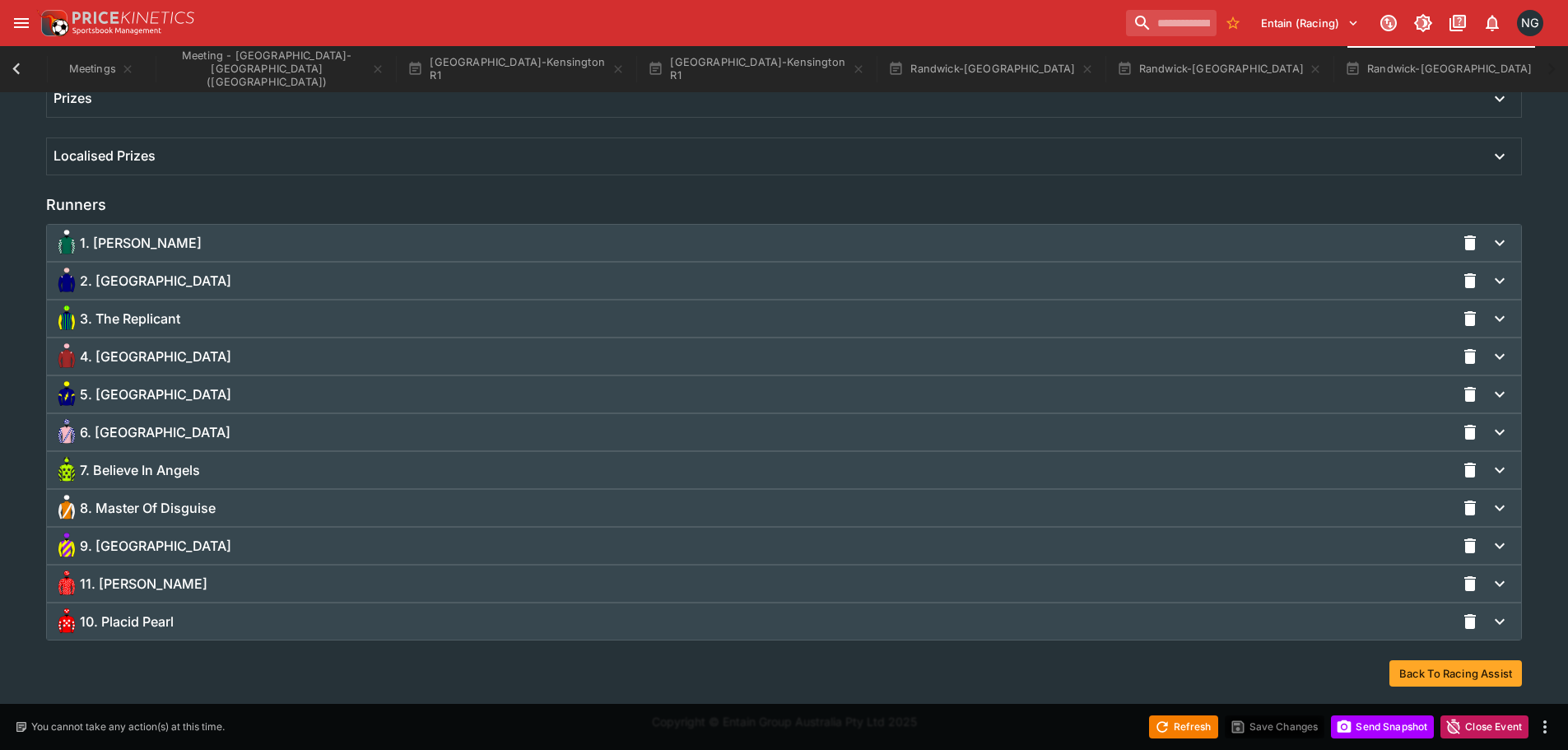
click at [234, 470] on div "7. Believe In Angels" at bounding box center [754, 470] width 1401 height 27
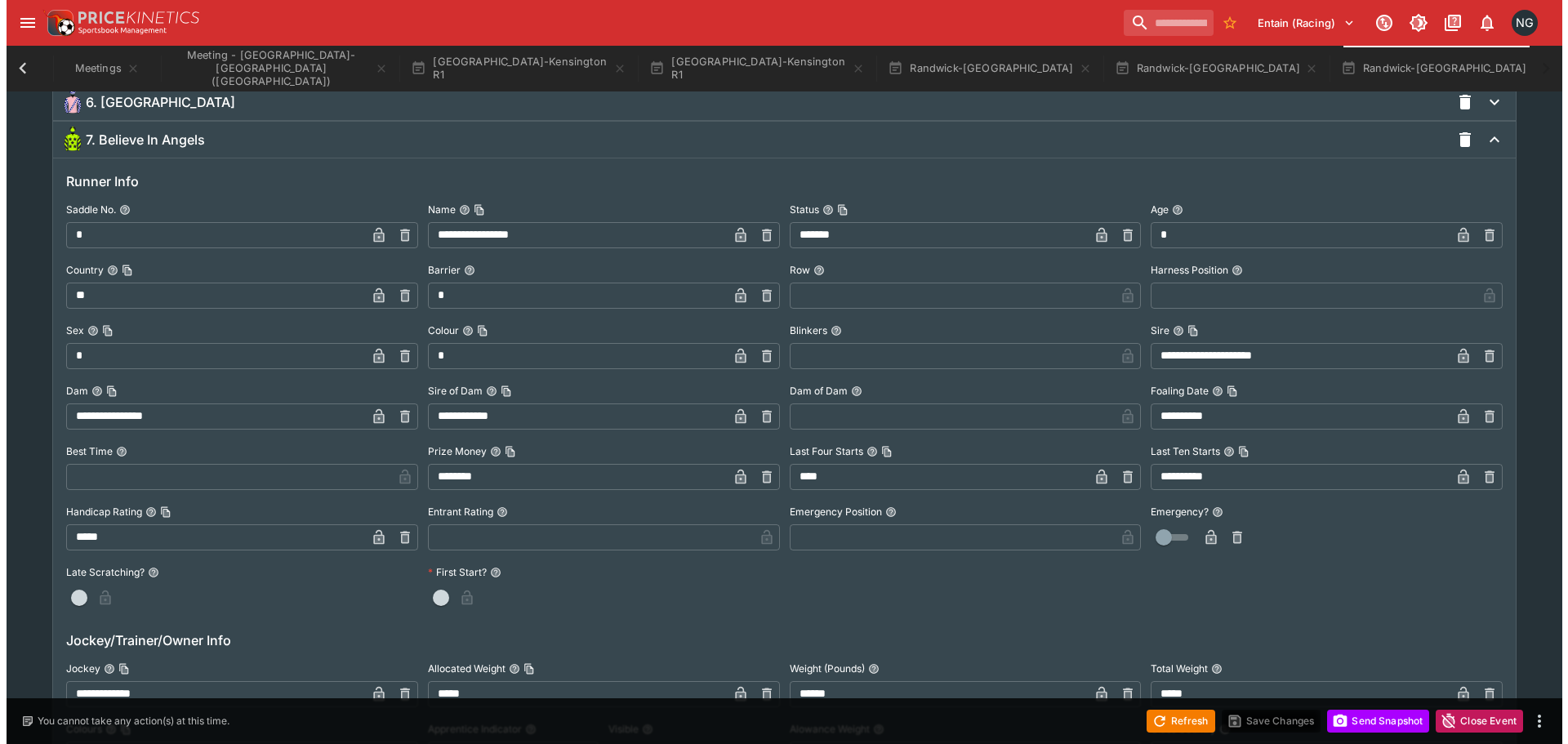
scroll to position [1707, 0]
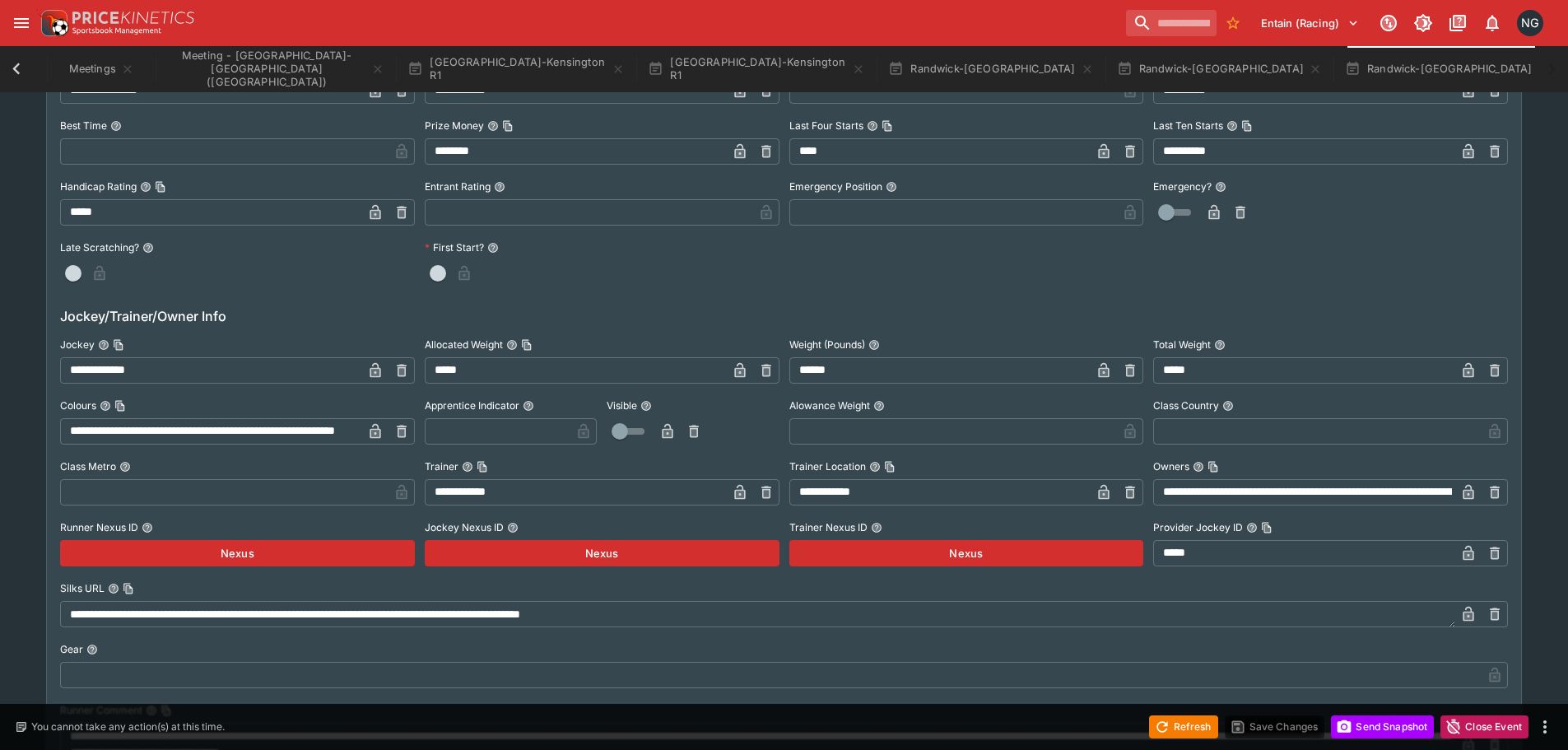
click at [163, 379] on input "**********" at bounding box center [211, 370] width 302 height 27
type input "**********"
click at [376, 367] on icon "button" at bounding box center [375, 370] width 11 height 15
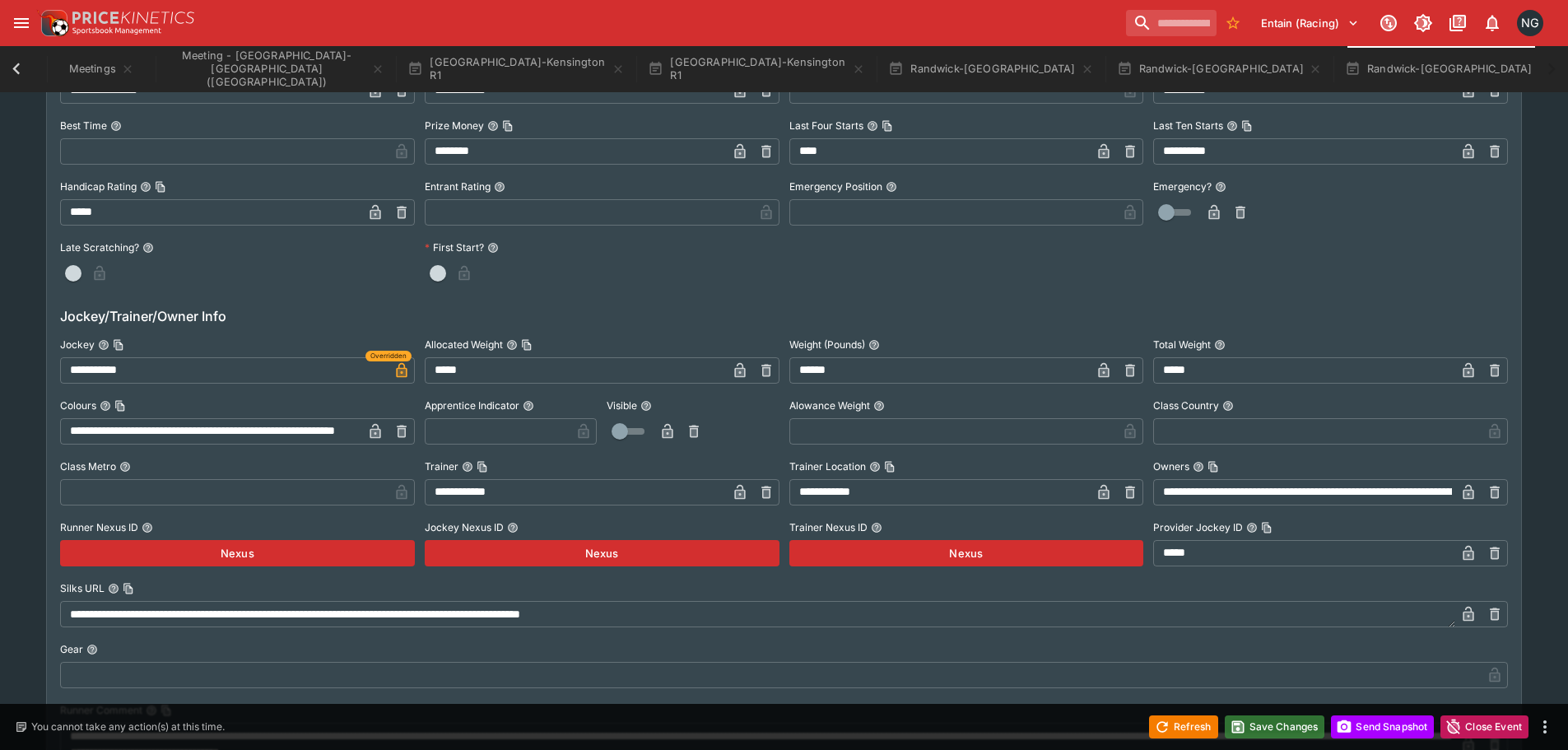
click at [1269, 725] on button "Save Changes" at bounding box center [1275, 727] width 101 height 23
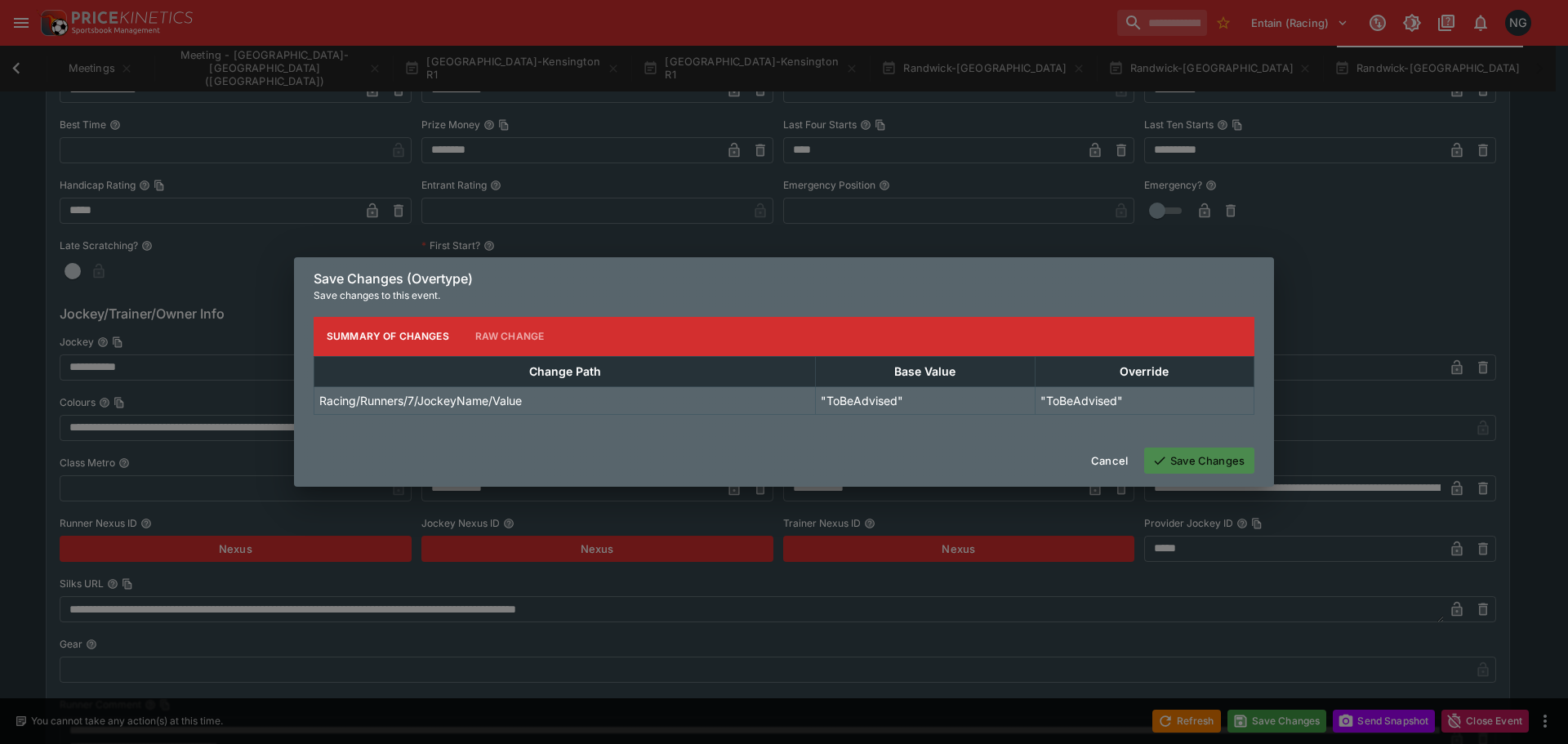
click at [1180, 469] on button "Save Changes" at bounding box center [1199, 460] width 110 height 26
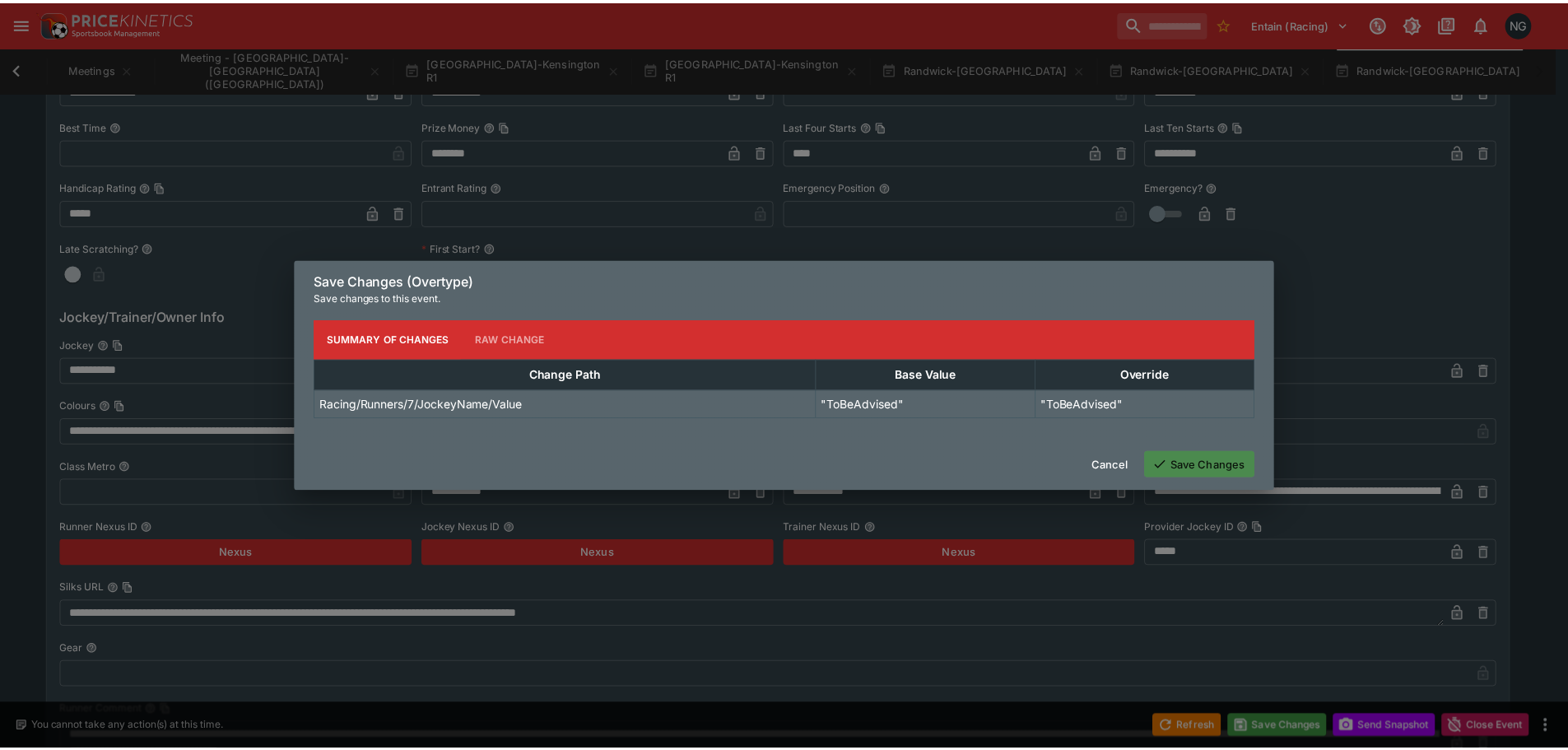
scroll to position [0, 95]
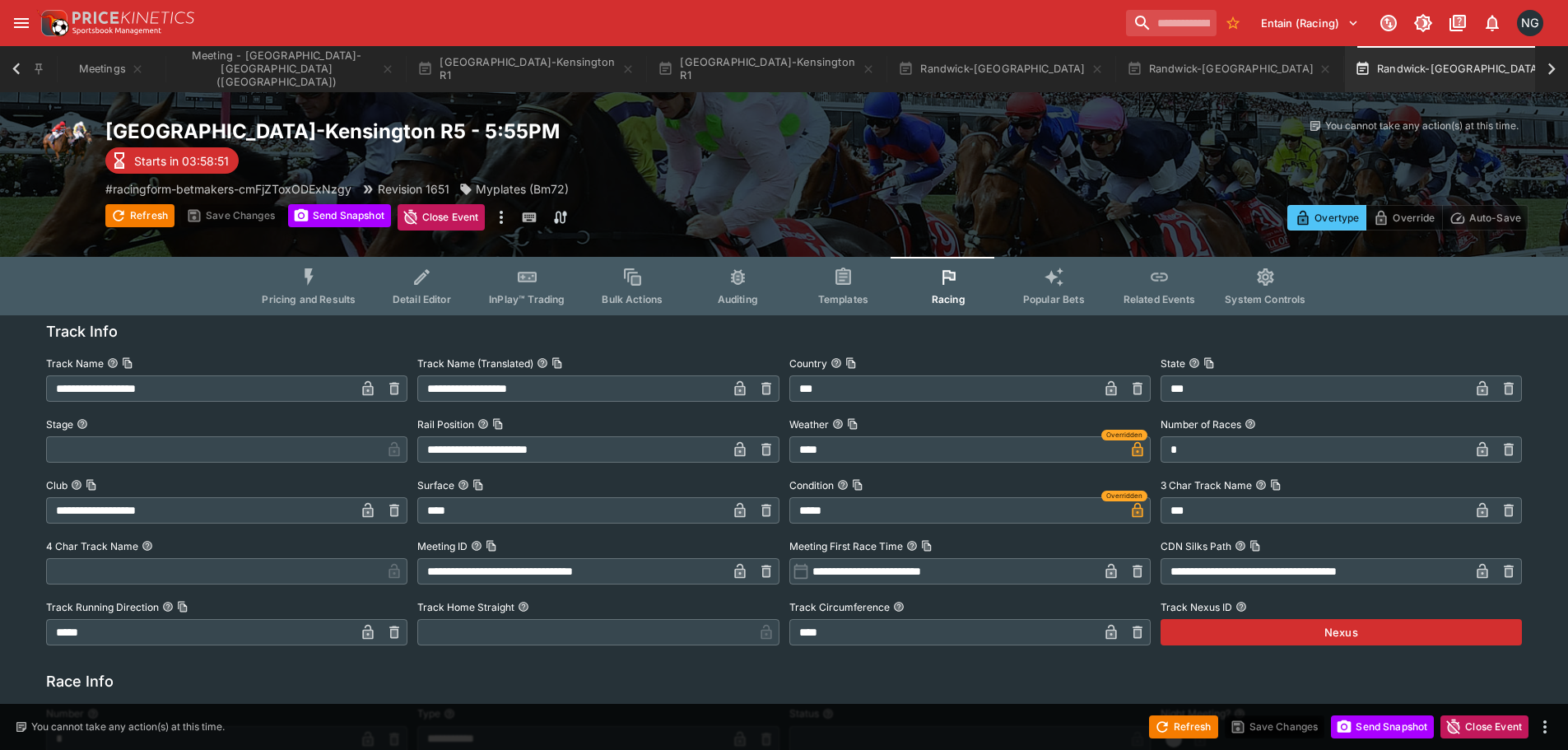
click at [1345, 60] on button "Randwick-[GEOGRAPHIC_DATA]" at bounding box center [1457, 69] width 224 height 46
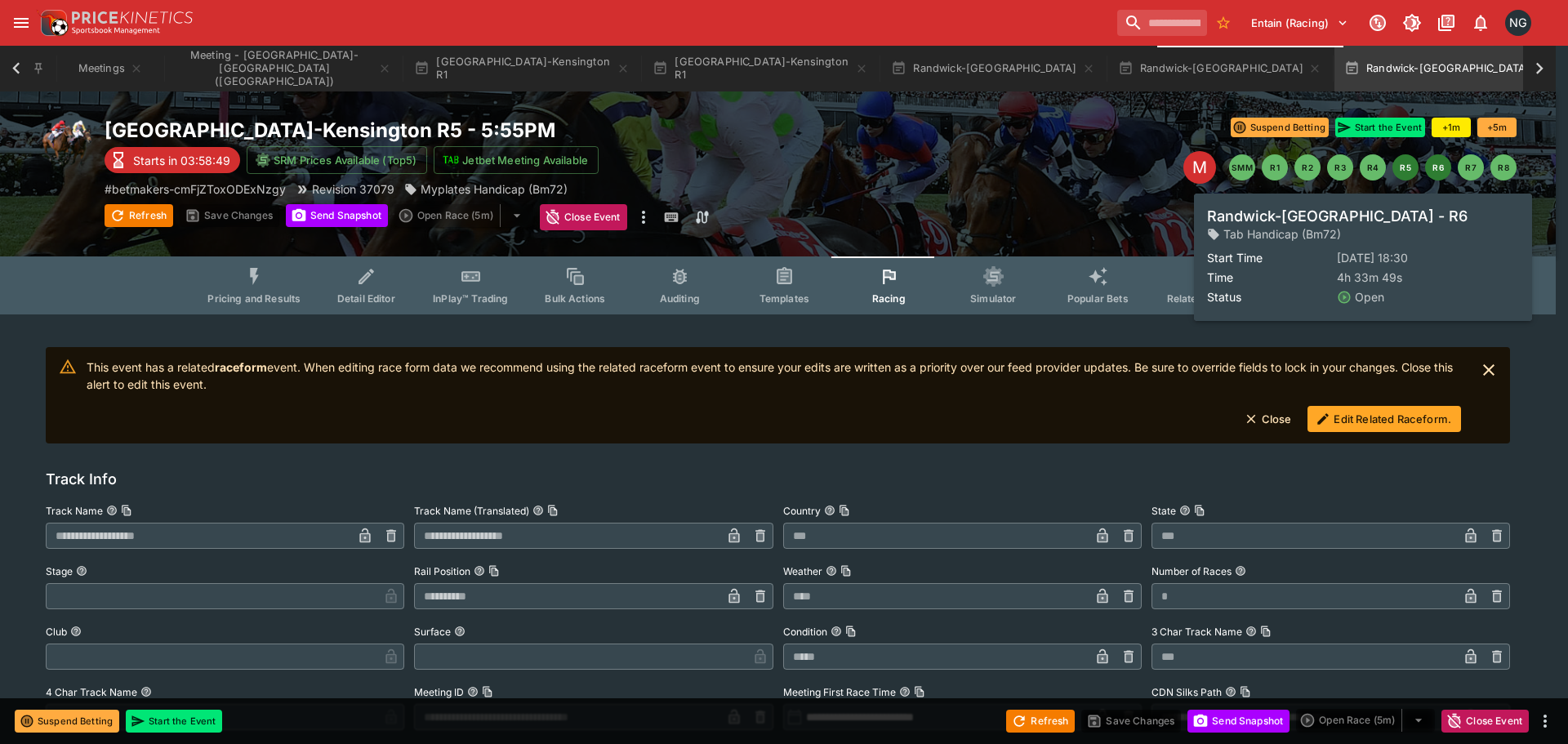
click at [1446, 174] on button "R6" at bounding box center [1438, 167] width 26 height 26
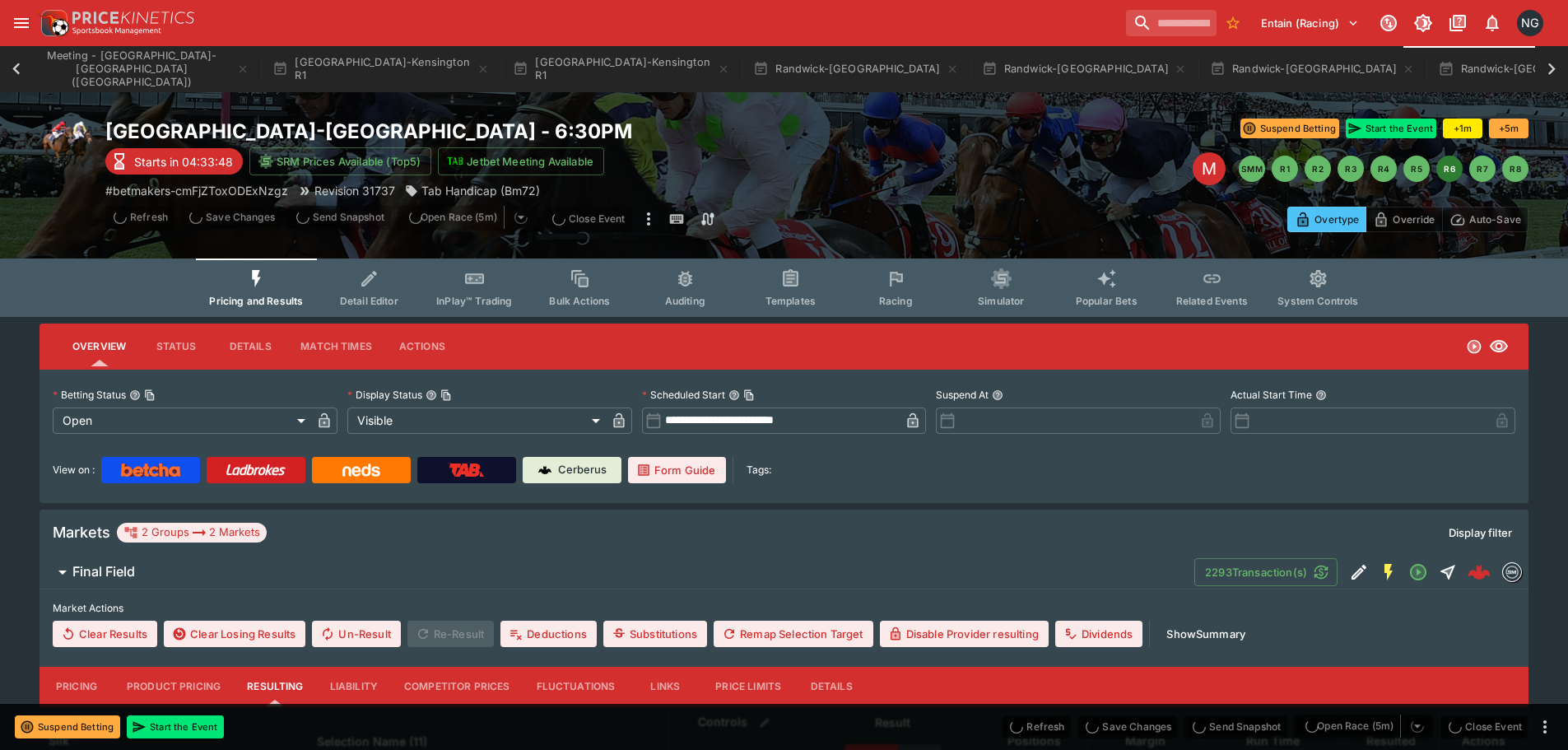
click at [922, 284] on button "Racing" at bounding box center [895, 288] width 105 height 58
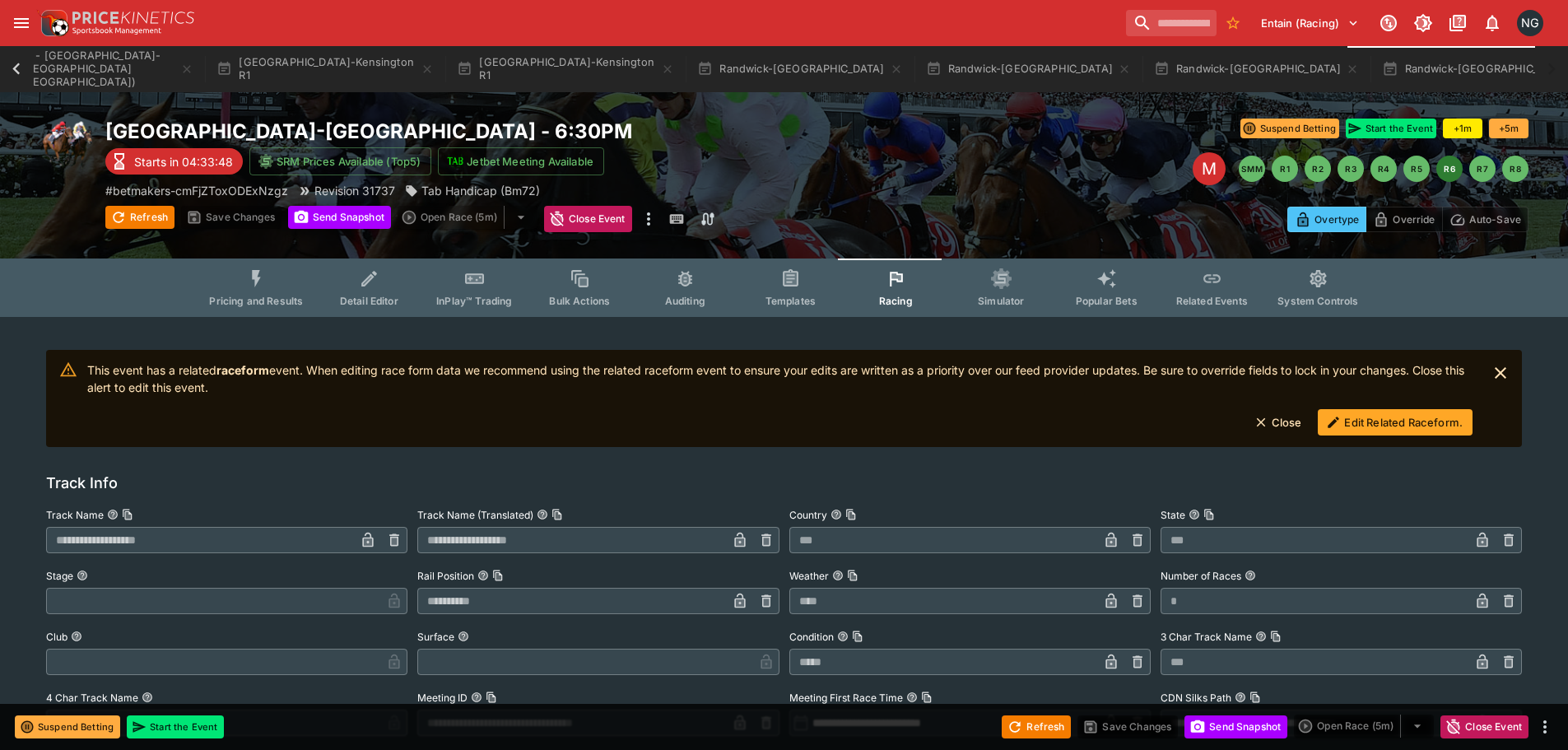
click at [1397, 424] on button "Edit Related Raceform." at bounding box center [1394, 422] width 155 height 27
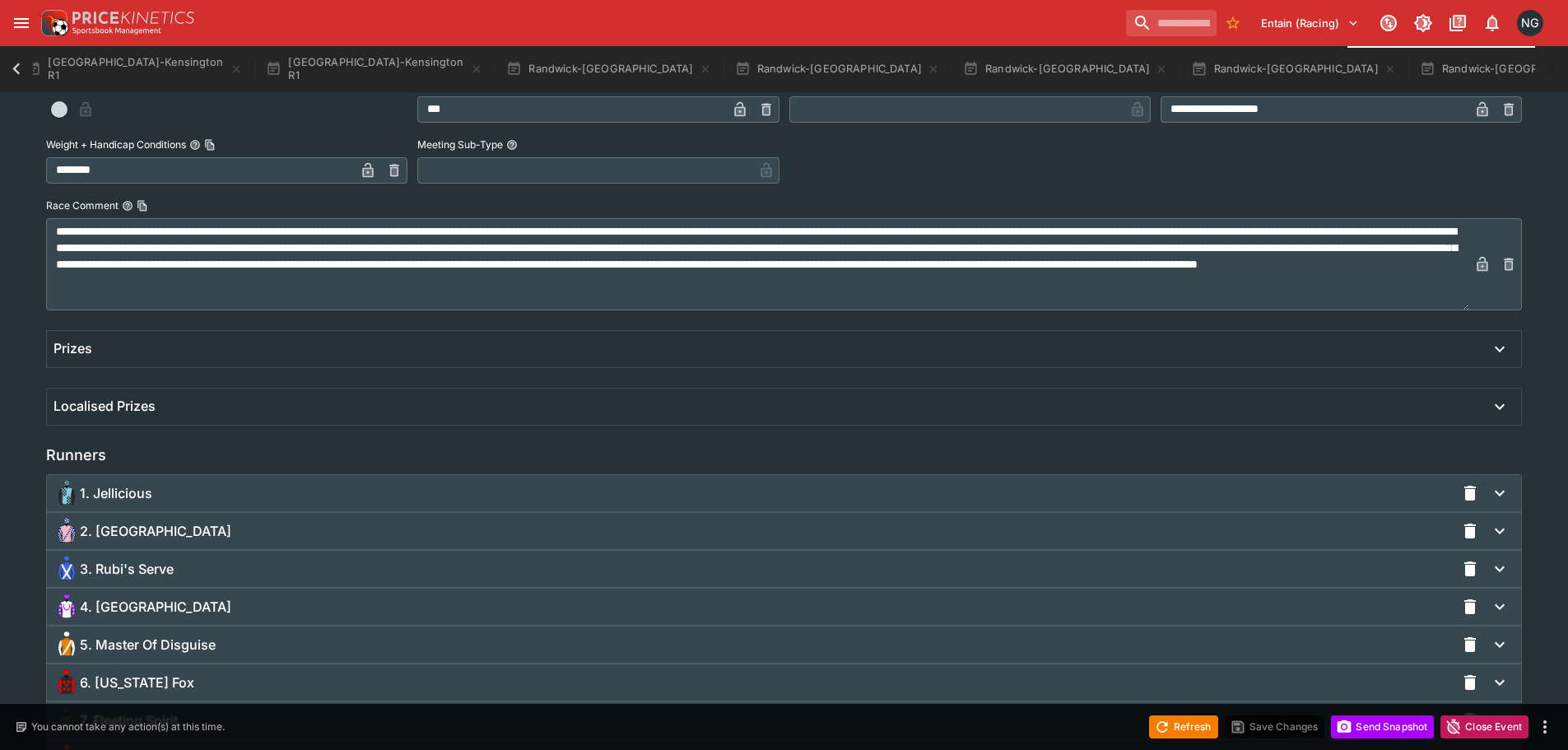
scroll to position [1063, 0]
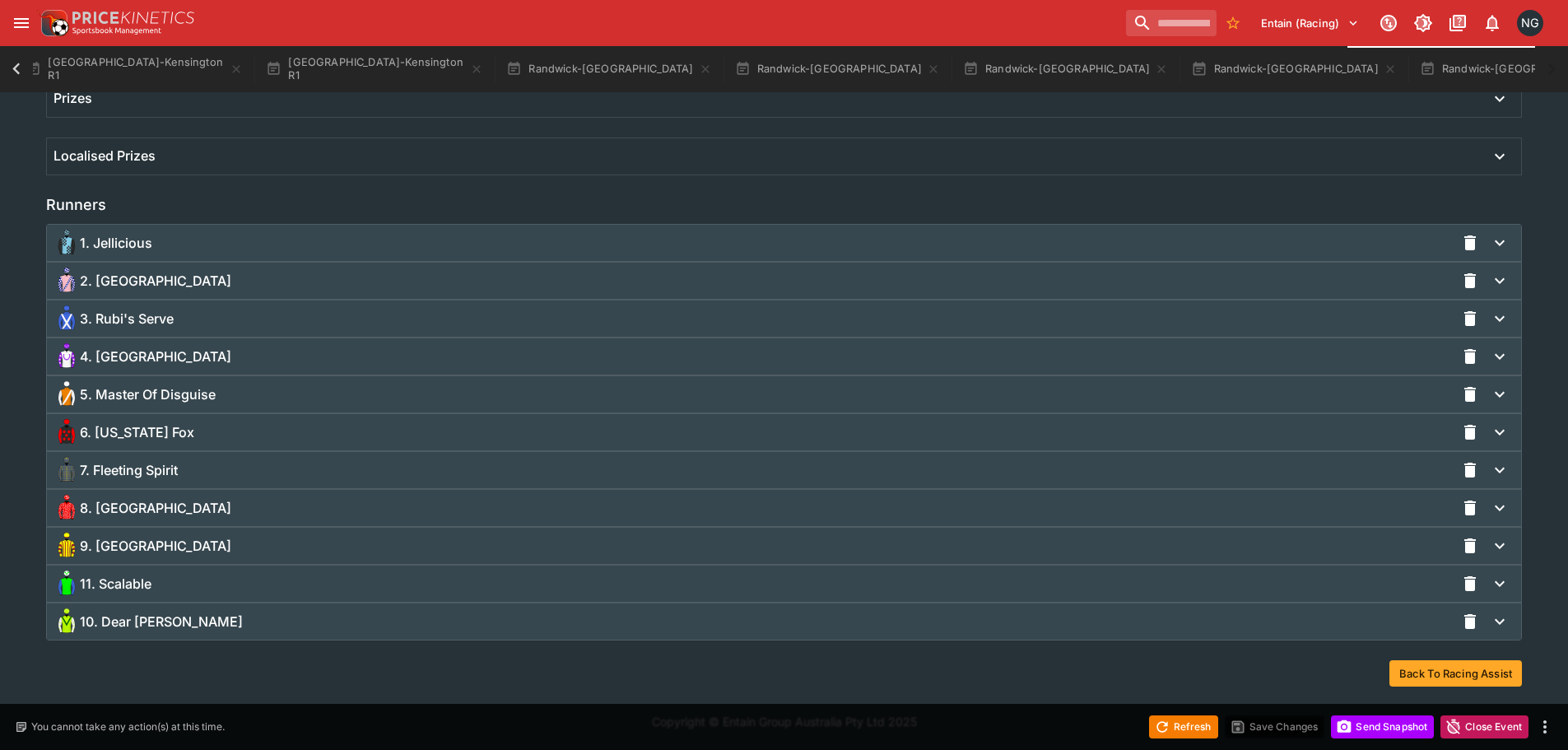
click at [187, 549] on div "9. [GEOGRAPHIC_DATA]" at bounding box center [754, 546] width 1401 height 27
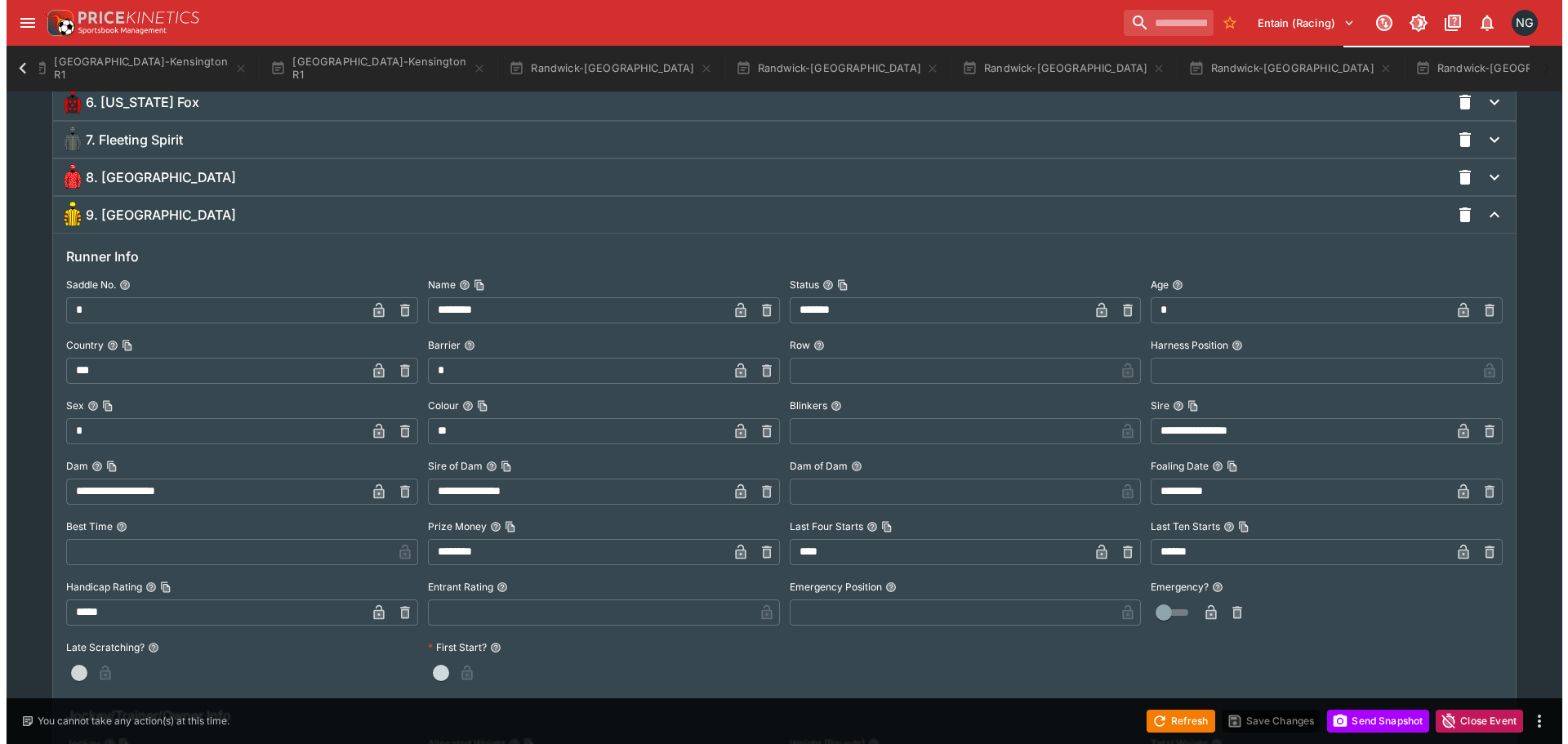
scroll to position [1544, 0]
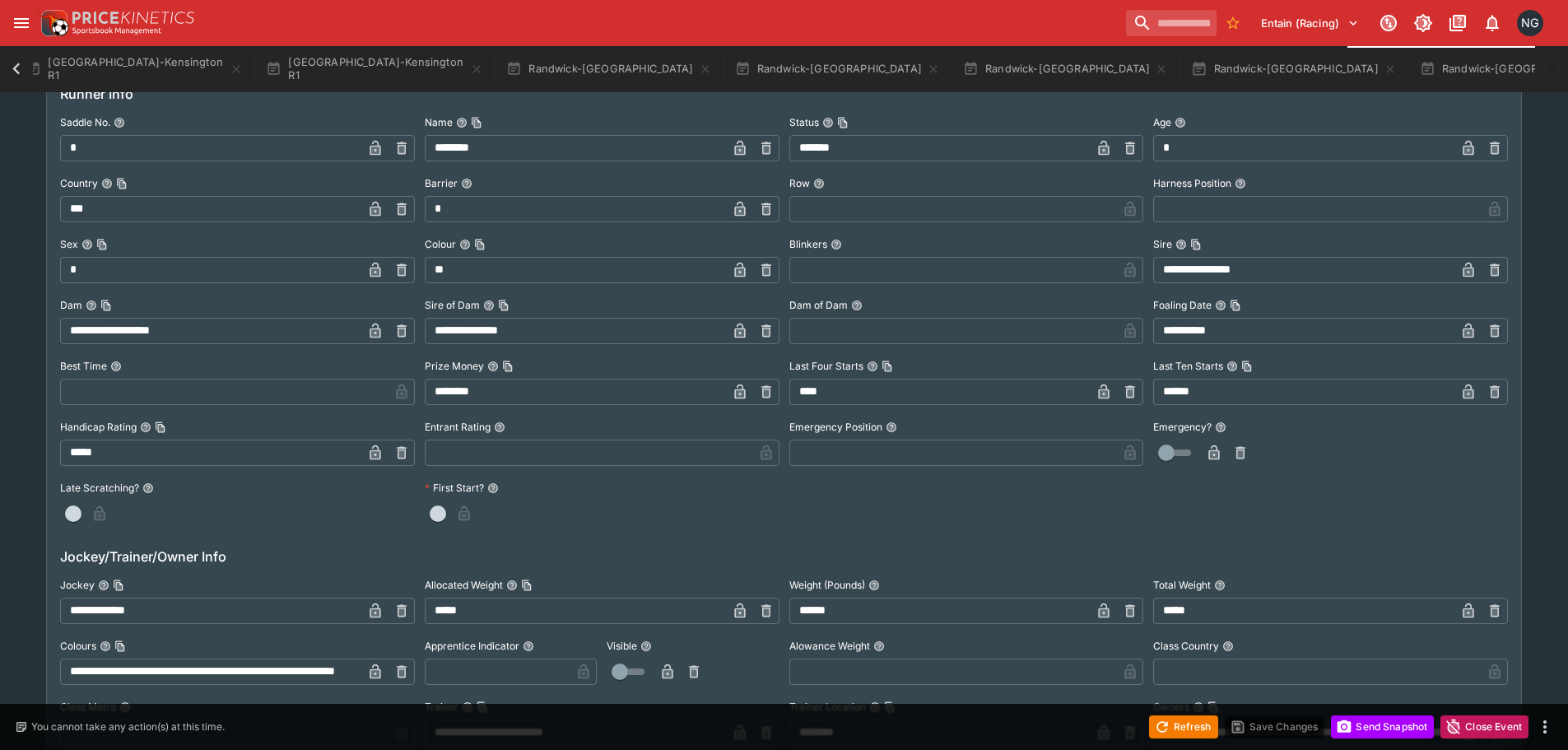
click at [189, 610] on input "**********" at bounding box center [211, 610] width 302 height 27
type input "**********"
drag, startPoint x: 373, startPoint y: 618, endPoint x: 671, endPoint y: 646, distance: 299.3
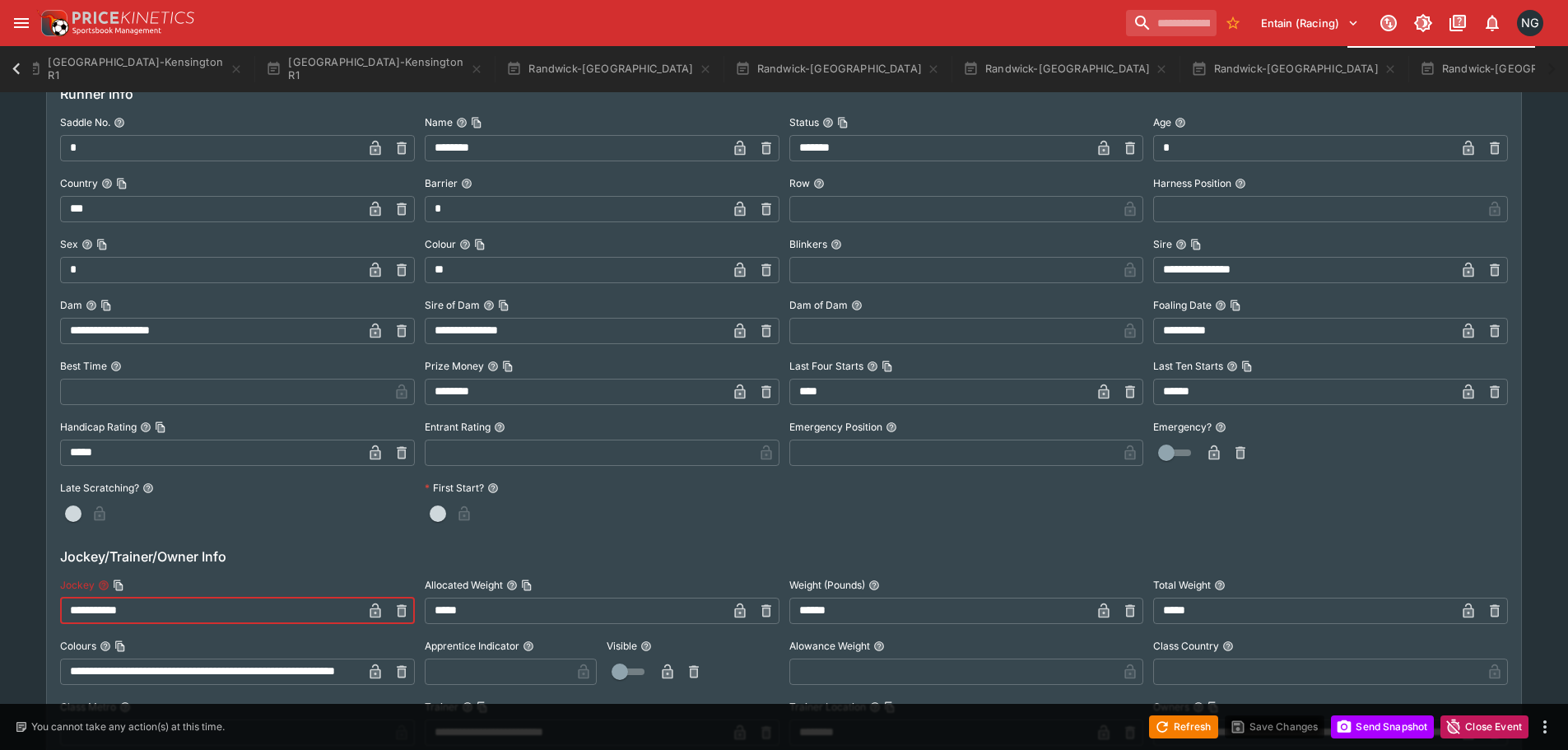
click at [374, 618] on icon "button" at bounding box center [375, 610] width 17 height 17
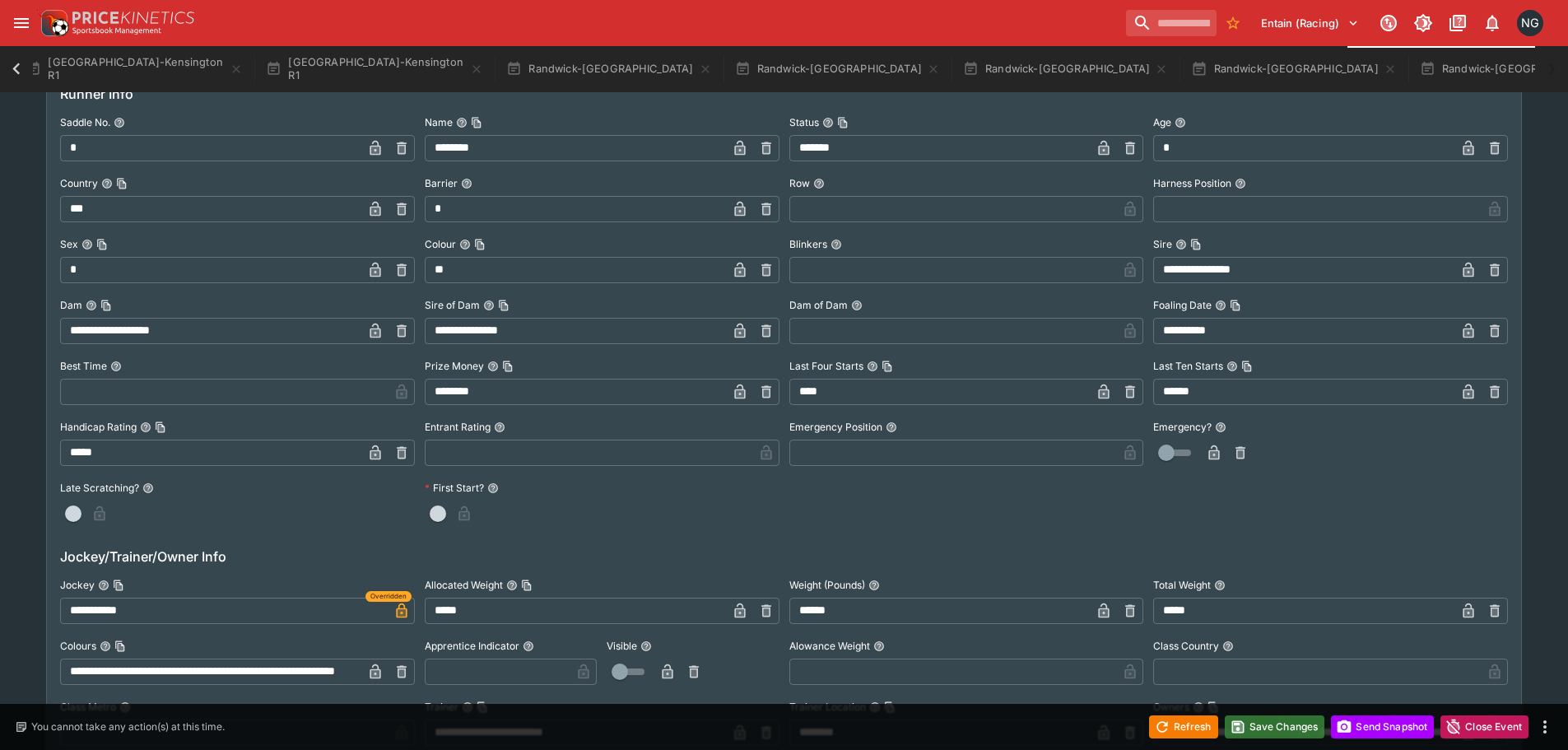
click at [1254, 728] on button "Save Changes" at bounding box center [1275, 727] width 101 height 23
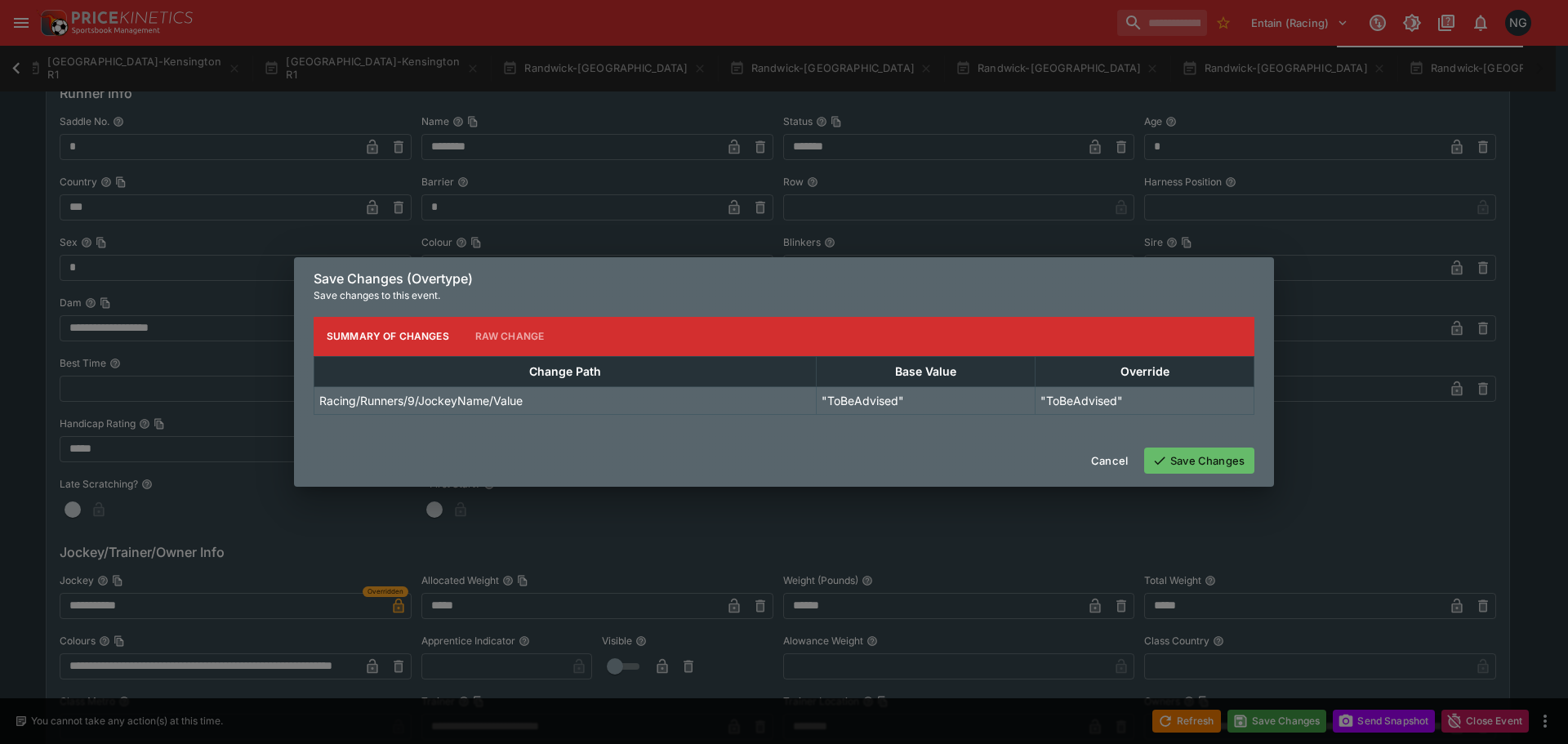
click at [1190, 464] on button "Save Changes" at bounding box center [1199, 460] width 110 height 26
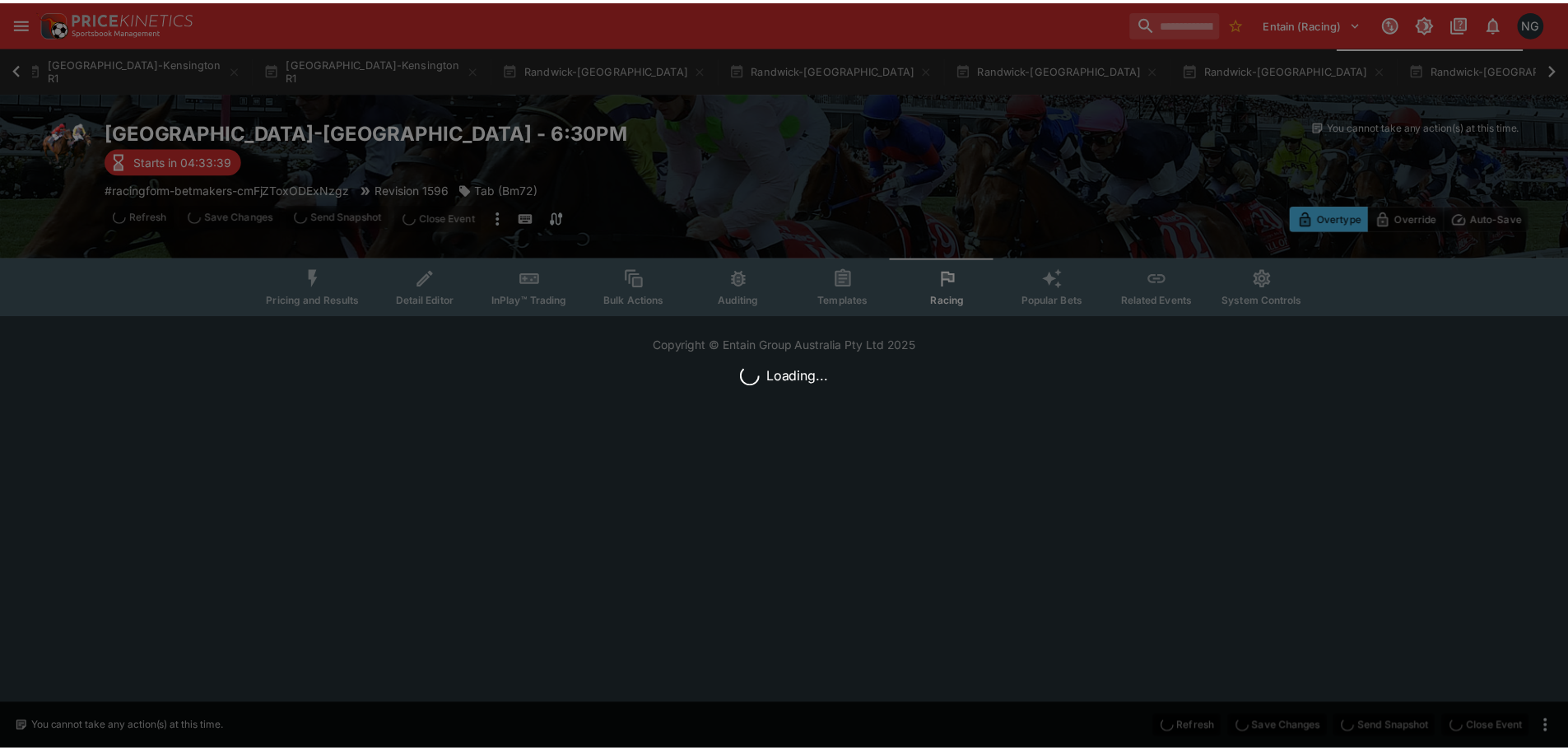
scroll to position [0, 476]
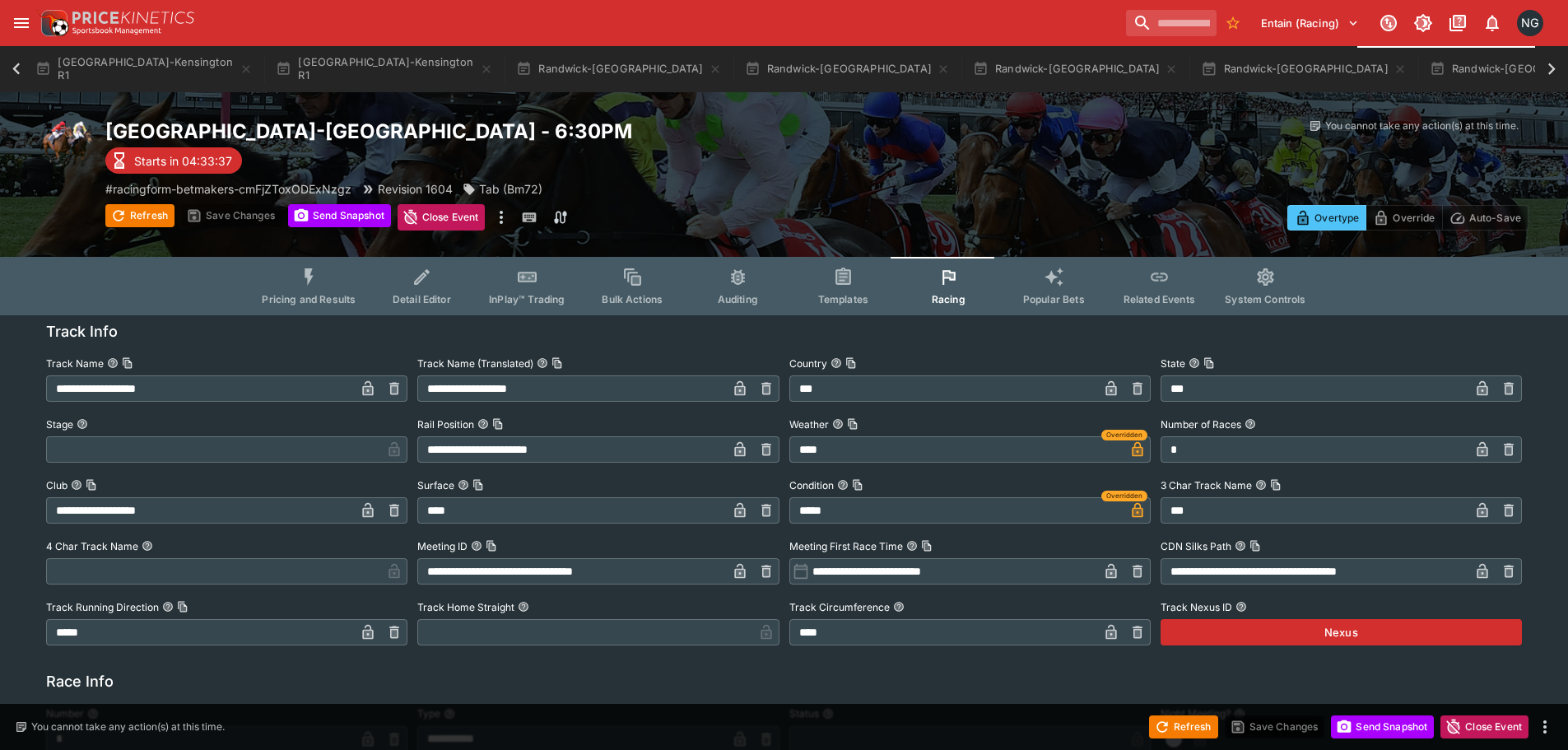
click at [1553, 69] on icon at bounding box center [1551, 69] width 7 height 11
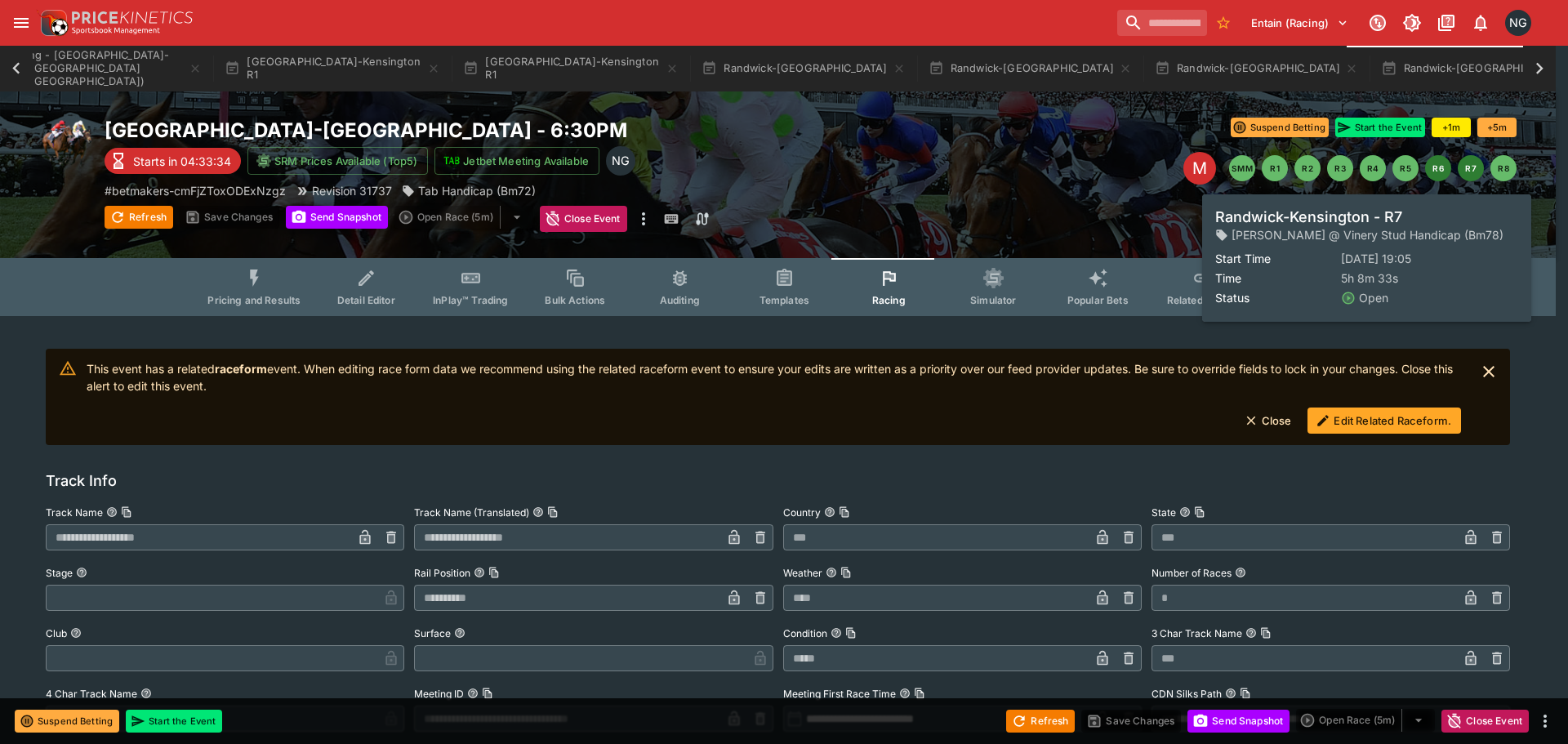
click at [1475, 165] on button "R7" at bounding box center [1471, 168] width 26 height 26
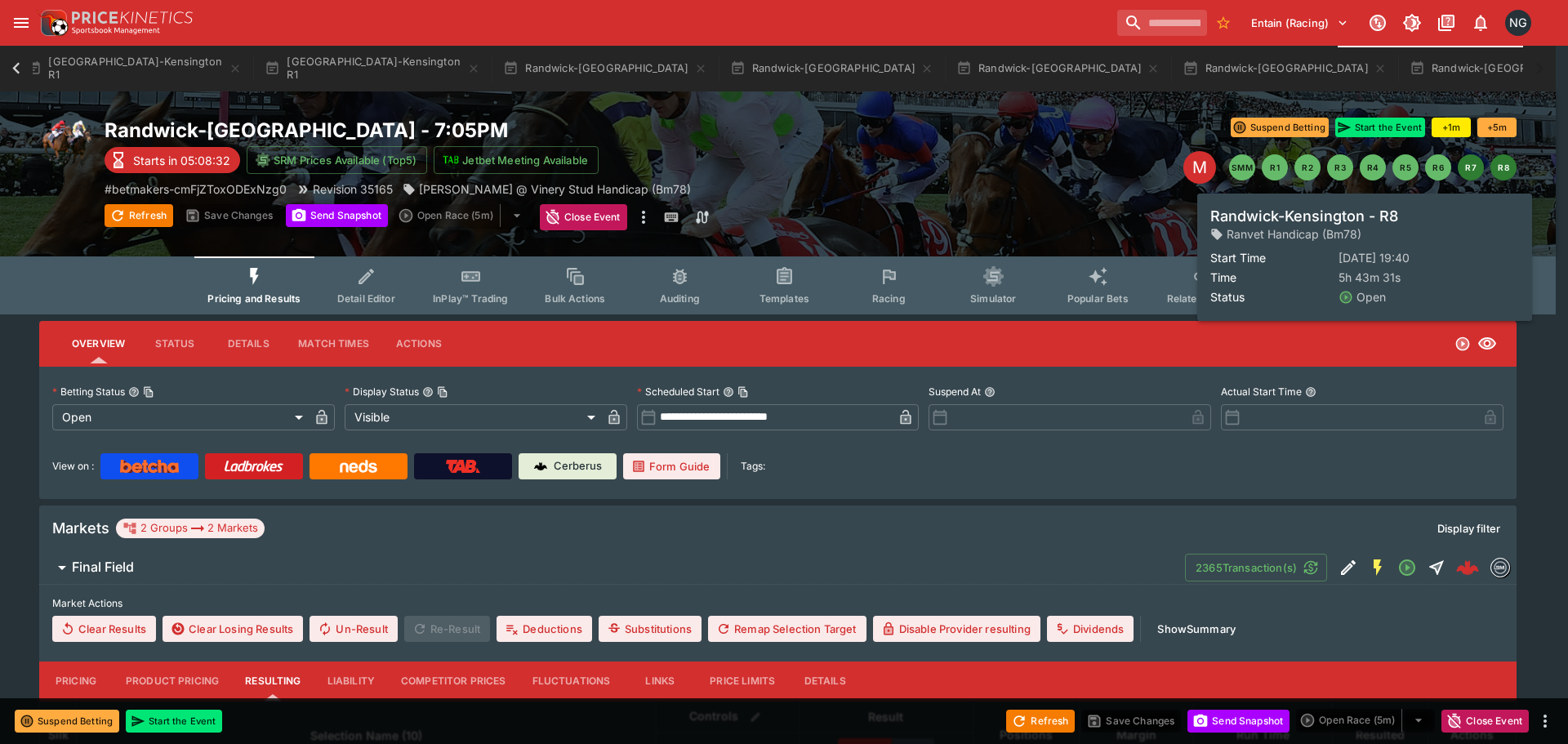
click at [1503, 160] on button "R8" at bounding box center [1503, 167] width 26 height 26
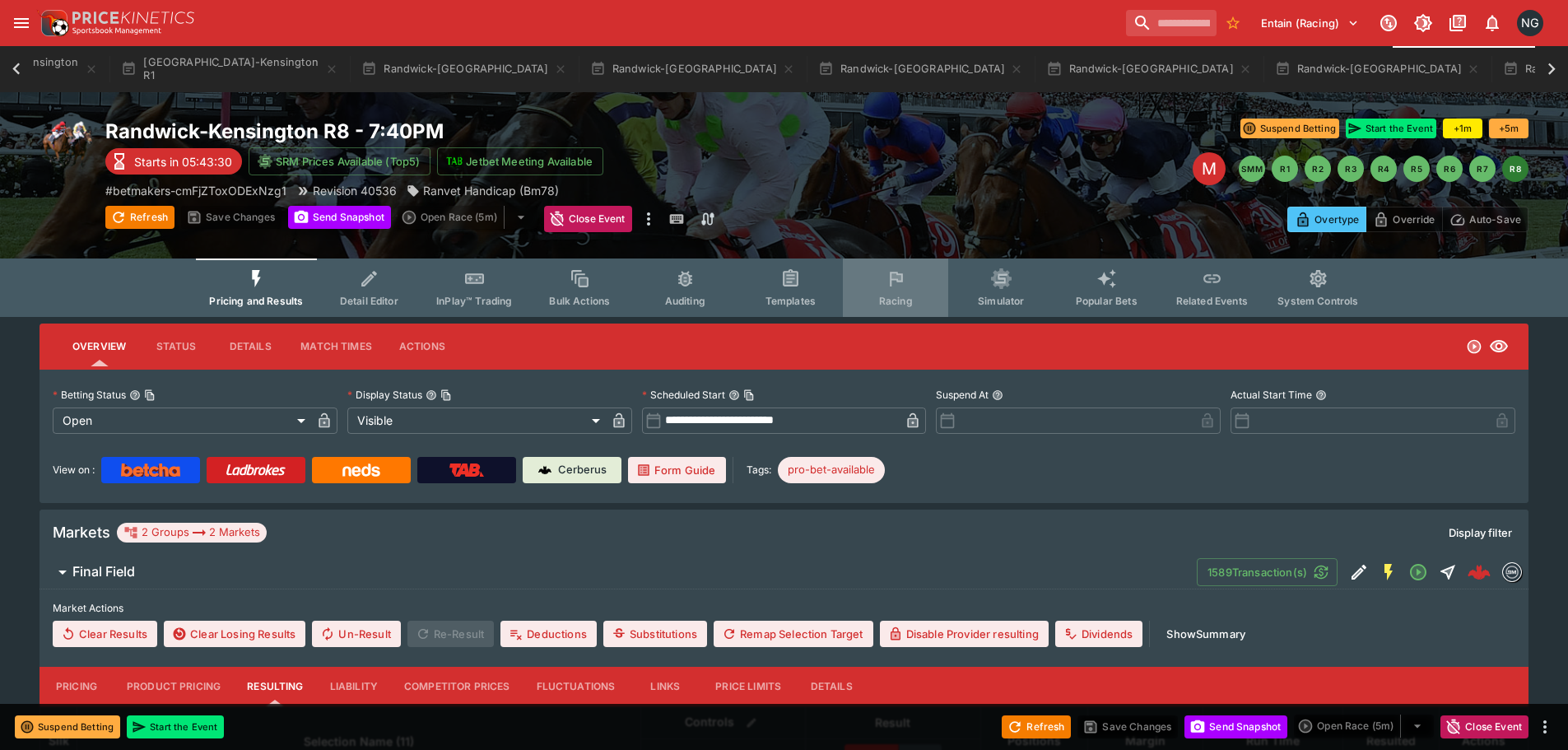
click at [926, 292] on button "Racing" at bounding box center [895, 288] width 105 height 58
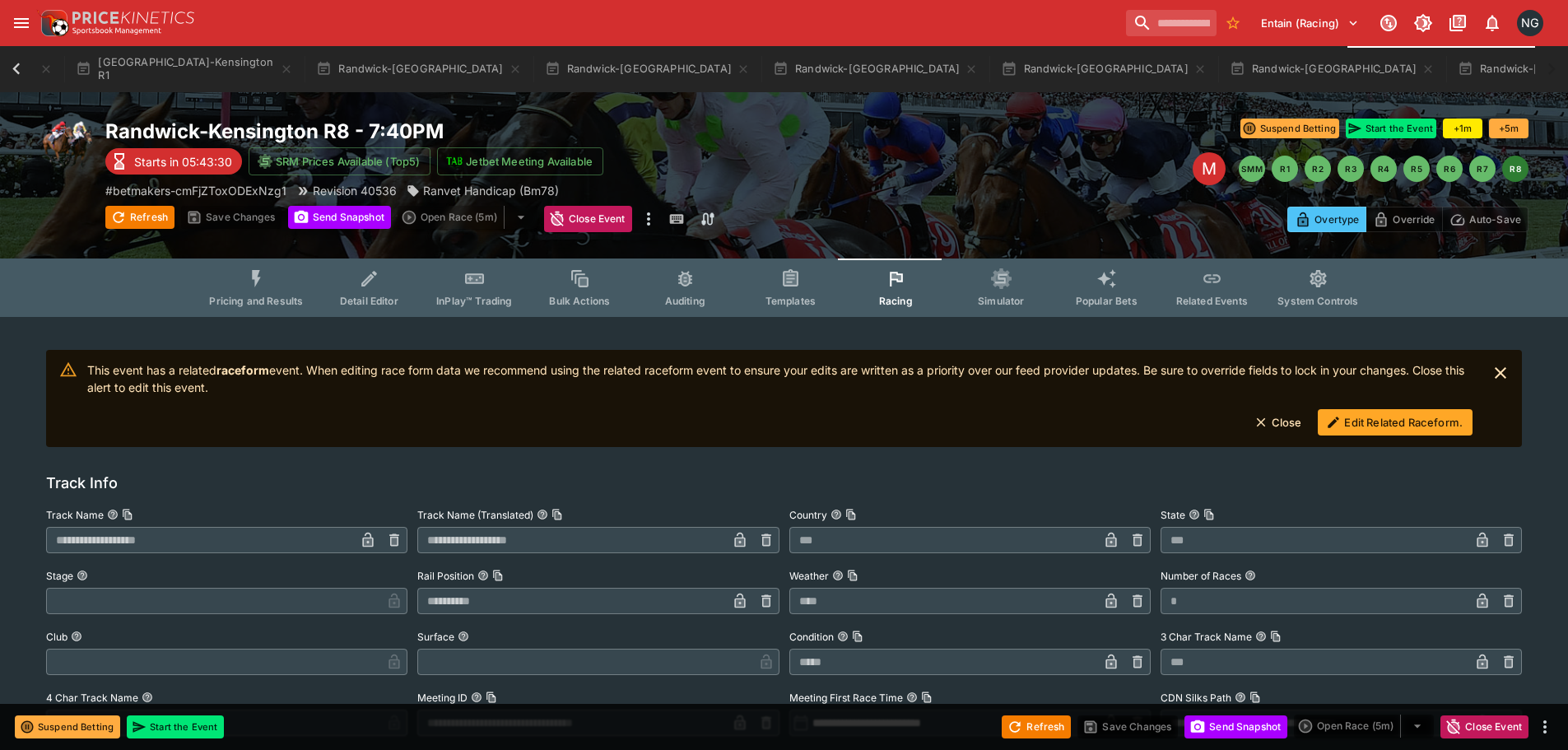
click at [1459, 412] on button "Edit Related Raceform." at bounding box center [1394, 422] width 155 height 27
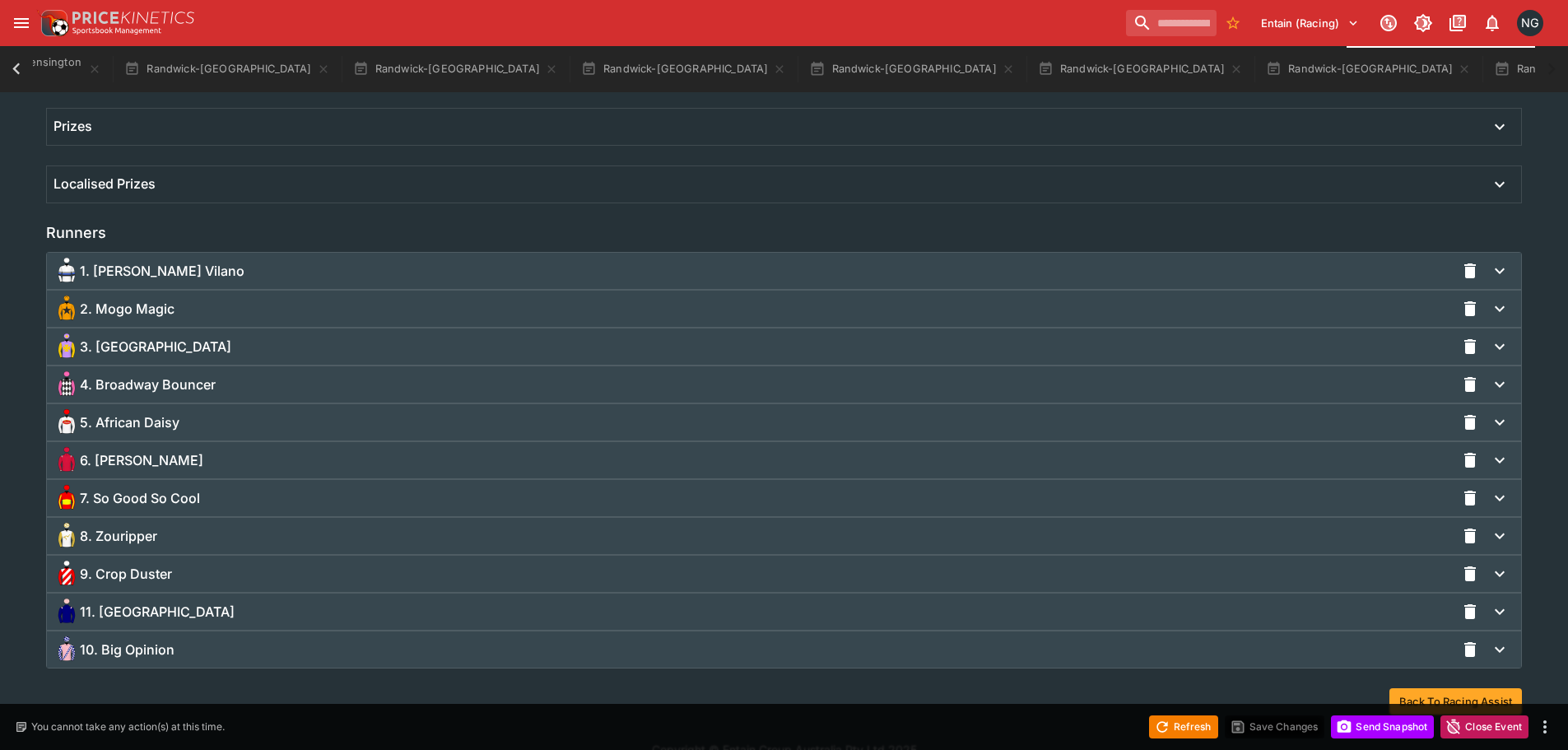
scroll to position [1065, 0]
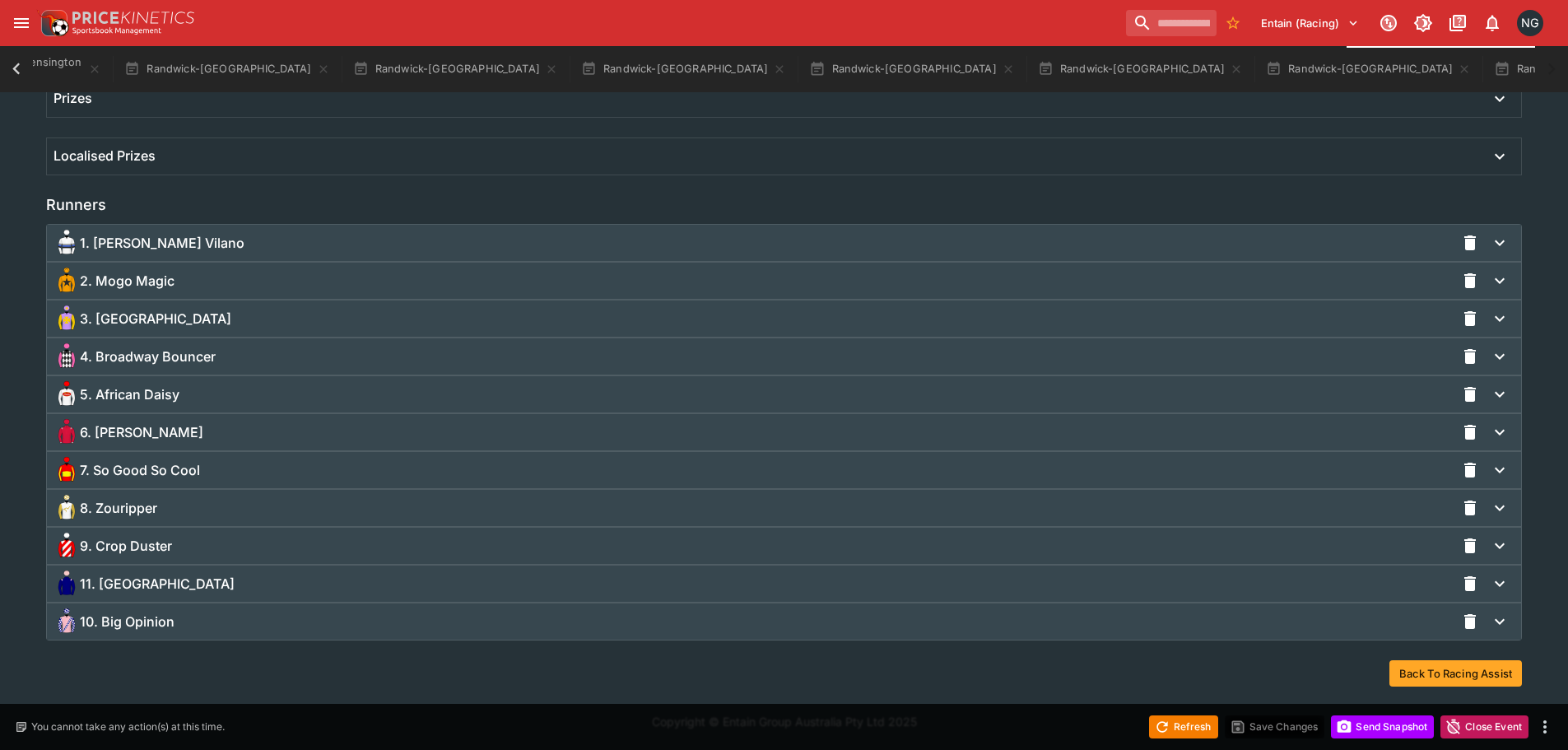
click at [309, 471] on div "7. So Good So Cool" at bounding box center [754, 470] width 1401 height 27
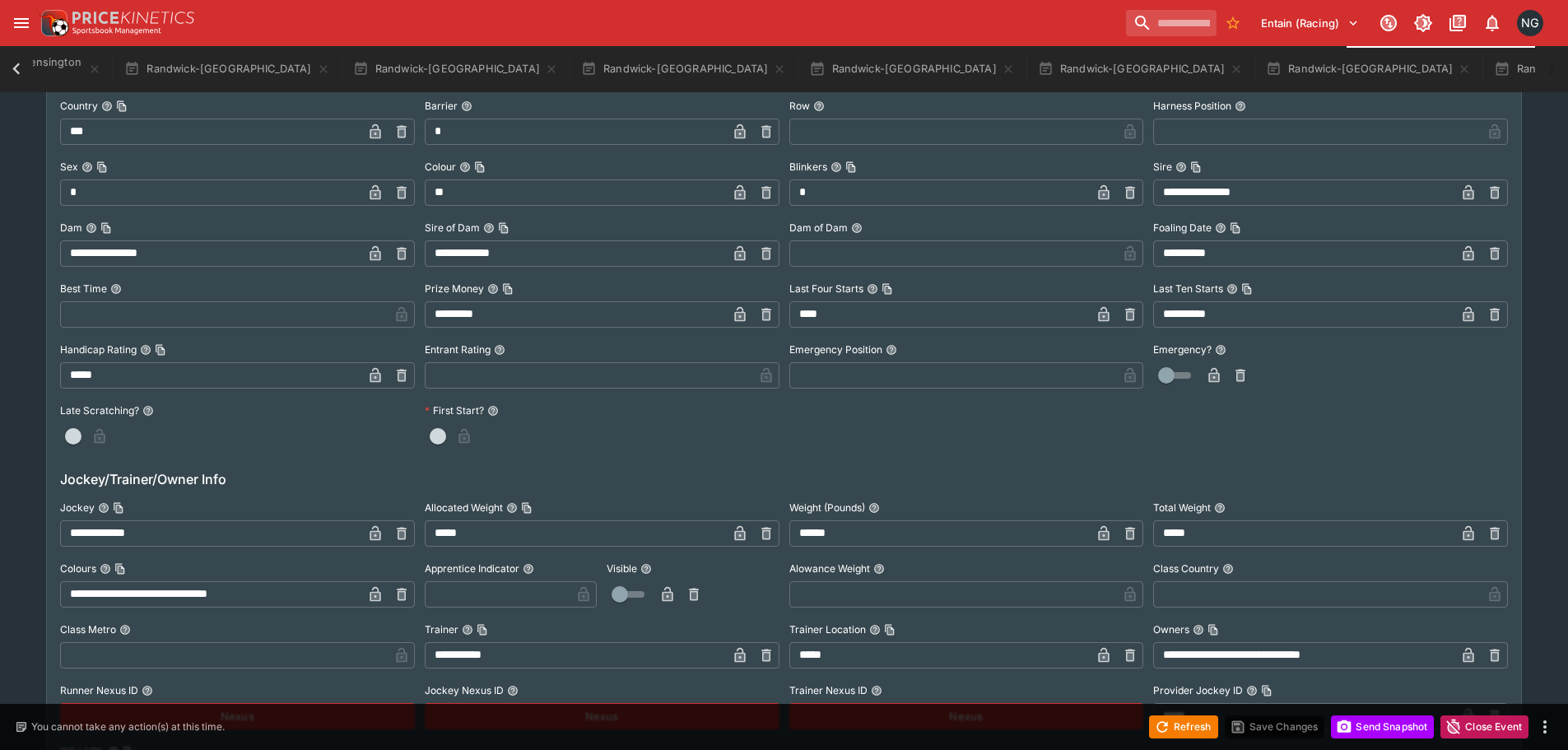
scroll to position [1889, 0]
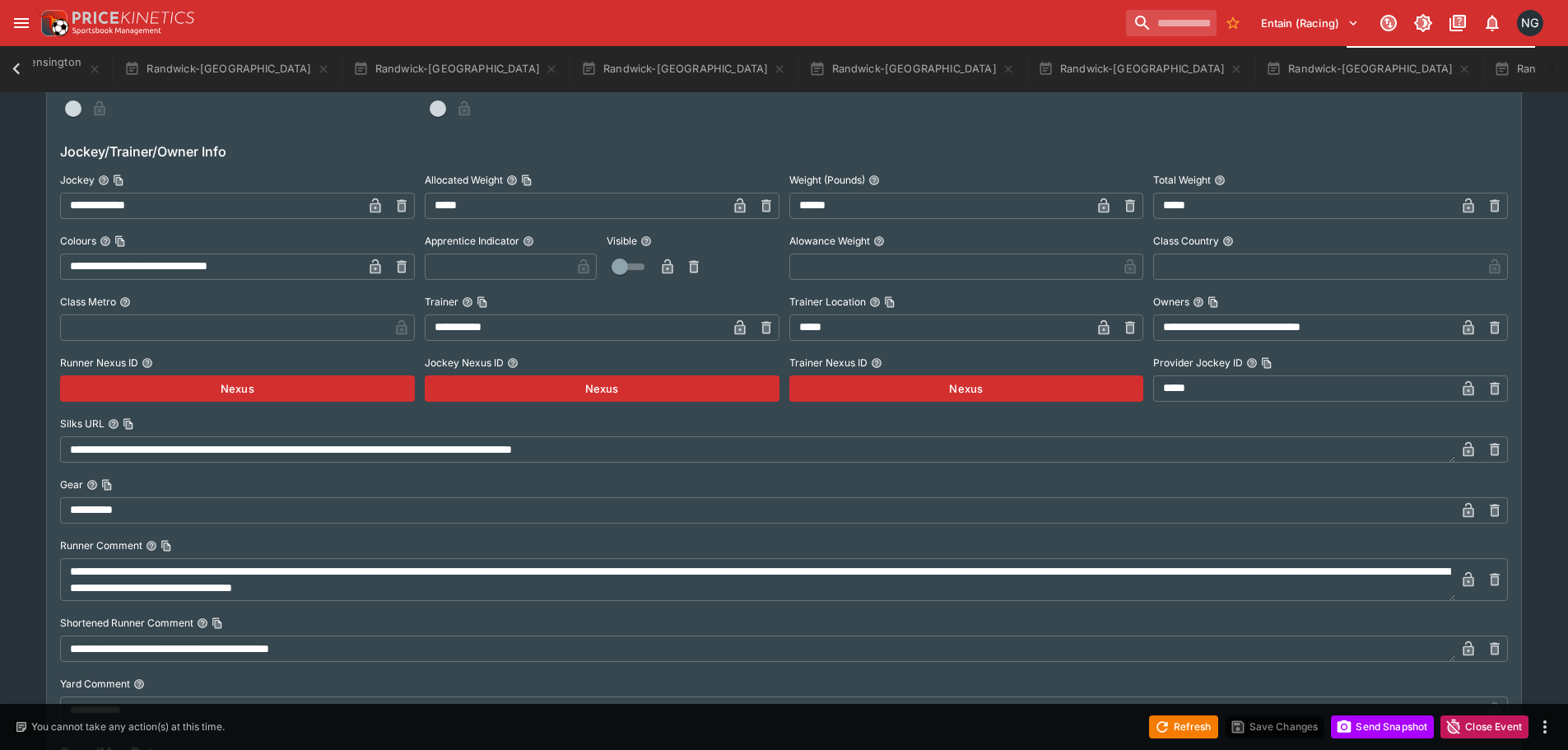
click at [156, 207] on input "**********" at bounding box center [211, 206] width 302 height 27
type input "**********"
click at [375, 205] on icon "button" at bounding box center [375, 207] width 8 height 6
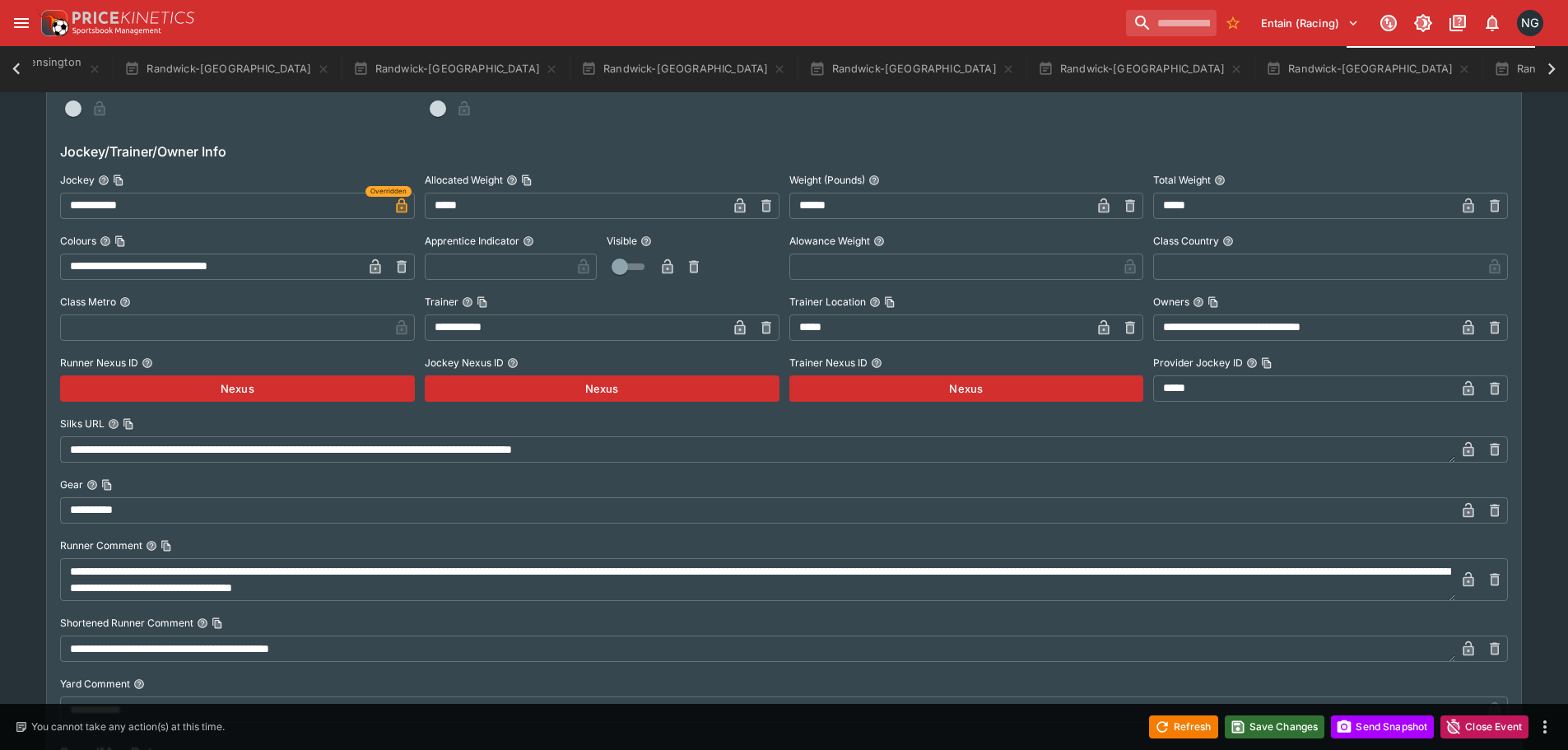
scroll to position [0, 859]
click at [1258, 732] on button "Save Changes" at bounding box center [1275, 727] width 101 height 23
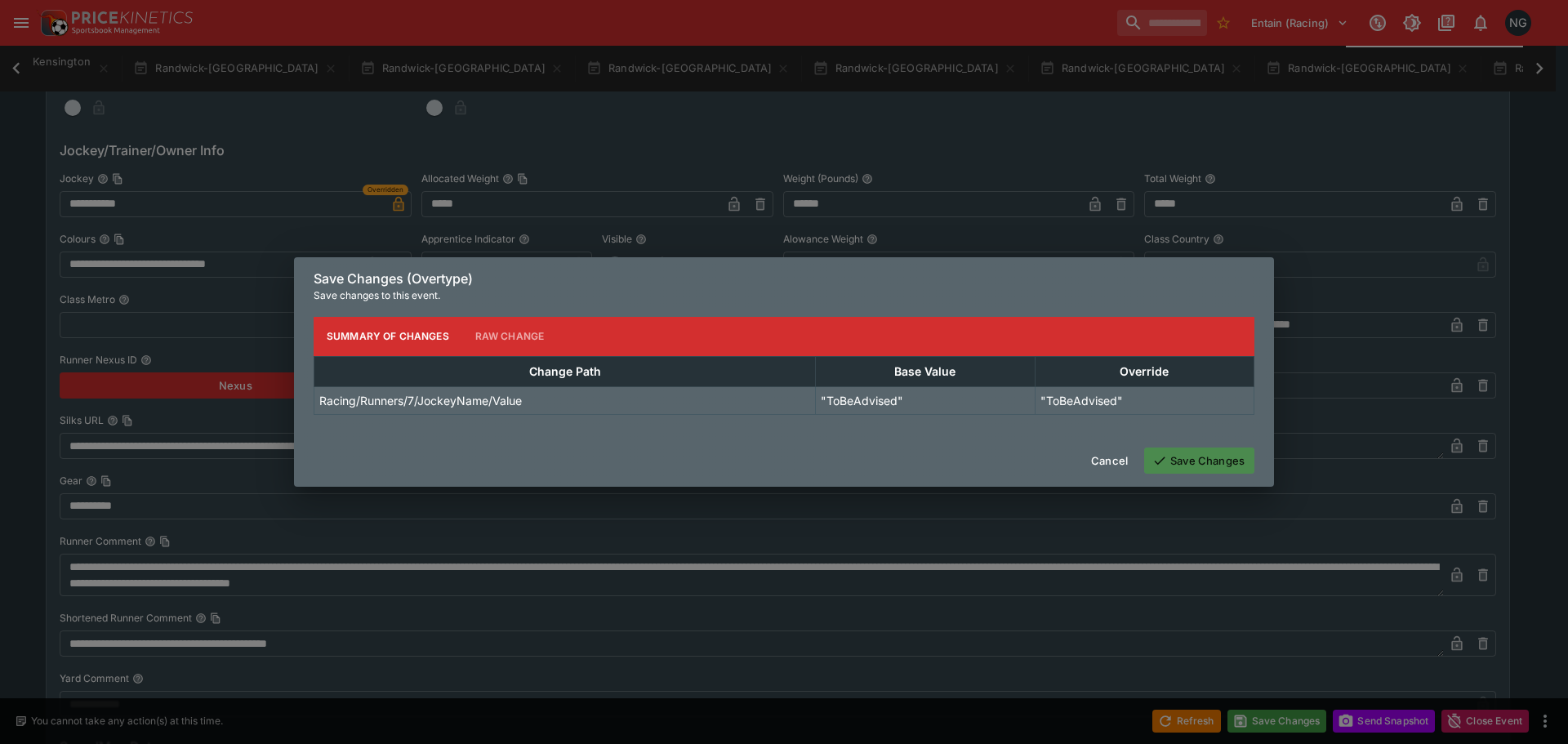
click at [1183, 456] on button "Save Changes" at bounding box center [1199, 460] width 110 height 26
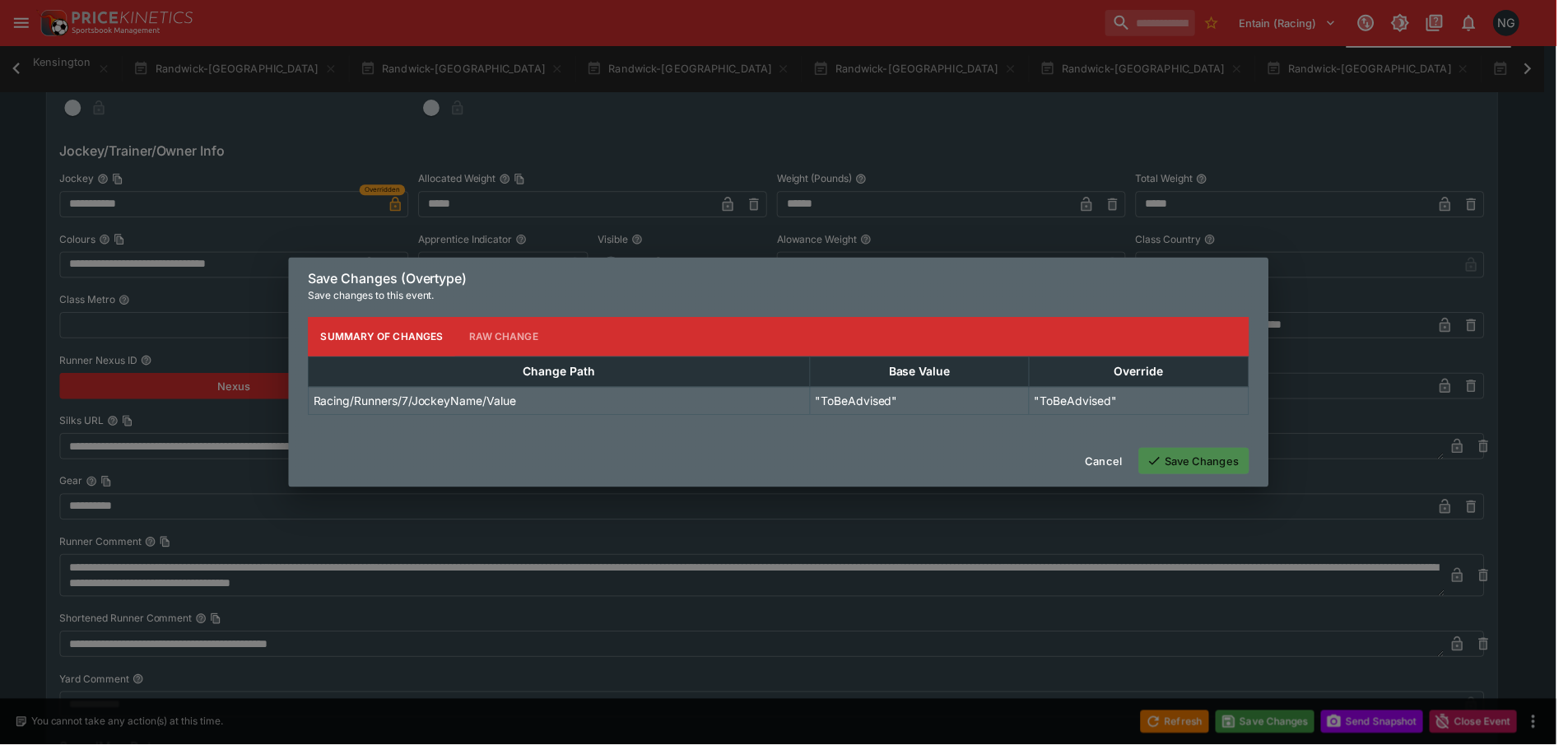
scroll to position [0, 0]
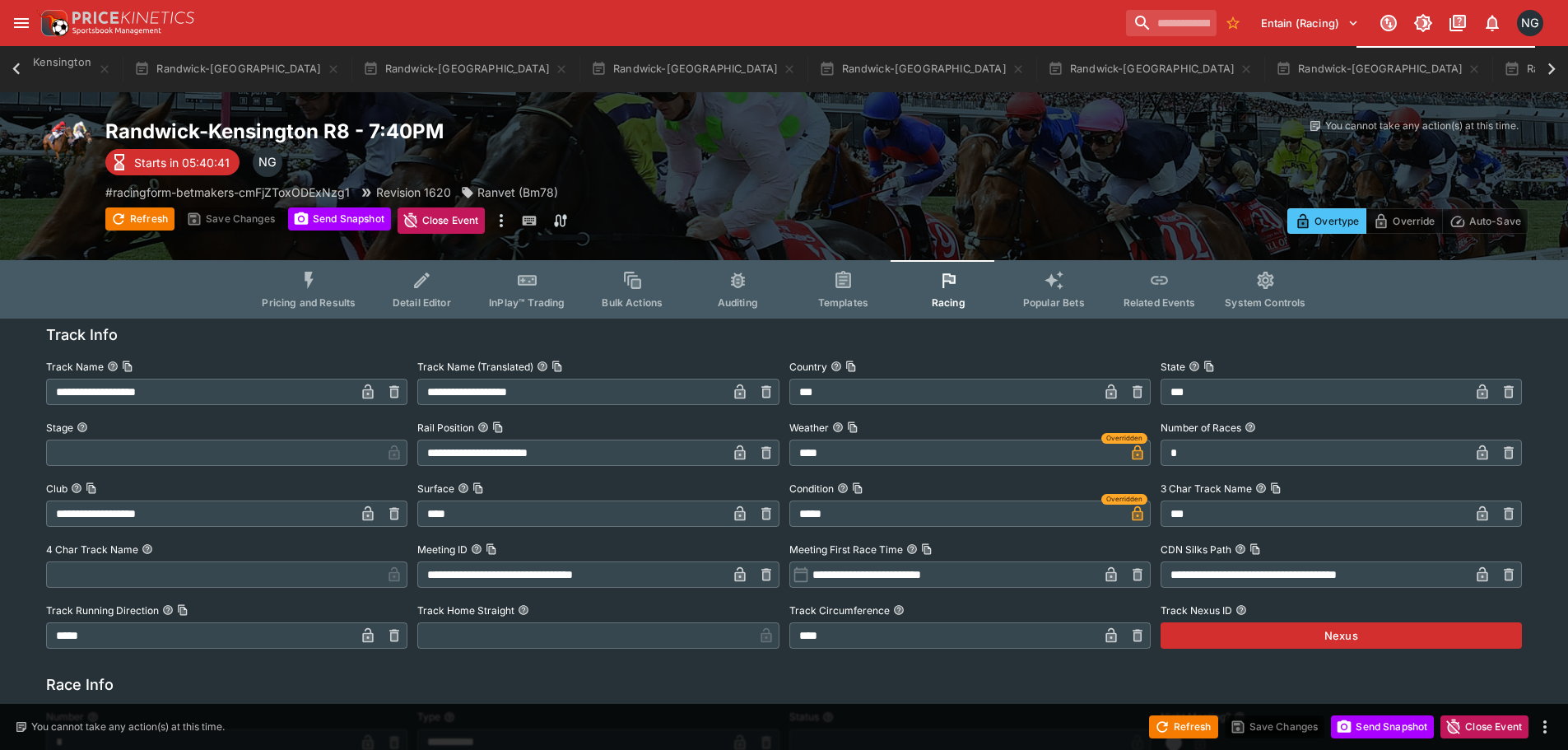
click at [16, 69] on icon at bounding box center [16, 68] width 7 height 11
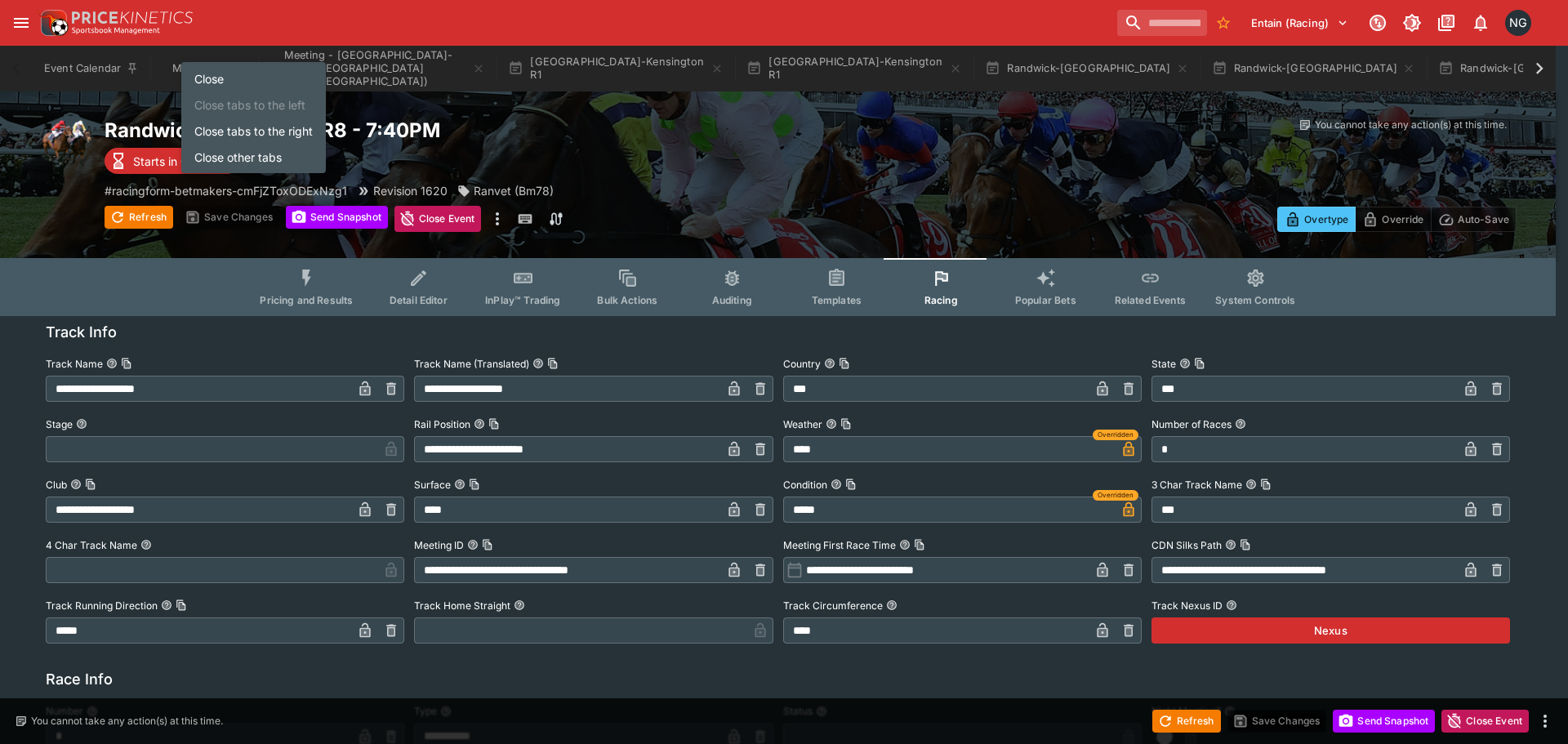
click at [268, 131] on li "Close tabs to the right" at bounding box center [253, 131] width 145 height 26
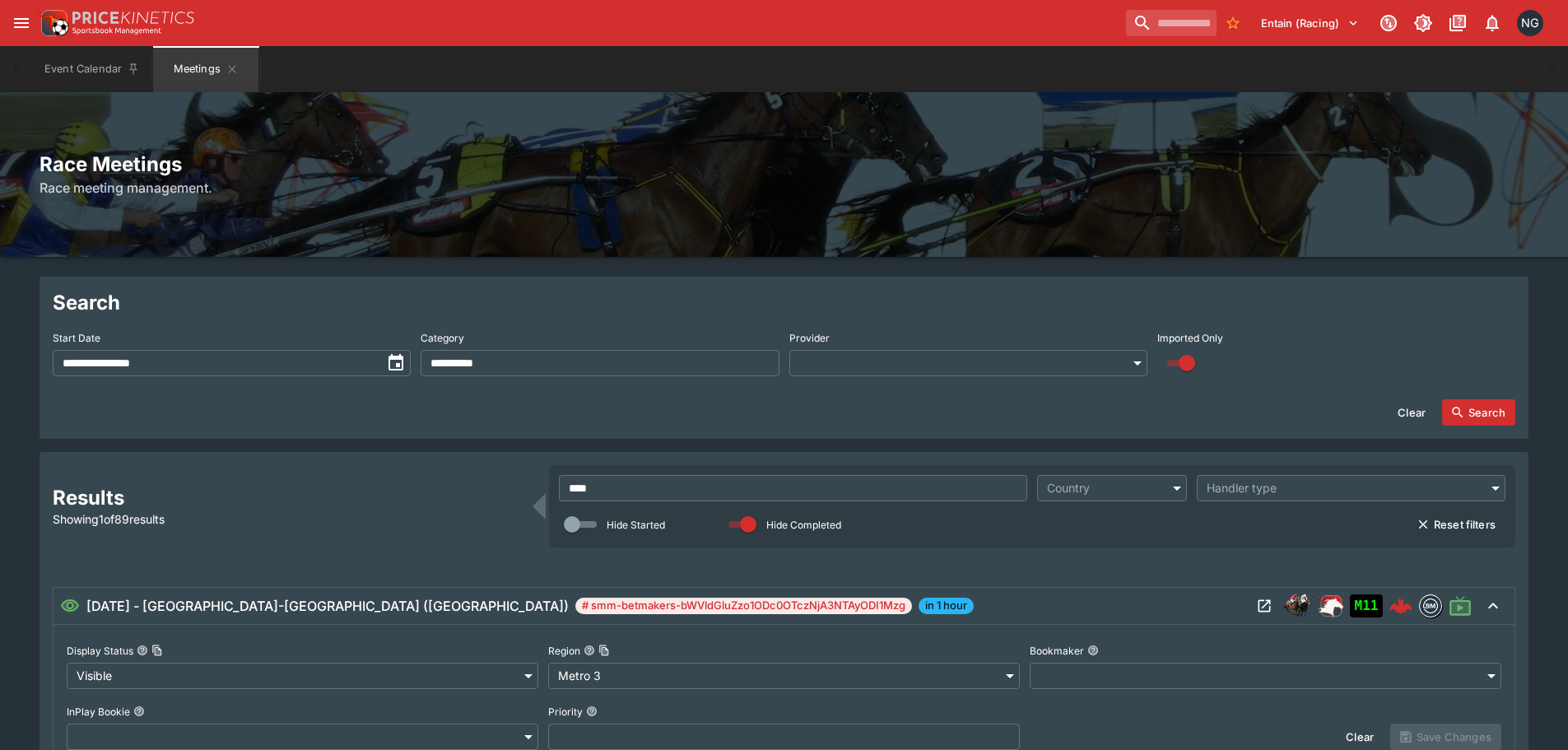
click at [406, 39] on div "Entain (Racing) 1 NG" at bounding box center [792, 23] width 1511 height 36
